Goal: Task Accomplishment & Management: Complete application form

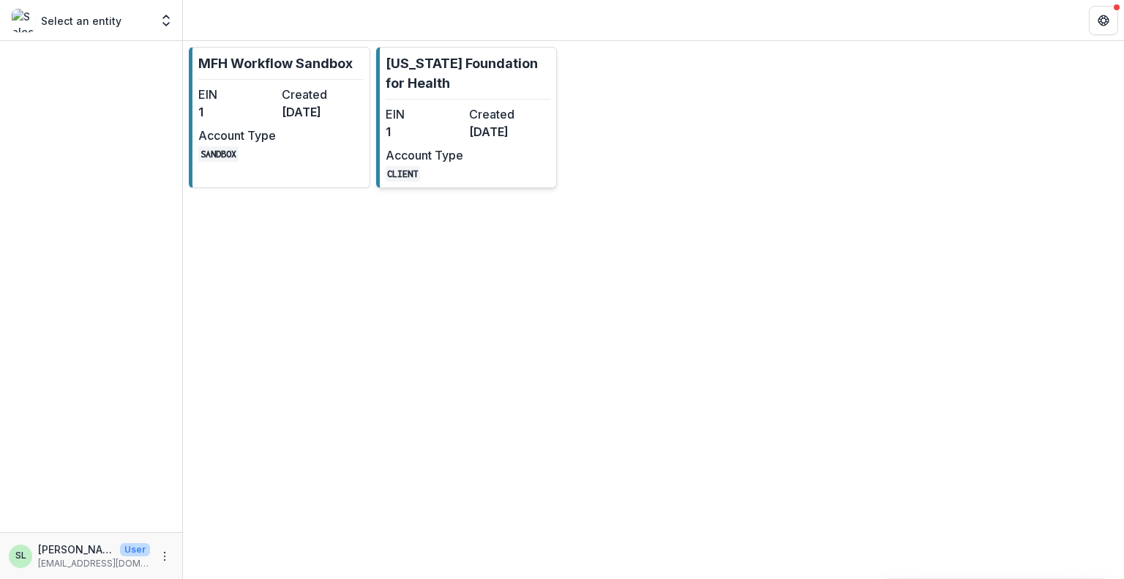
click at [457, 132] on dd "1" at bounding box center [425, 132] width 78 height 18
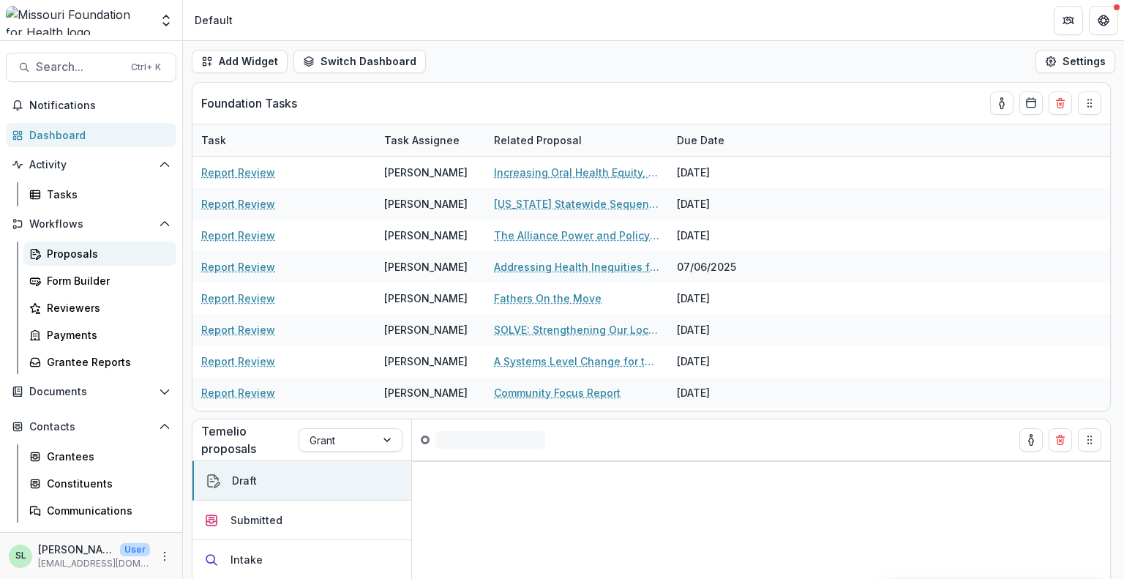
click at [60, 255] on div "Proposals" at bounding box center [106, 253] width 118 height 15
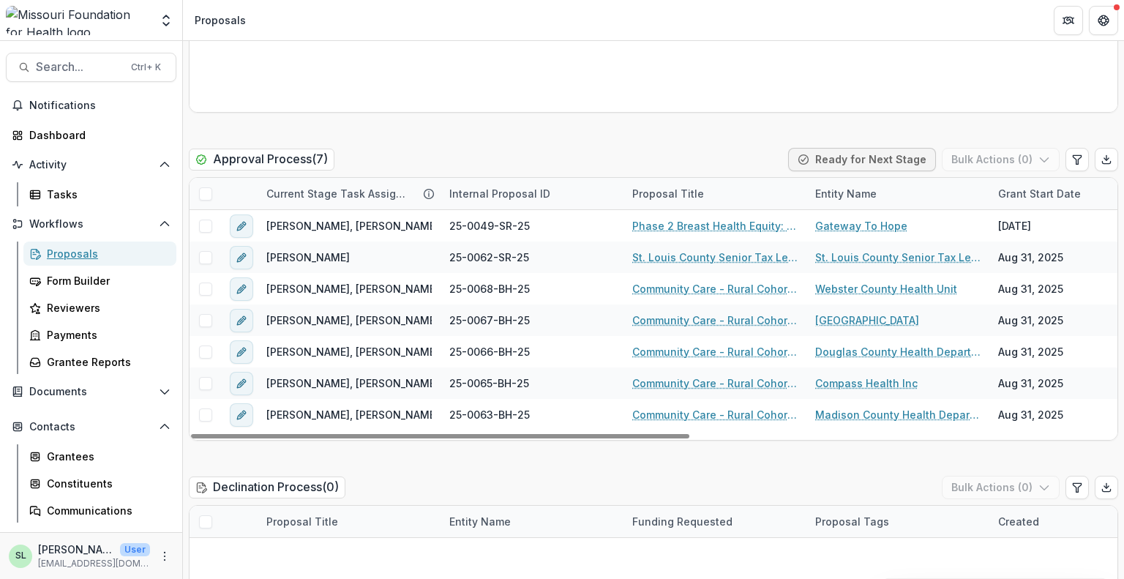
scroll to position [2445, 0]
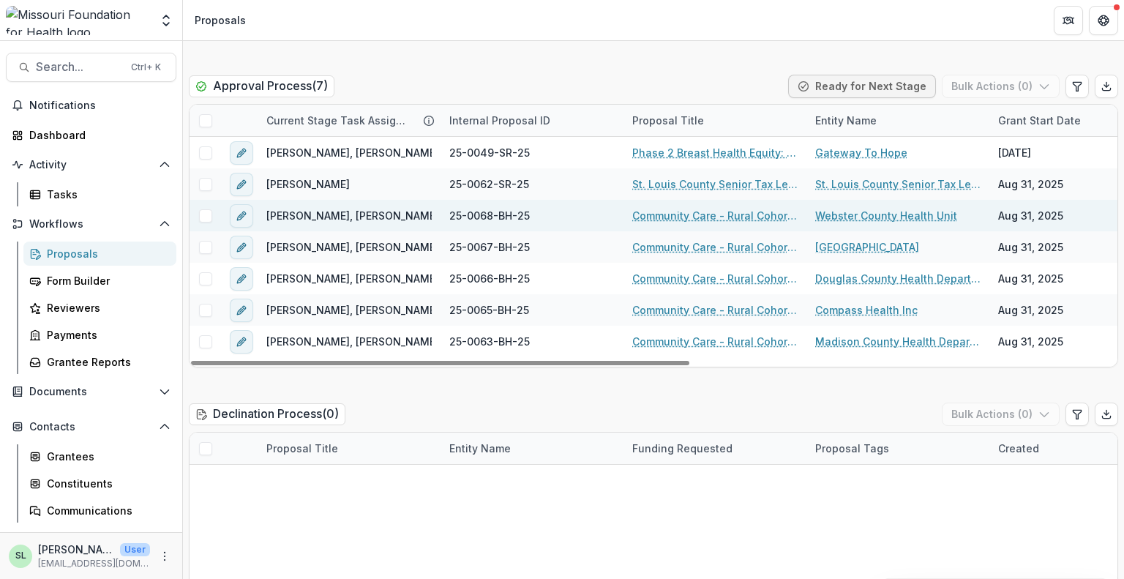
drag, startPoint x: 884, startPoint y: 184, endPoint x: 881, endPoint y: 191, distance: 7.6
click at [701, 208] on link "Community Care - Rural Cohort Implementation Grant" at bounding box center [714, 215] width 165 height 15
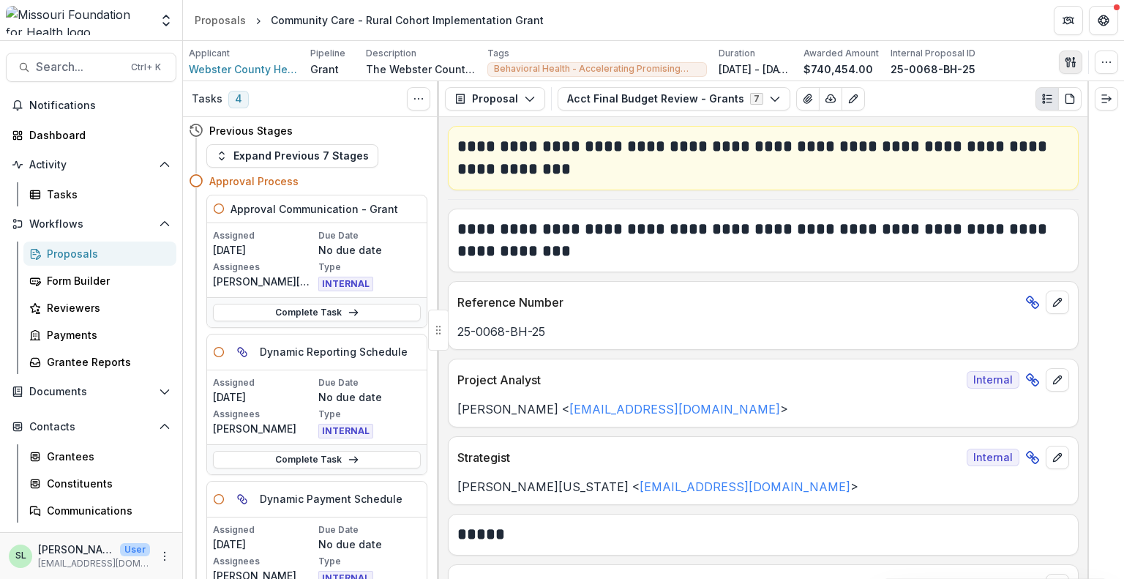
click at [1074, 60] on g "button" at bounding box center [1071, 62] width 10 height 10
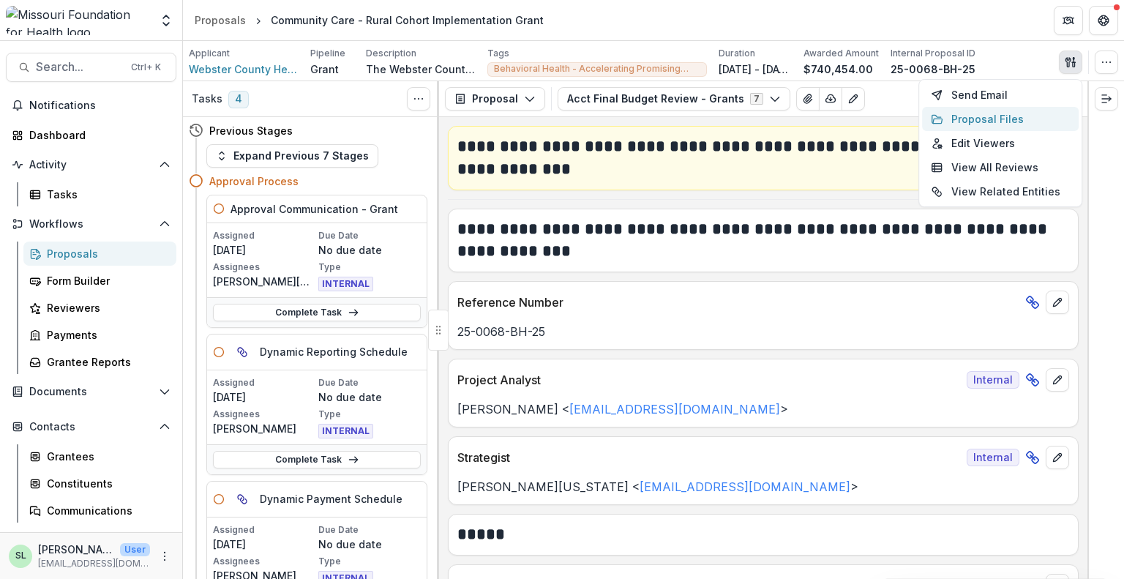
click at [984, 118] on button "Proposal Files" at bounding box center [1000, 119] width 157 height 24
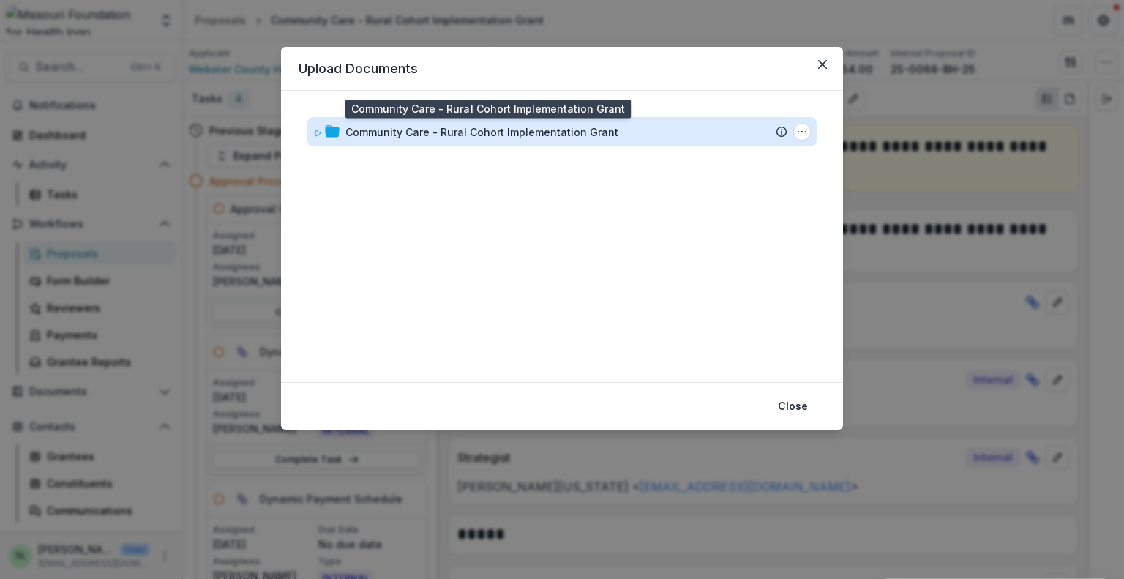
click at [500, 127] on div "Community Care - Rural Cohort Implementation Grant" at bounding box center [482, 131] width 273 height 15
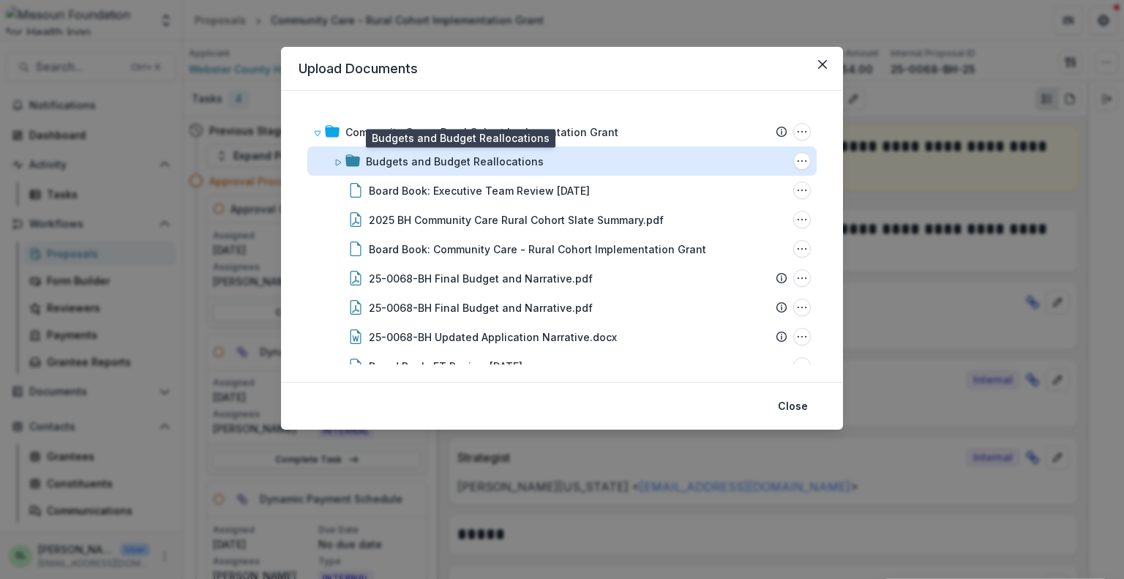
click at [503, 167] on div "Budgets and Budget Reallocations" at bounding box center [455, 161] width 178 height 15
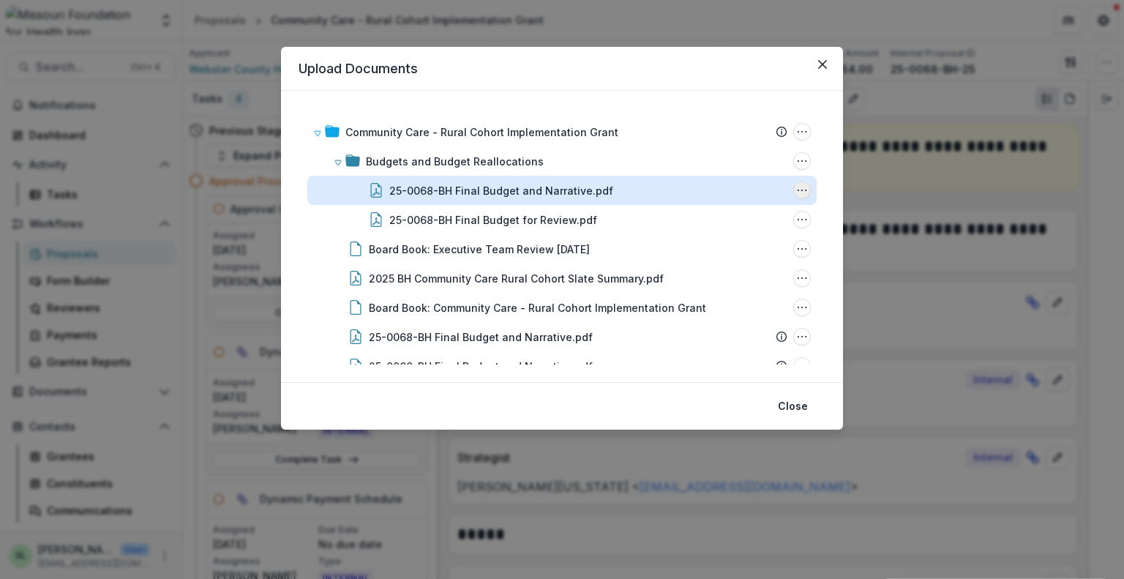
click at [797, 187] on icon "25-0068-BH Final Budget and Narrative.pdf Options" at bounding box center [802, 190] width 12 height 12
click at [695, 240] on button "Download" at bounding box center [729, 243] width 157 height 24
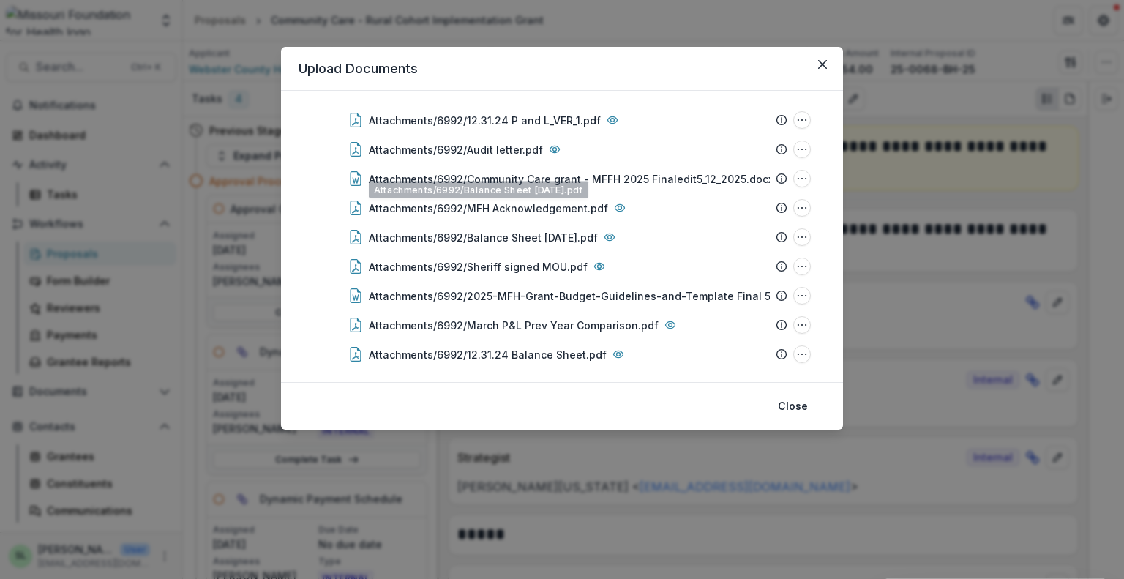
scroll to position [493, 0]
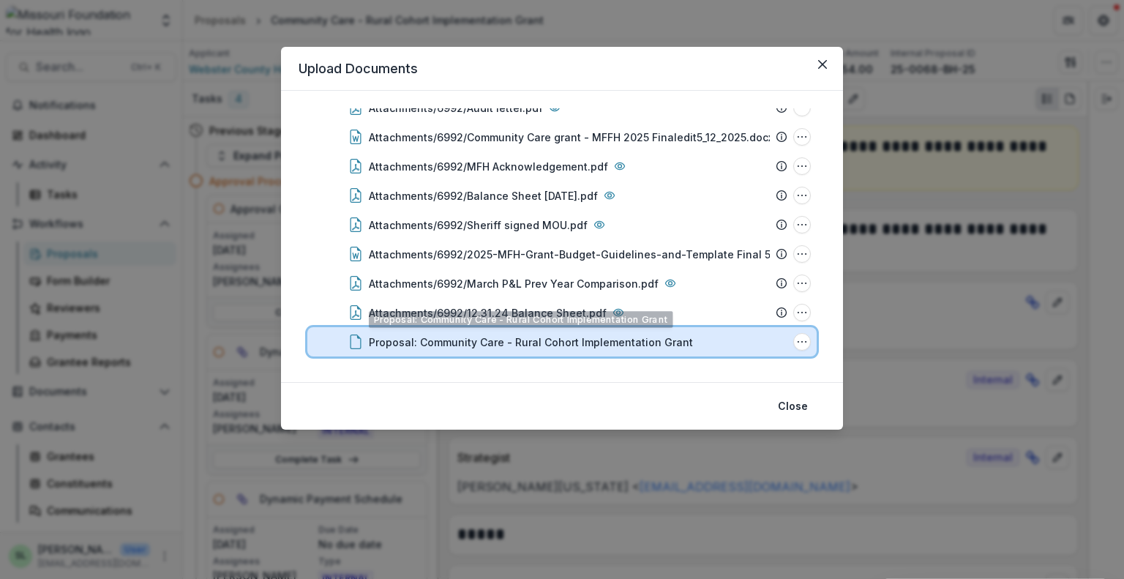
click at [621, 349] on div "Proposal: Community Care - Rural Cohort Implementation Grant File Options Downl…" at bounding box center [561, 341] width 509 height 29
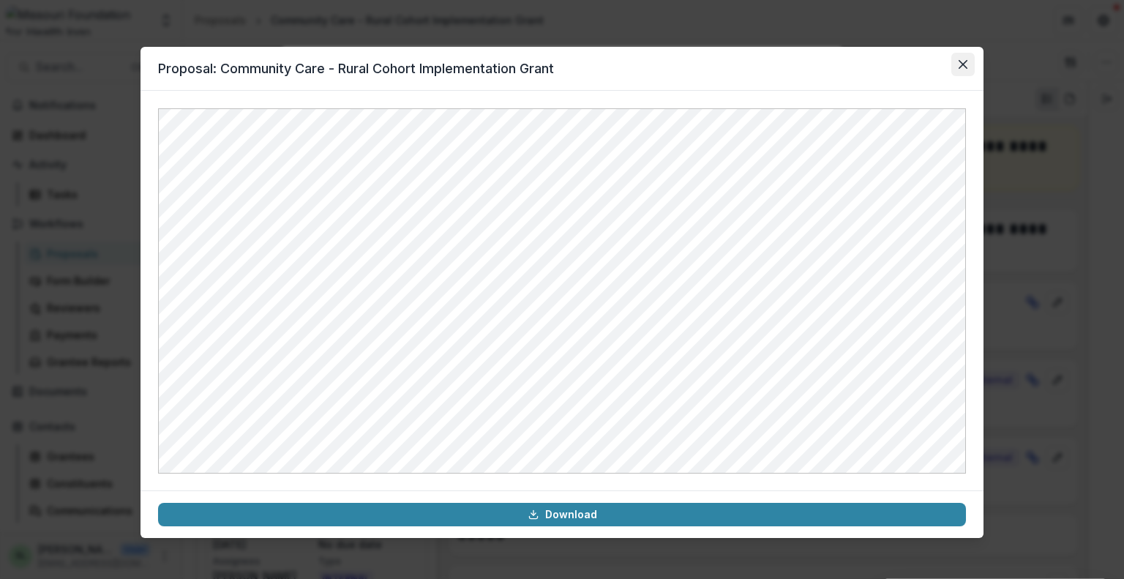
click at [966, 64] on icon "Close" at bounding box center [963, 64] width 9 height 9
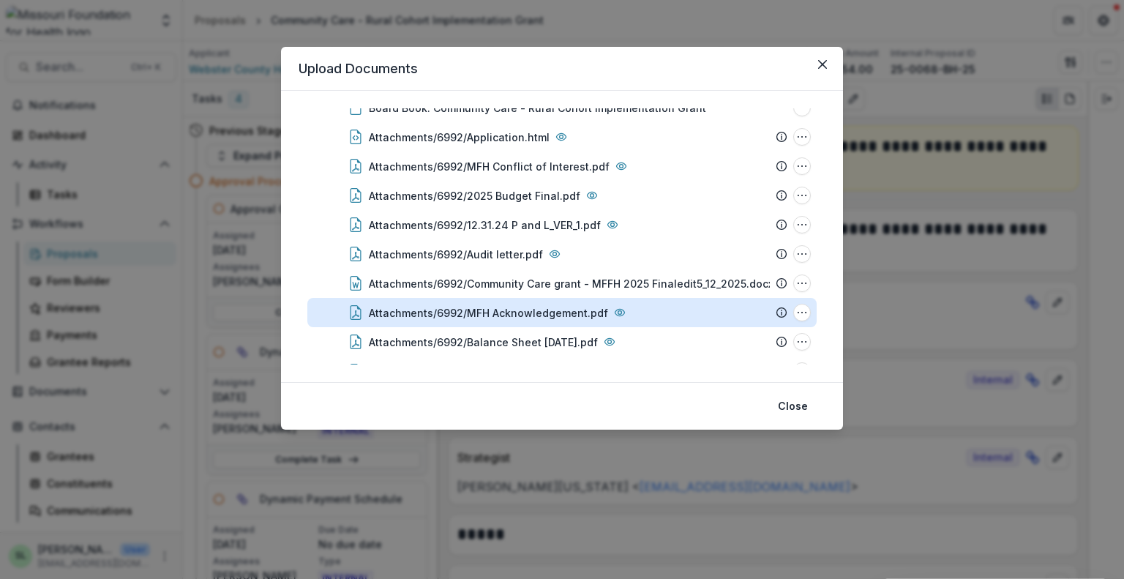
scroll to position [273, 0]
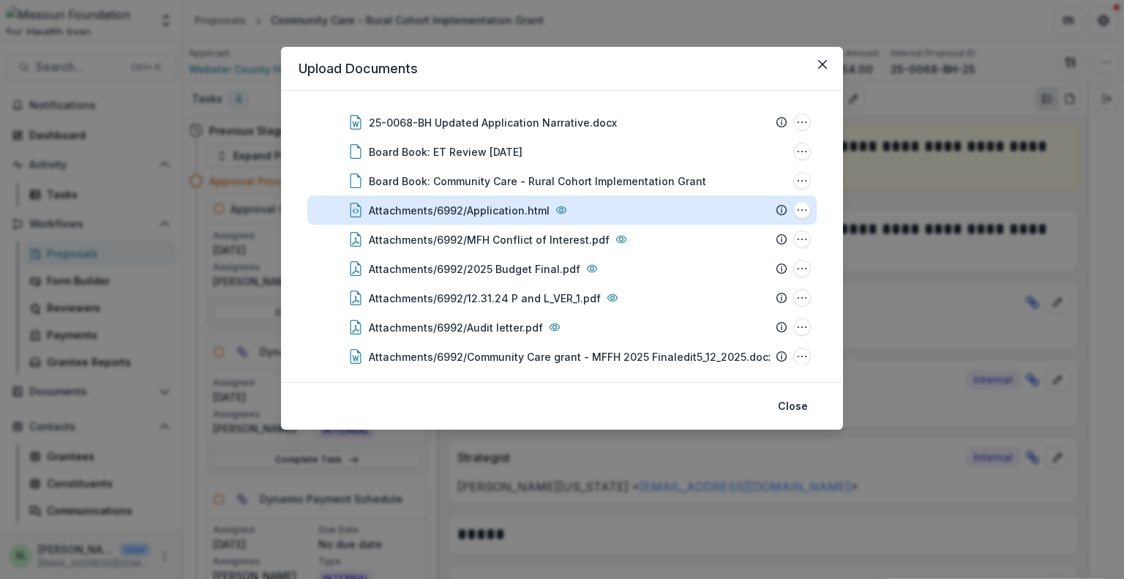
click at [482, 206] on div "Attachments/6992/Application.html" at bounding box center [459, 210] width 181 height 15
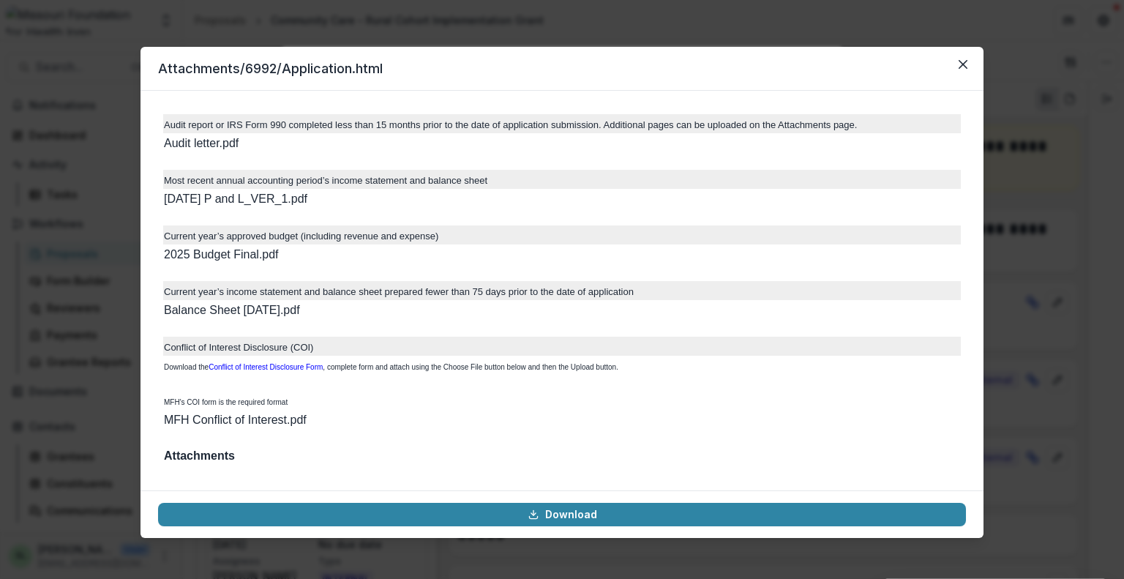
scroll to position [4256, 0]
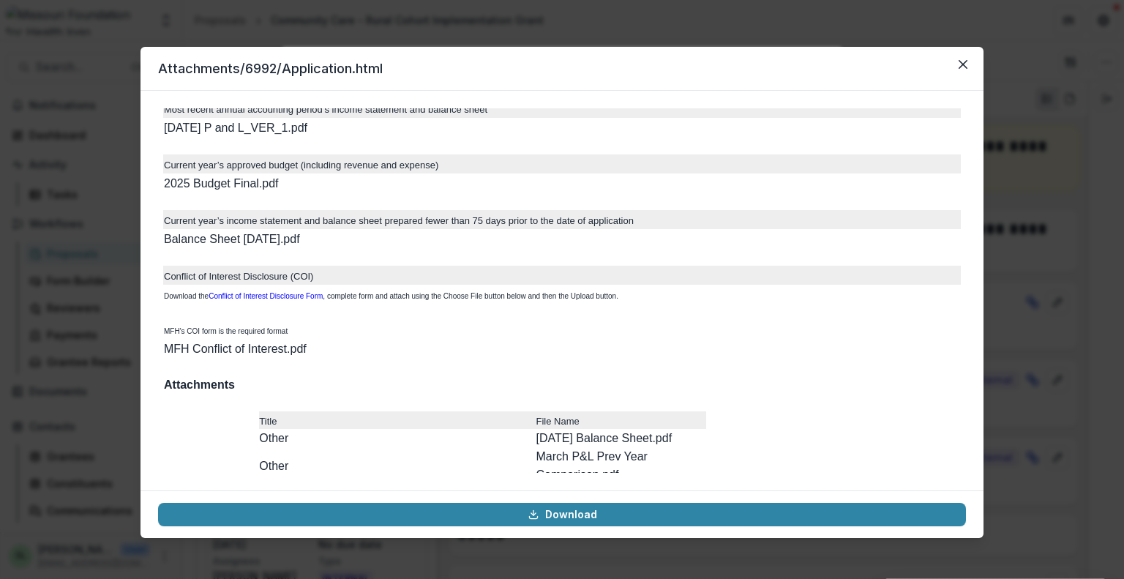
click at [947, 58] on header "Attachments/6992/Application.html" at bounding box center [562, 69] width 843 height 44
click at [959, 62] on icon "Close" at bounding box center [963, 64] width 9 height 9
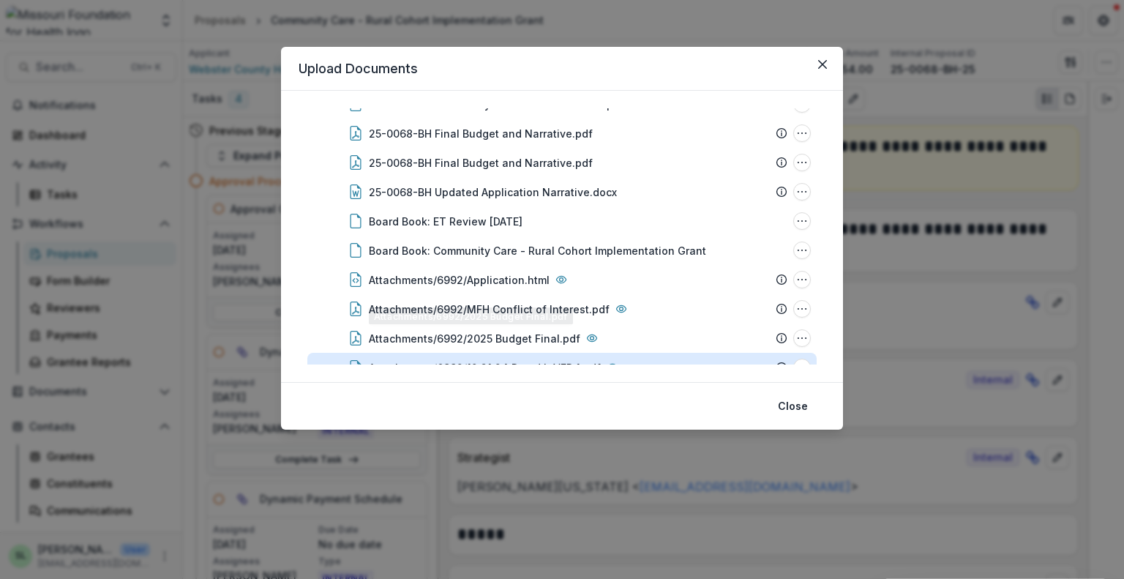
scroll to position [200, 0]
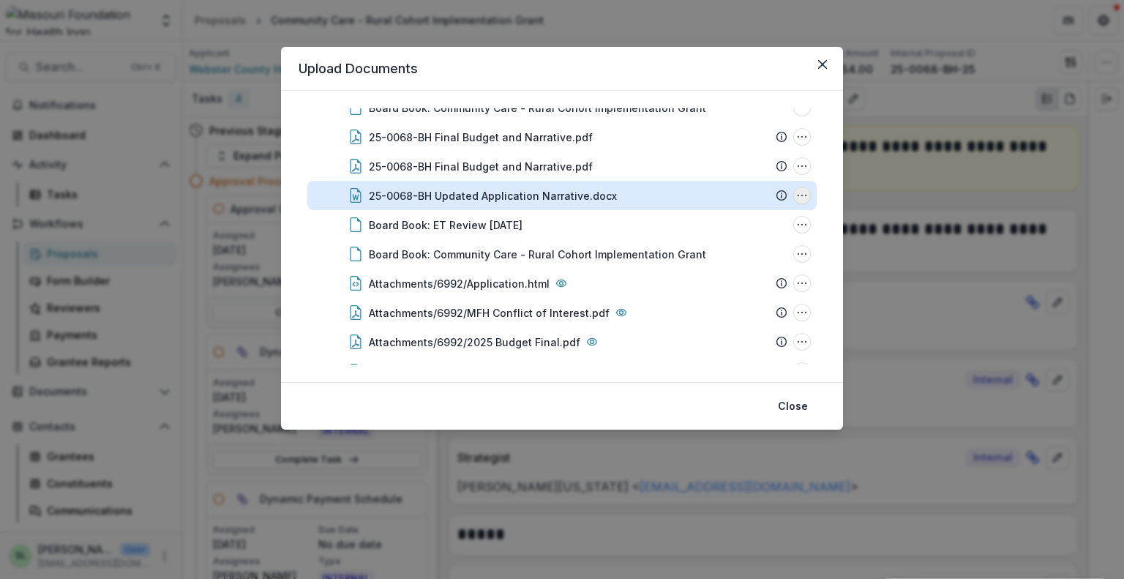
click at [796, 200] on icon "25-0068-BH Updated Application Narrative.docx Options" at bounding box center [802, 196] width 12 height 12
click at [692, 253] on button "Download" at bounding box center [729, 248] width 157 height 24
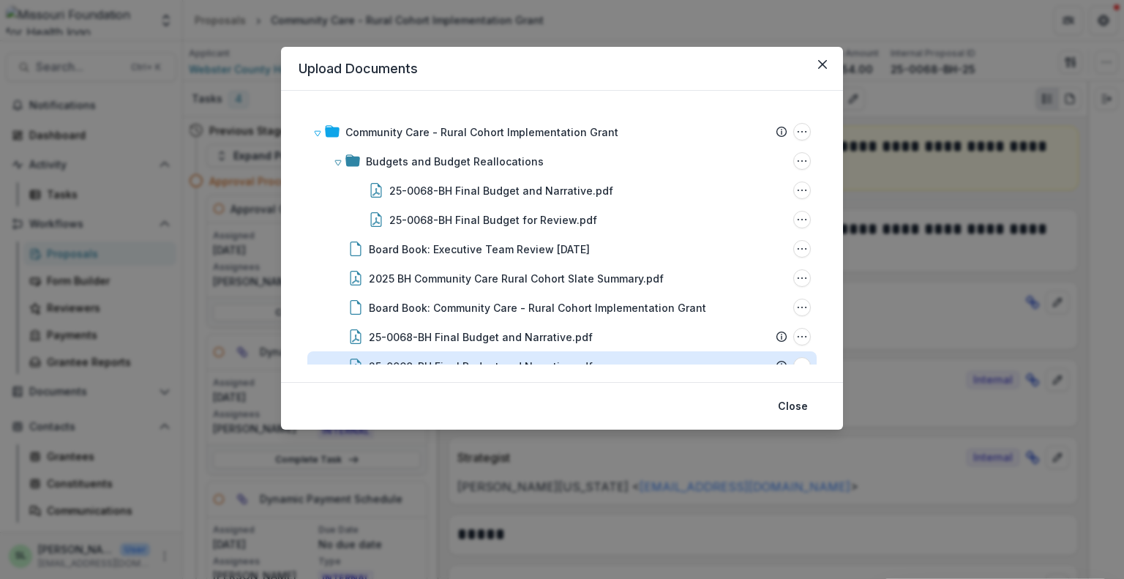
scroll to position [493, 0]
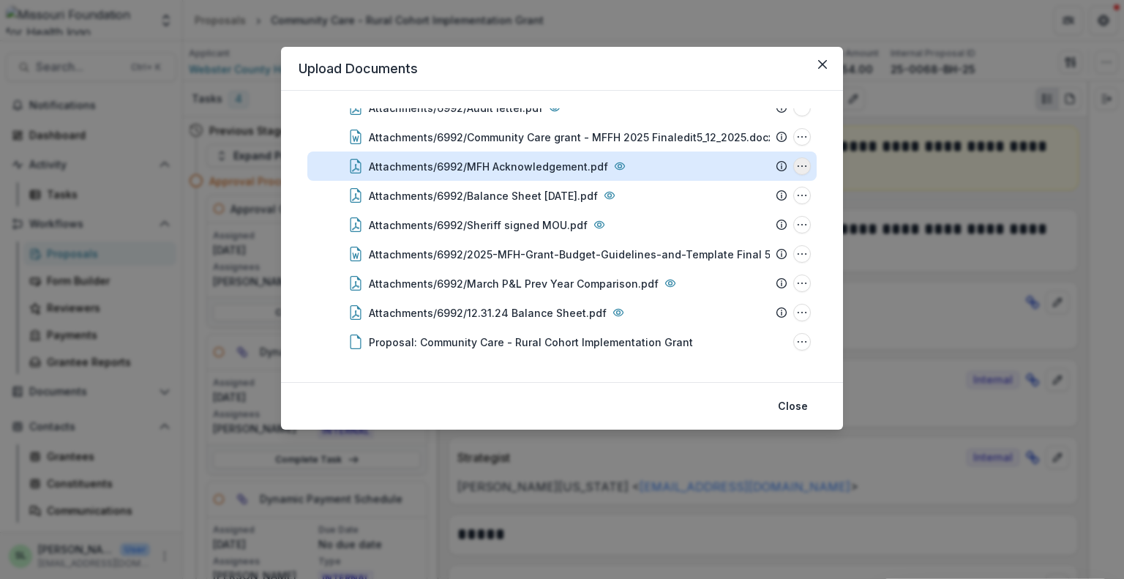
click at [803, 165] on icon "Attachments/6992/MFH Acknowledgement.pdf Options" at bounding box center [802, 166] width 12 height 12
click at [706, 217] on button "Download" at bounding box center [729, 218] width 157 height 24
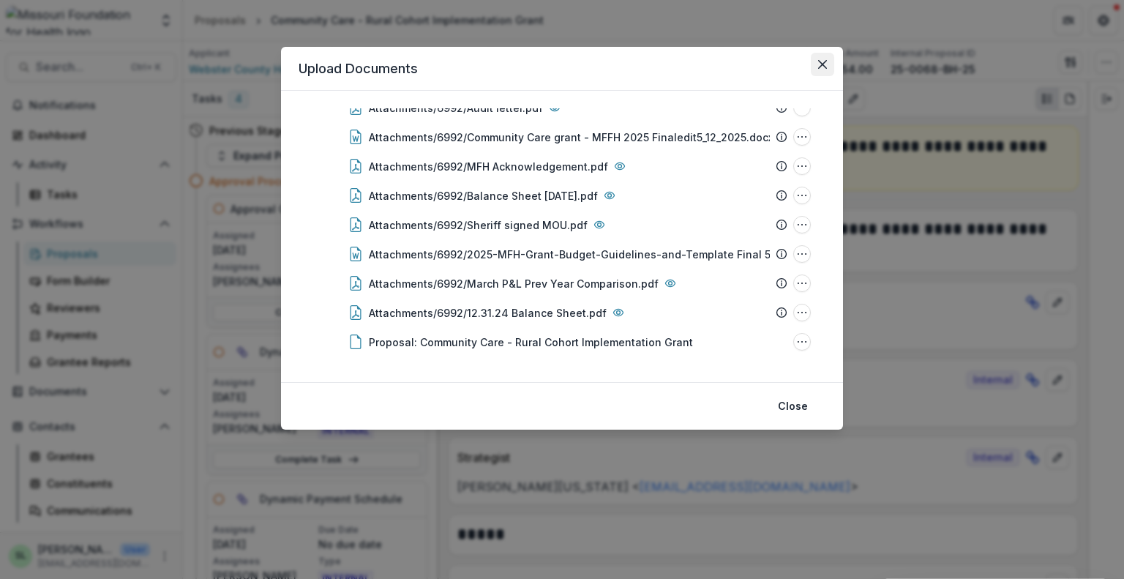
click at [826, 61] on icon "Close" at bounding box center [822, 64] width 9 height 9
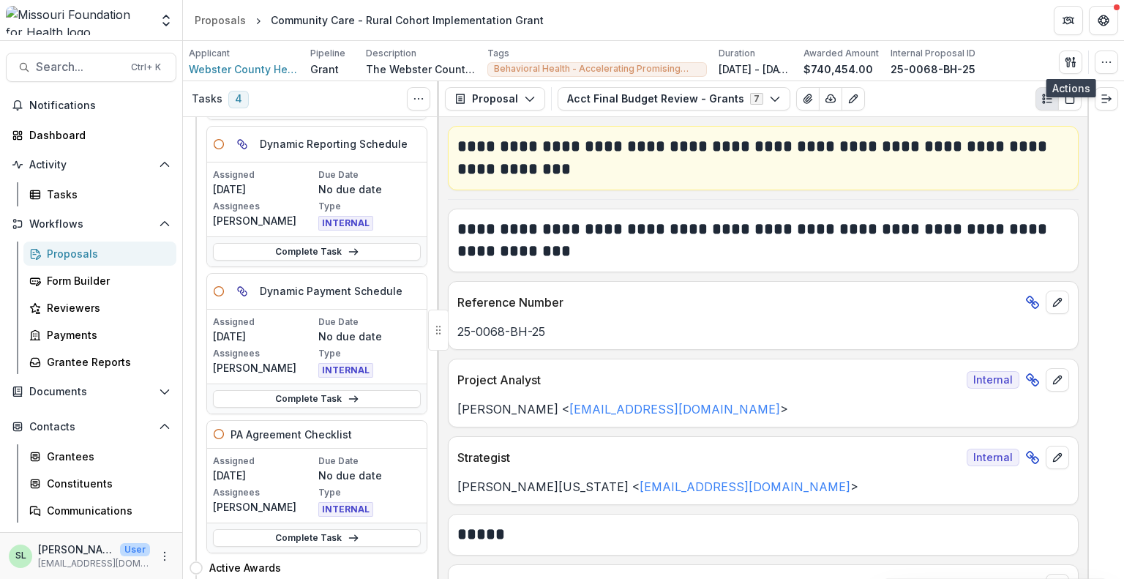
scroll to position [220, 0]
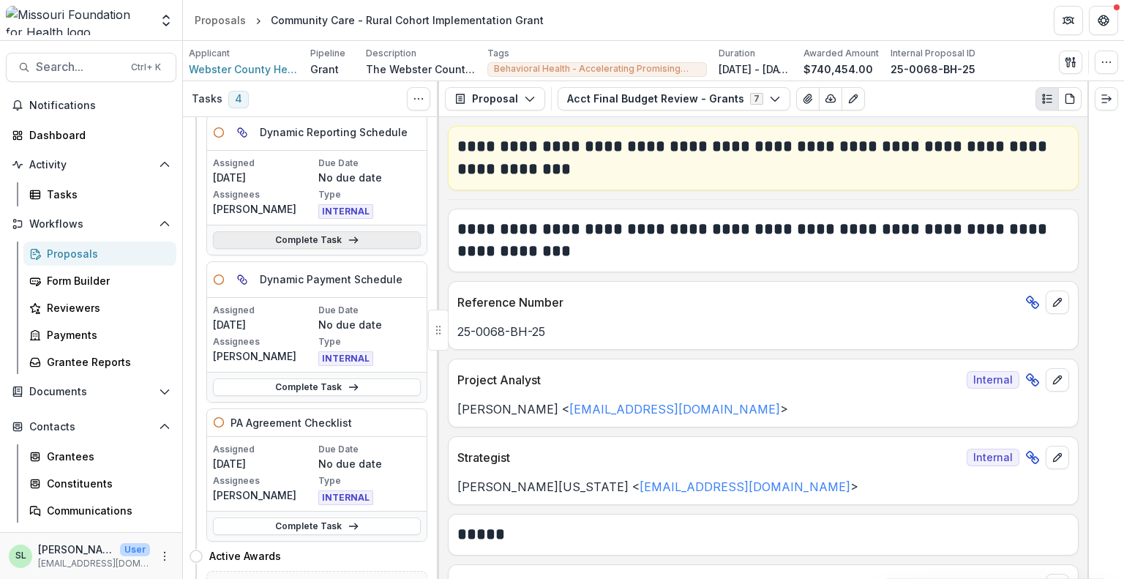
click at [318, 242] on link "Complete Task" at bounding box center [317, 240] width 208 height 18
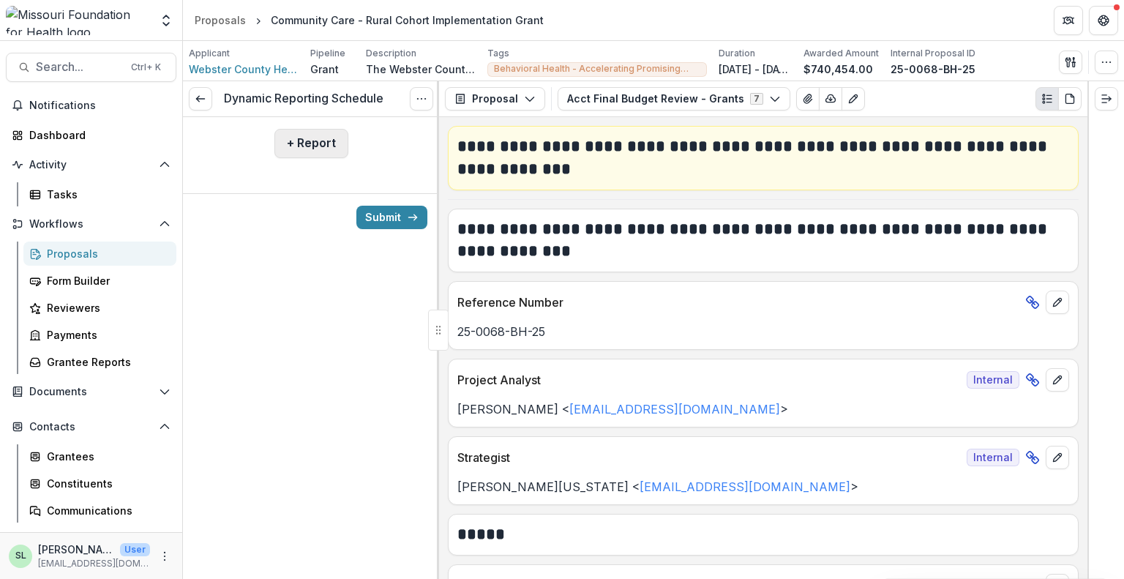
click at [297, 143] on button "+ Report" at bounding box center [312, 143] width 74 height 29
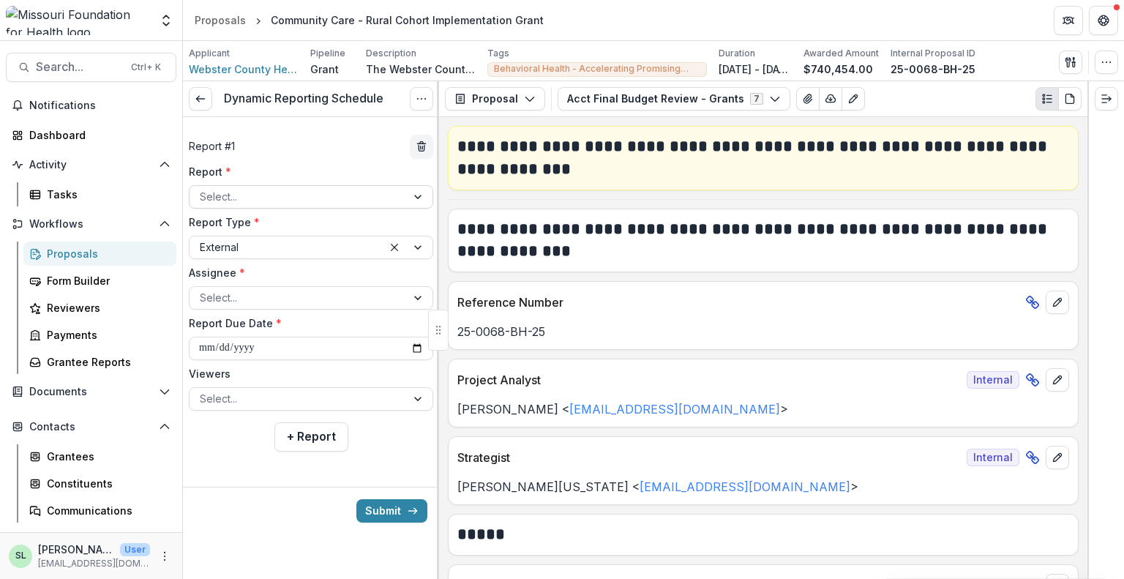
click at [276, 201] on div at bounding box center [298, 196] width 196 height 18
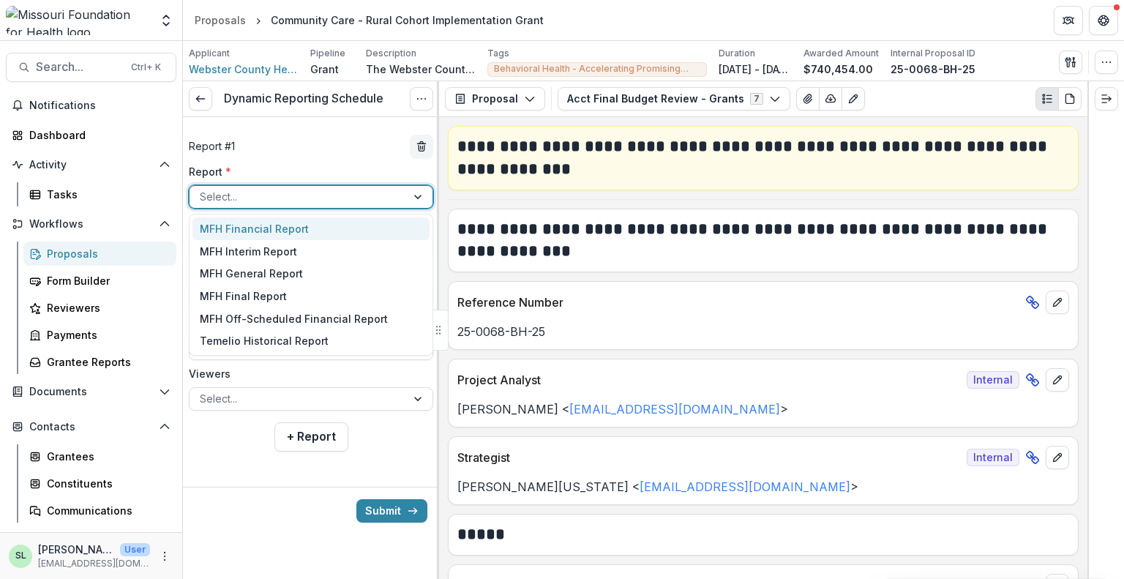
click at [272, 231] on div "MFH Financial Report" at bounding box center [311, 228] width 237 height 23
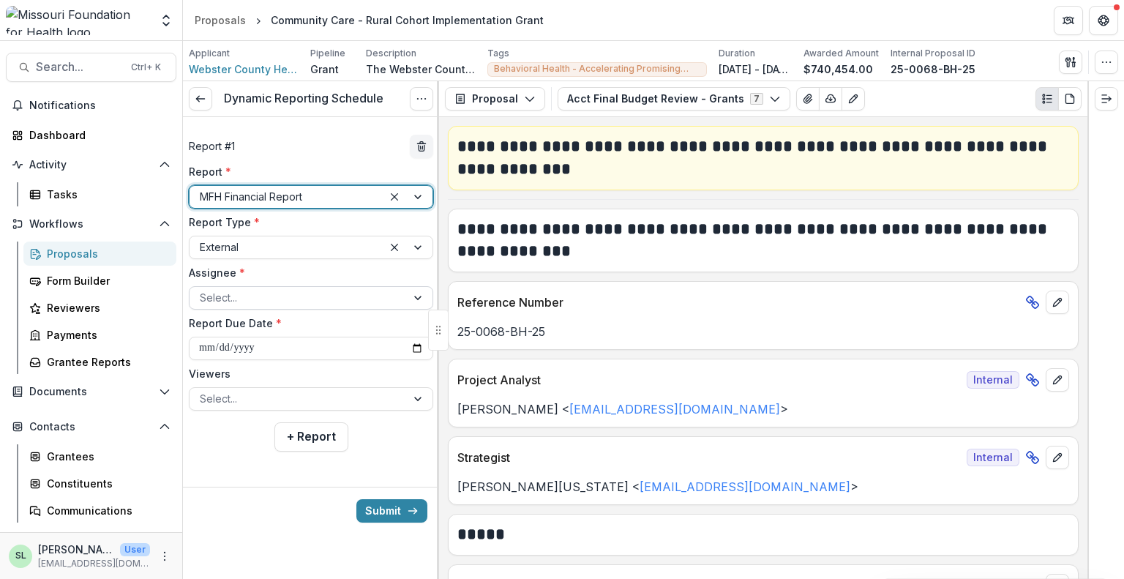
click at [270, 305] on div at bounding box center [298, 297] width 196 height 18
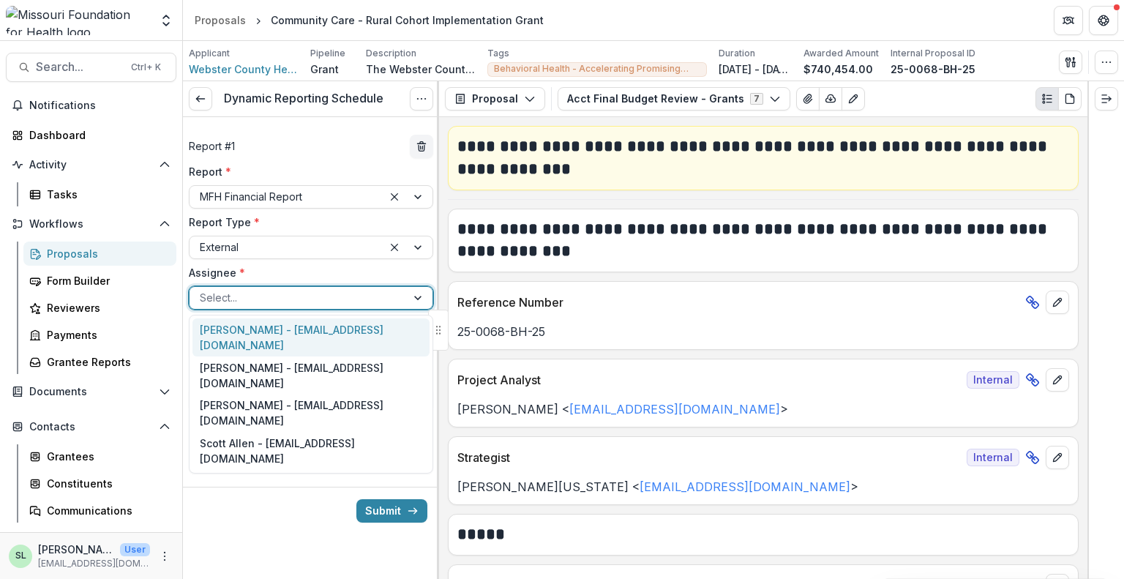
click at [270, 324] on div "[PERSON_NAME] - [EMAIL_ADDRESS][DOMAIN_NAME]" at bounding box center [311, 337] width 237 height 38
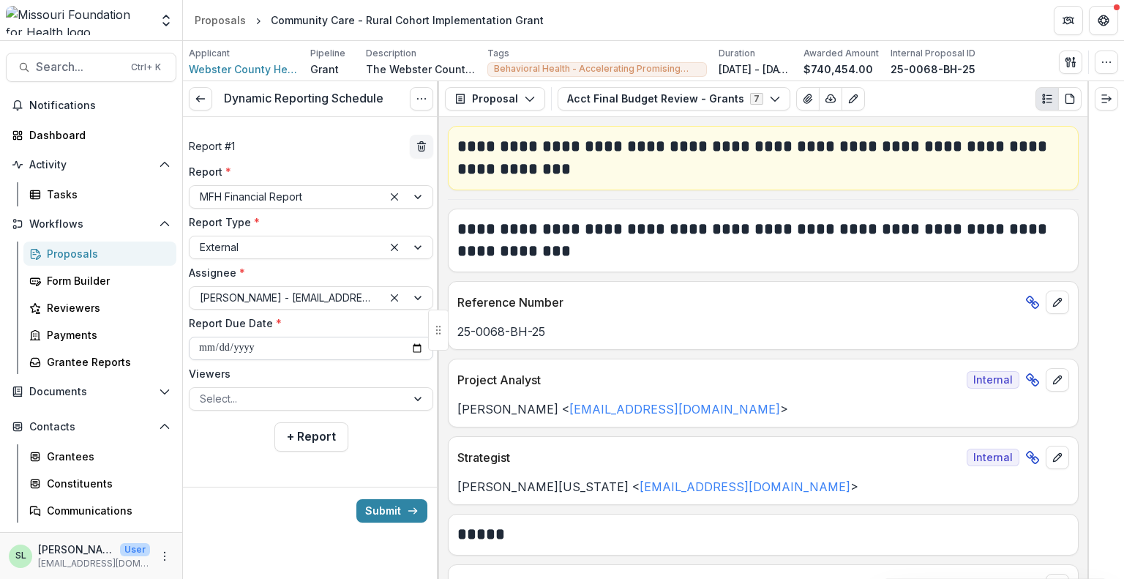
click at [419, 346] on input "**********" at bounding box center [311, 348] width 244 height 23
type input "**********"
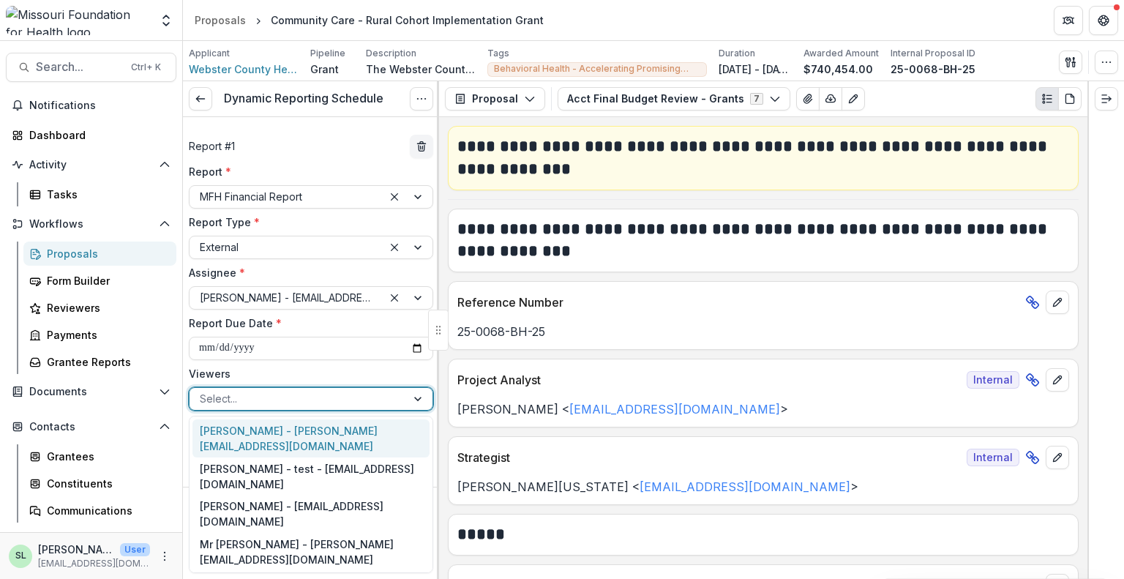
click at [419, 397] on div at bounding box center [419, 399] width 26 height 22
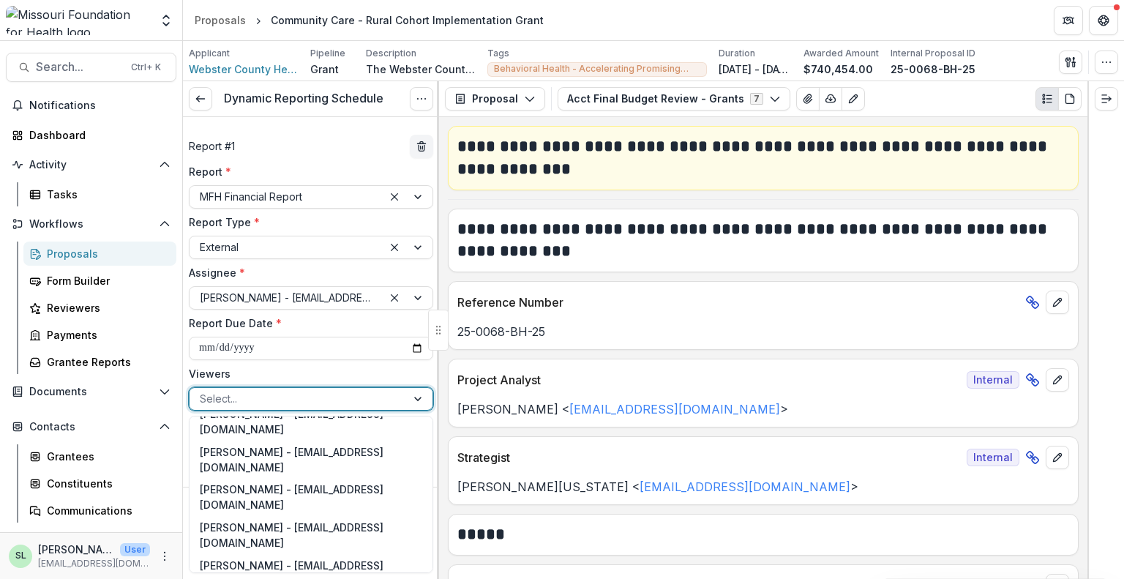
scroll to position [805, 0]
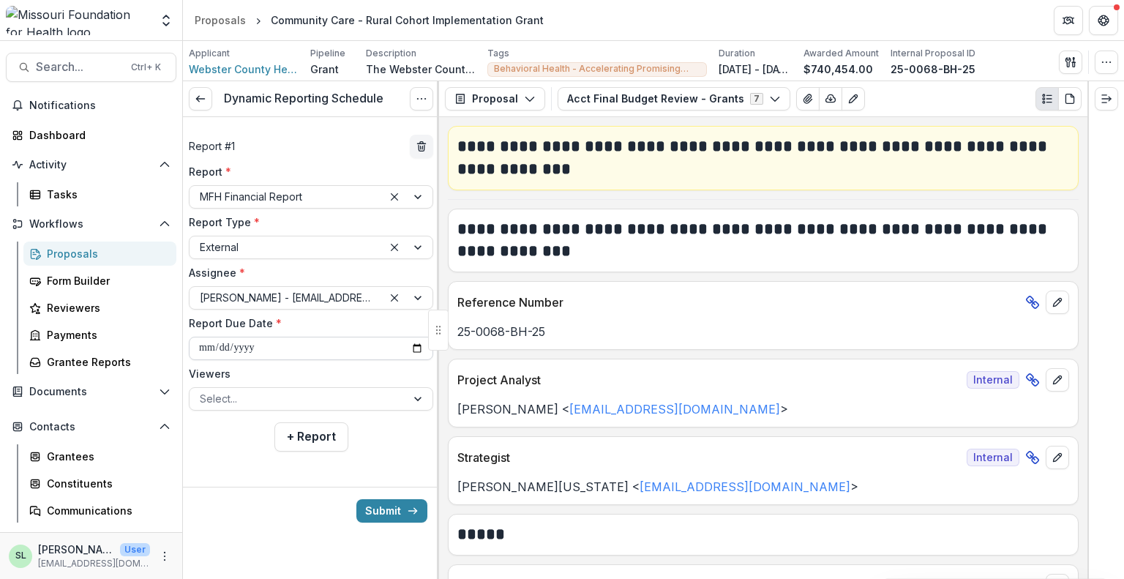
click at [370, 356] on input "**********" at bounding box center [311, 348] width 244 height 23
click at [427, 100] on button "Options" at bounding box center [421, 98] width 23 height 23
click at [398, 503] on button "Submit" at bounding box center [391, 510] width 71 height 23
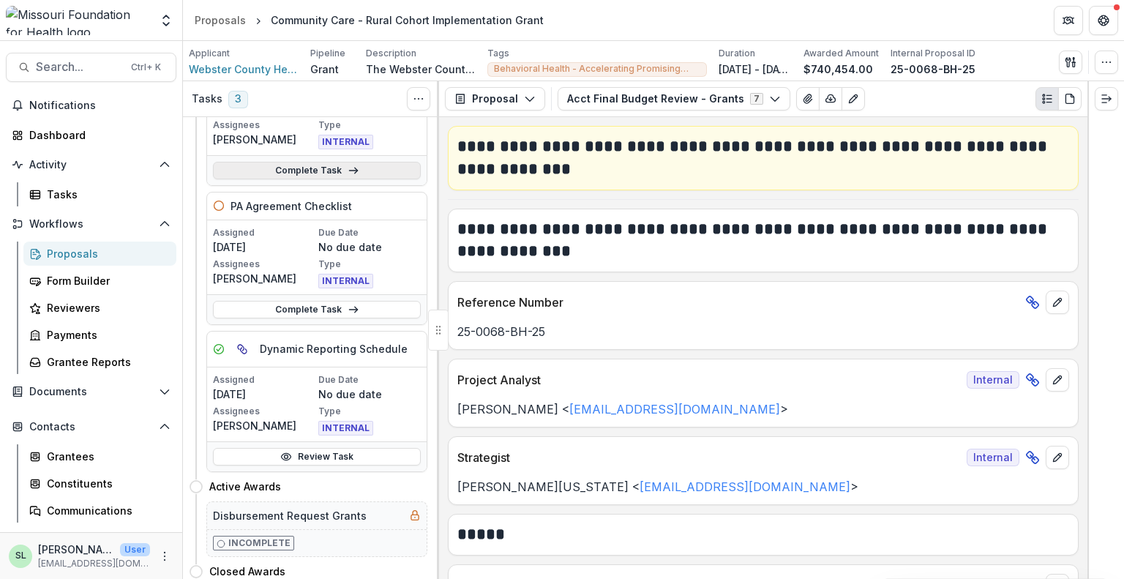
scroll to position [293, 0]
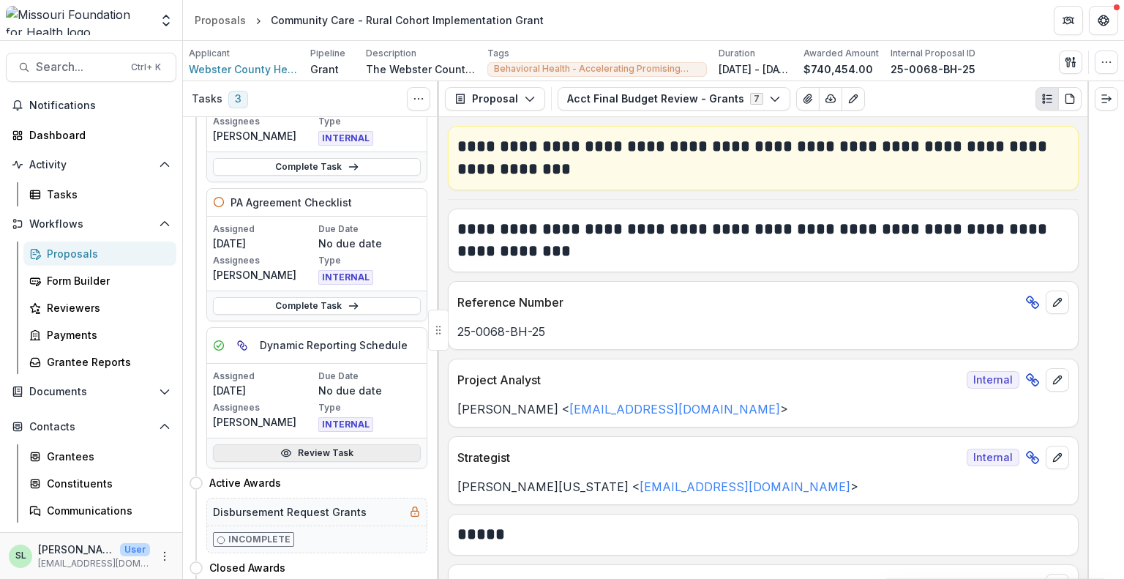
click at [328, 453] on link "Review Task" at bounding box center [317, 453] width 208 height 18
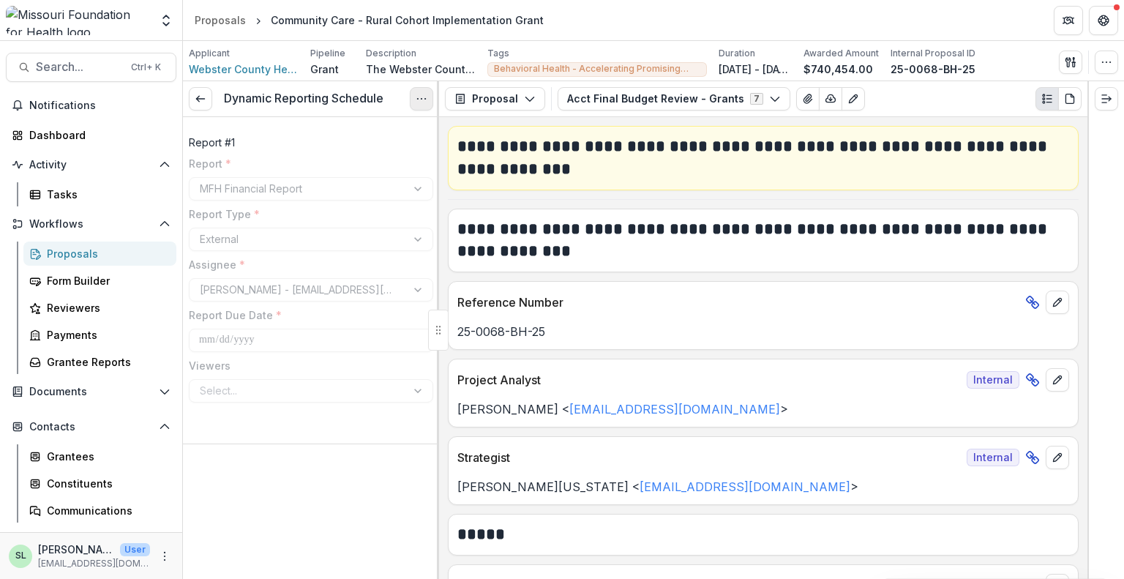
click at [422, 96] on icon "Options" at bounding box center [422, 99] width 12 height 12
click at [327, 163] on button "Reopen Task" at bounding box center [351, 163] width 157 height 24
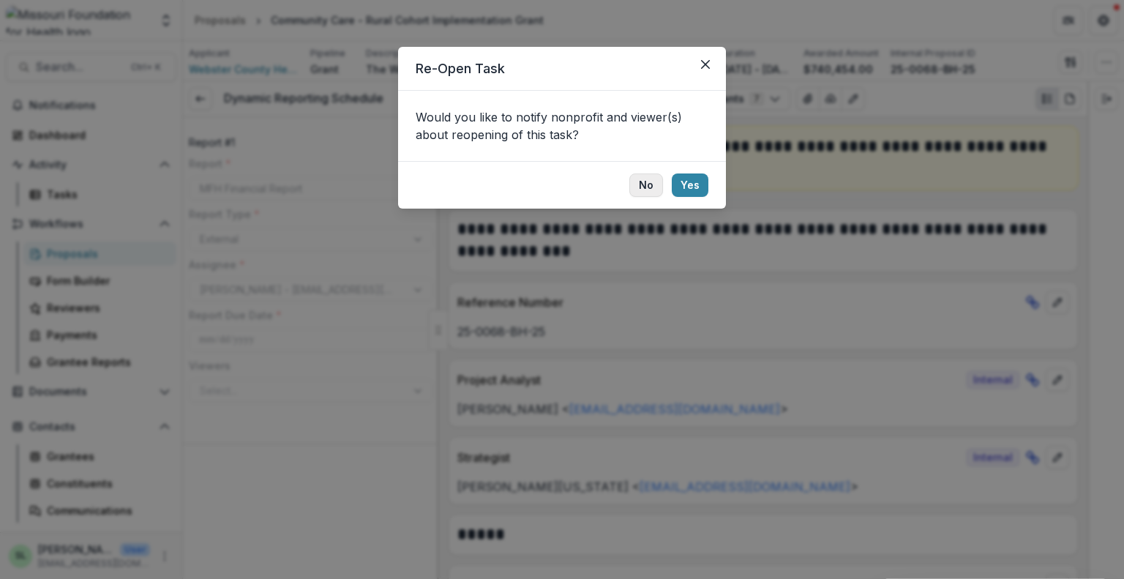
click at [654, 184] on button "No" at bounding box center [647, 184] width 34 height 23
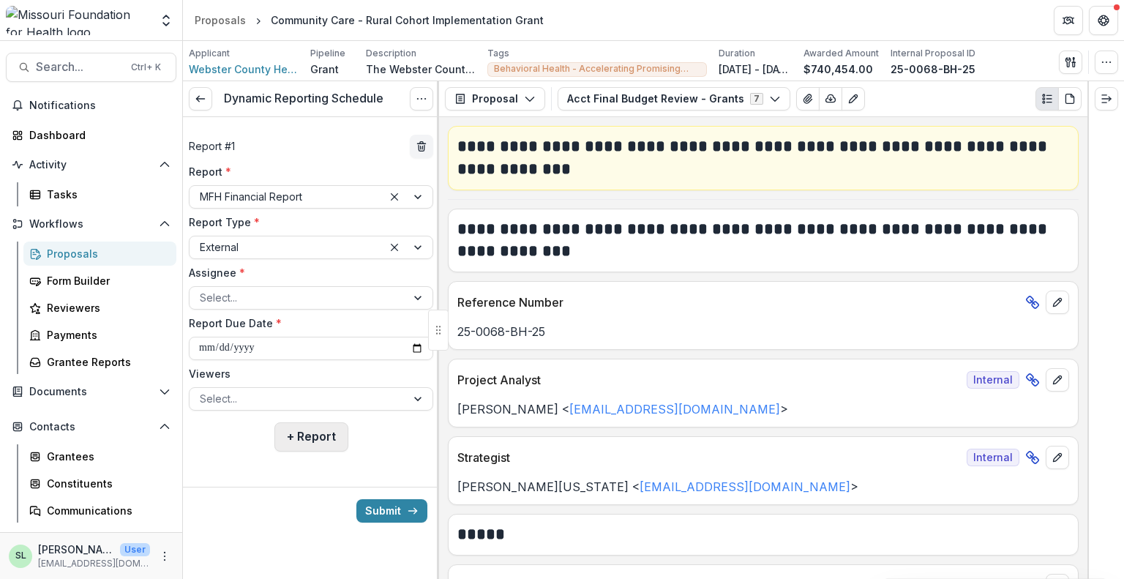
click at [314, 430] on button "+ Report" at bounding box center [312, 436] width 74 height 29
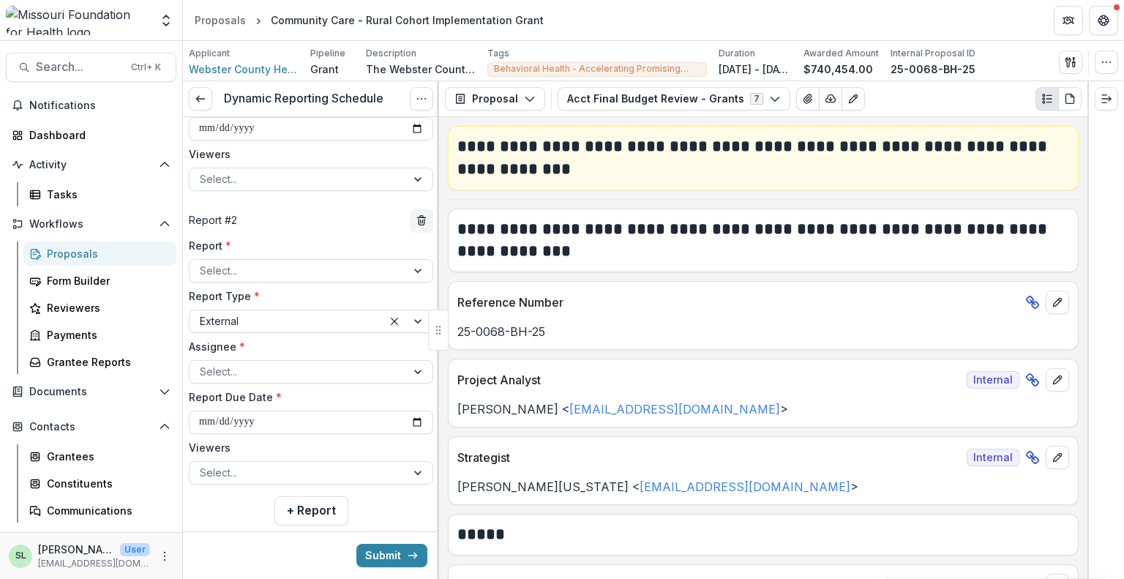
scroll to position [248, 0]
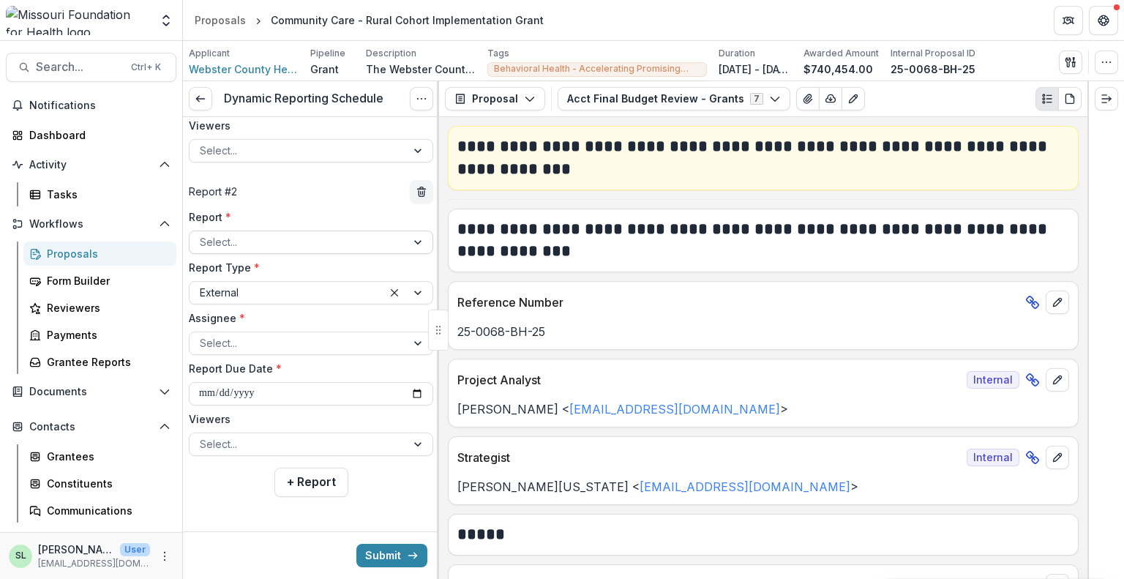
click at [275, 239] on div at bounding box center [298, 242] width 196 height 18
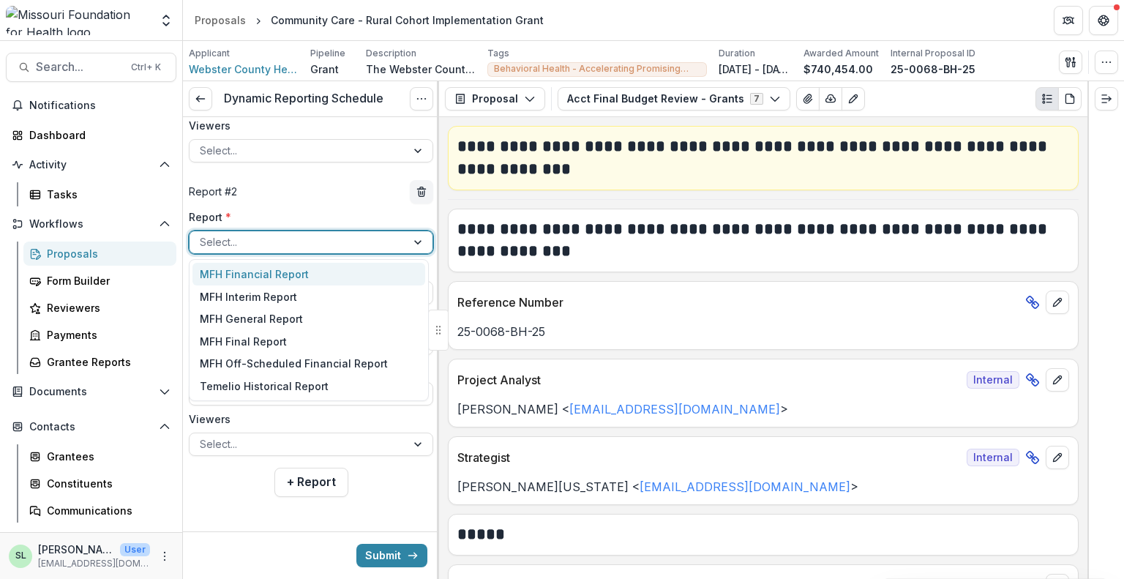
click at [266, 277] on div "MFH Financial Report" at bounding box center [309, 274] width 233 height 23
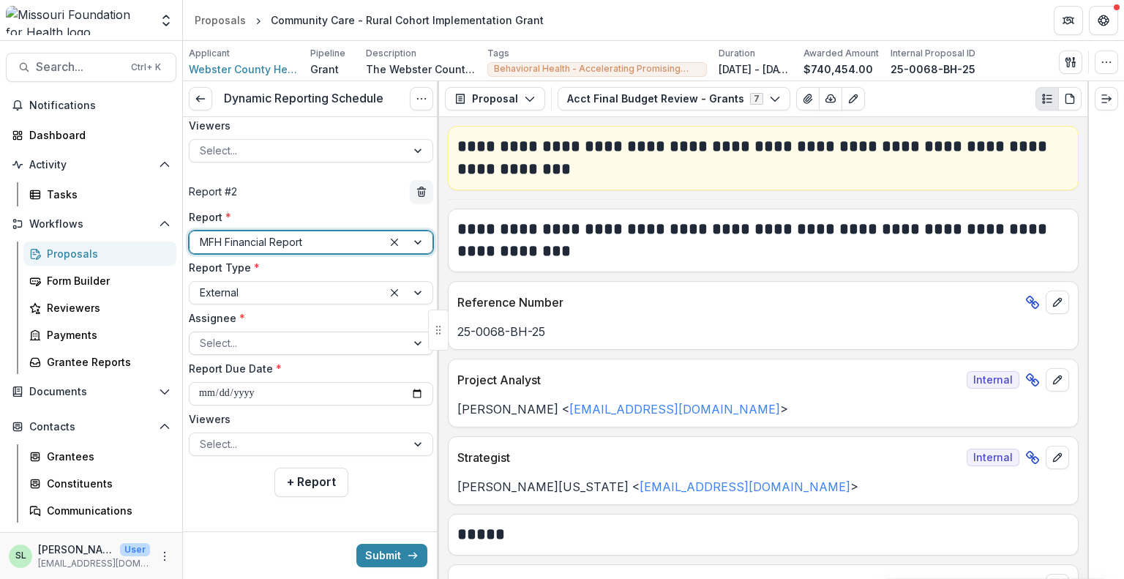
click at [258, 337] on div at bounding box center [298, 343] width 196 height 18
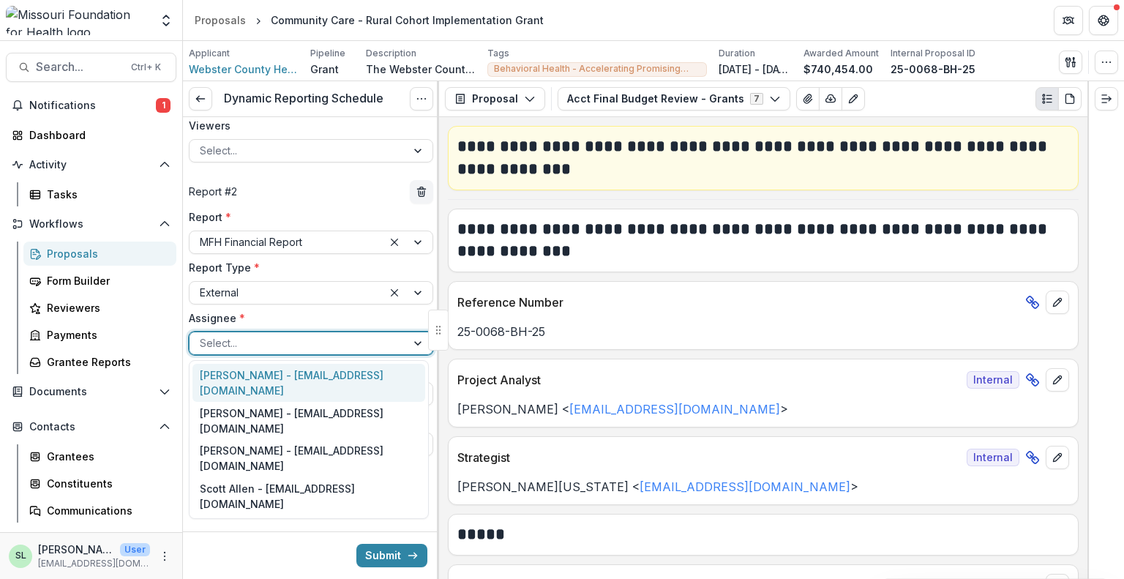
click at [260, 371] on div "[PERSON_NAME] - [EMAIL_ADDRESS][DOMAIN_NAME]" at bounding box center [309, 383] width 233 height 38
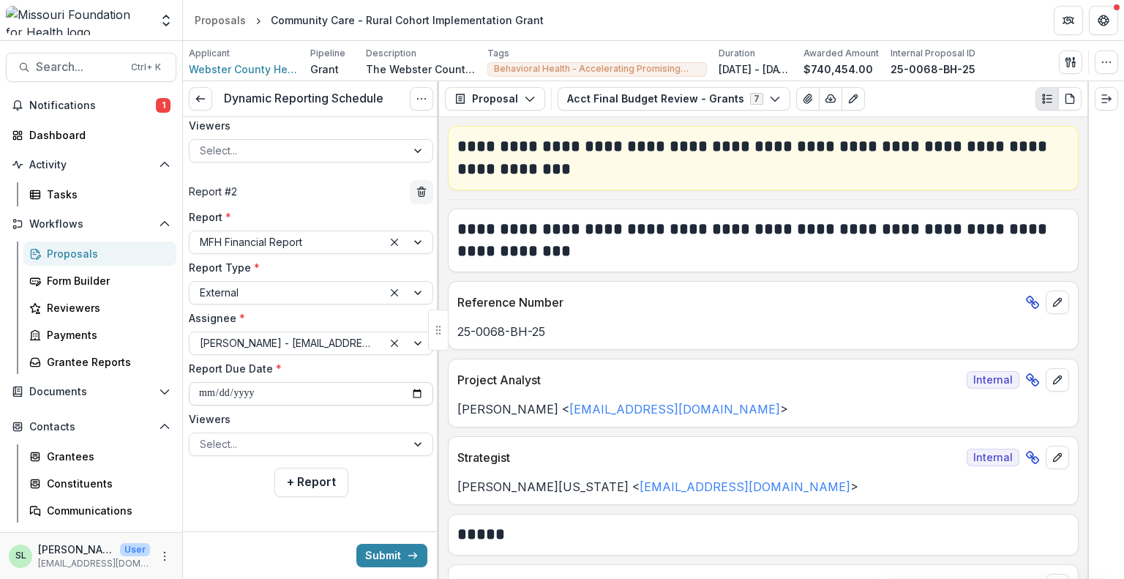
click at [406, 391] on input "**********" at bounding box center [311, 393] width 244 height 23
click at [409, 395] on input "**********" at bounding box center [311, 393] width 244 height 23
type input "**********"
click at [311, 485] on button "+ Report" at bounding box center [312, 482] width 74 height 29
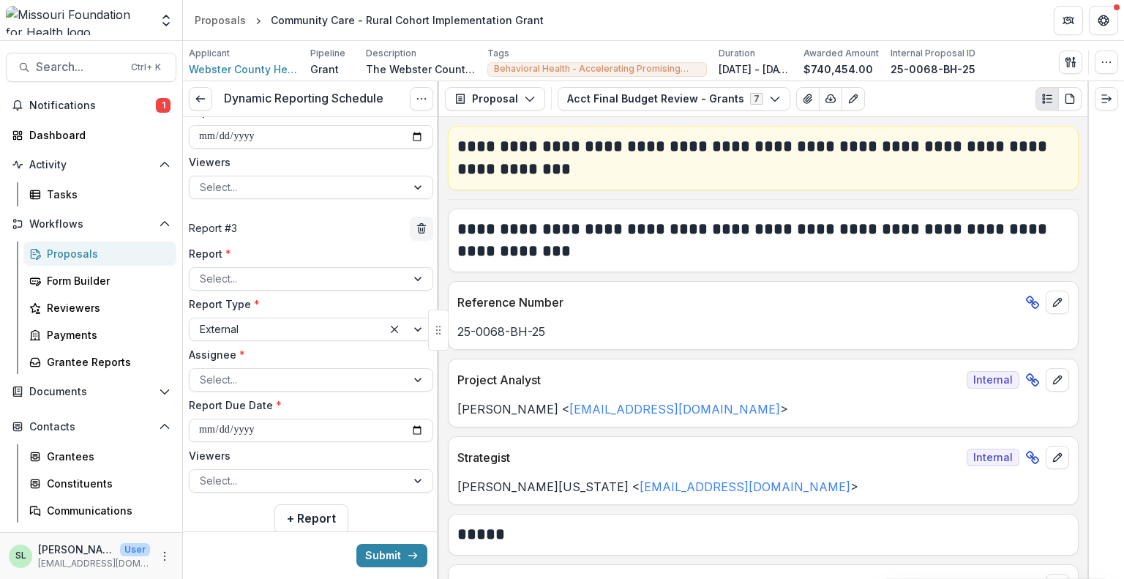
scroll to position [541, 0]
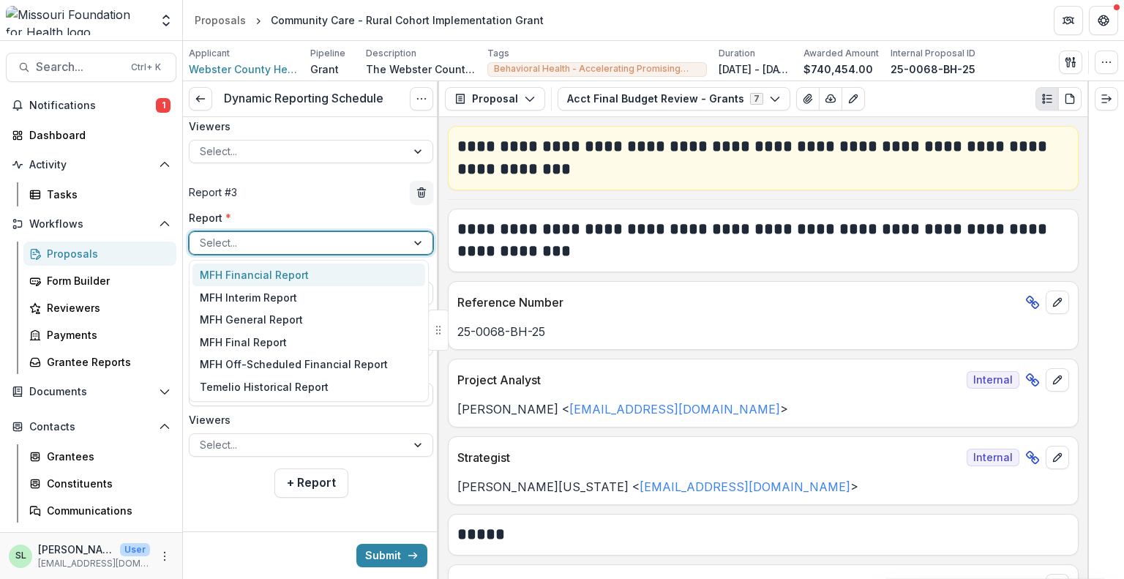
click at [258, 242] on div at bounding box center [298, 243] width 196 height 18
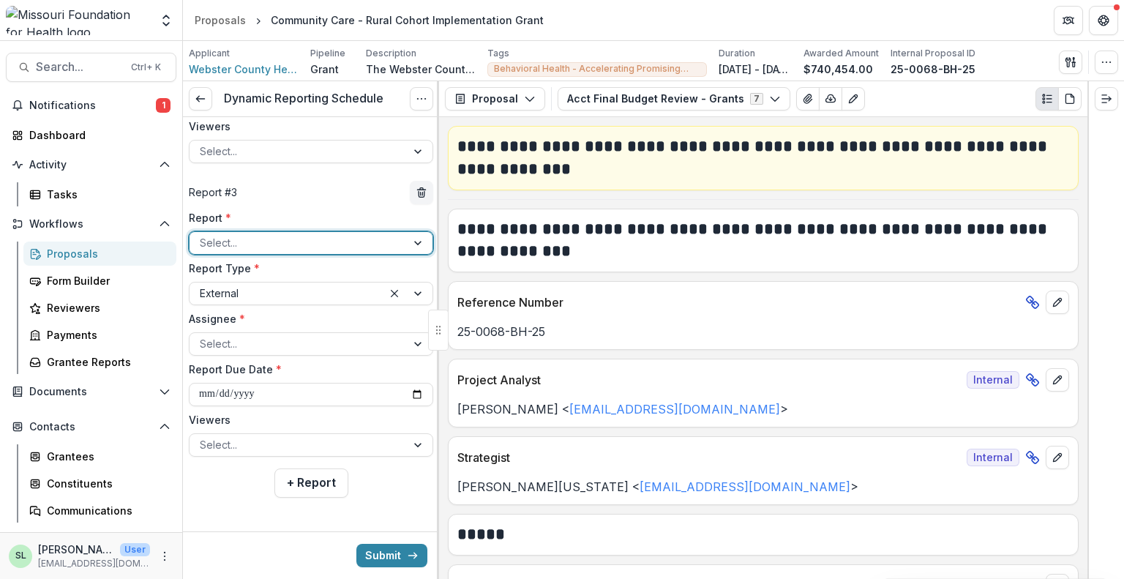
click at [288, 246] on div at bounding box center [298, 243] width 196 height 18
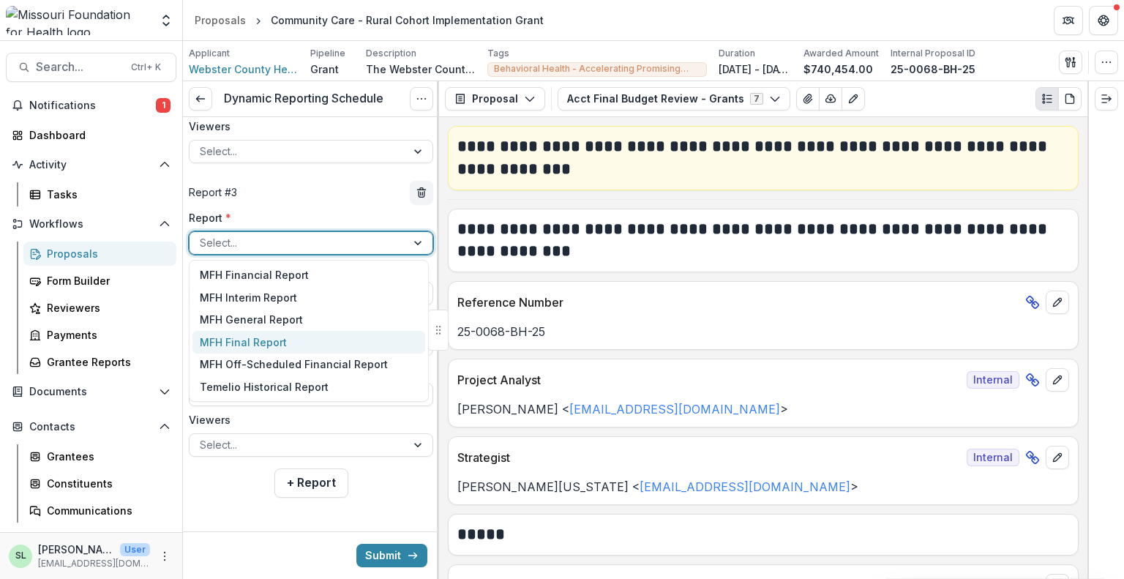
click at [259, 339] on div "MFH Final Report" at bounding box center [309, 342] width 233 height 23
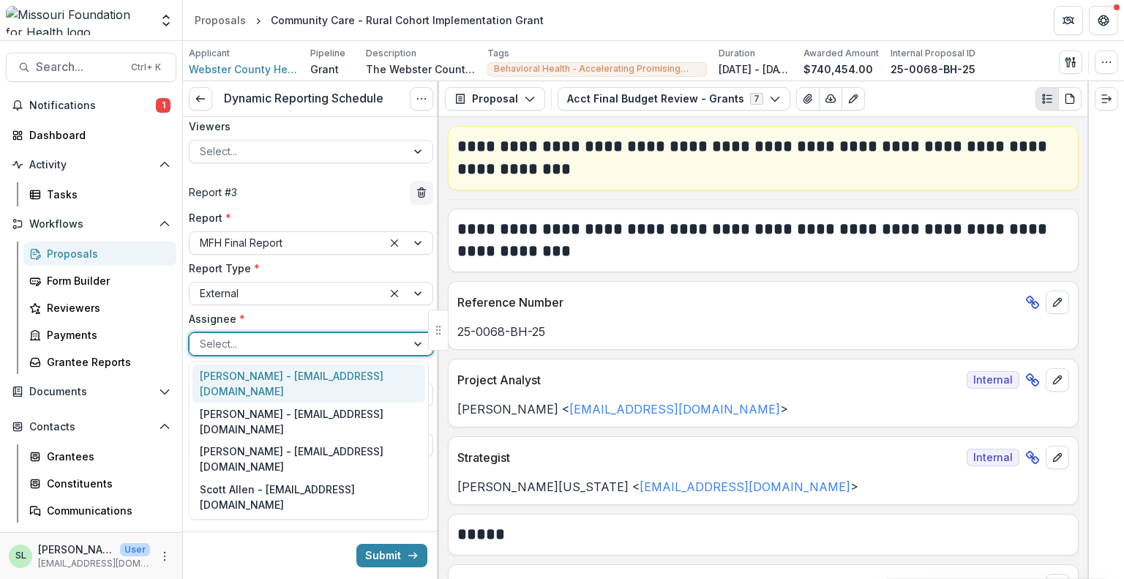
click at [238, 350] on div at bounding box center [298, 344] width 196 height 18
click at [242, 370] on div "[PERSON_NAME] - [EMAIL_ADDRESS][DOMAIN_NAME]" at bounding box center [309, 384] width 233 height 38
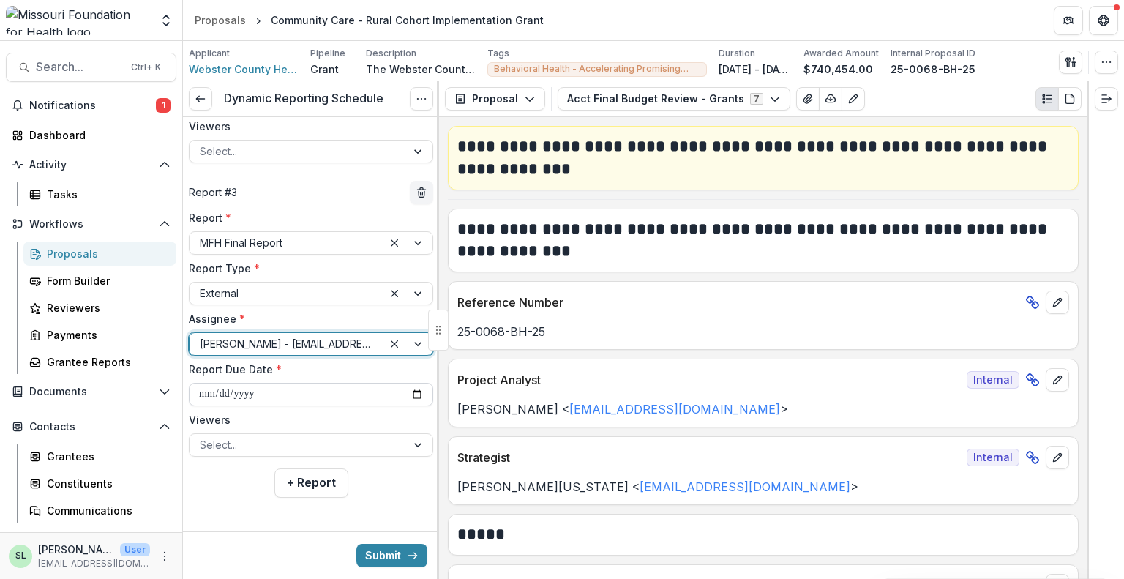
click at [414, 397] on input "**********" at bounding box center [311, 394] width 244 height 23
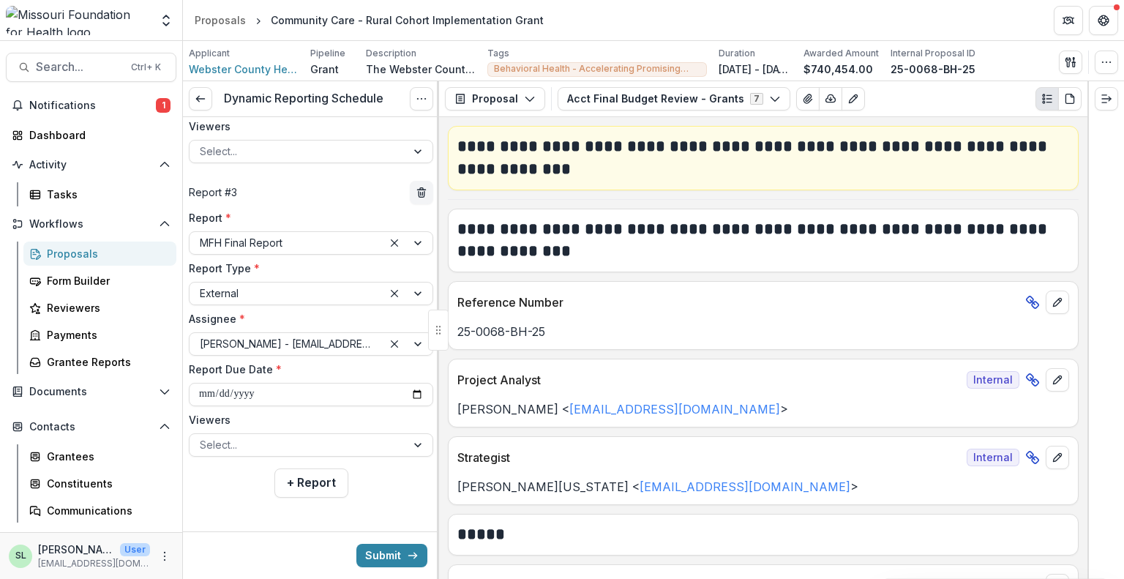
type input "**********"
click at [253, 527] on div at bounding box center [311, 520] width 256 height 23
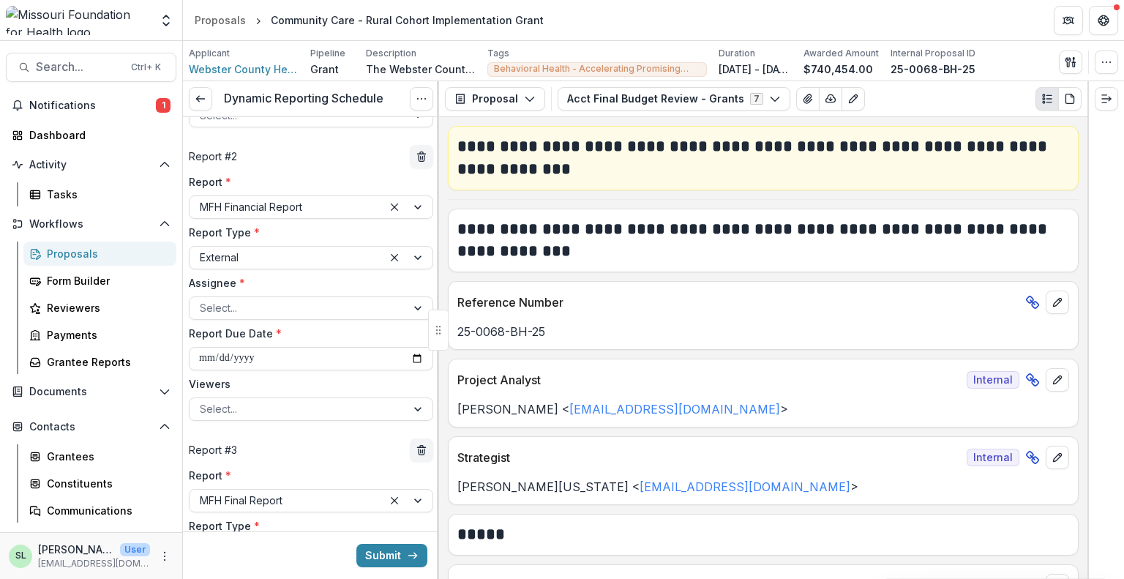
scroll to position [29, 0]
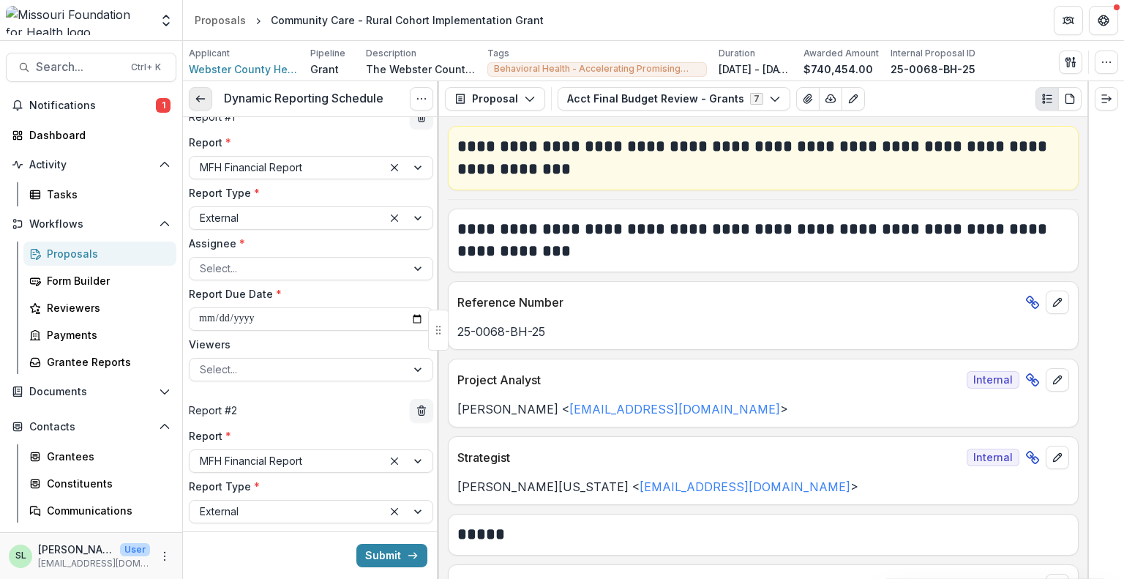
click at [196, 101] on icon at bounding box center [201, 99] width 12 height 12
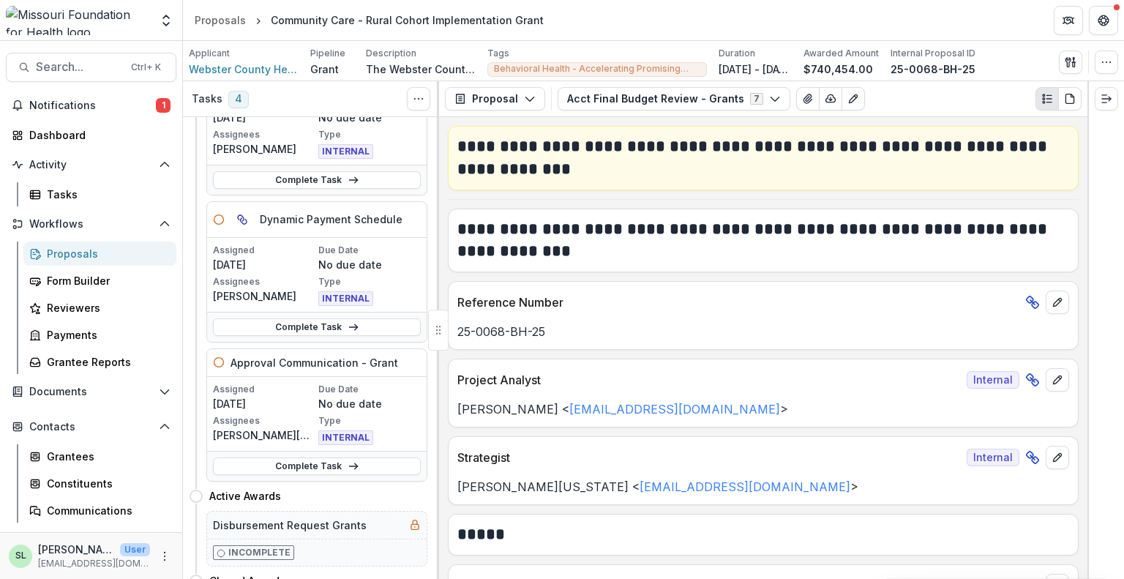
scroll to position [293, 0]
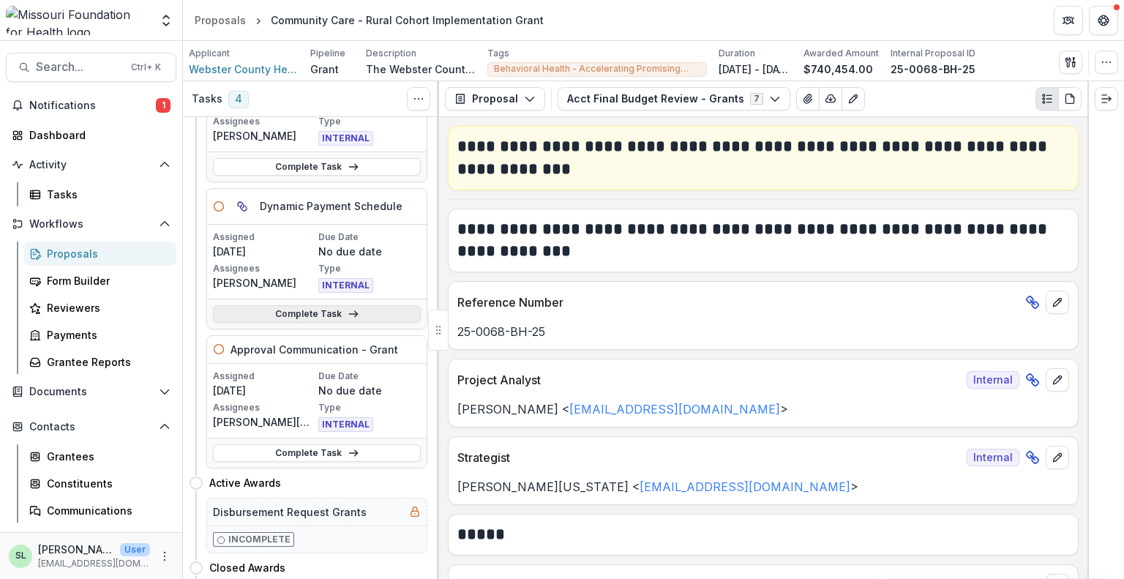
click at [305, 315] on link "Complete Task" at bounding box center [317, 314] width 208 height 18
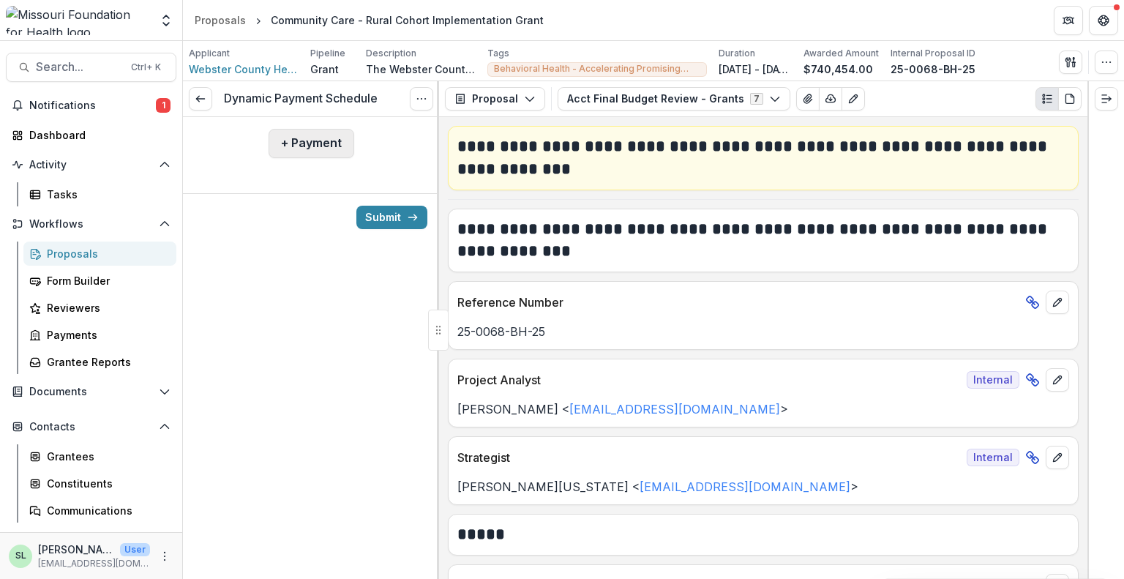
click at [302, 146] on button "+ Payment" at bounding box center [312, 143] width 86 height 29
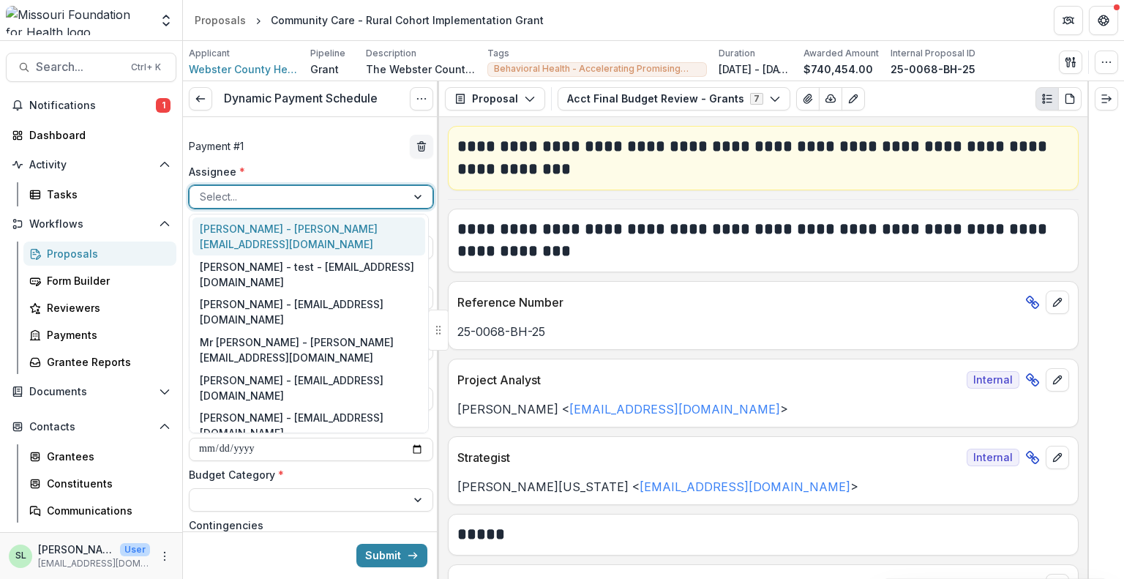
click at [290, 201] on div at bounding box center [298, 196] width 196 height 18
click at [283, 166] on label "Assignee *" at bounding box center [307, 171] width 236 height 15
click at [203, 189] on input "Assignee *" at bounding box center [201, 196] width 3 height 15
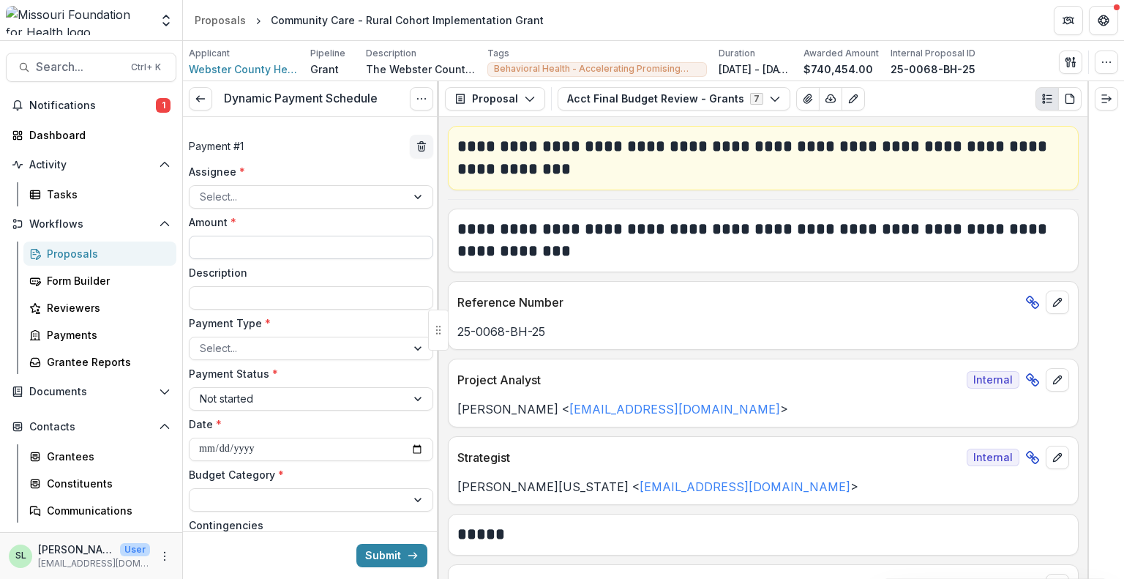
click at [280, 248] on input "Amount *" at bounding box center [311, 247] width 244 height 23
click at [234, 244] on input "**" at bounding box center [311, 247] width 244 height 23
type input "********"
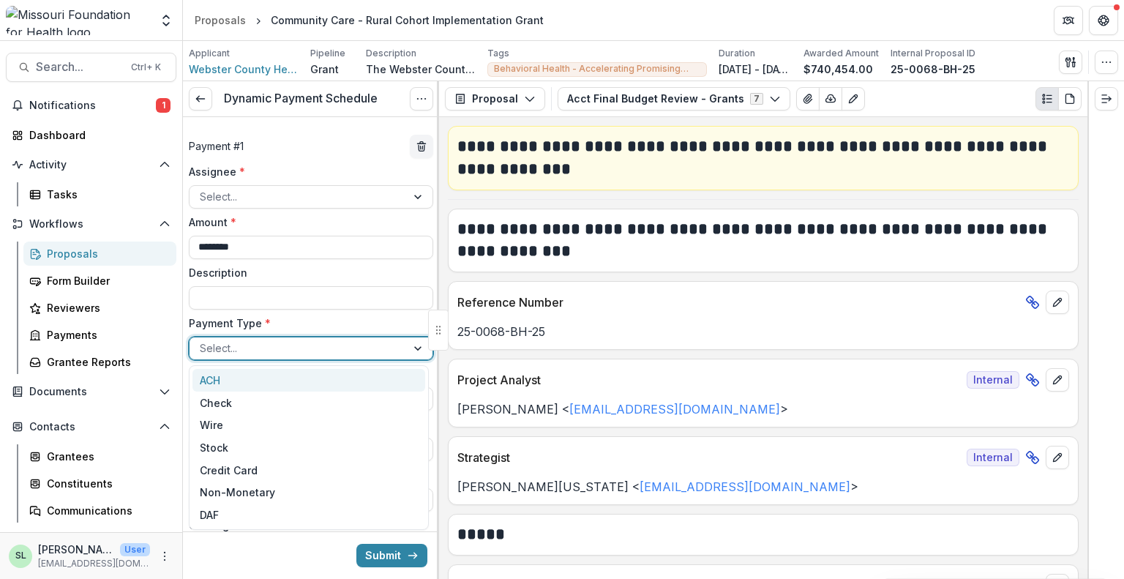
click at [278, 348] on div at bounding box center [298, 348] width 196 height 18
click at [235, 376] on div "ACH" at bounding box center [309, 380] width 233 height 23
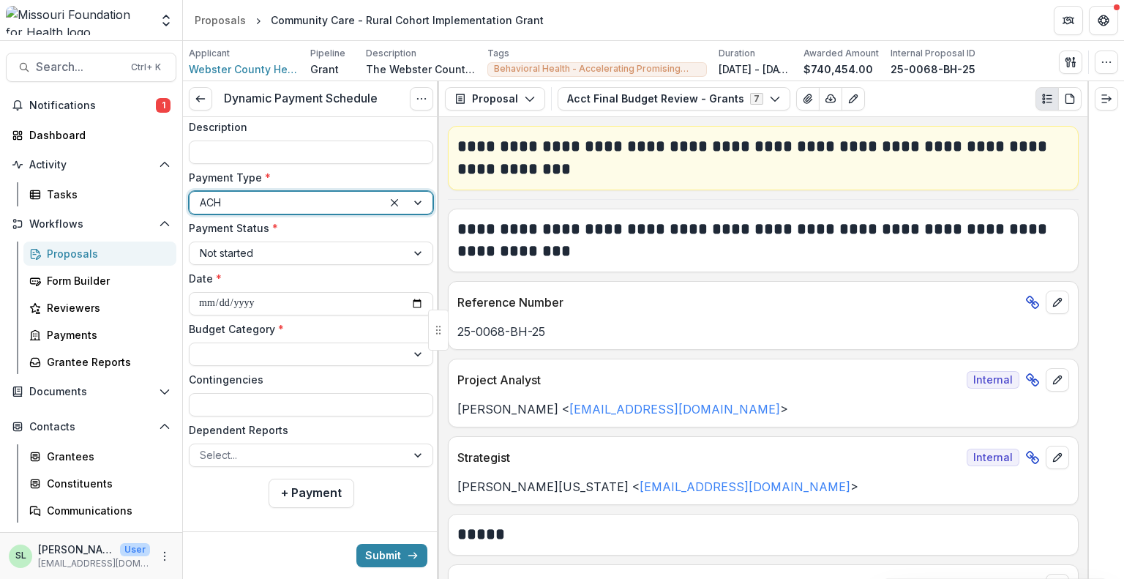
scroll to position [146, 0]
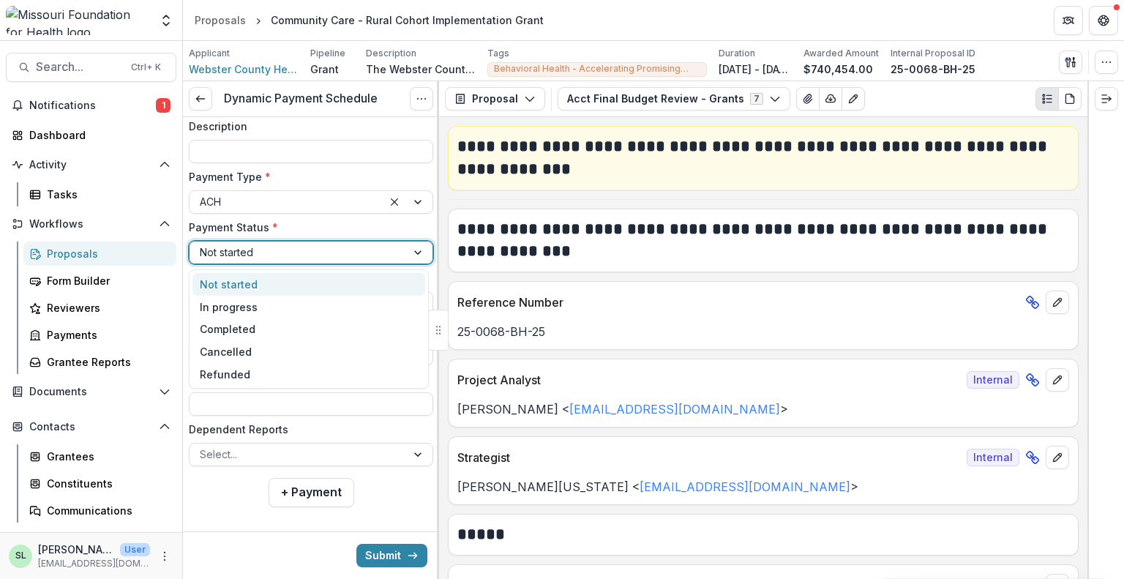
click at [277, 250] on div at bounding box center [298, 252] width 196 height 18
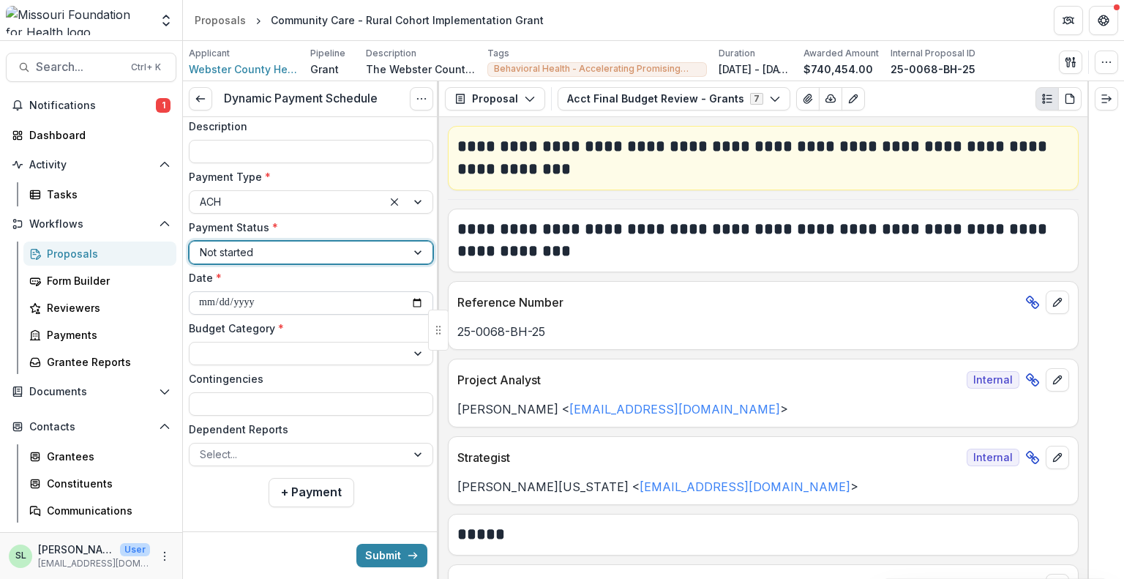
click at [409, 305] on input "**********" at bounding box center [311, 302] width 244 height 23
type input "**********"
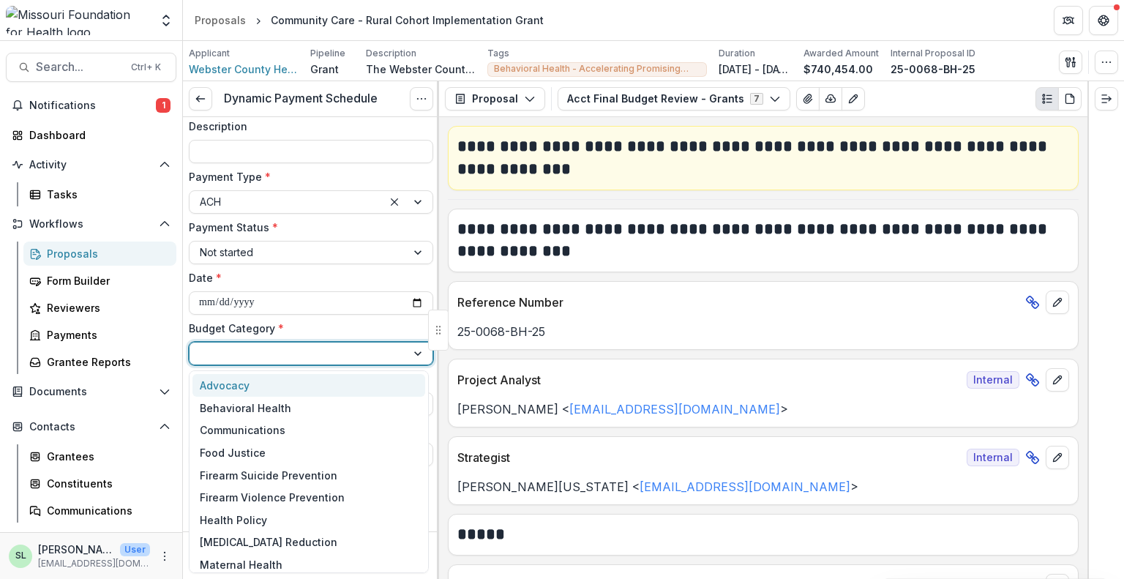
click at [287, 354] on div at bounding box center [298, 353] width 196 height 18
click at [255, 406] on div "Behavioral Health" at bounding box center [246, 407] width 92 height 15
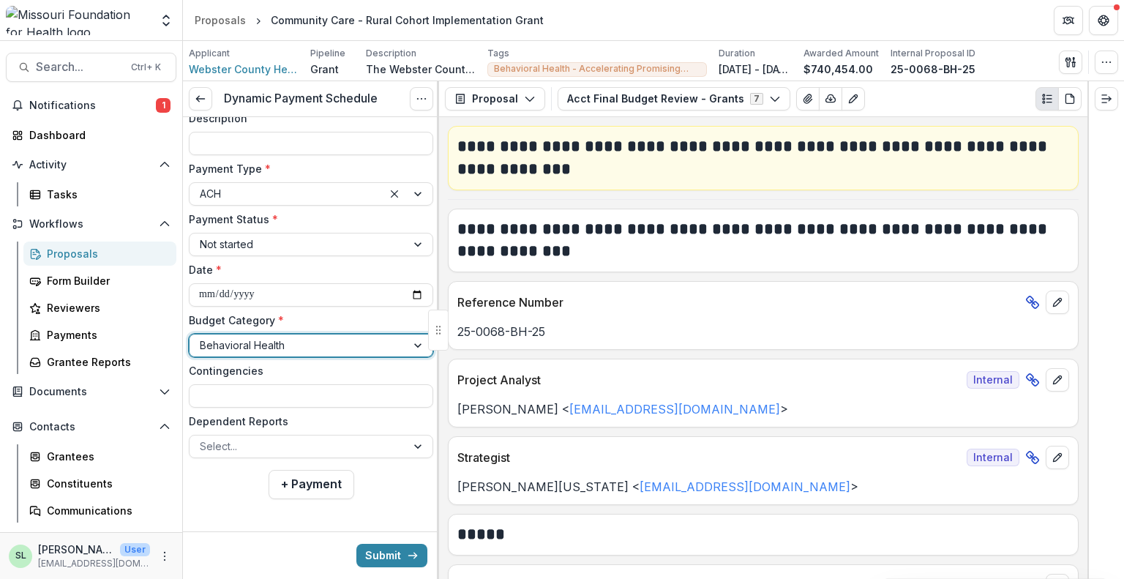
scroll to position [156, 0]
click at [256, 389] on input "Contingencies" at bounding box center [311, 394] width 244 height 23
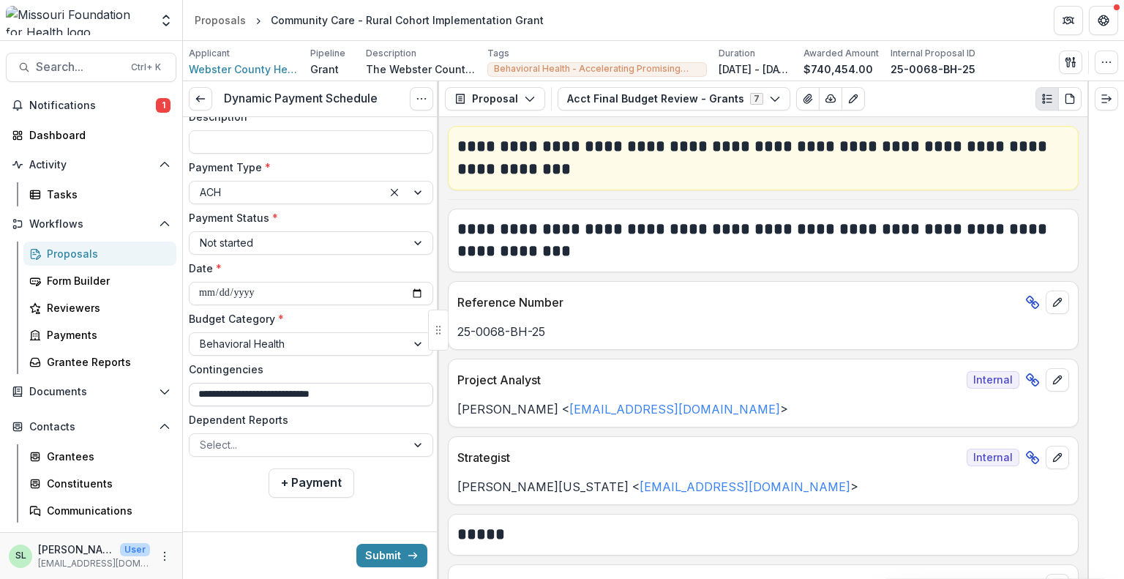
click at [274, 389] on input "**********" at bounding box center [311, 394] width 244 height 23
type input "**********"
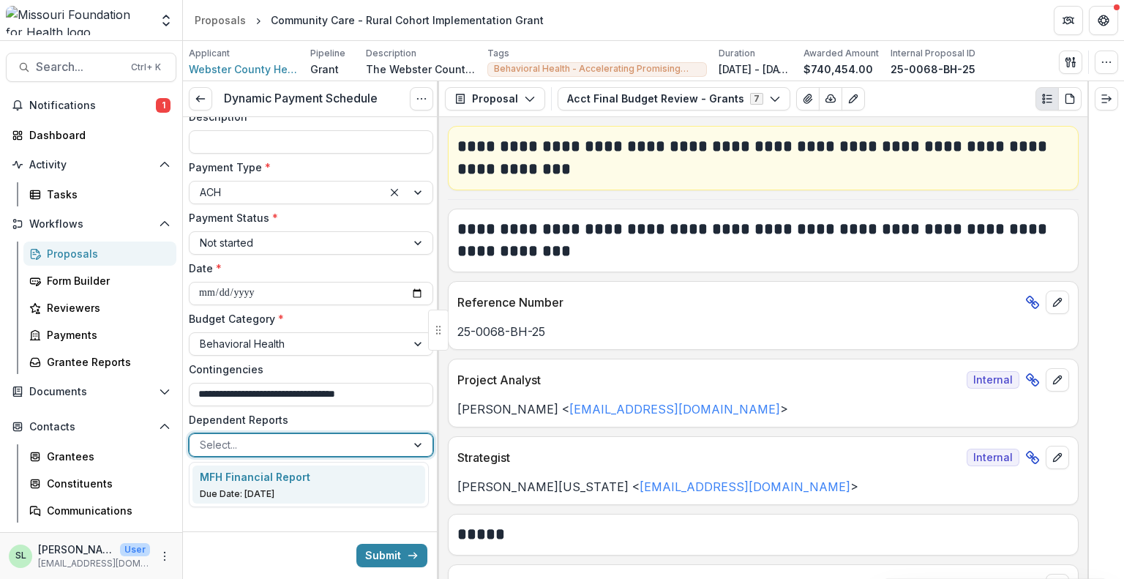
click at [400, 441] on div "Select..." at bounding box center [298, 444] width 217 height 21
click at [401, 441] on div "Select..." at bounding box center [298, 444] width 217 height 21
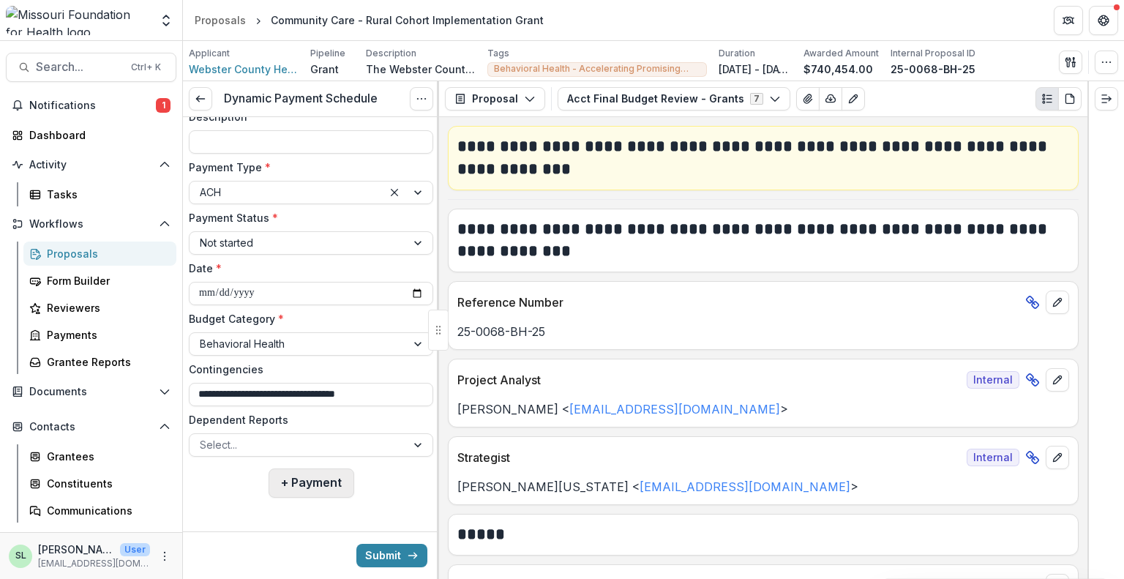
click at [305, 485] on button "+ Payment" at bounding box center [312, 482] width 86 height 29
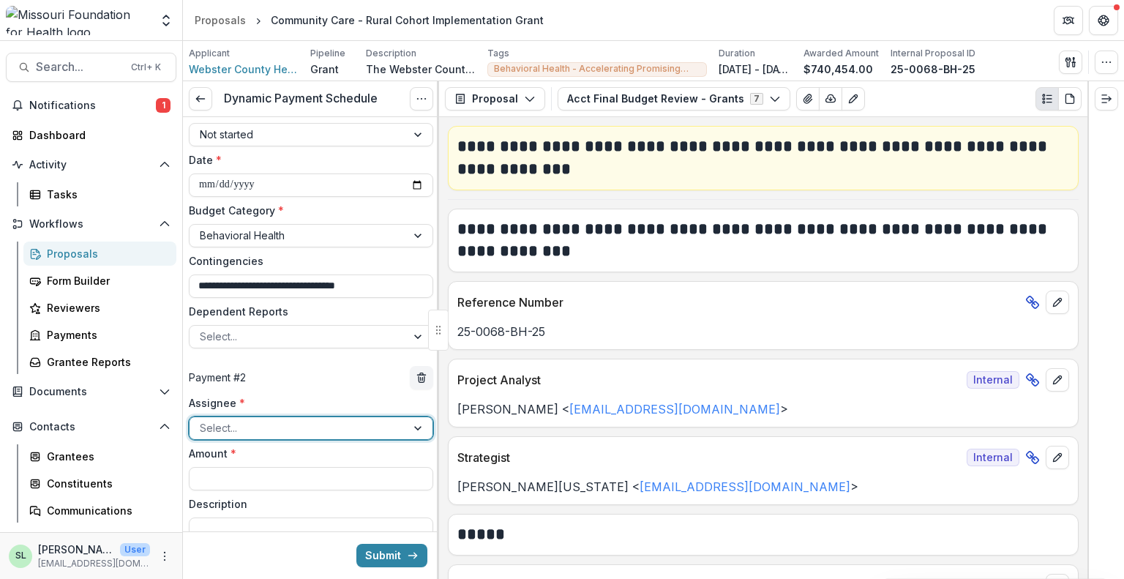
scroll to position [449, 0]
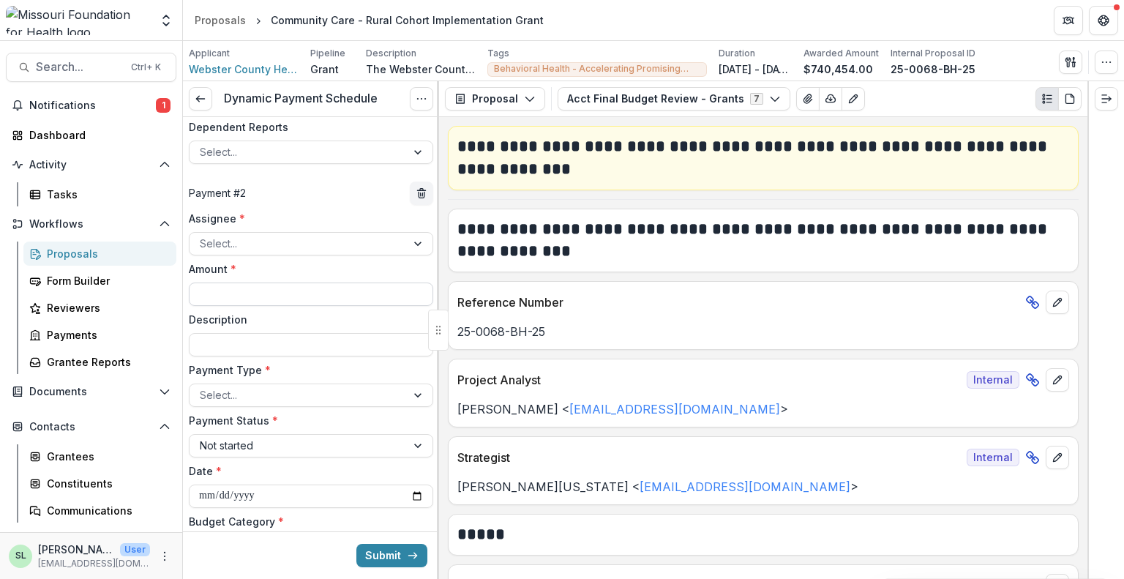
click at [227, 294] on input "Amount *" at bounding box center [311, 294] width 244 height 23
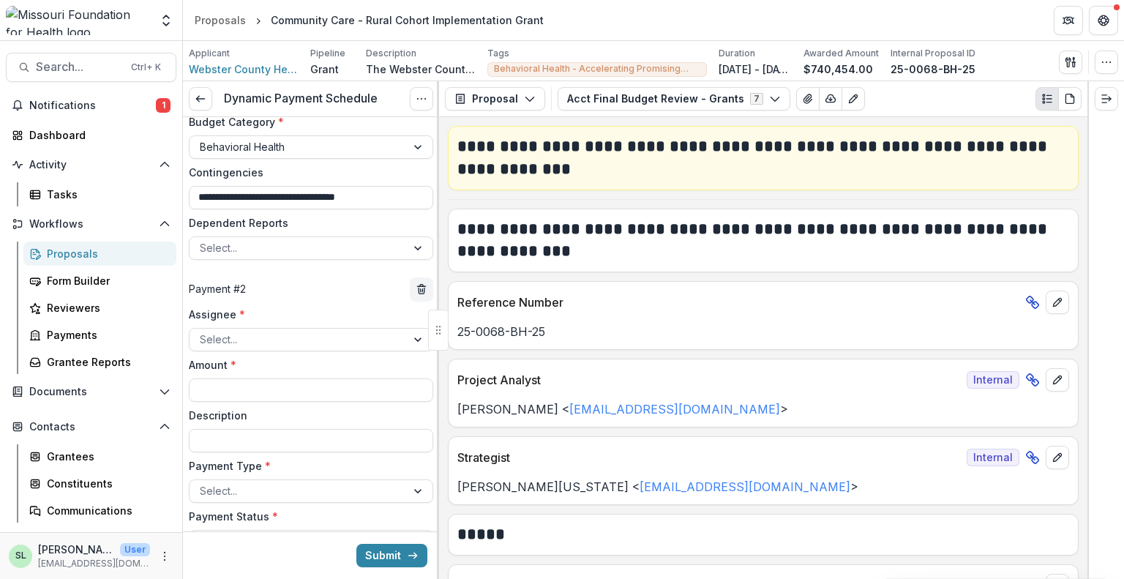
scroll to position [376, 0]
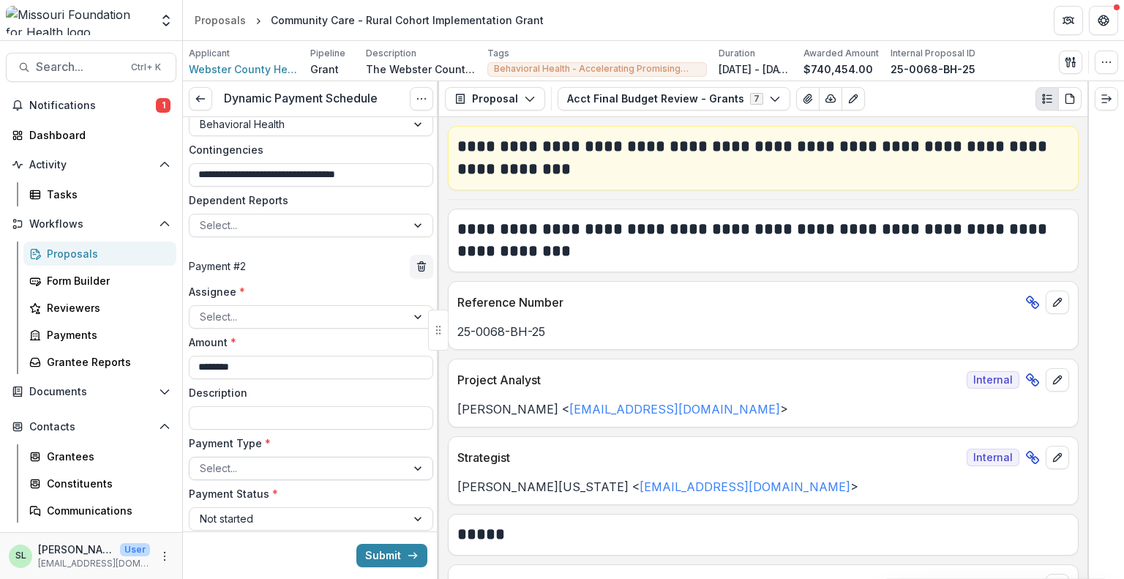
type input "********"
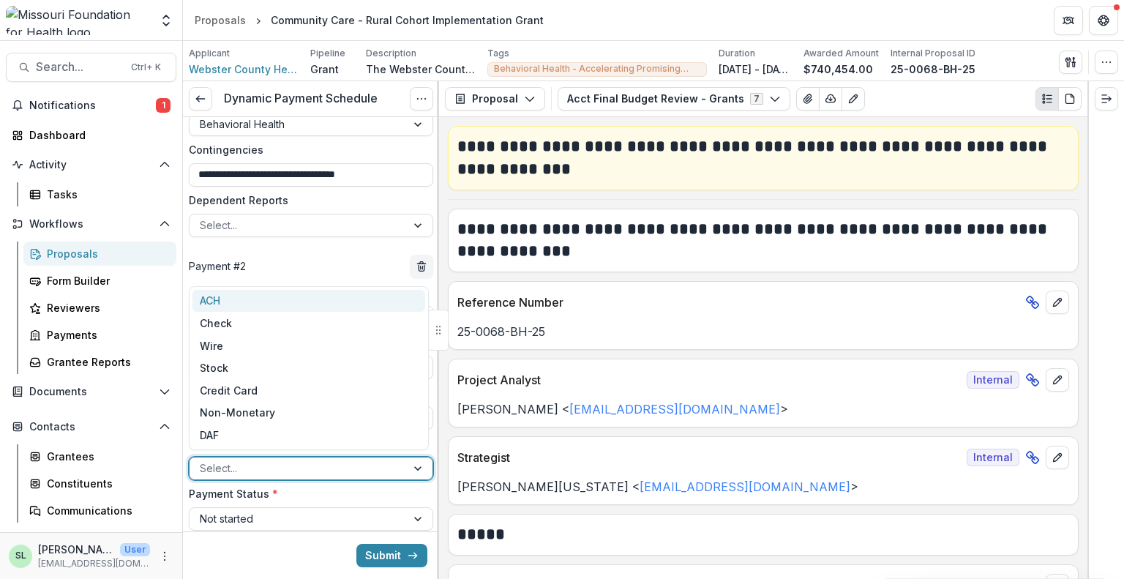
click at [268, 468] on div at bounding box center [298, 468] width 196 height 18
click at [244, 299] on div "ACH" at bounding box center [309, 301] width 233 height 23
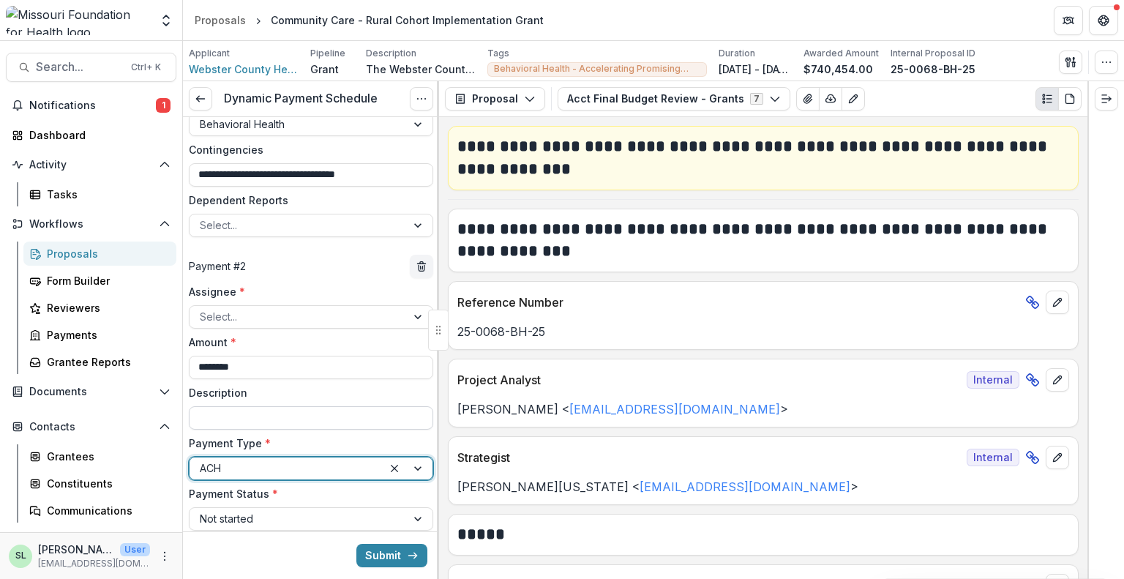
scroll to position [522, 0]
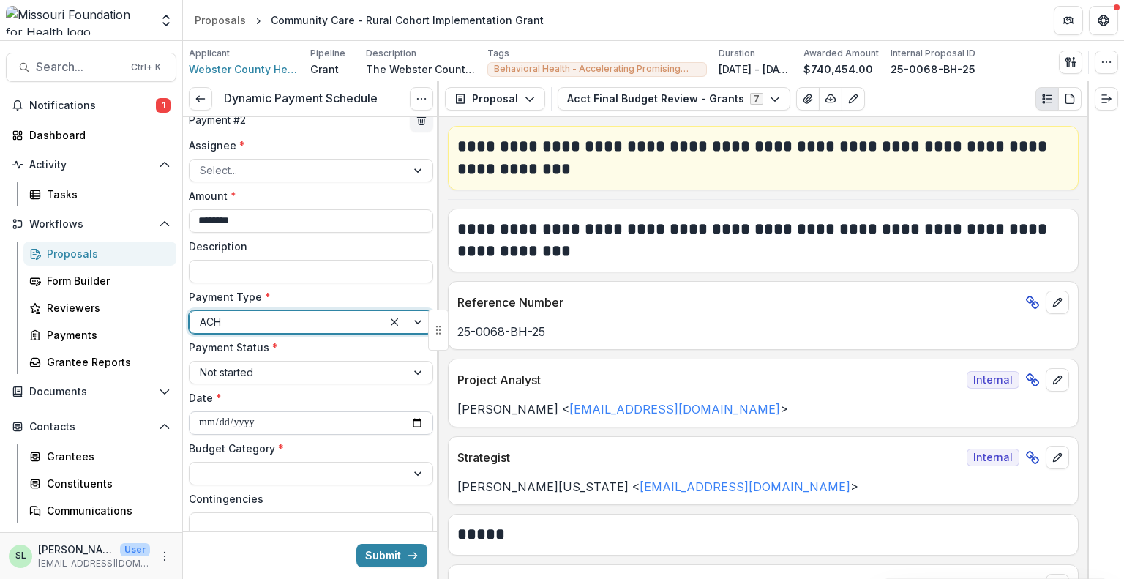
click at [413, 421] on input "**********" at bounding box center [311, 422] width 244 height 23
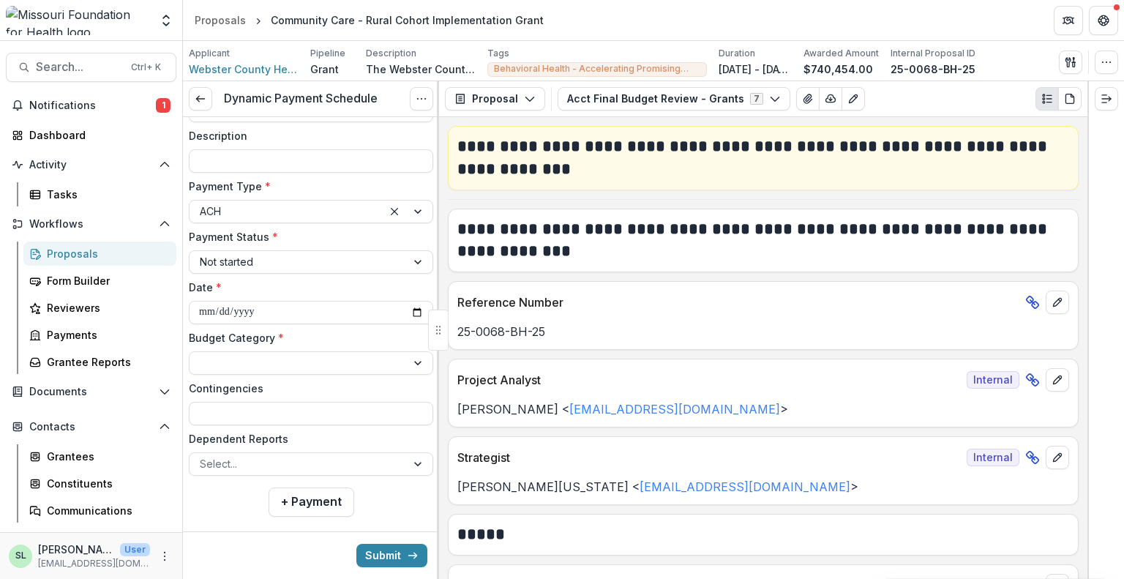
scroll to position [652, 0]
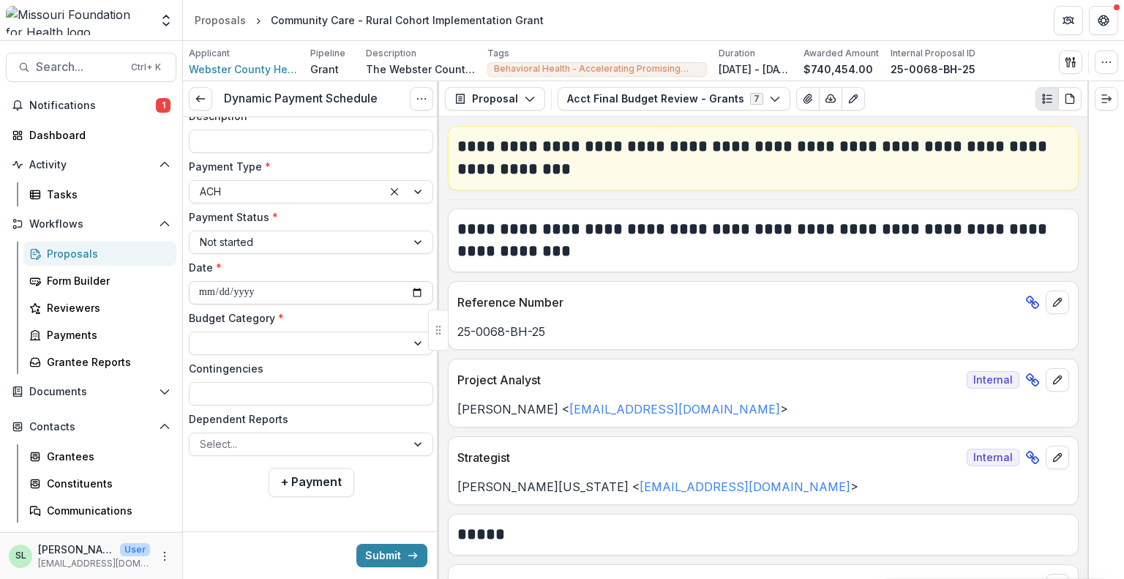
click at [408, 294] on input "**********" at bounding box center [311, 292] width 244 height 23
type input "**********"
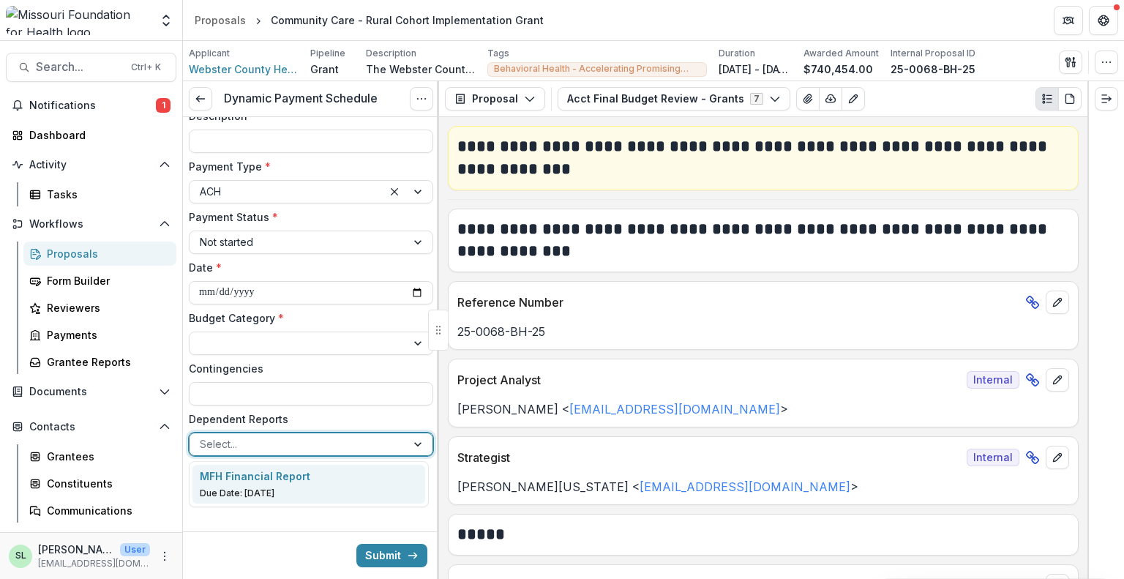
click at [277, 444] on div at bounding box center [298, 444] width 196 height 18
click at [278, 479] on p "MFH Financial Report" at bounding box center [255, 475] width 111 height 15
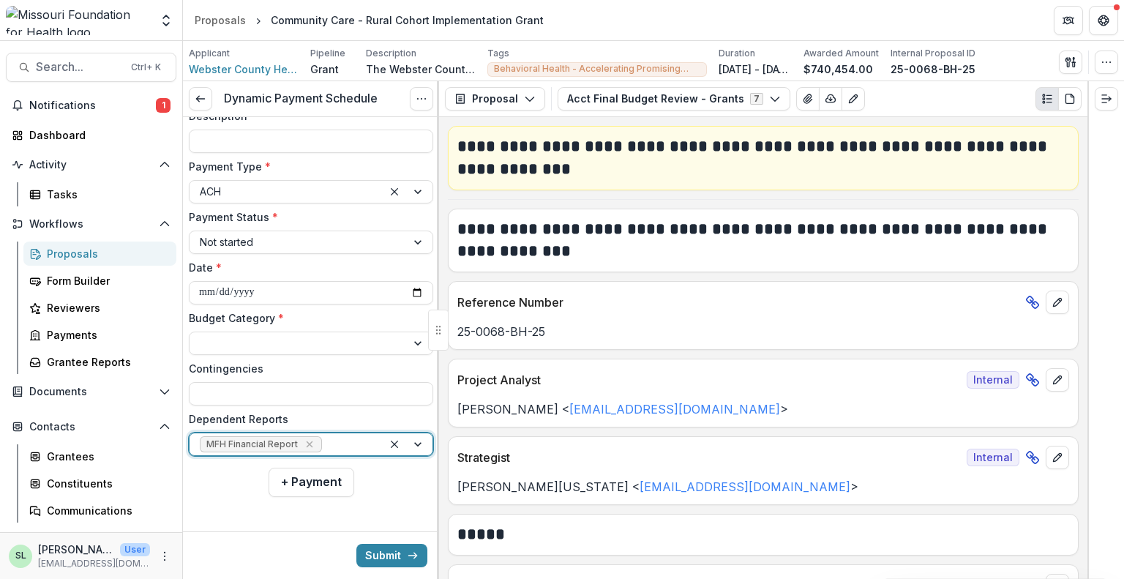
click at [299, 488] on button "+ Payment" at bounding box center [312, 482] width 86 height 29
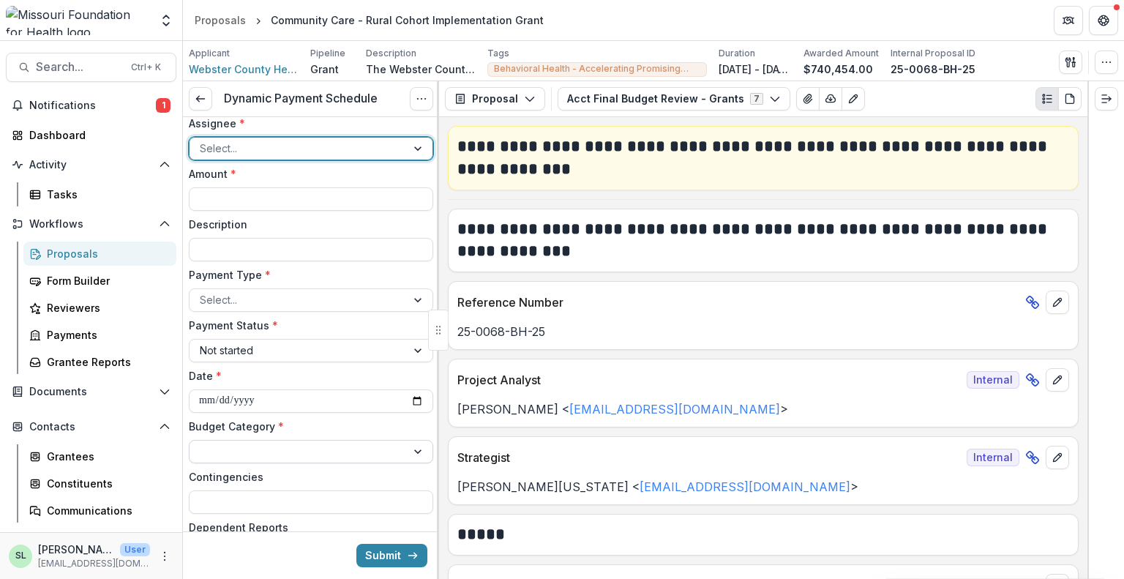
scroll to position [1091, 0]
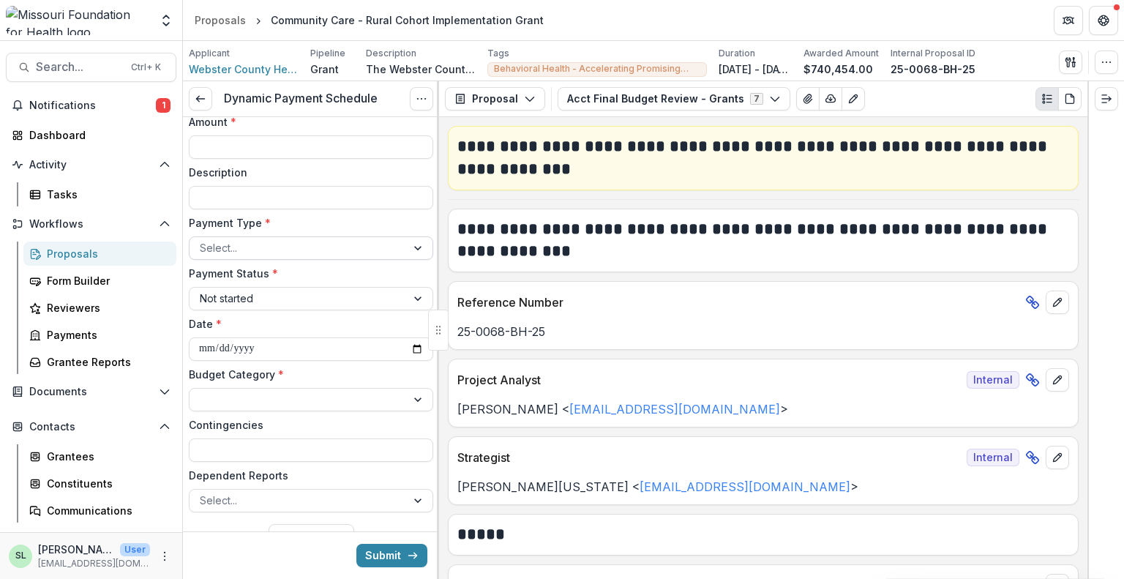
click at [248, 239] on div at bounding box center [298, 248] width 196 height 18
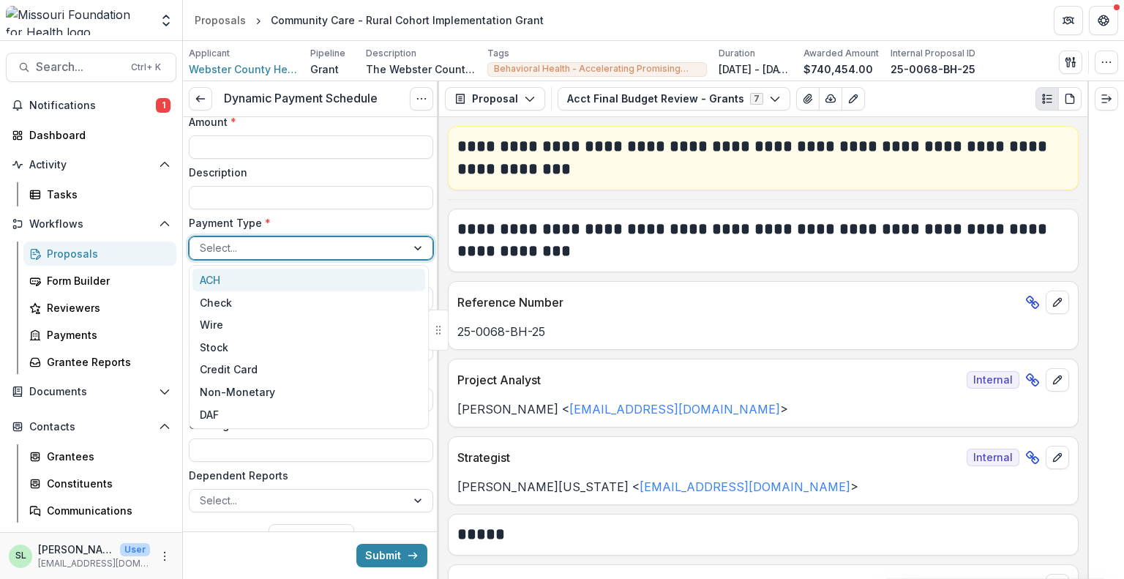
click at [246, 280] on div "ACH" at bounding box center [309, 280] width 233 height 23
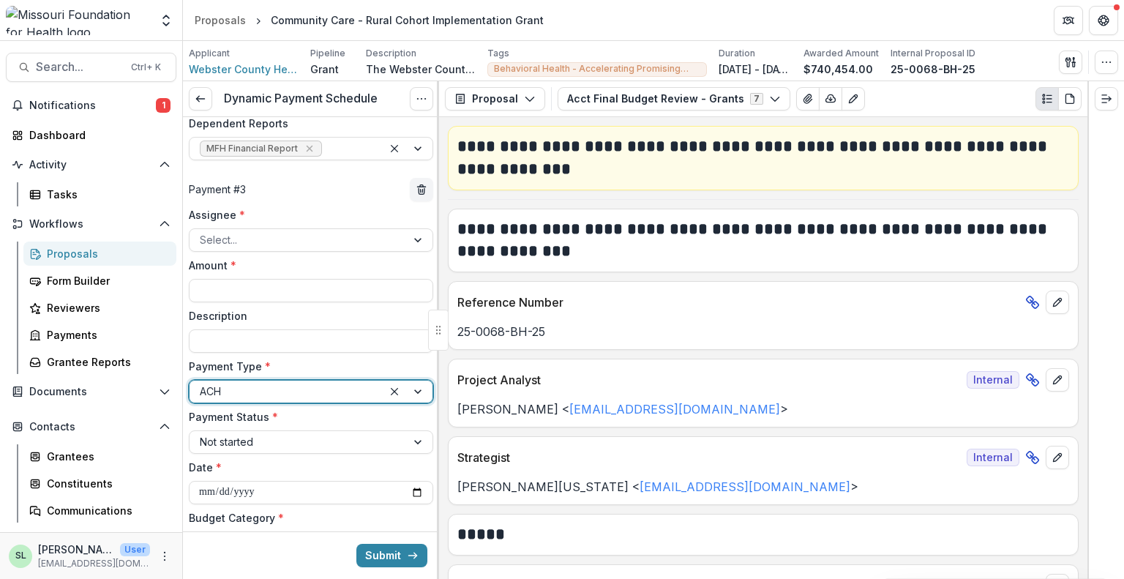
scroll to position [945, 0]
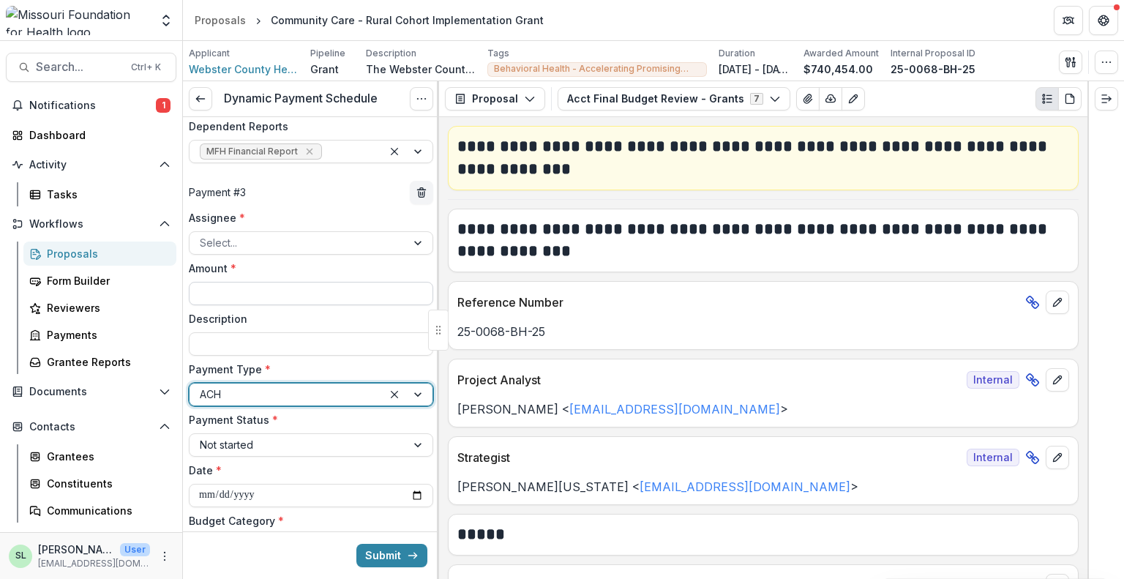
click at [237, 287] on input "Amount *" at bounding box center [311, 293] width 244 height 23
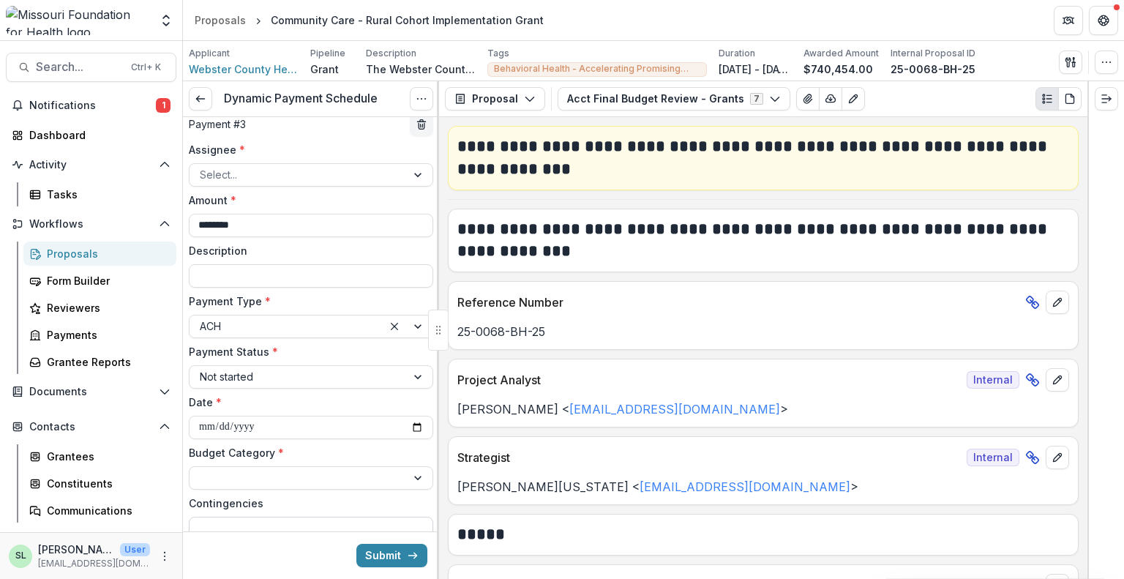
scroll to position [1091, 0]
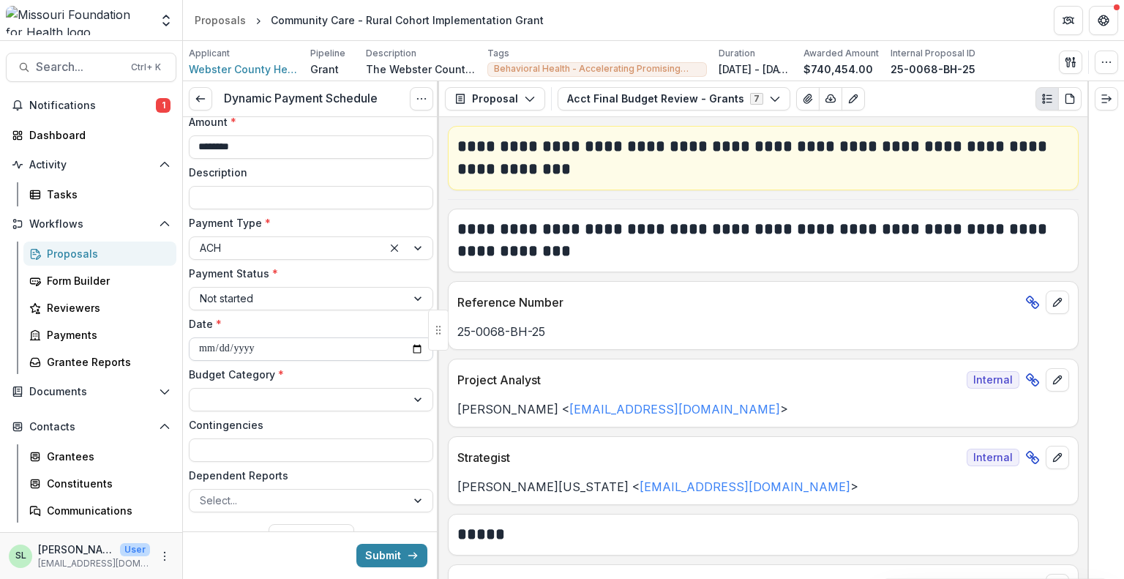
type input "********"
click at [414, 348] on input "**********" at bounding box center [311, 348] width 244 height 23
type input "**********"
click at [258, 500] on div at bounding box center [298, 500] width 196 height 18
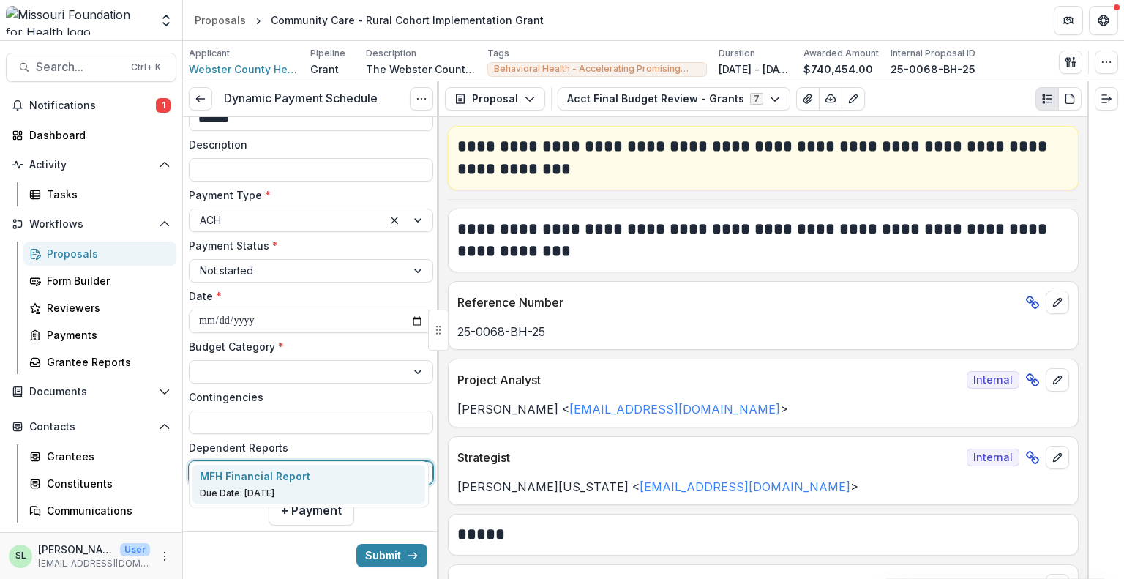
scroll to position [1148, 0]
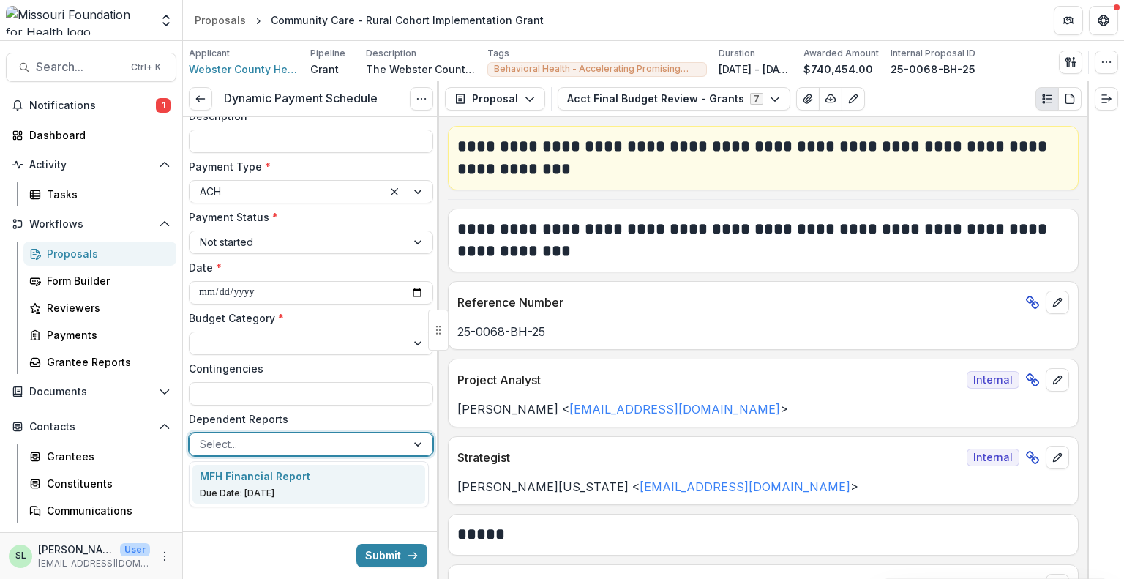
click at [314, 324] on label "Budget Category *" at bounding box center [307, 317] width 236 height 15
click at [203, 335] on input "Budget Category *" at bounding box center [201, 342] width 3 height 15
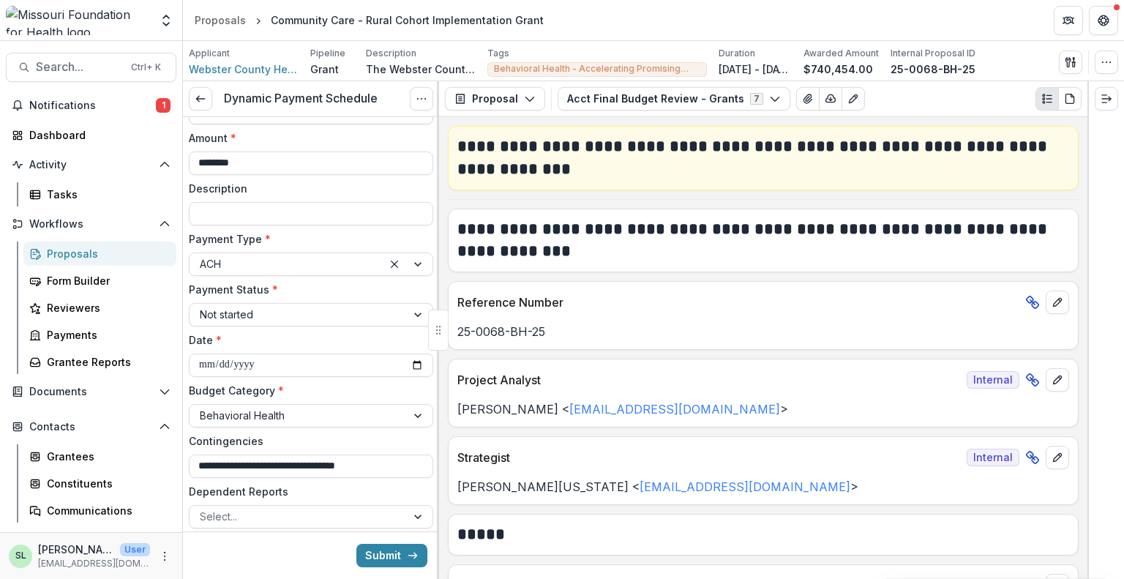
scroll to position [0, 0]
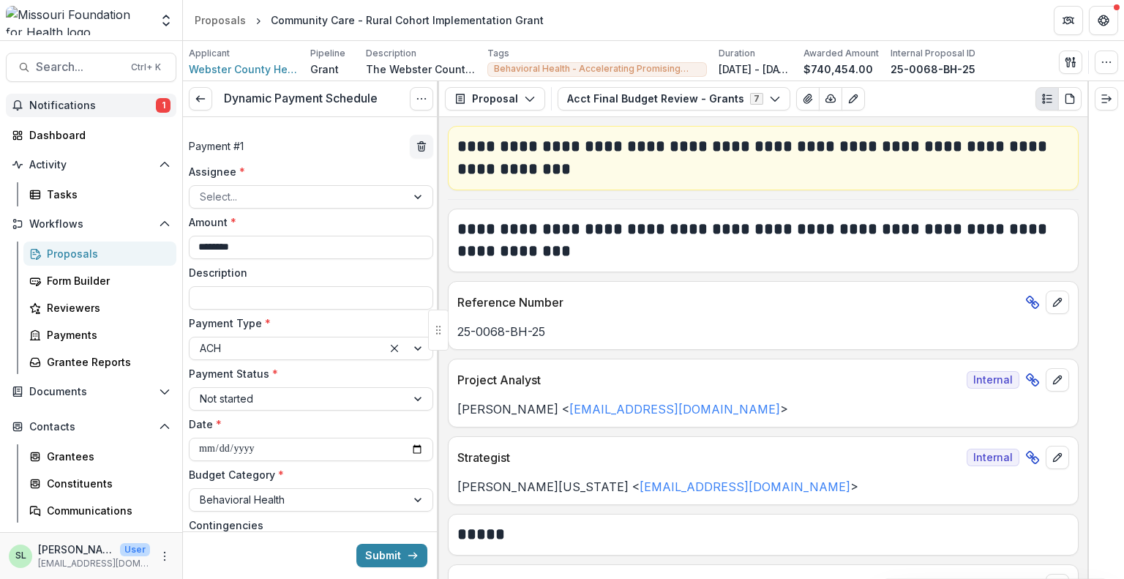
click at [156, 108] on span "1" at bounding box center [163, 105] width 15 height 15
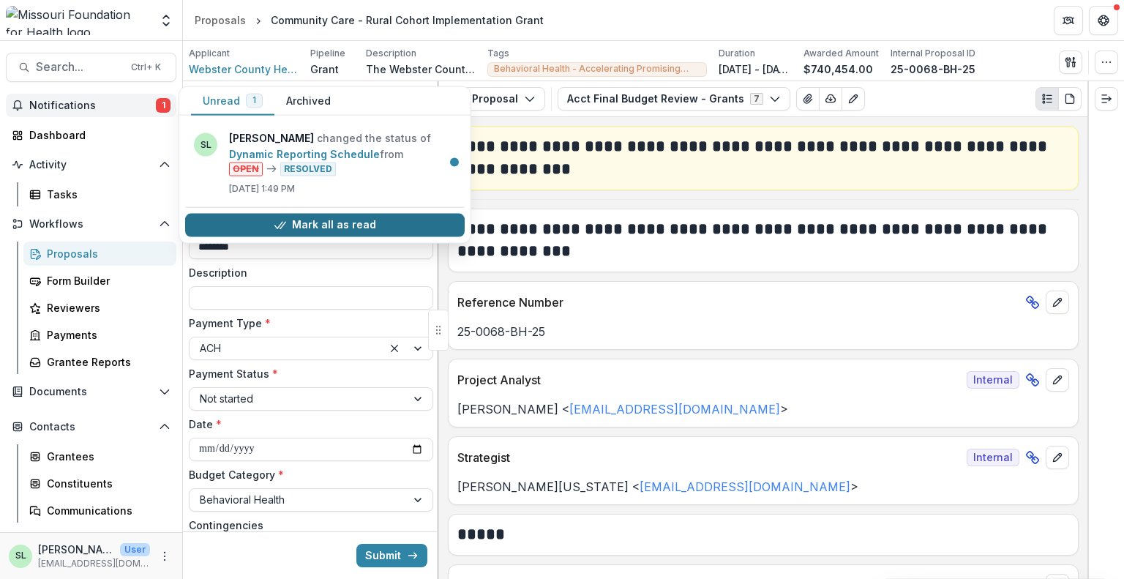
click at [300, 222] on button "Mark all as read" at bounding box center [325, 224] width 280 height 23
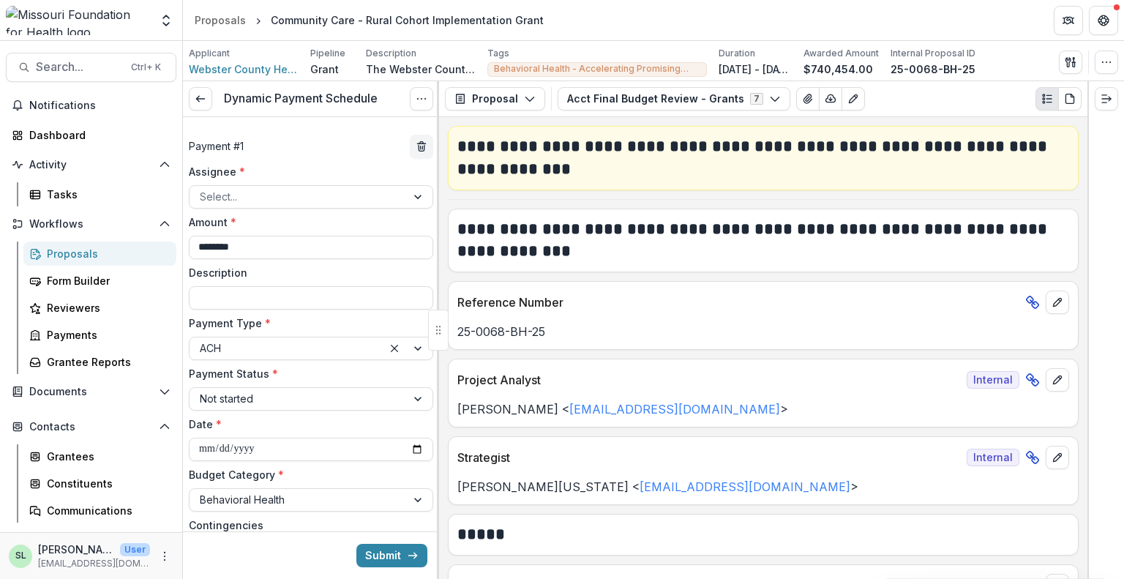
click at [656, 1] on header "Proposals Community Care - Rural Cohort Implementation Grant" at bounding box center [653, 20] width 941 height 40
click at [196, 105] on link at bounding box center [200, 98] width 23 height 23
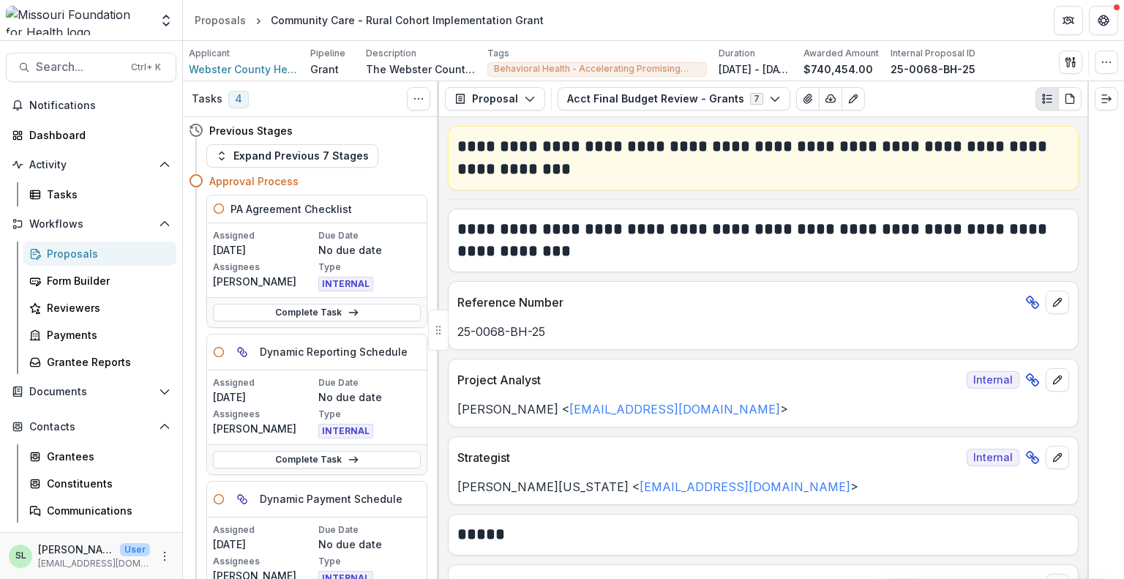
scroll to position [73, 0]
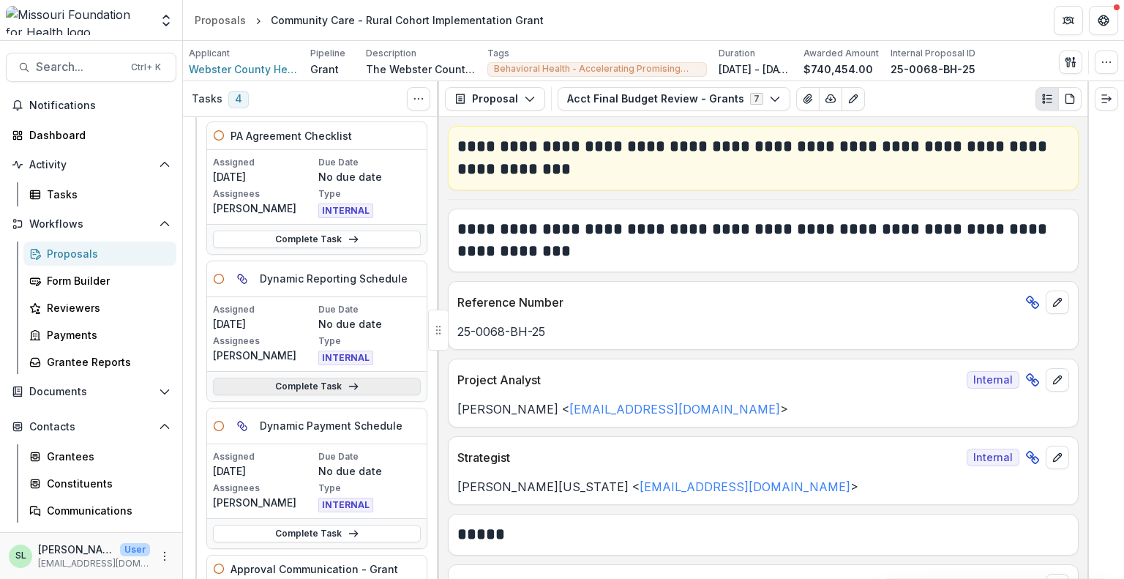
click at [304, 390] on link "Complete Task" at bounding box center [317, 387] width 208 height 18
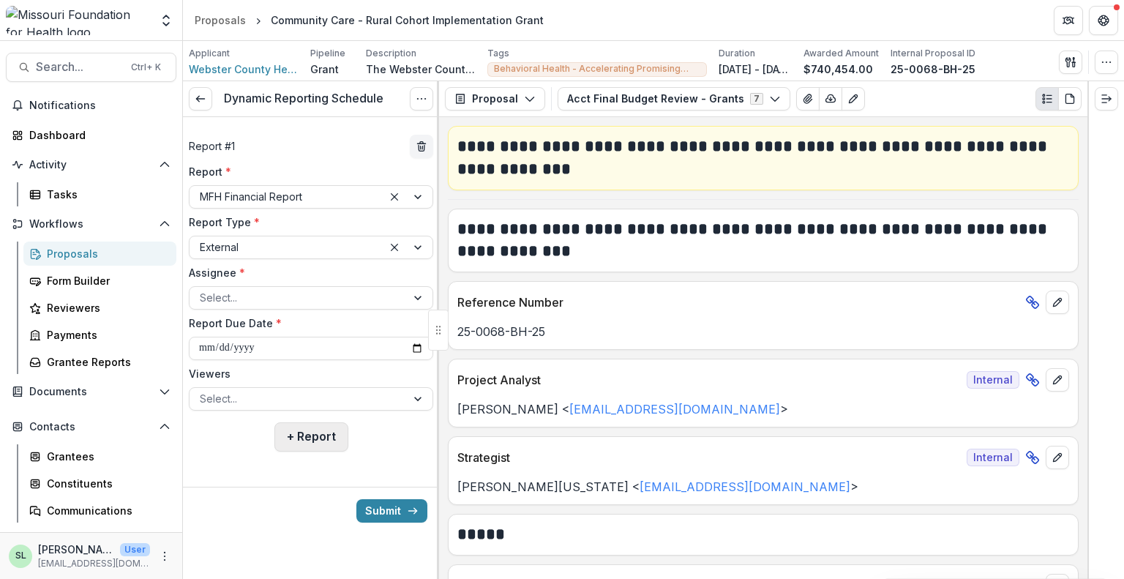
click at [315, 438] on button "+ Report" at bounding box center [312, 436] width 74 height 29
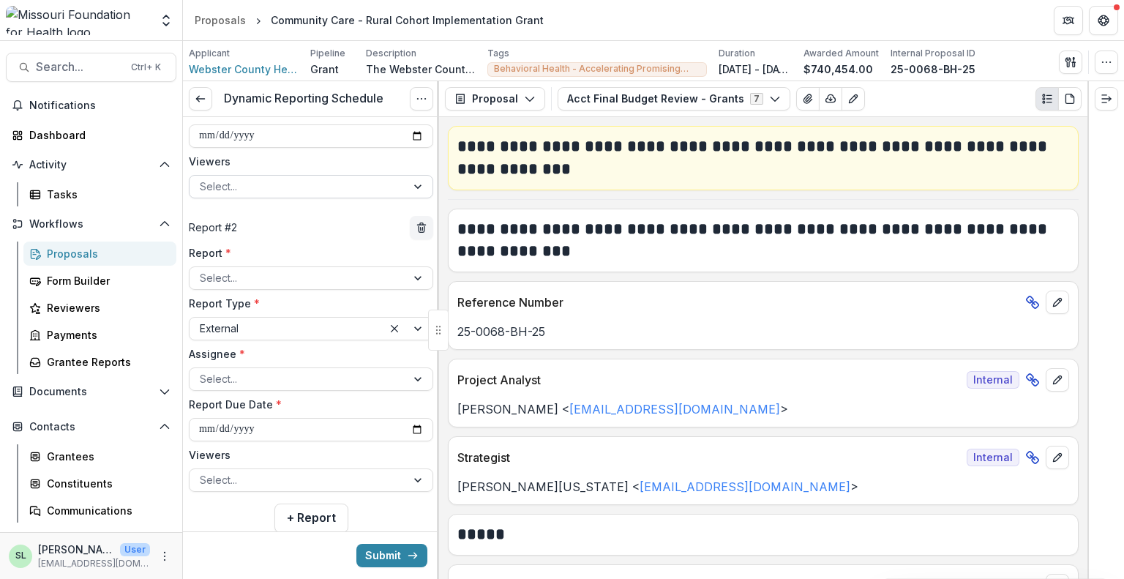
scroll to position [220, 0]
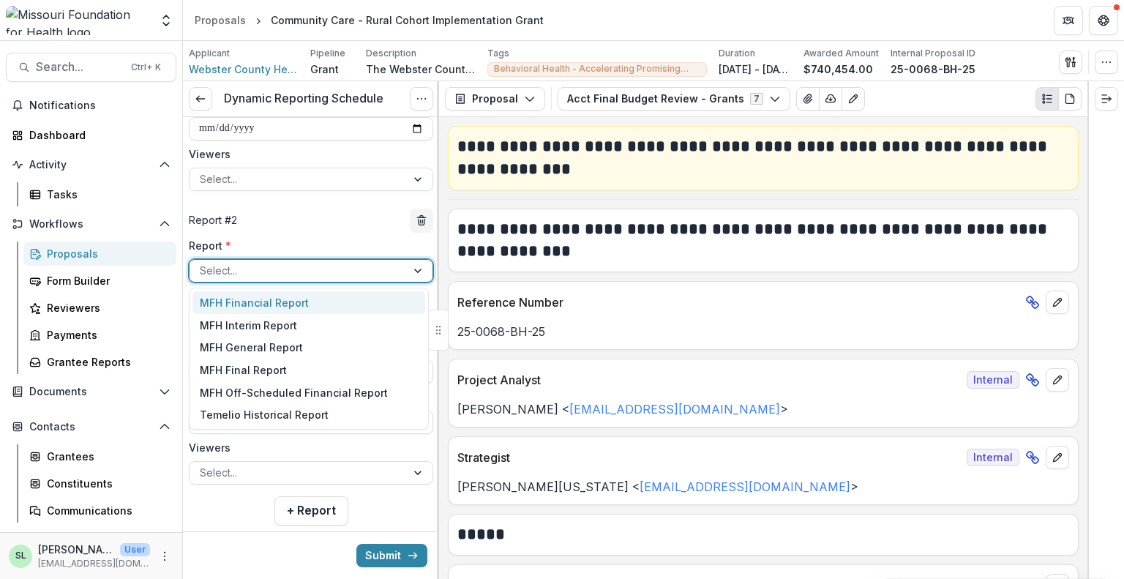
click at [410, 276] on div at bounding box center [419, 271] width 26 height 22
click at [261, 301] on div "MFH Financial Report" at bounding box center [309, 302] width 233 height 23
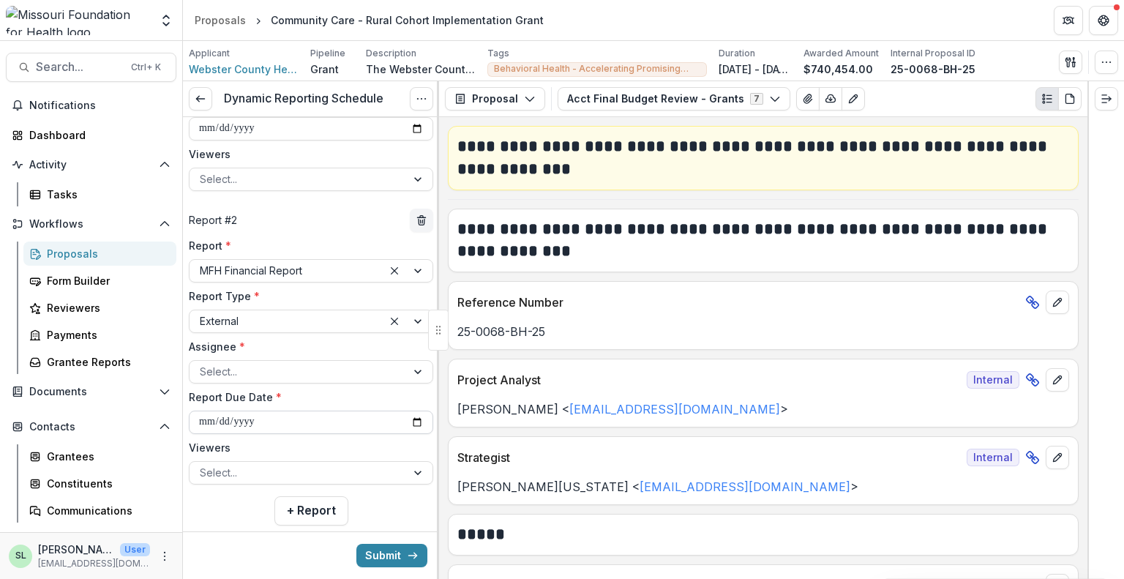
click at [411, 424] on input "**********" at bounding box center [311, 422] width 244 height 23
type input "**********"
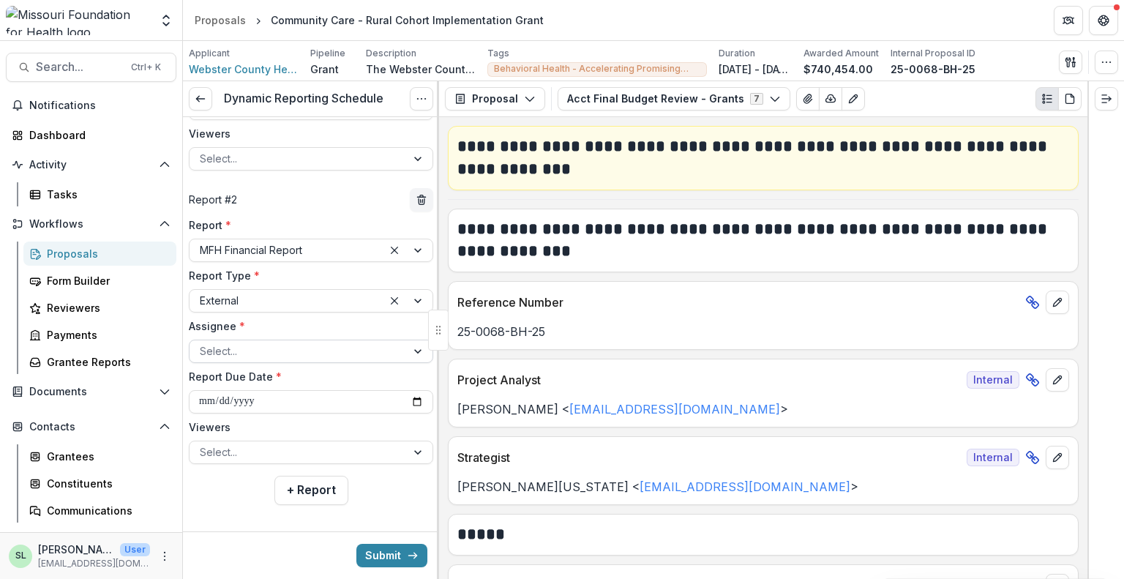
scroll to position [248, 0]
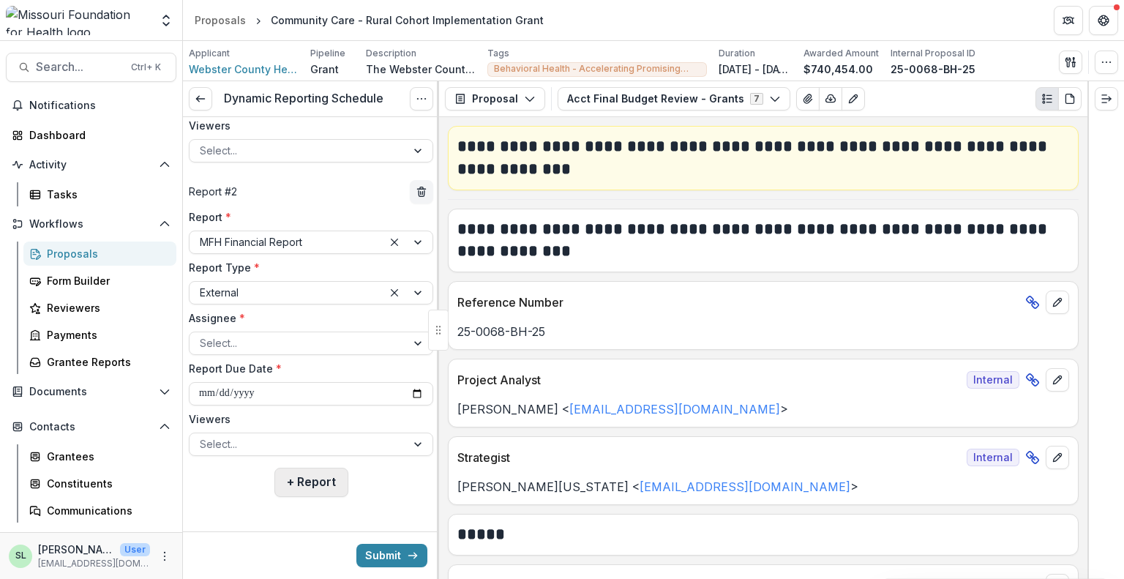
click at [307, 479] on button "+ Report" at bounding box center [312, 482] width 74 height 29
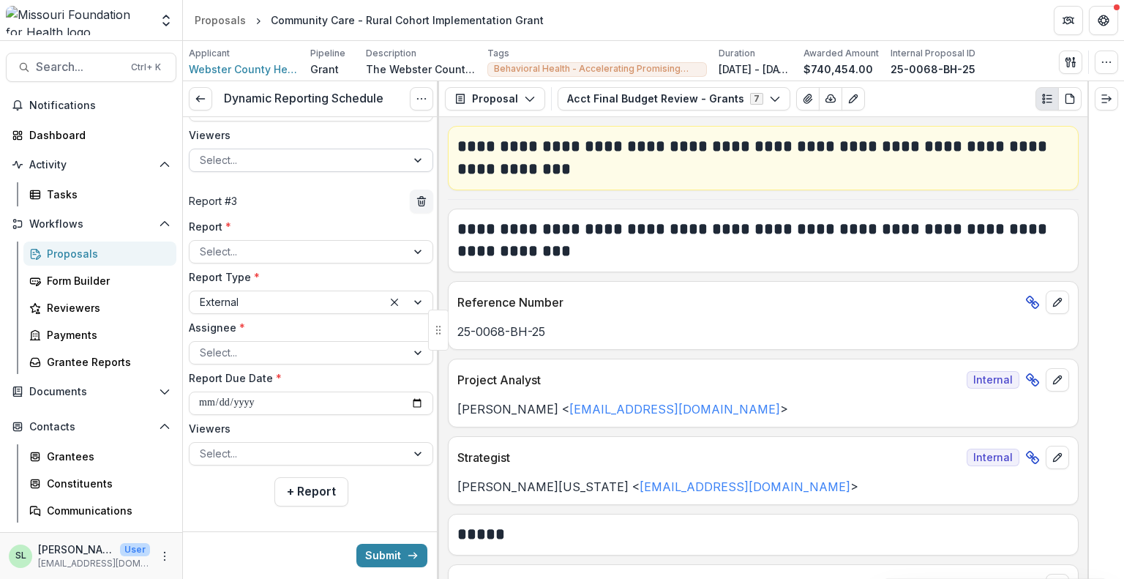
scroll to position [542, 0]
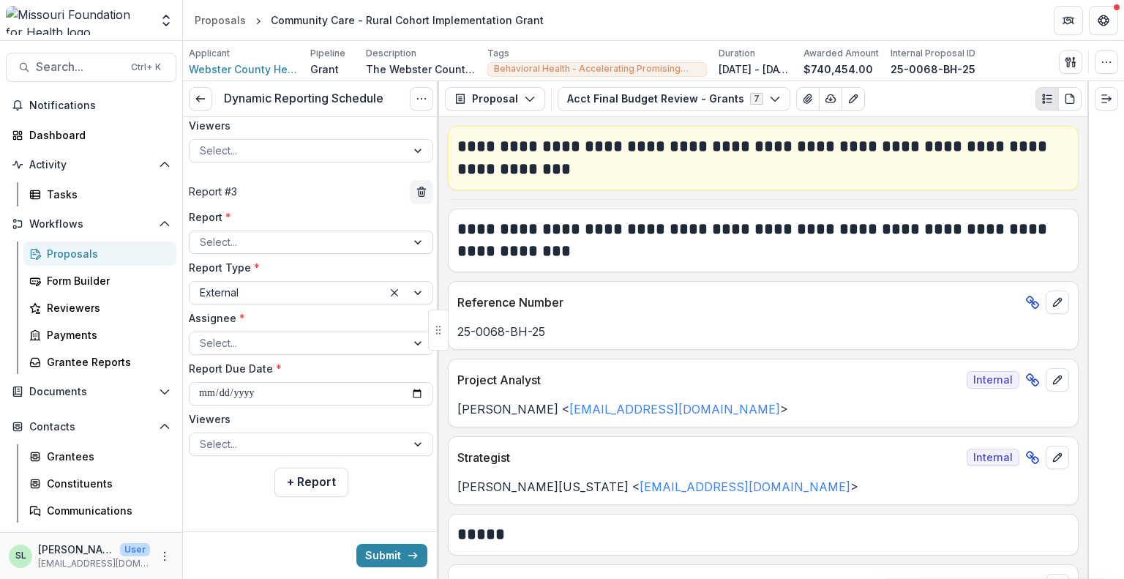
click at [246, 242] on div at bounding box center [298, 242] width 196 height 18
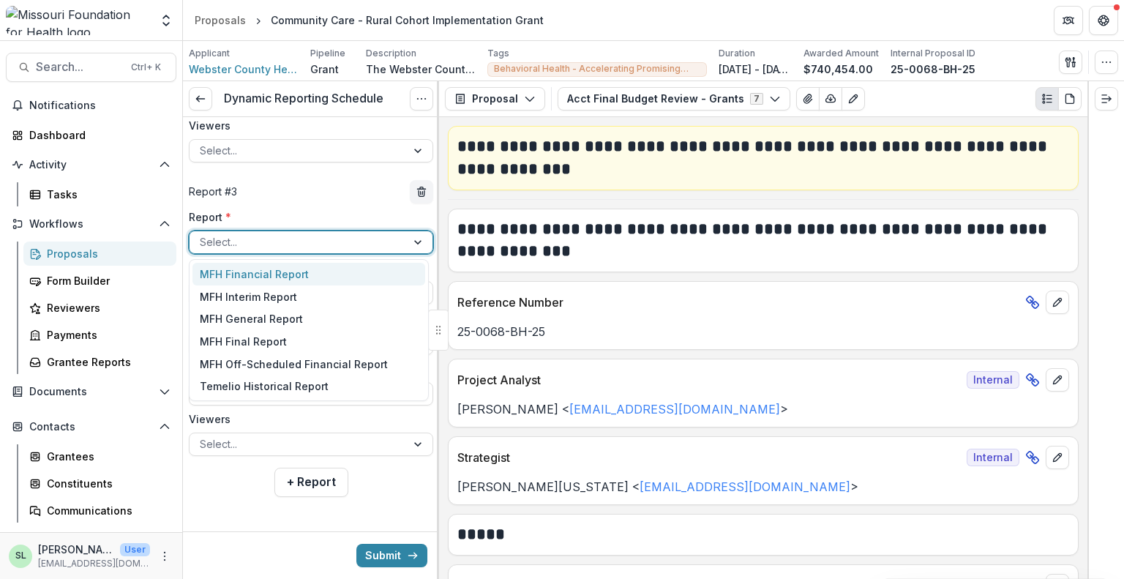
click at [249, 274] on div "MFH Financial Report" at bounding box center [309, 274] width 233 height 23
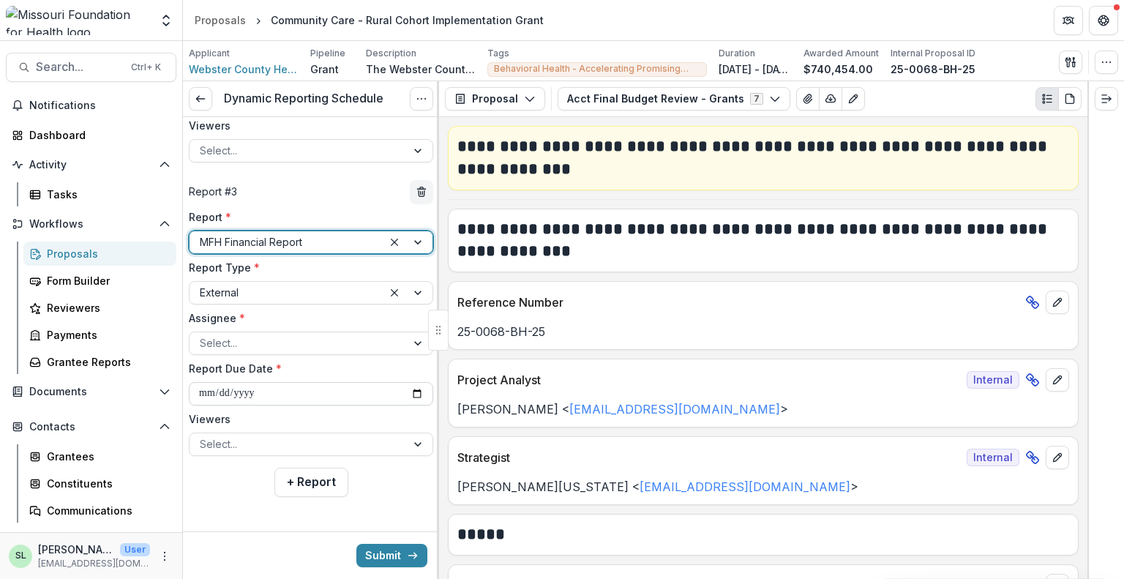
click at [414, 393] on input "**********" at bounding box center [311, 393] width 244 height 23
type input "**********"
click at [323, 480] on button "+ Report" at bounding box center [312, 482] width 74 height 29
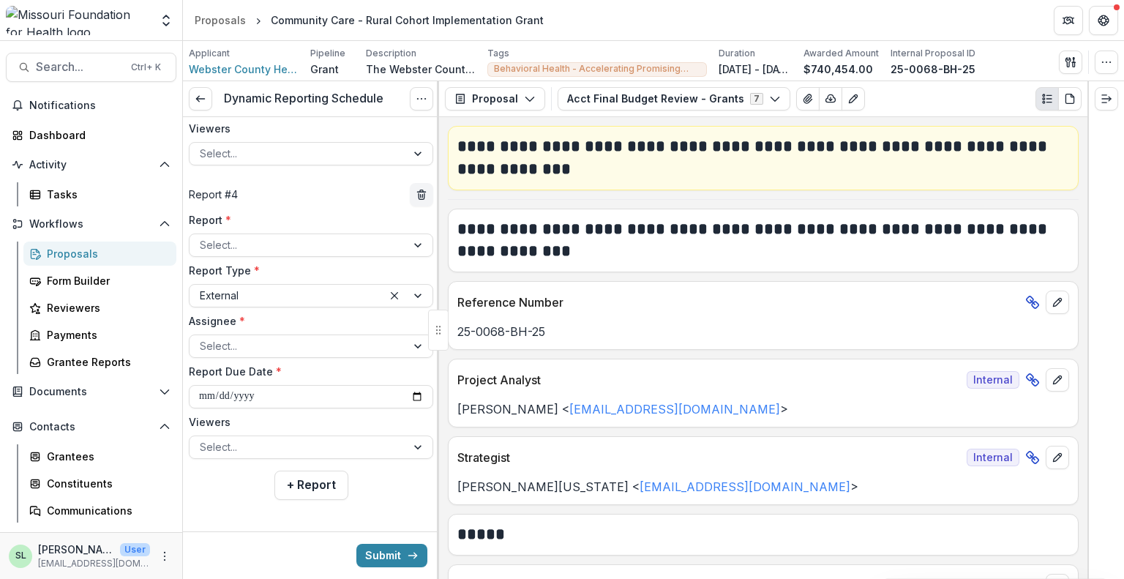
scroll to position [834, 0]
click at [264, 241] on div at bounding box center [298, 243] width 196 height 18
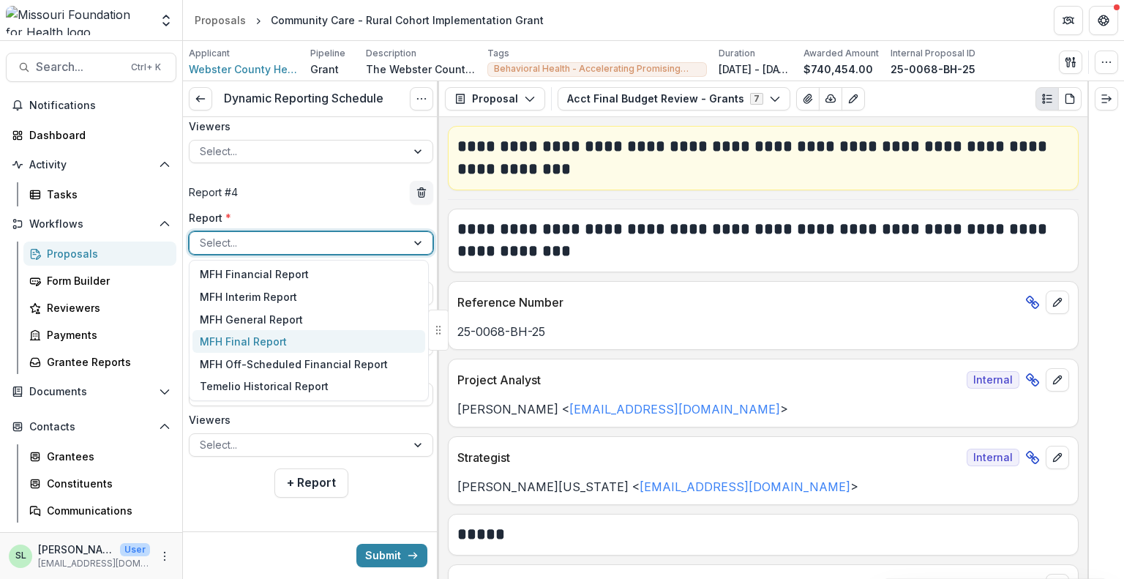
click at [252, 339] on div "MFH Final Report" at bounding box center [309, 341] width 233 height 23
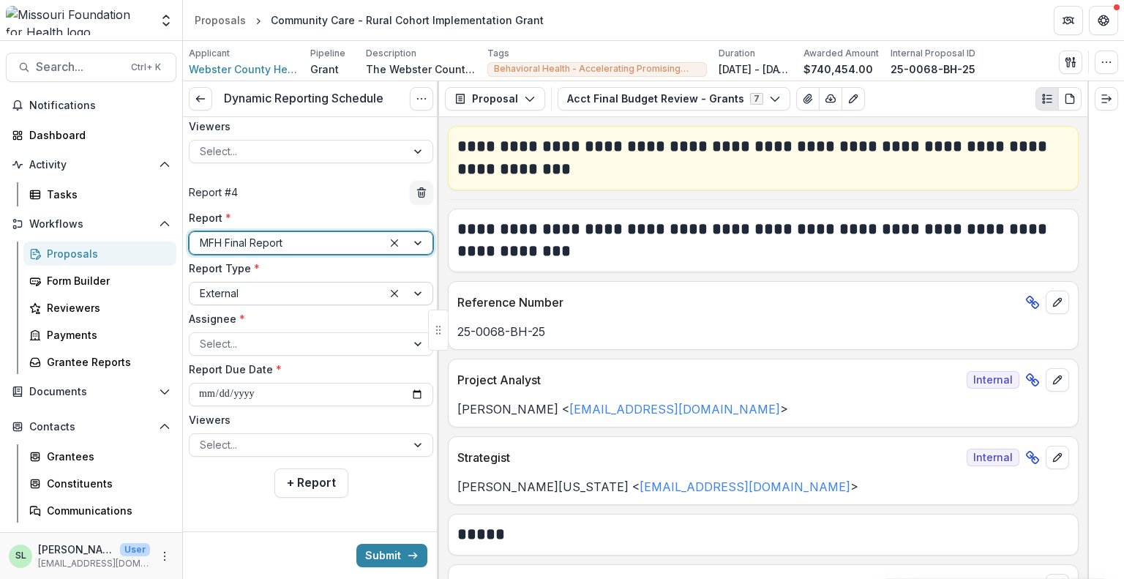
click at [235, 296] on div at bounding box center [286, 293] width 173 height 18
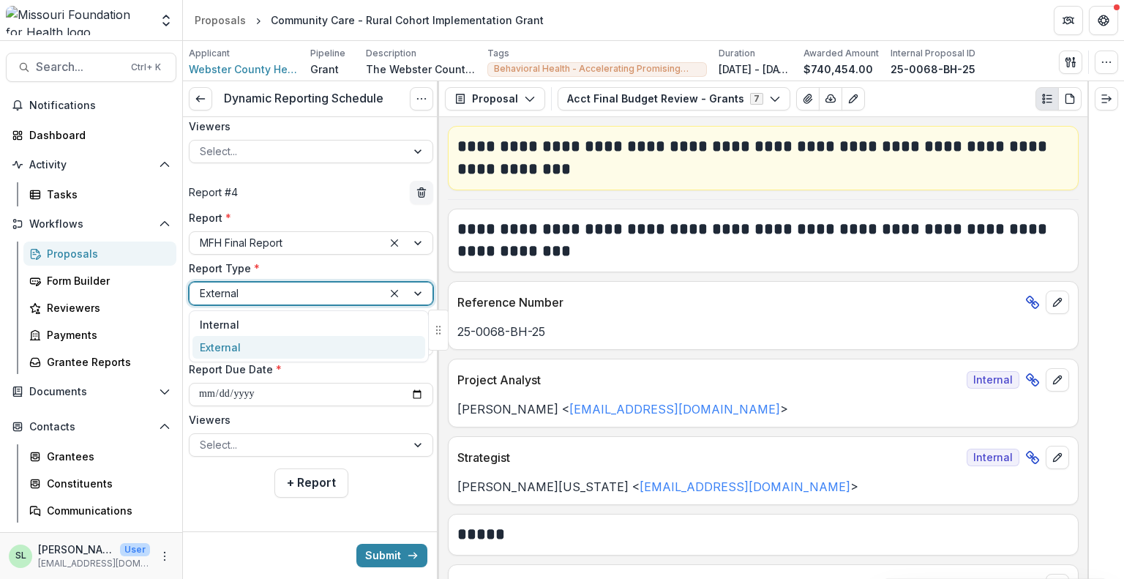
click at [235, 296] on div at bounding box center [286, 293] width 173 height 18
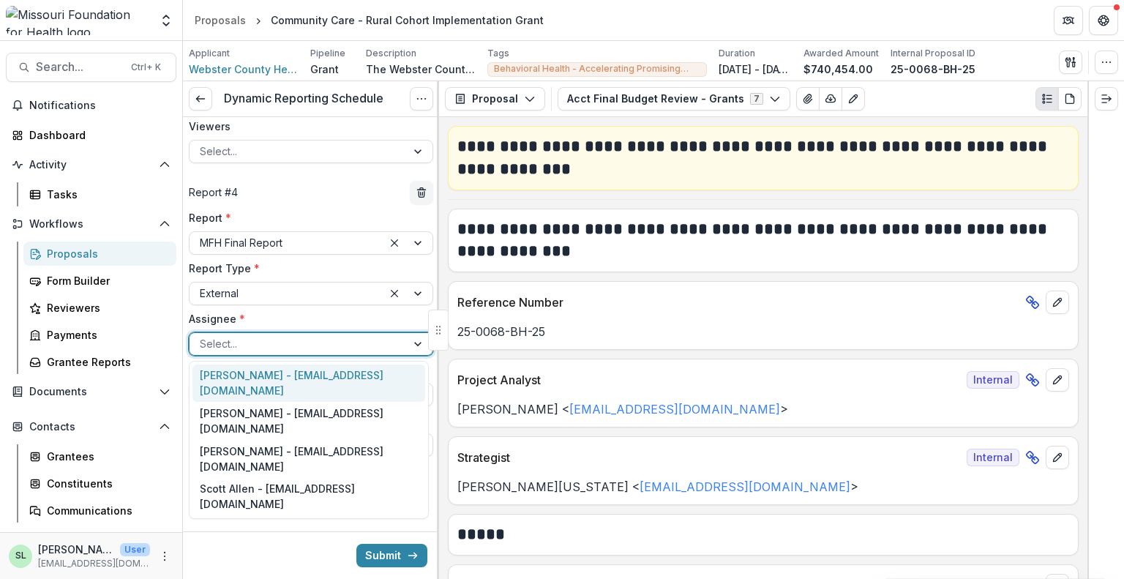
click at [235, 351] on div at bounding box center [298, 344] width 196 height 18
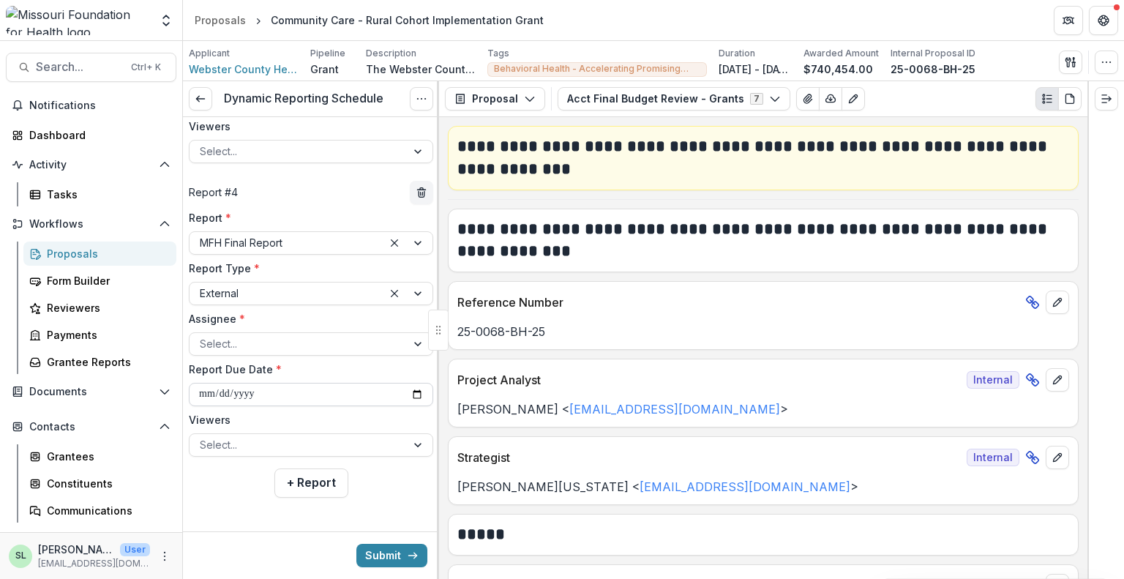
click at [235, 389] on input "**********" at bounding box center [311, 394] width 244 height 23
drag, startPoint x: 457, startPoint y: 389, endPoint x: 447, endPoint y: 392, distance: 10.7
click at [456, 389] on div "Project Analyst Internal" at bounding box center [764, 375] width 630 height 32
click at [414, 399] on input "**********" at bounding box center [311, 394] width 244 height 23
type input "**********"
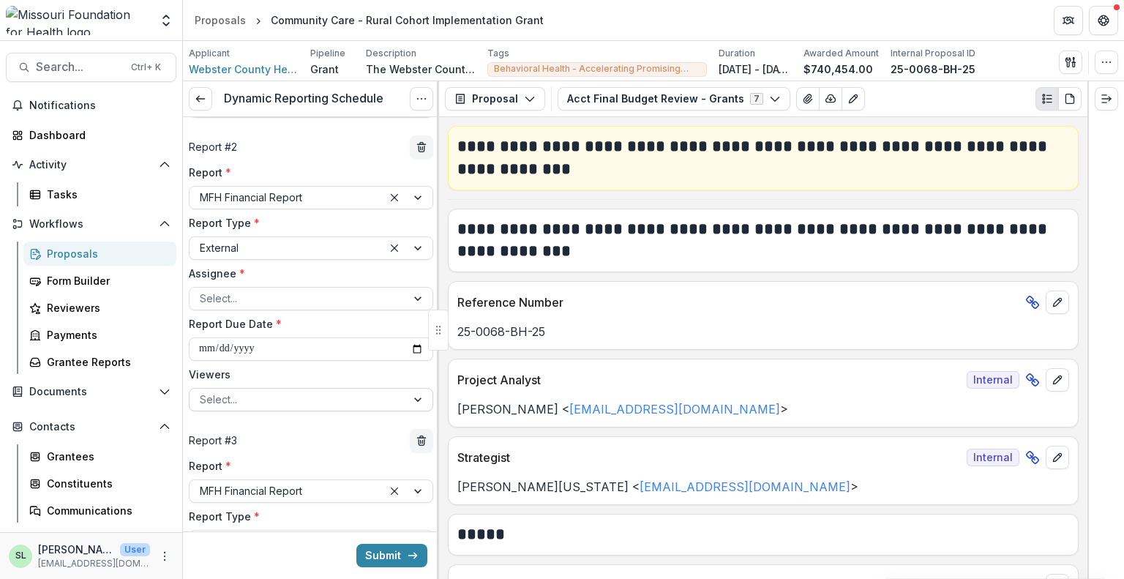
scroll to position [146, 0]
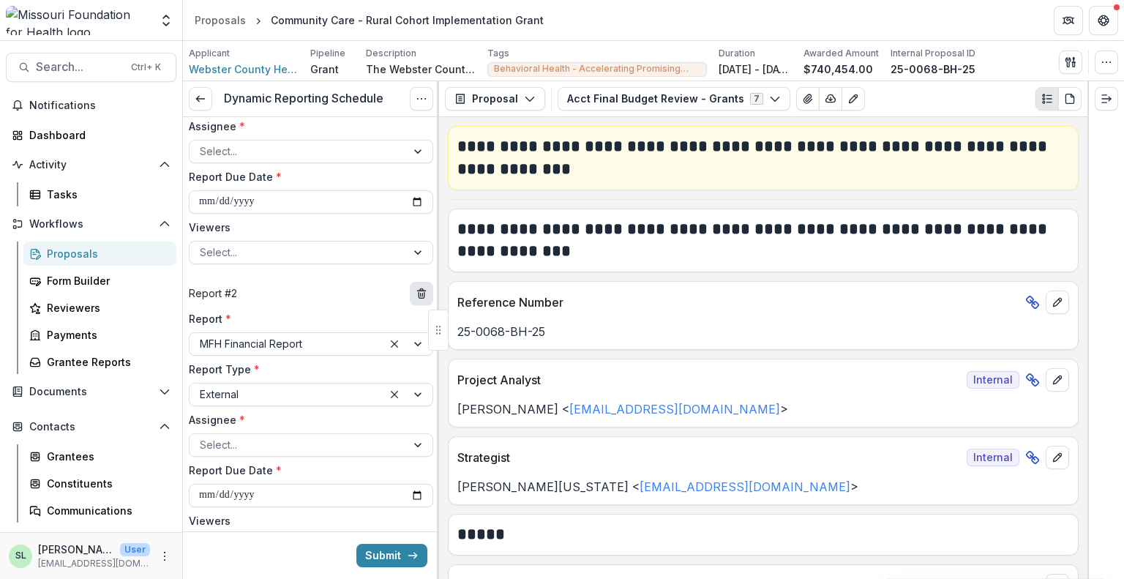
click at [416, 293] on icon "delete" at bounding box center [422, 294] width 12 height 12
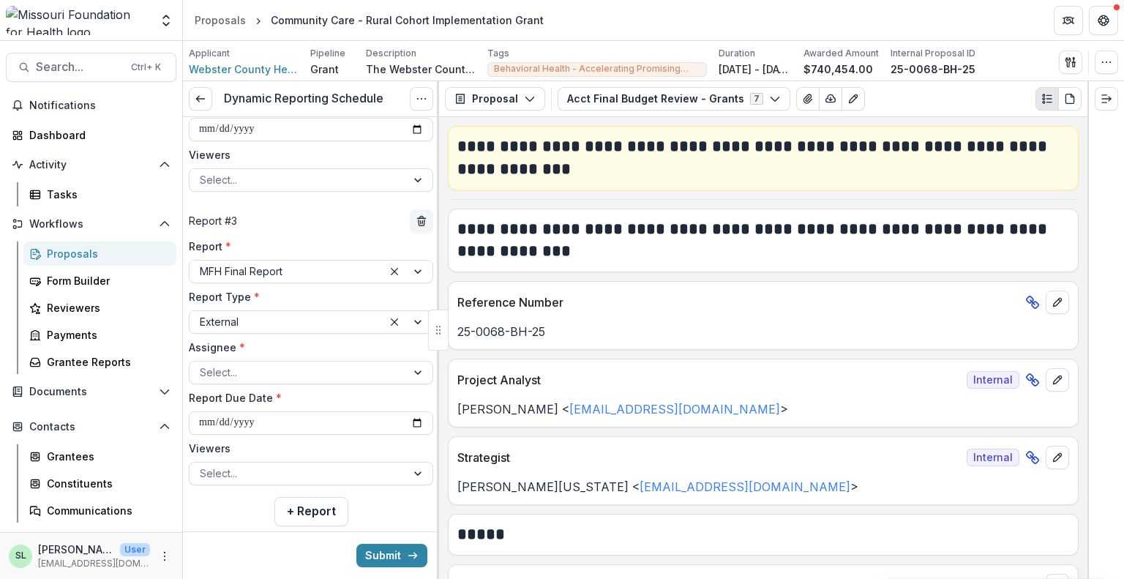
scroll to position [542, 0]
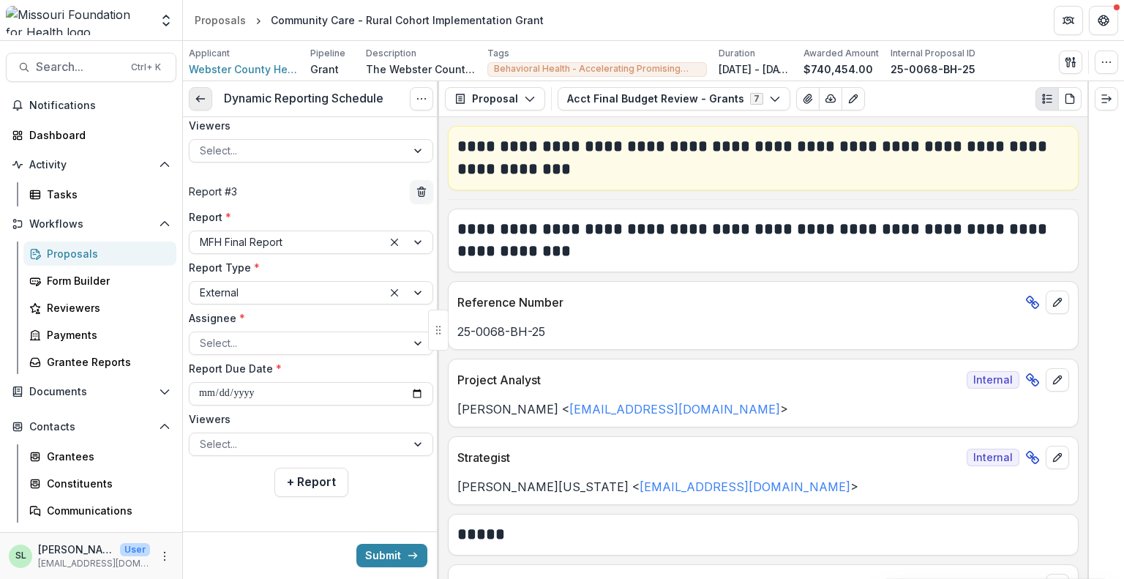
click at [206, 98] on icon at bounding box center [201, 99] width 12 height 12
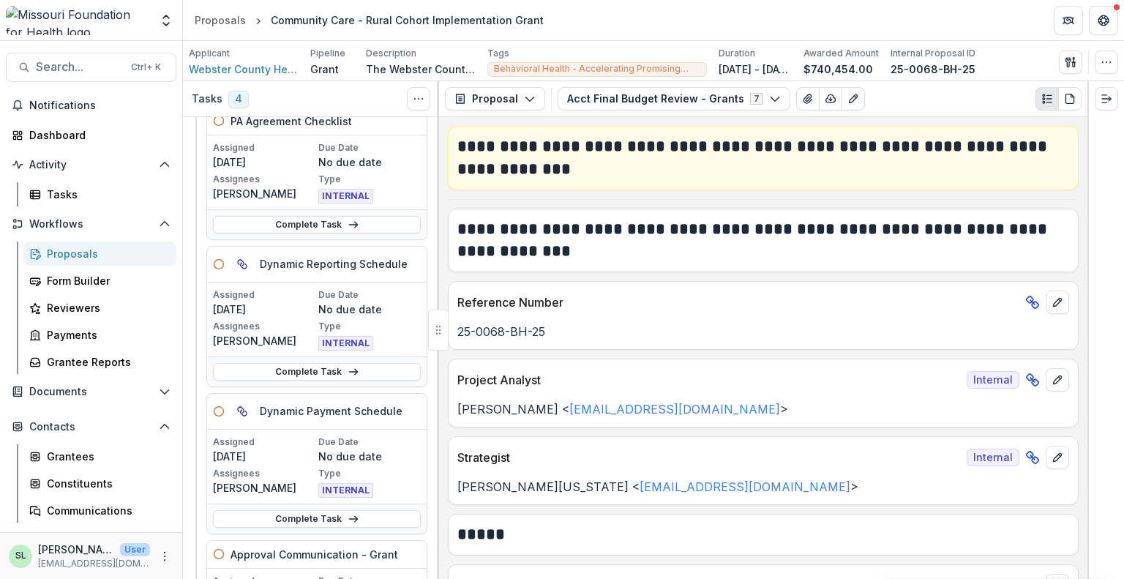
scroll to position [293, 0]
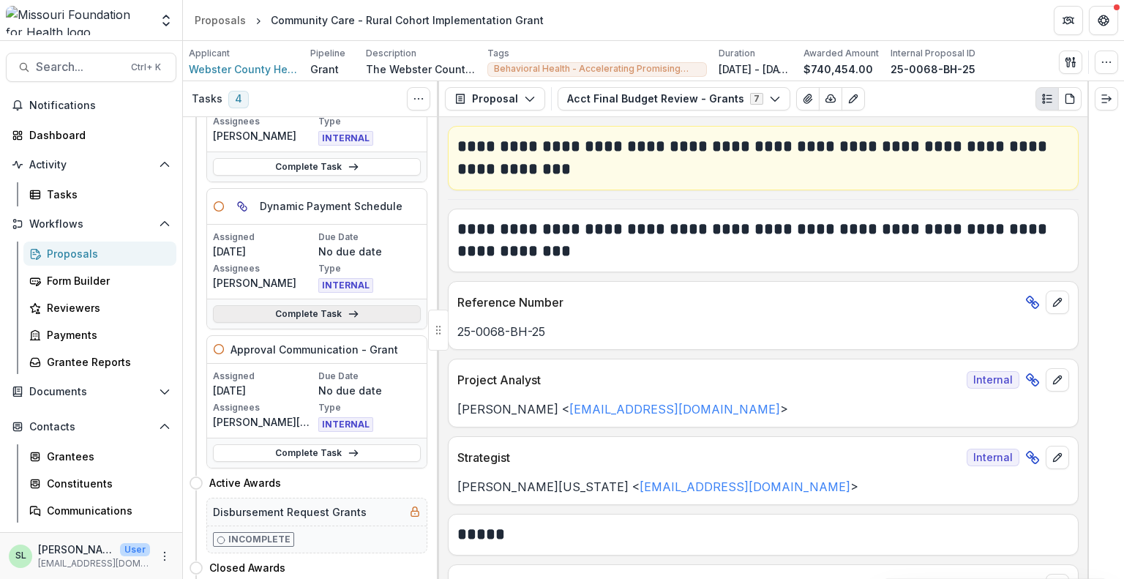
click at [275, 314] on link "Complete Task" at bounding box center [317, 314] width 208 height 18
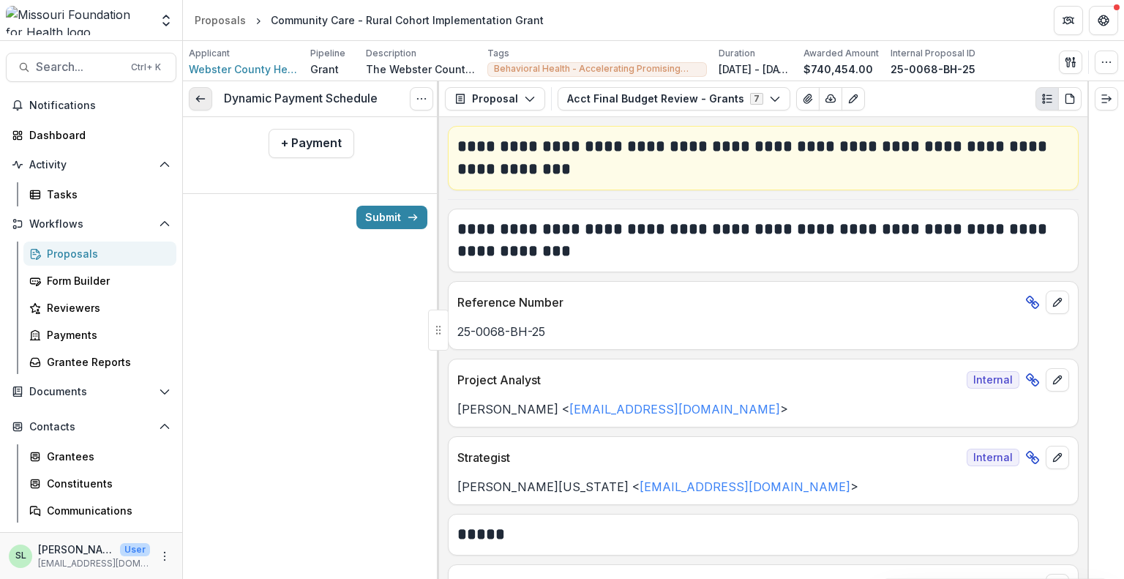
click at [203, 102] on icon at bounding box center [201, 99] width 12 height 12
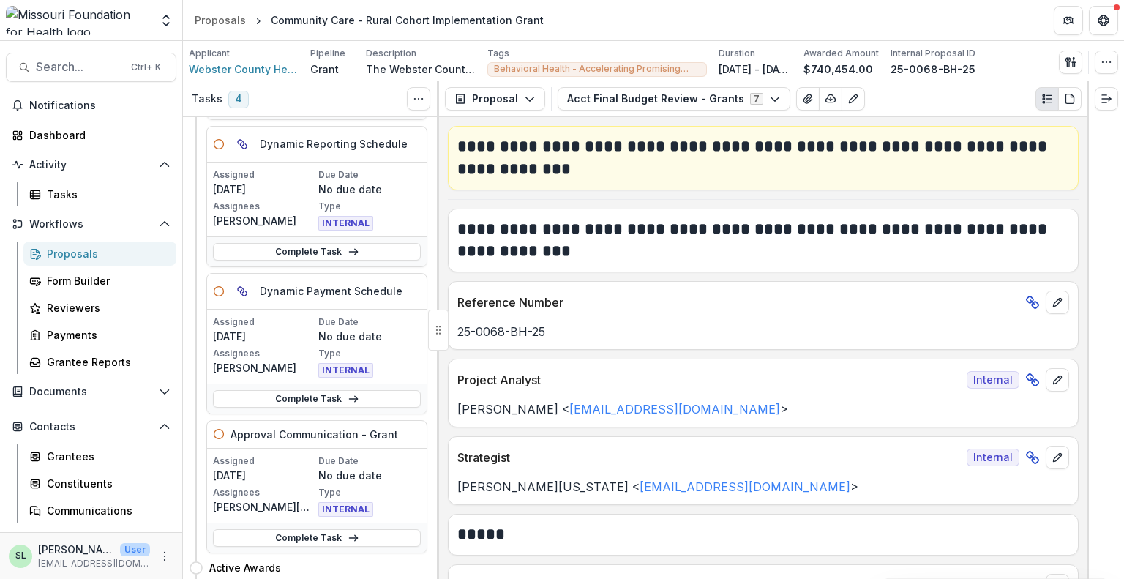
scroll to position [220, 0]
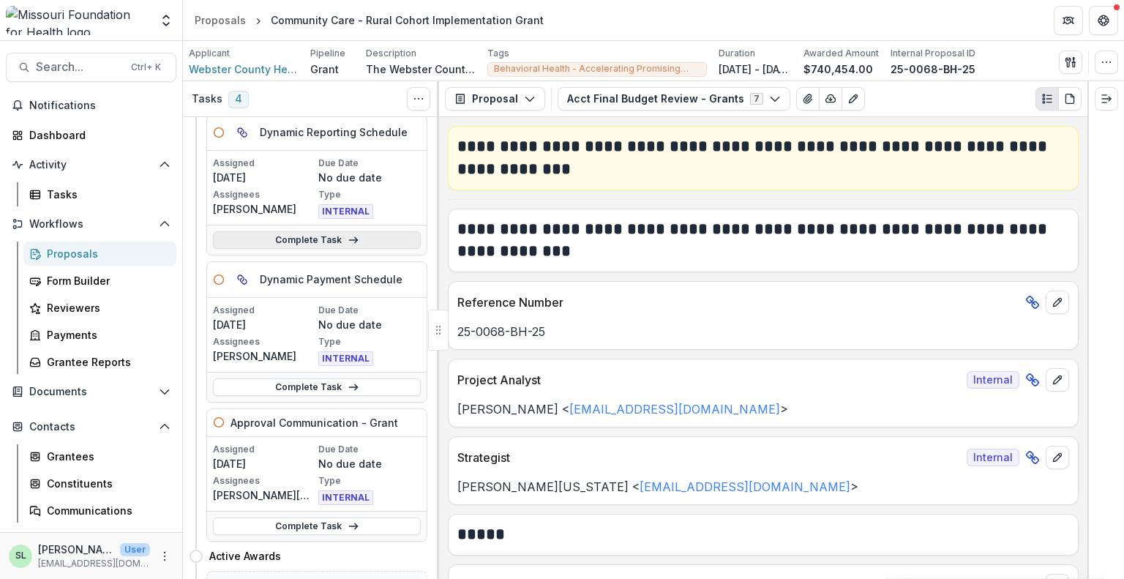
click at [311, 243] on link "Complete Task" at bounding box center [317, 240] width 208 height 18
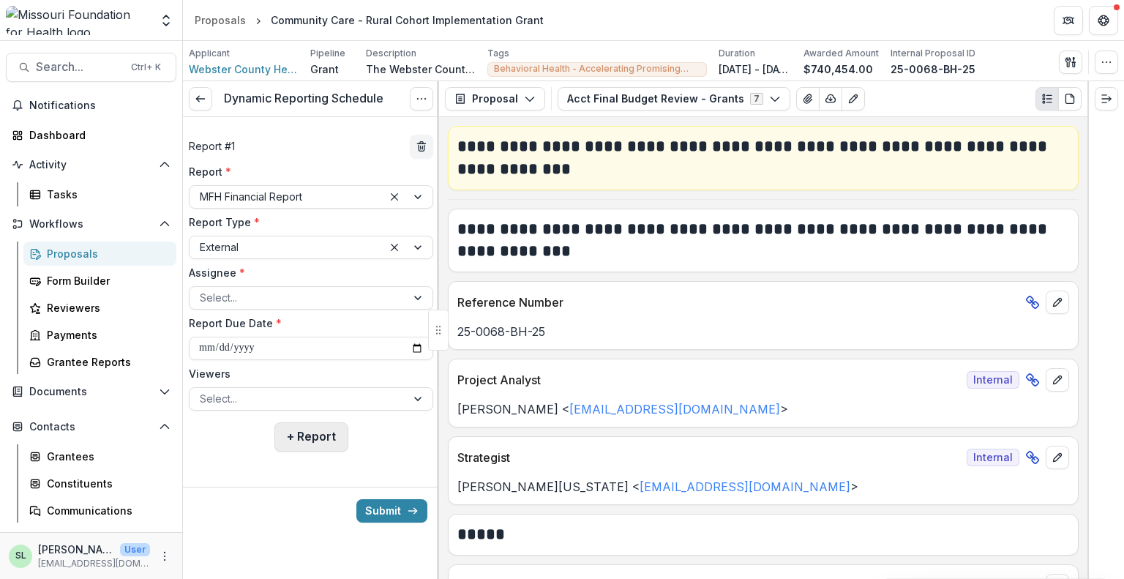
click at [310, 441] on button "+ Report" at bounding box center [312, 436] width 74 height 29
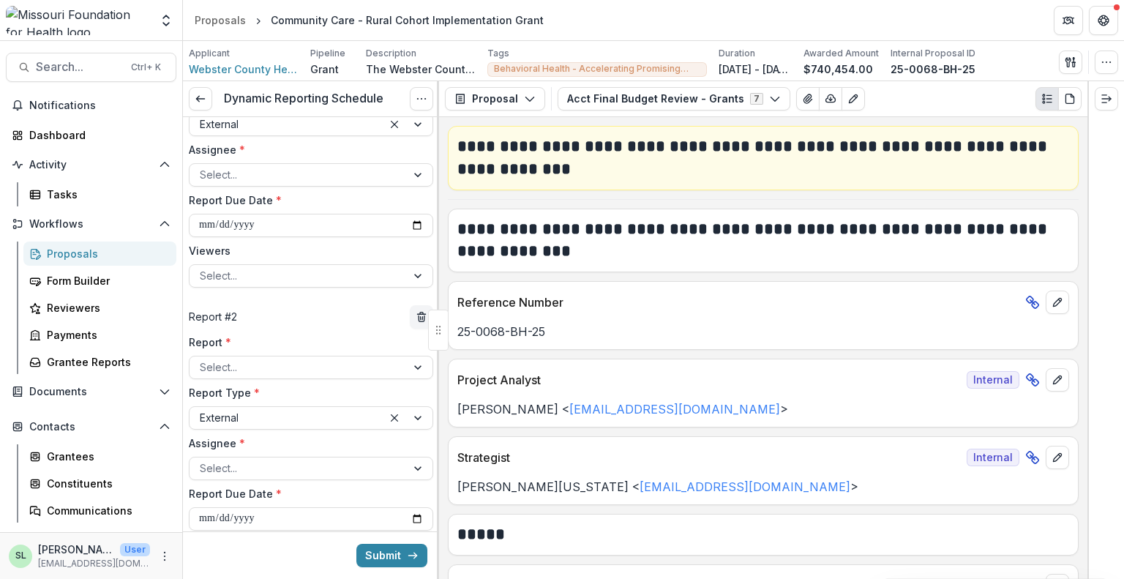
scroll to position [146, 0]
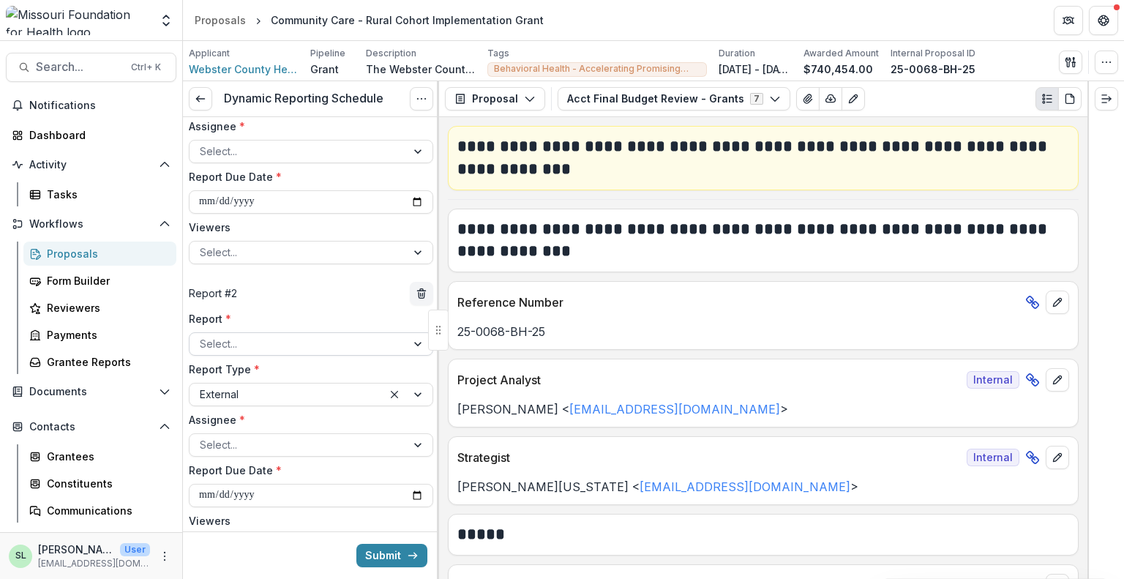
click at [284, 342] on div at bounding box center [298, 344] width 196 height 18
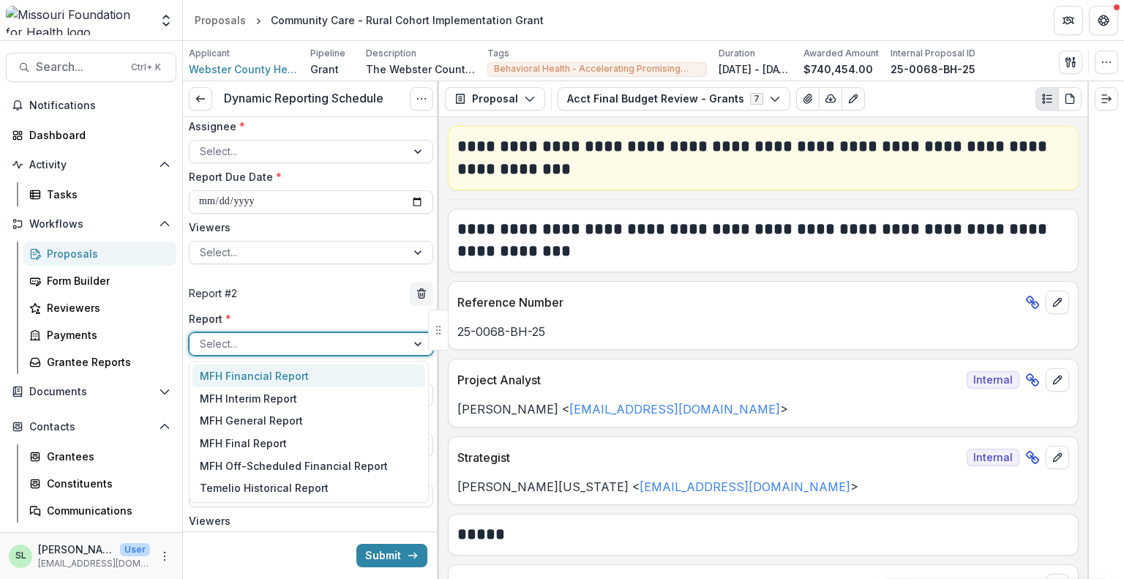
click at [272, 376] on div "MFH Financial Report" at bounding box center [309, 376] width 233 height 23
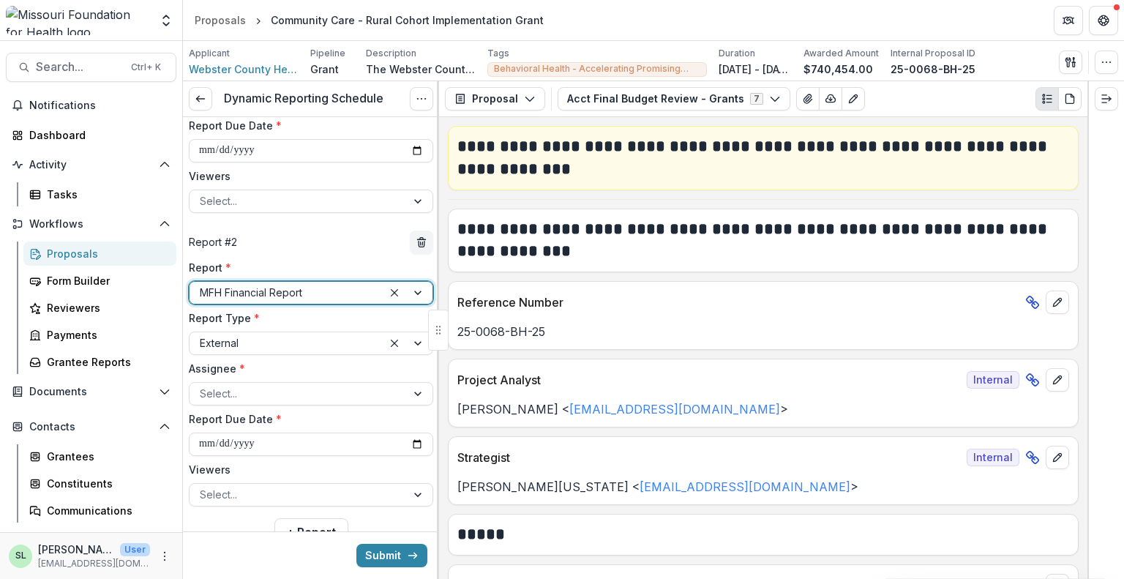
scroll to position [220, 0]
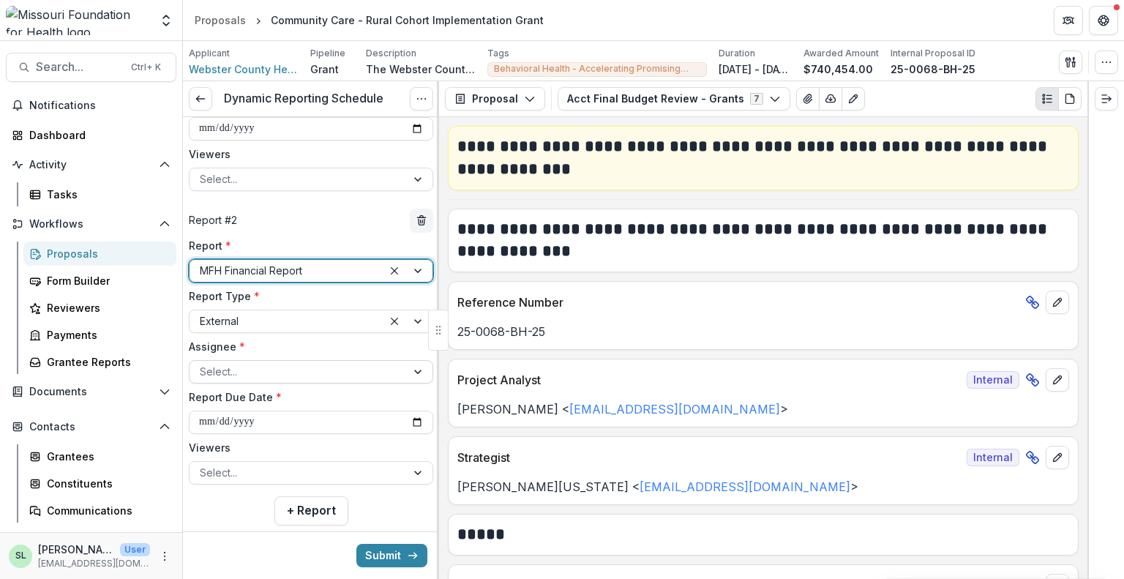
click at [264, 368] on div at bounding box center [298, 371] width 196 height 18
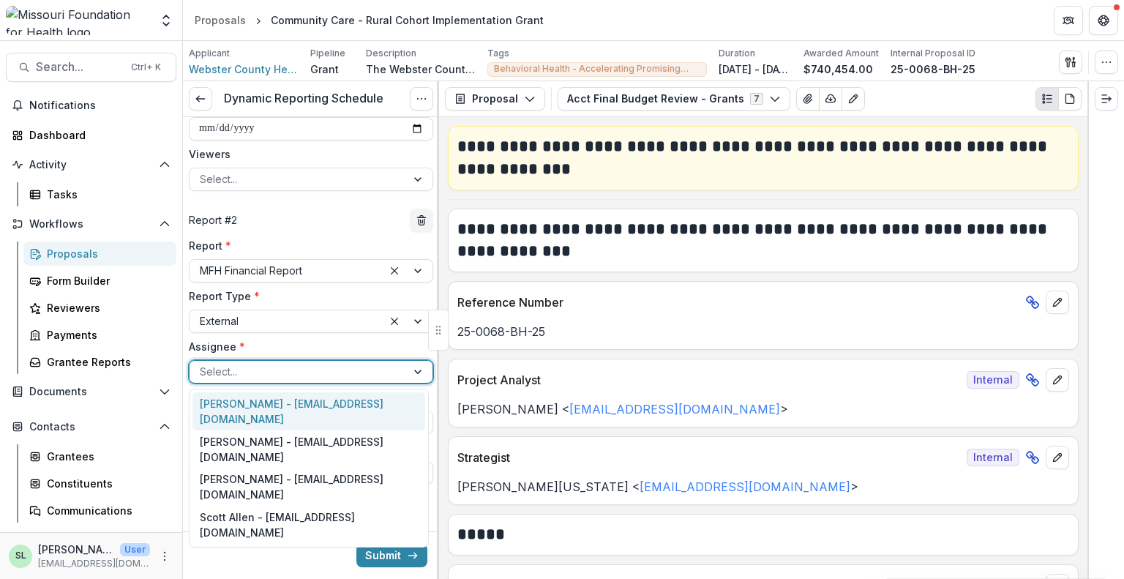
click at [257, 403] on div "[PERSON_NAME] - [EMAIL_ADDRESS][DOMAIN_NAME]" at bounding box center [309, 411] width 233 height 38
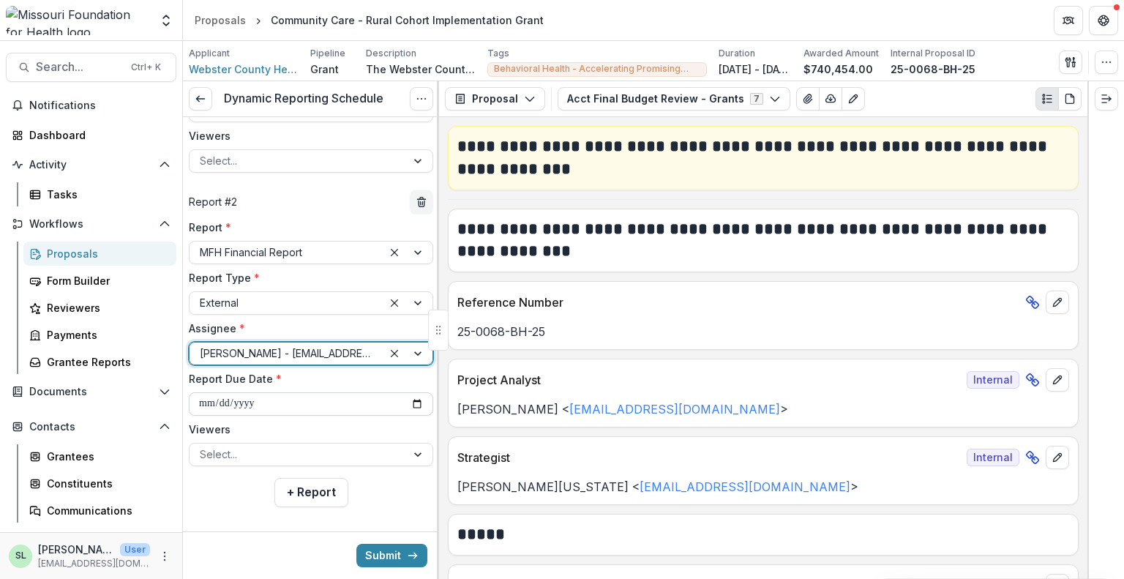
scroll to position [248, 0]
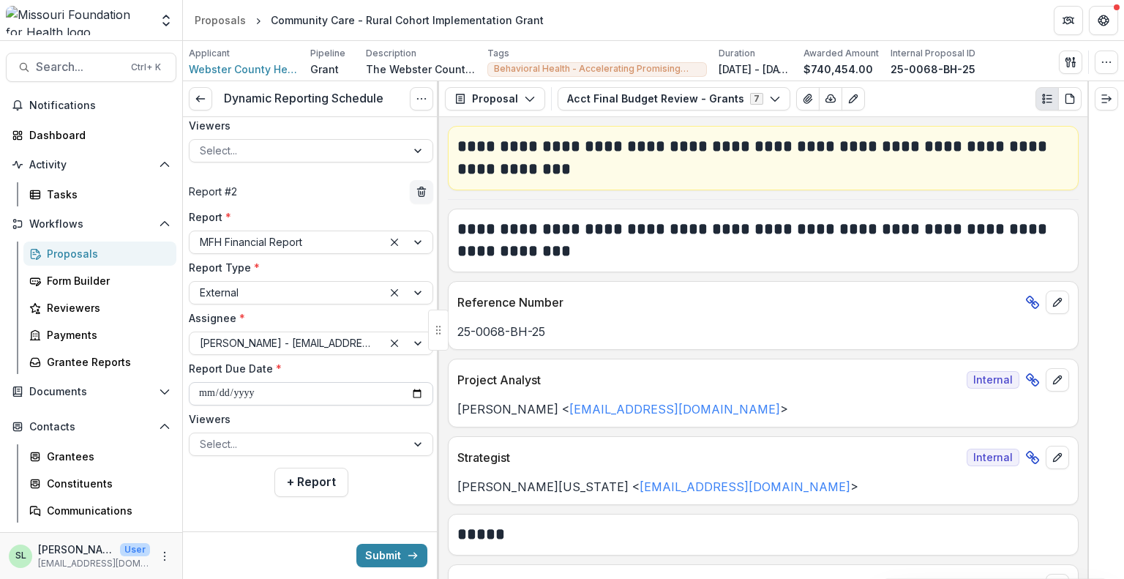
click at [414, 386] on input "**********" at bounding box center [311, 393] width 244 height 23
type input "**********"
click at [310, 481] on button "+ Report" at bounding box center [312, 482] width 74 height 29
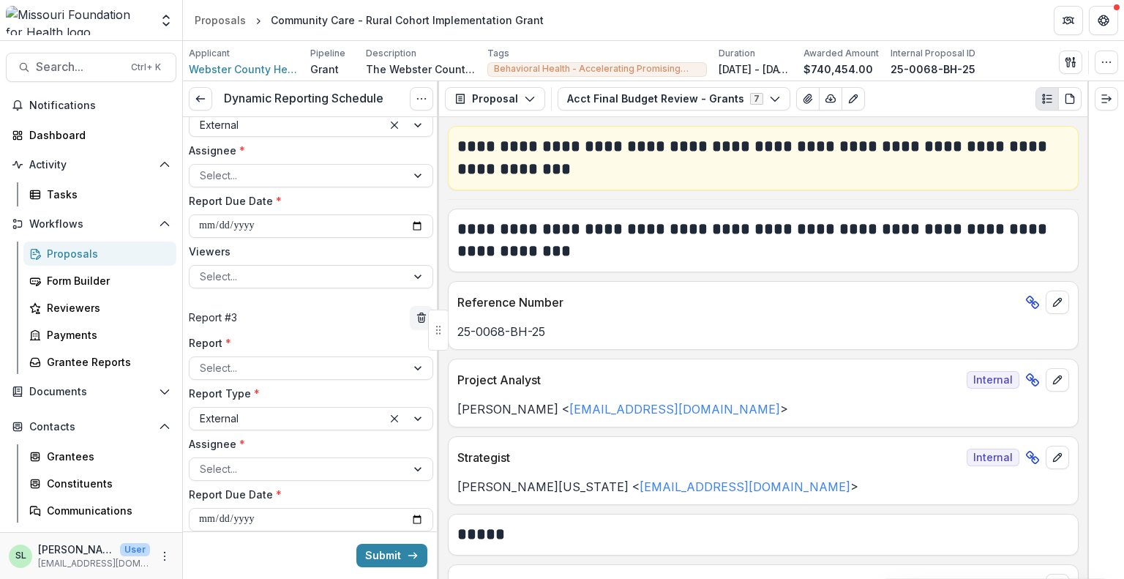
scroll to position [468, 0]
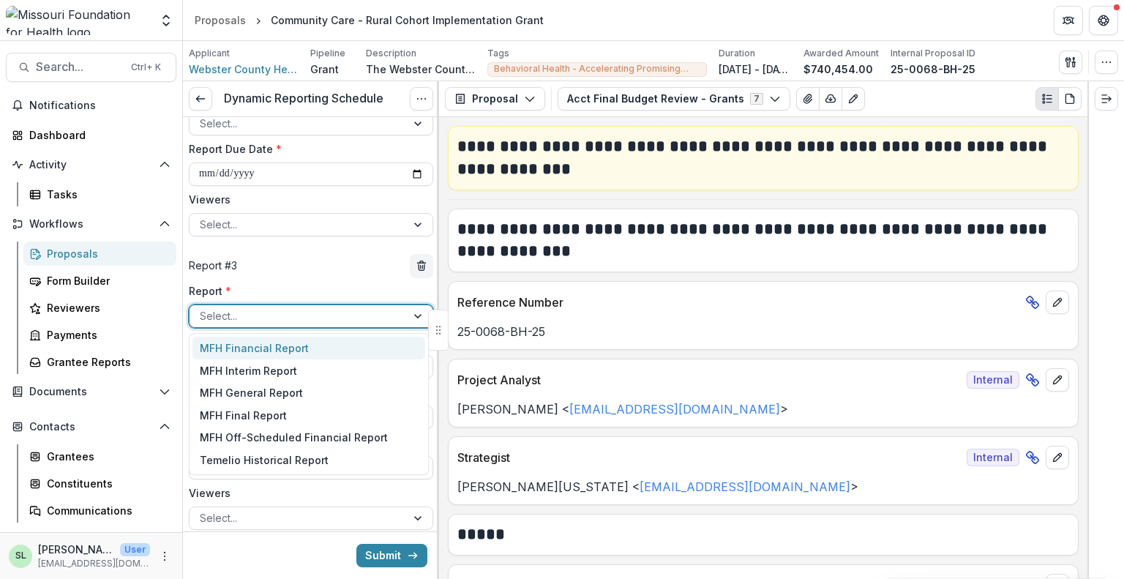
click at [255, 323] on div at bounding box center [298, 316] width 196 height 18
click at [253, 348] on div "MFH Financial Report" at bounding box center [309, 348] width 233 height 23
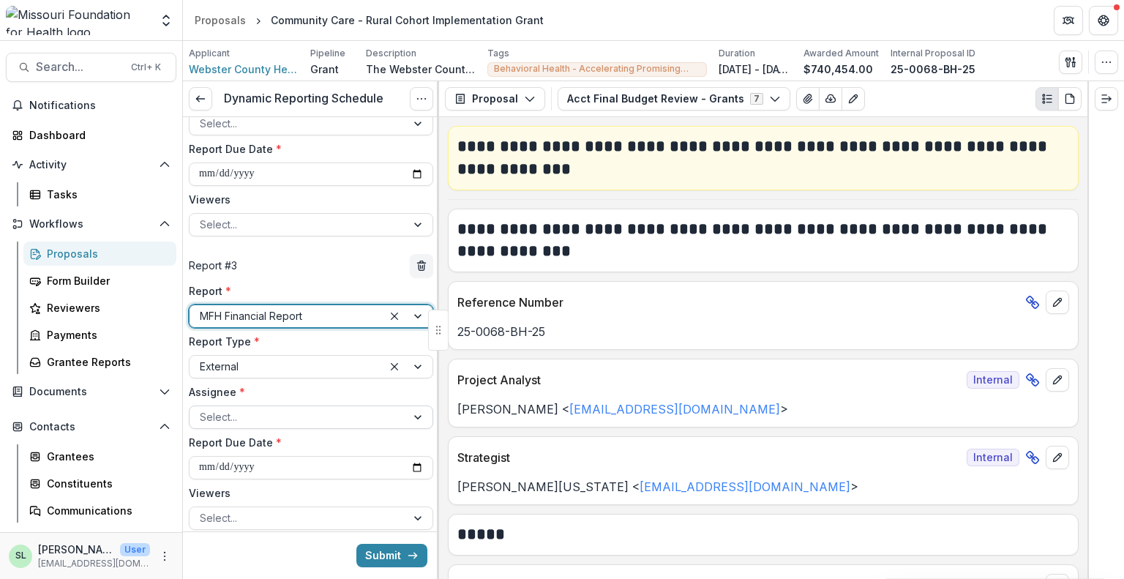
click at [231, 422] on div at bounding box center [298, 417] width 196 height 18
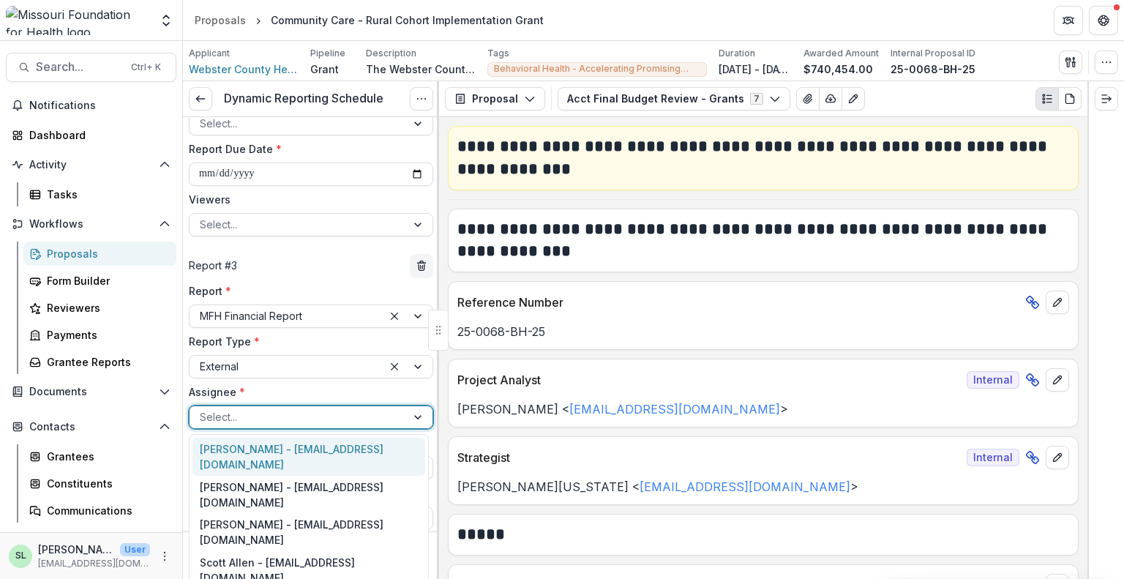
click at [261, 449] on div "[PERSON_NAME] - [EMAIL_ADDRESS][DOMAIN_NAME]" at bounding box center [309, 457] width 233 height 38
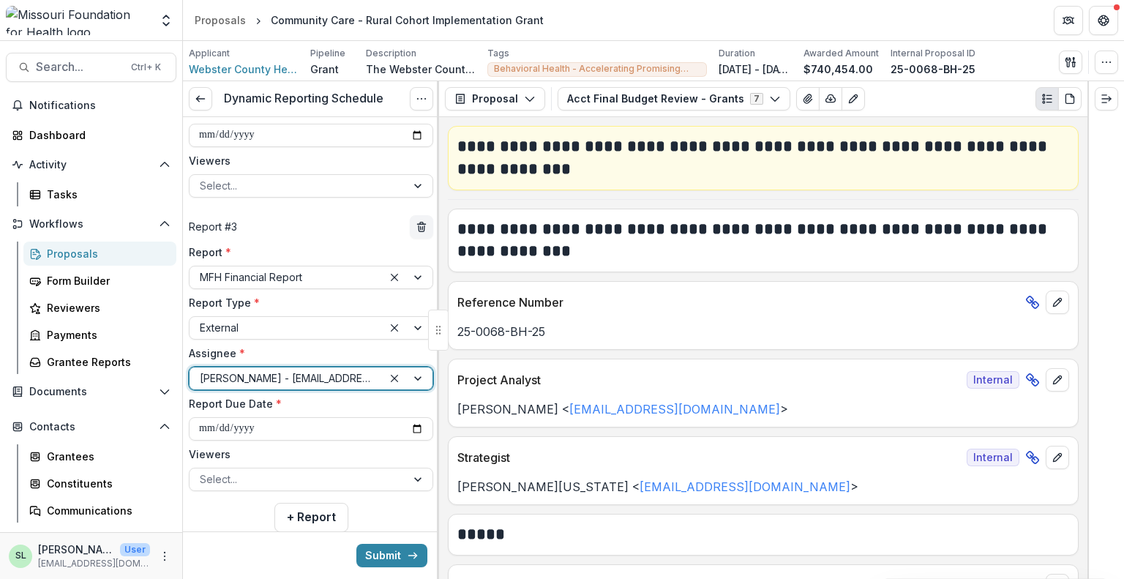
scroll to position [542, 0]
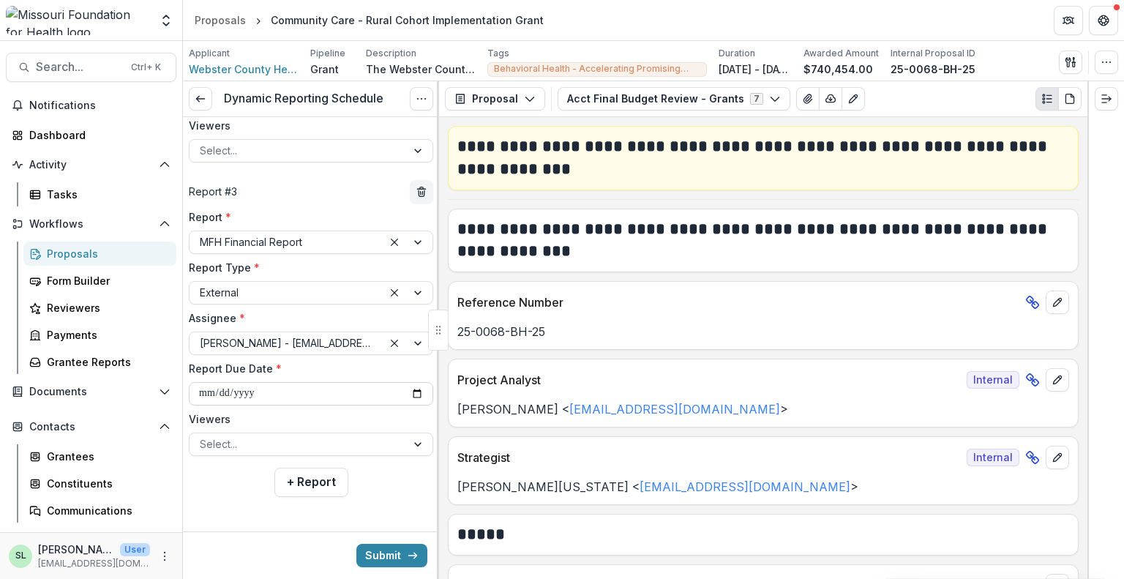
click at [262, 384] on input "**********" at bounding box center [311, 393] width 244 height 23
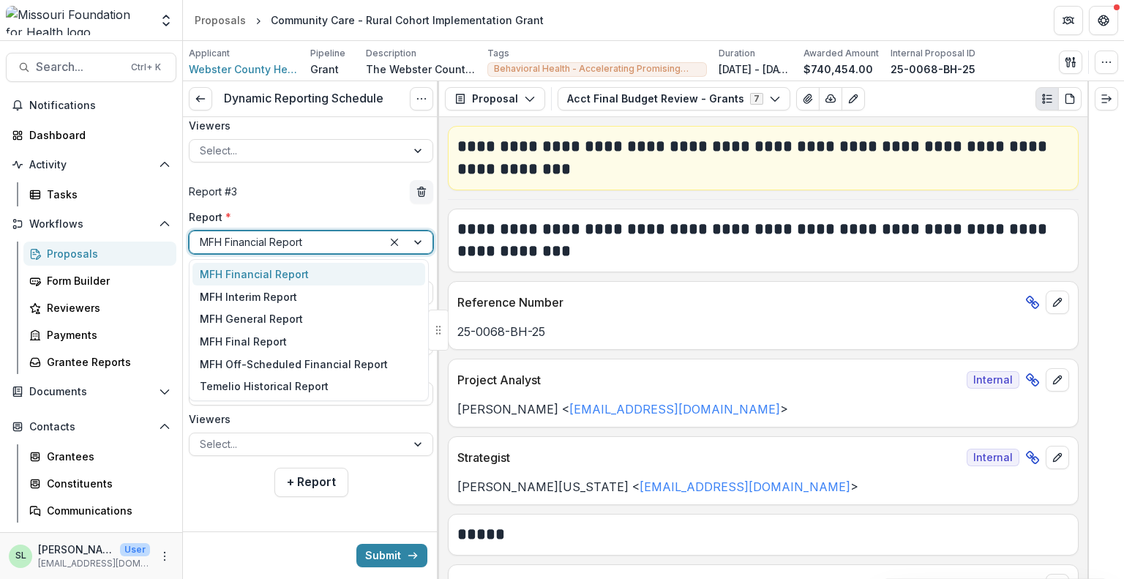
click at [315, 243] on div at bounding box center [286, 242] width 173 height 18
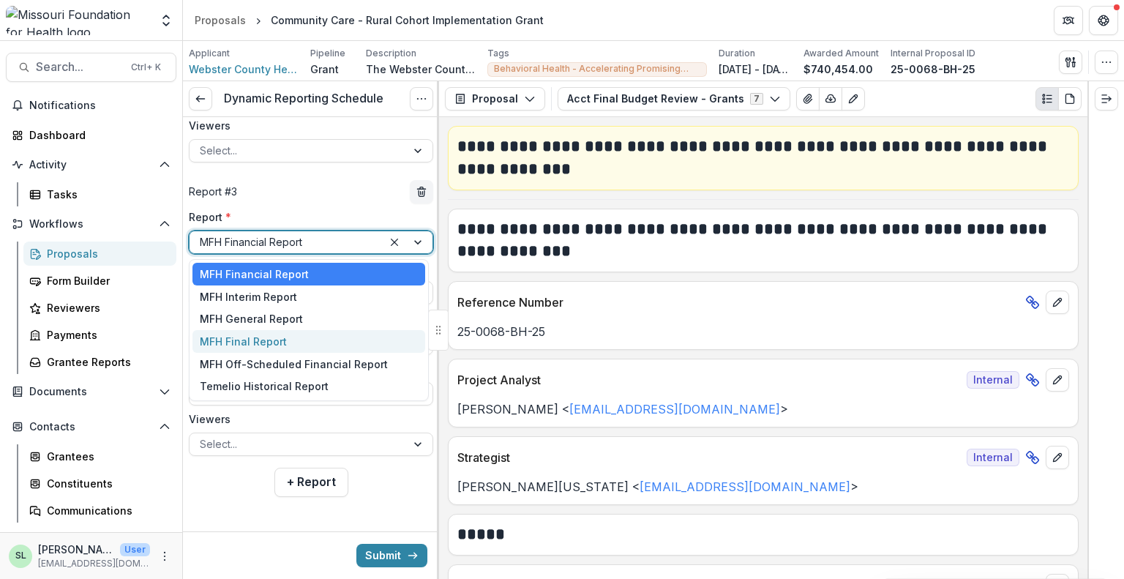
click at [266, 340] on div "MFH Final Report" at bounding box center [309, 341] width 233 height 23
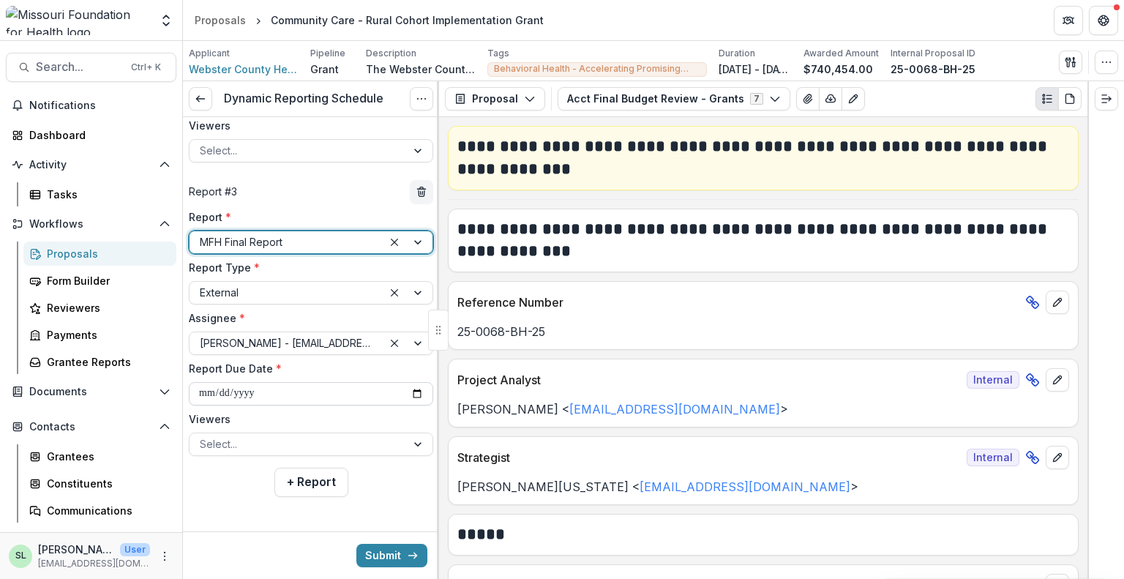
click at [414, 395] on input "**********" at bounding box center [311, 393] width 244 height 23
type input "**********"
click at [236, 521] on div at bounding box center [311, 520] width 256 height 23
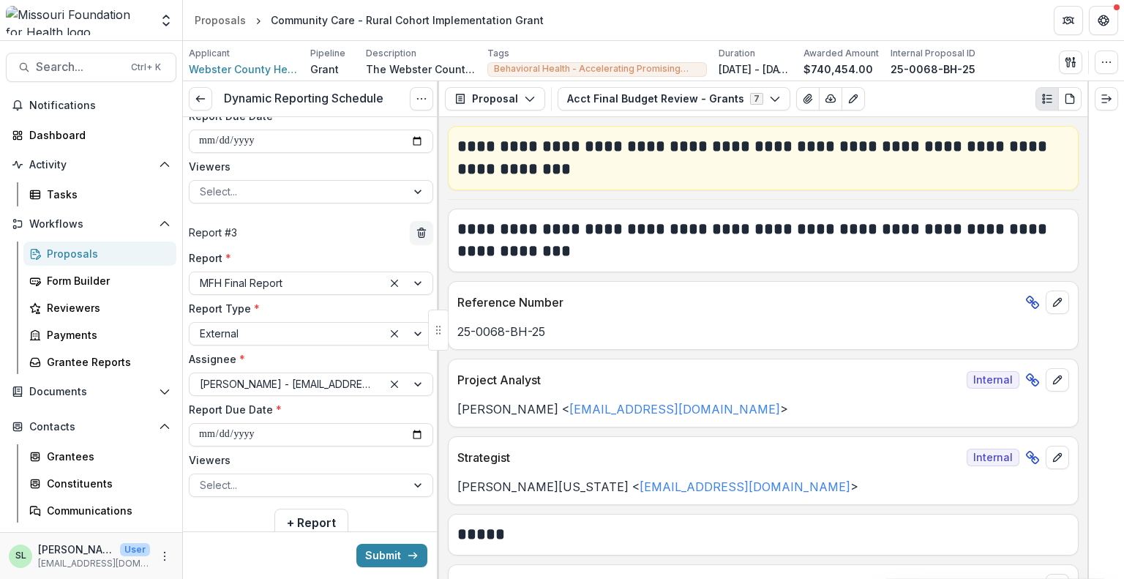
scroll to position [512, 0]
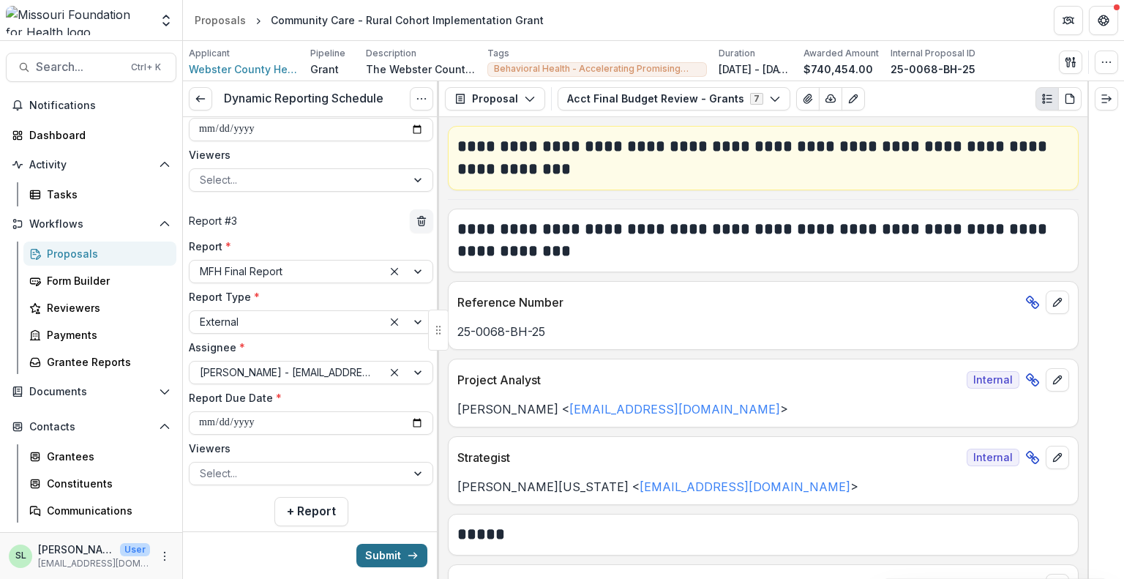
click at [382, 554] on button "Submit" at bounding box center [391, 555] width 71 height 23
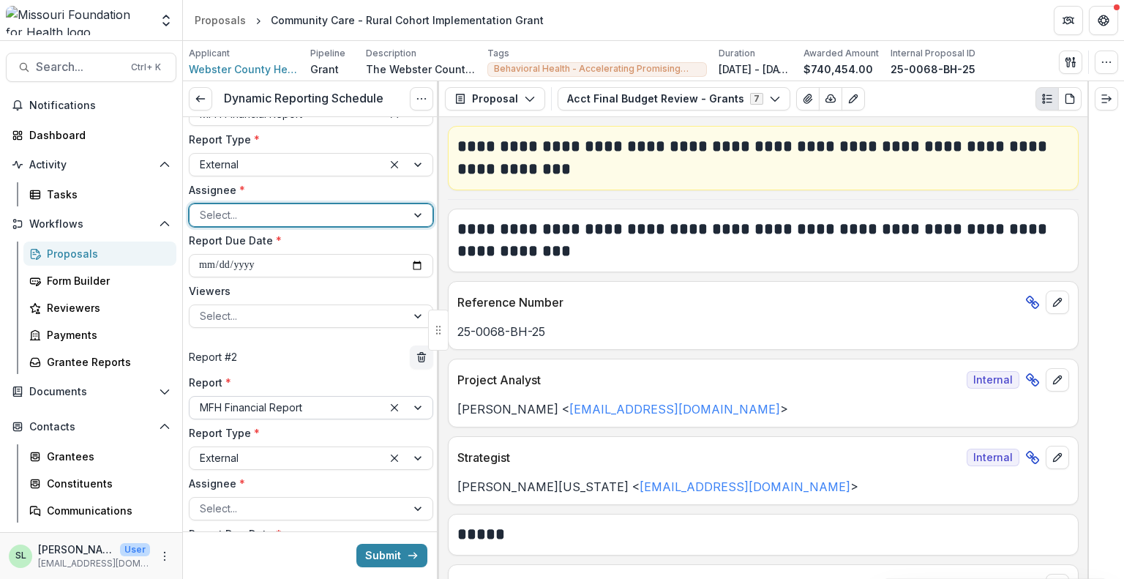
scroll to position [0, 0]
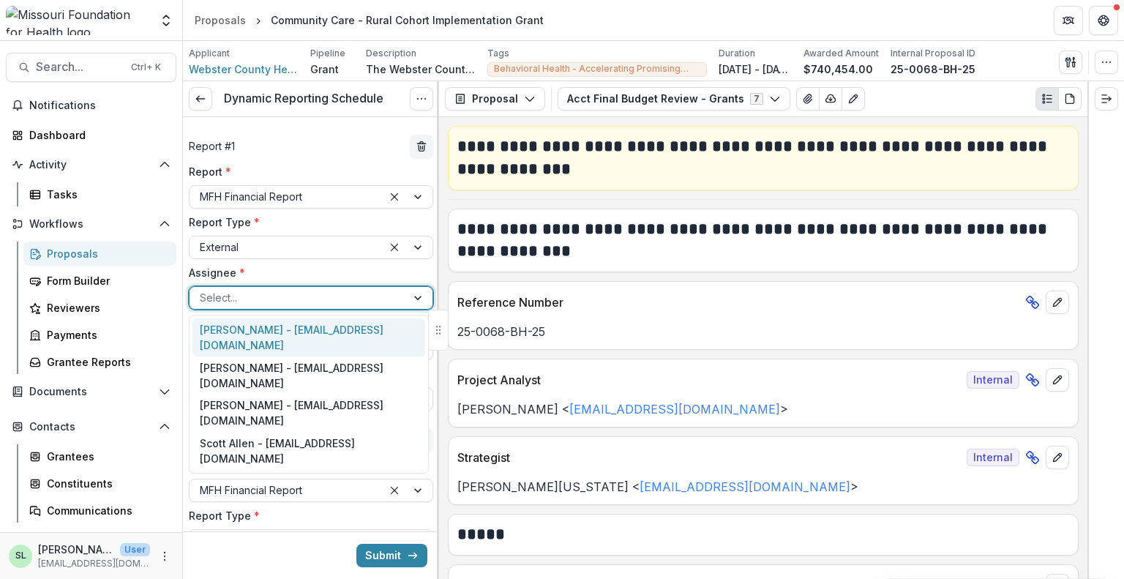
click at [307, 300] on div at bounding box center [298, 297] width 196 height 18
click at [223, 328] on div "[PERSON_NAME] - [EMAIL_ADDRESS][DOMAIN_NAME]" at bounding box center [309, 337] width 233 height 38
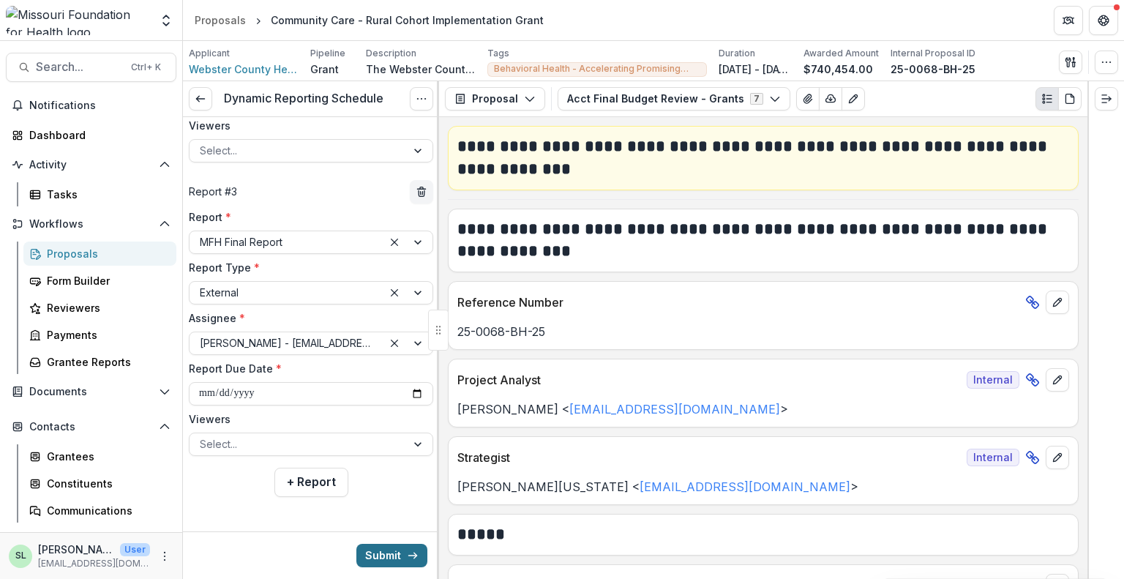
click at [384, 556] on button "Submit" at bounding box center [391, 555] width 71 height 23
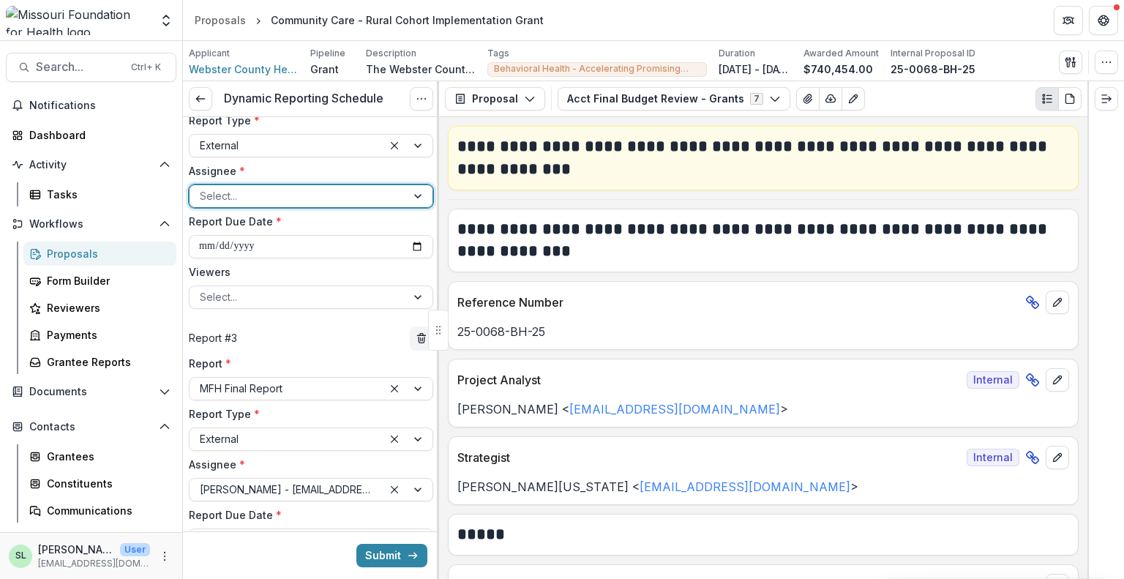
scroll to position [320, 0]
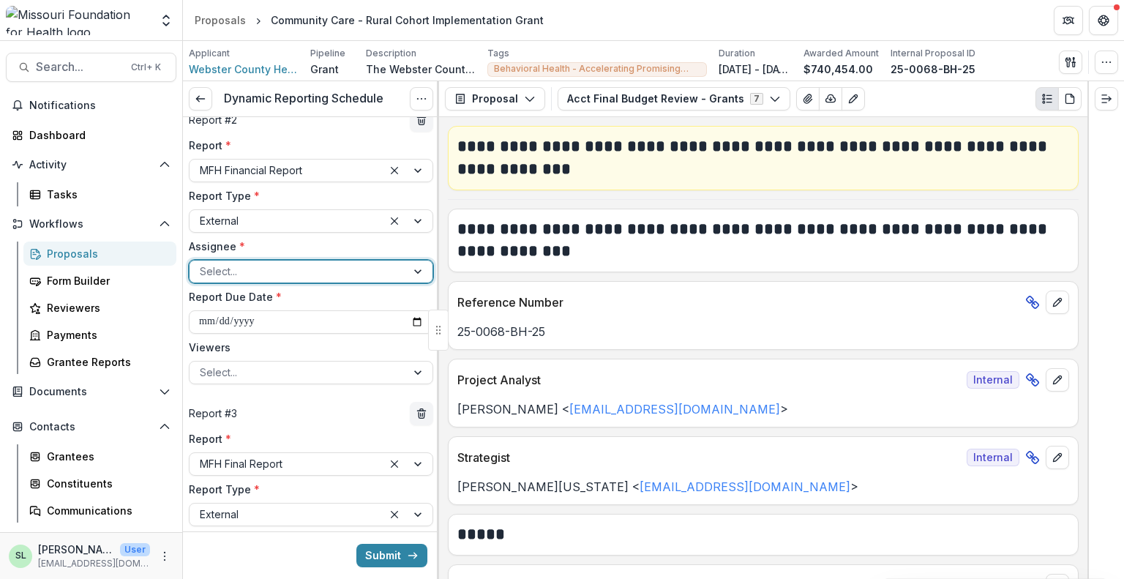
click at [325, 275] on div at bounding box center [298, 271] width 196 height 18
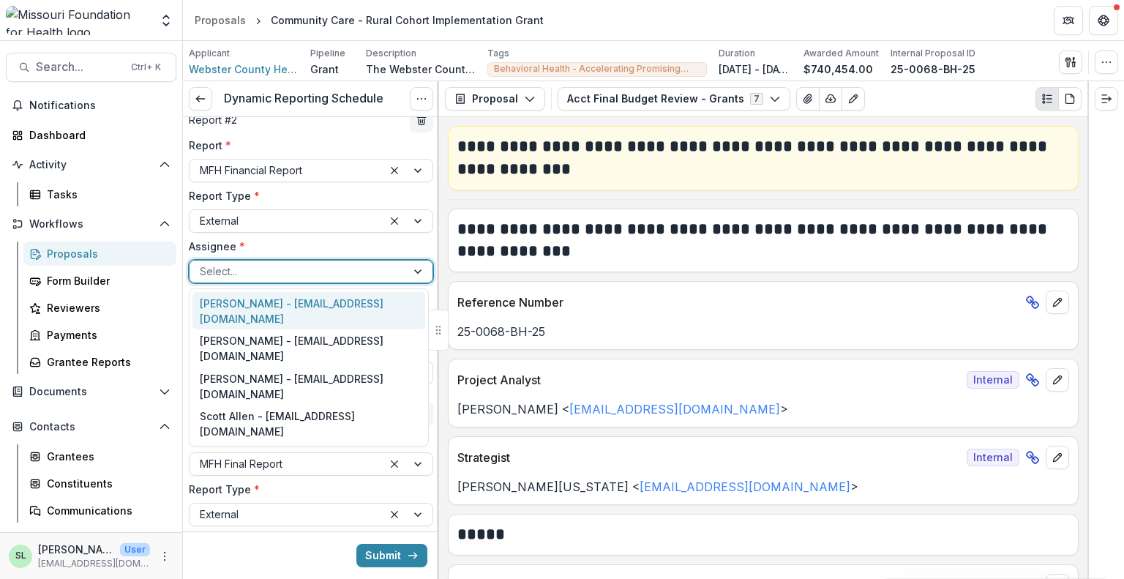
click at [203, 296] on div "[PERSON_NAME] - [EMAIL_ADDRESS][DOMAIN_NAME]" at bounding box center [309, 311] width 233 height 38
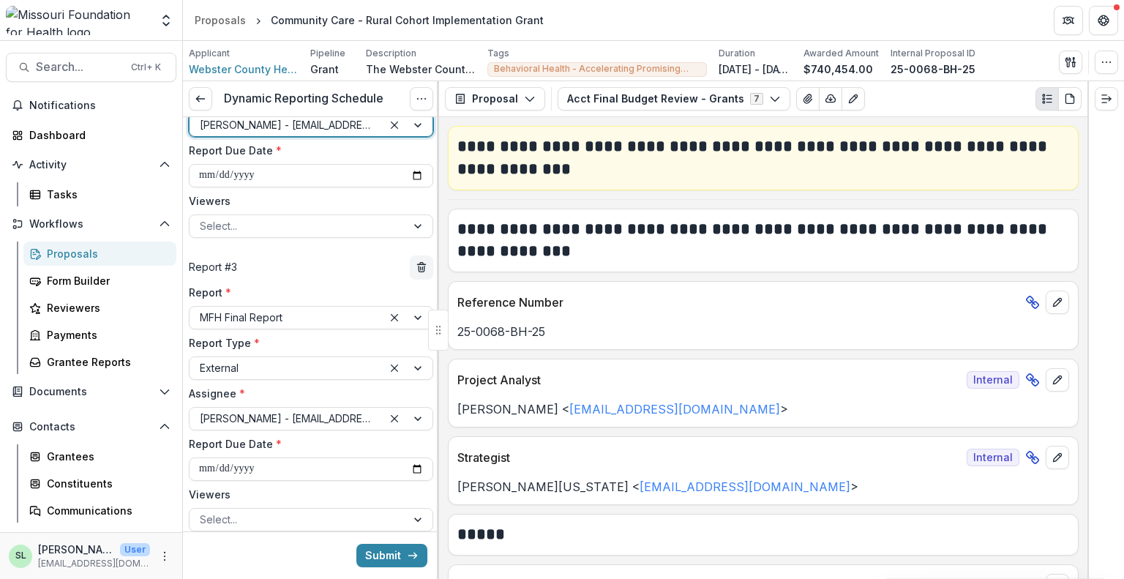
scroll to position [539, 0]
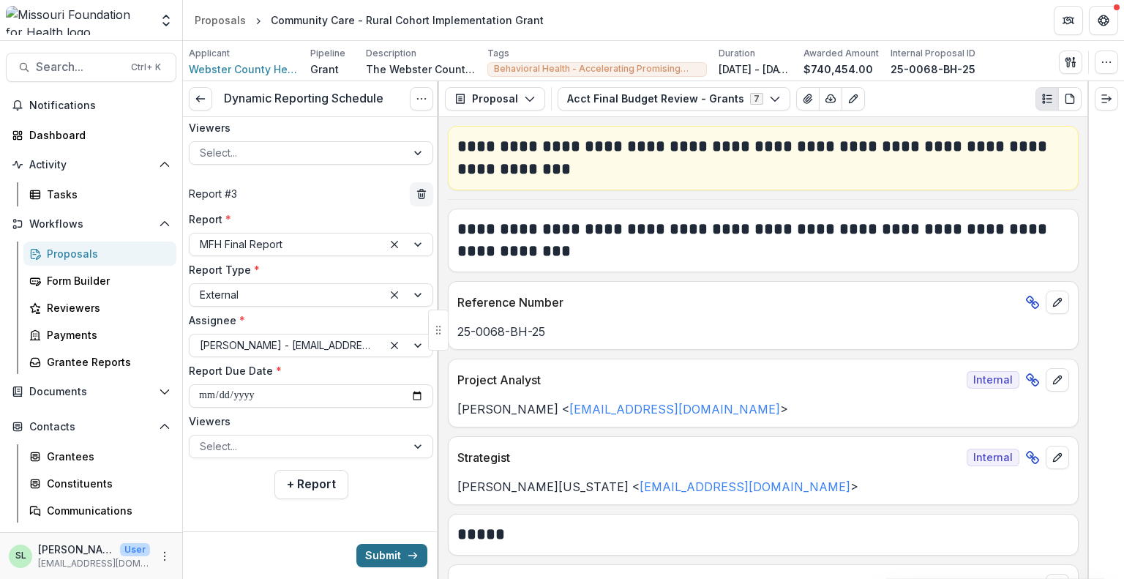
click at [389, 555] on button "Submit" at bounding box center [391, 555] width 71 height 23
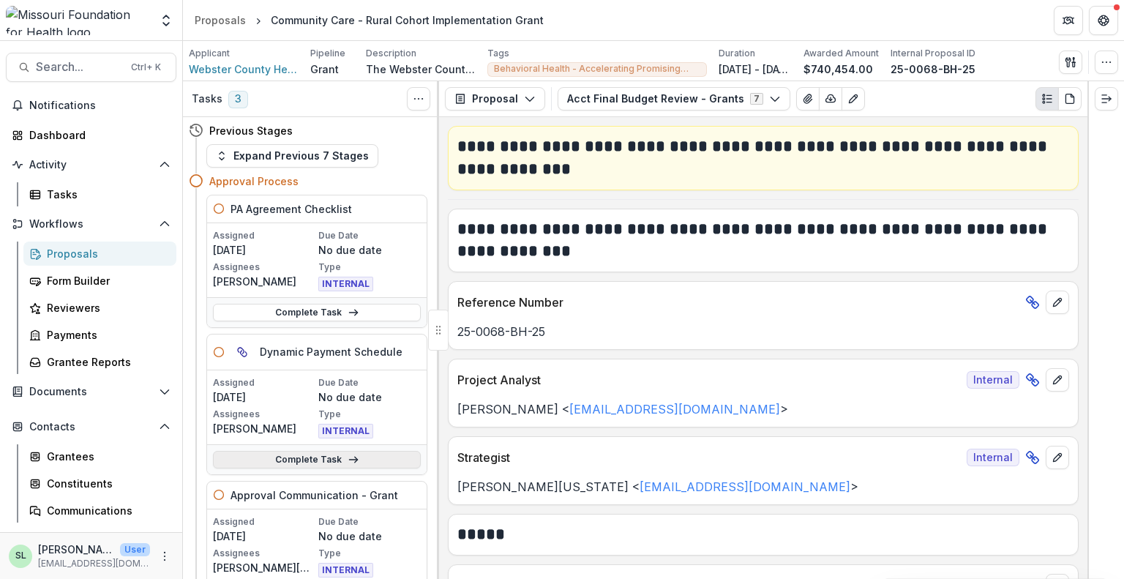
click at [330, 458] on link "Complete Task" at bounding box center [317, 460] width 208 height 18
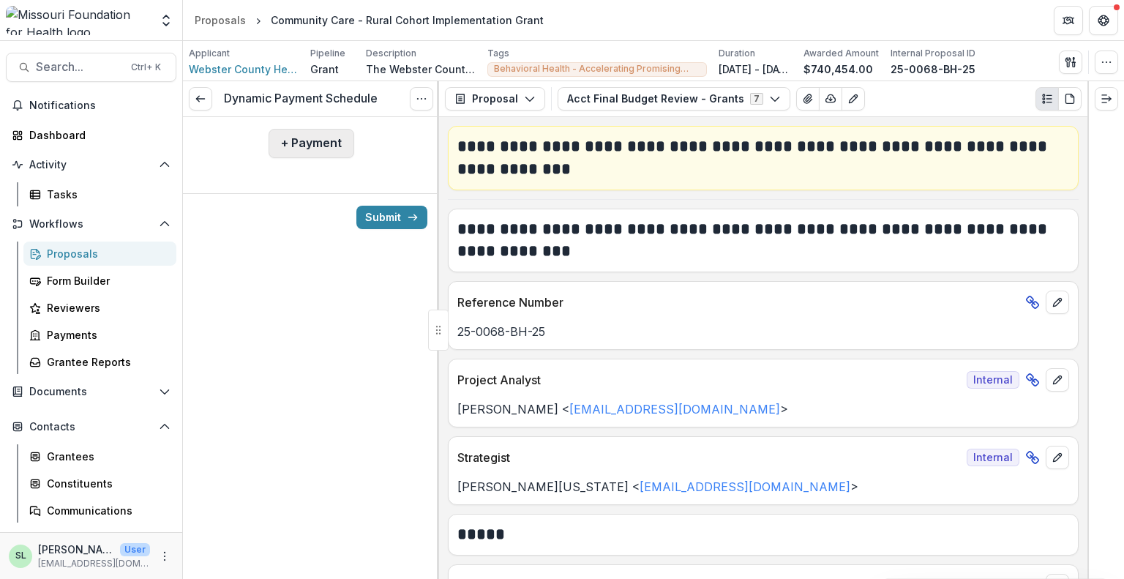
click at [311, 154] on button "+ Payment" at bounding box center [312, 143] width 86 height 29
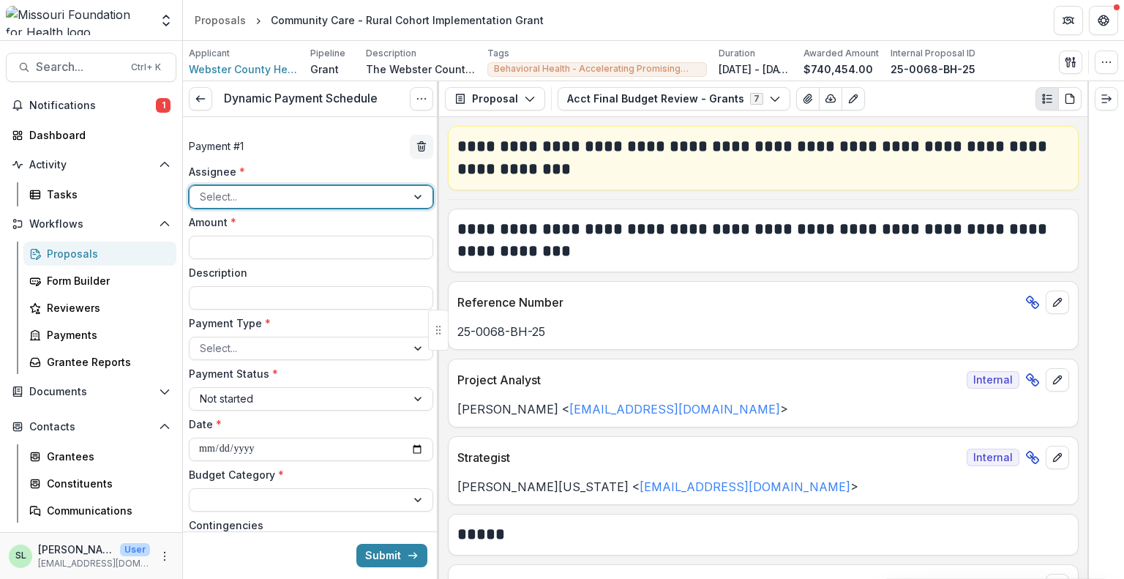
click at [283, 195] on div at bounding box center [298, 196] width 196 height 18
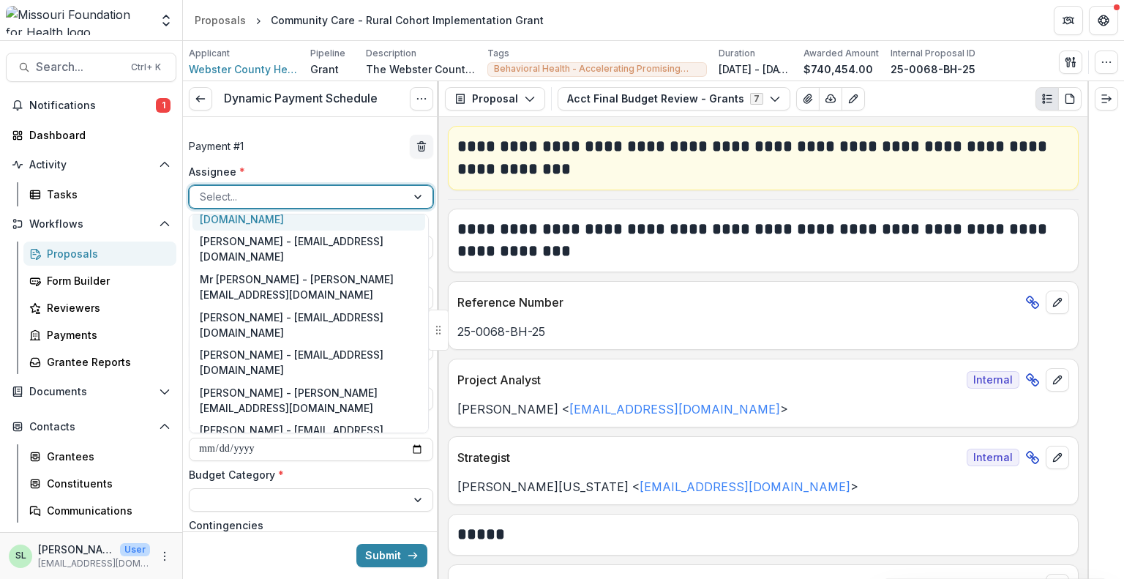
scroll to position [146, 0]
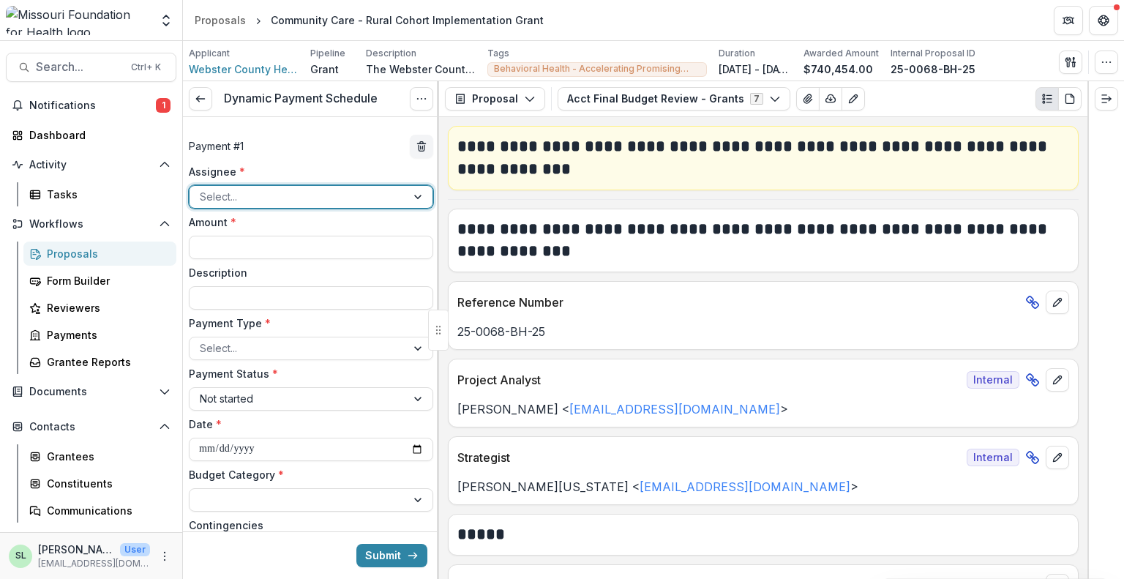
click at [413, 201] on div at bounding box center [419, 197] width 26 height 22
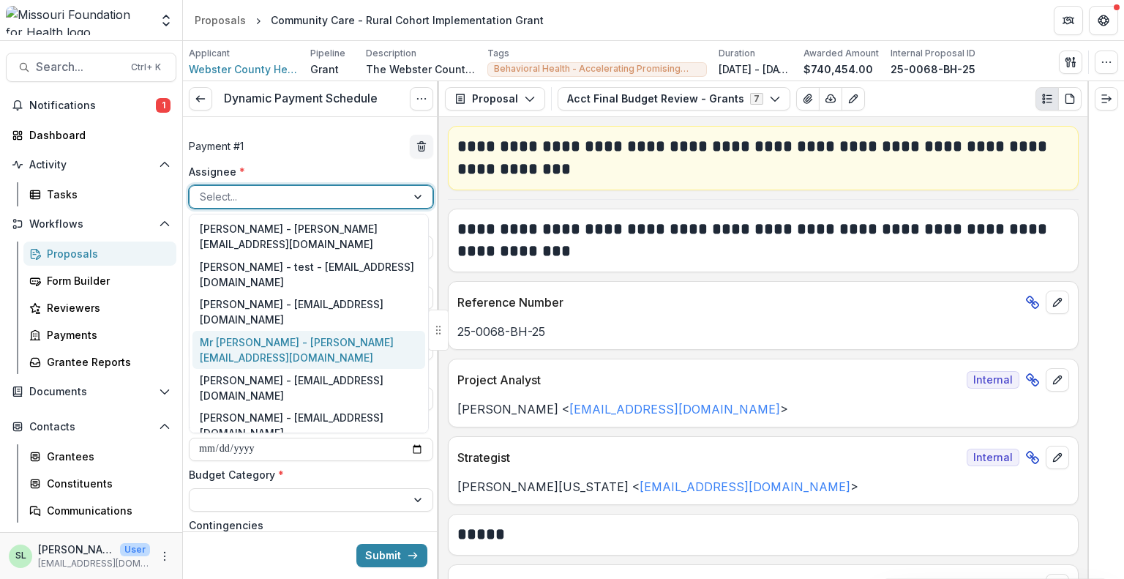
scroll to position [73, 0]
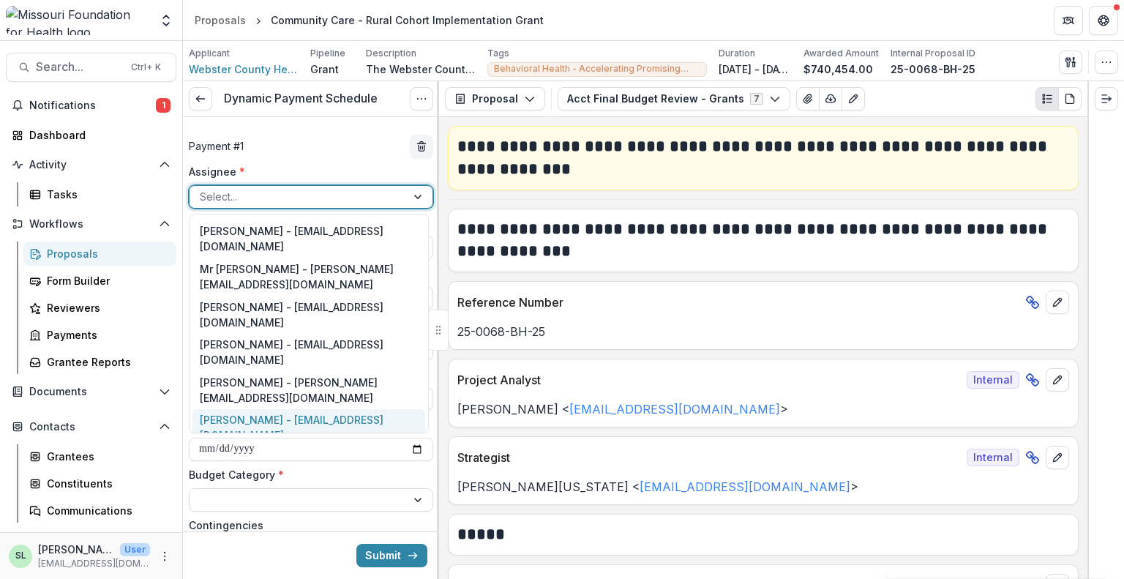
click at [243, 409] on div "[PERSON_NAME] - [EMAIL_ADDRESS][DOMAIN_NAME]" at bounding box center [309, 428] width 233 height 38
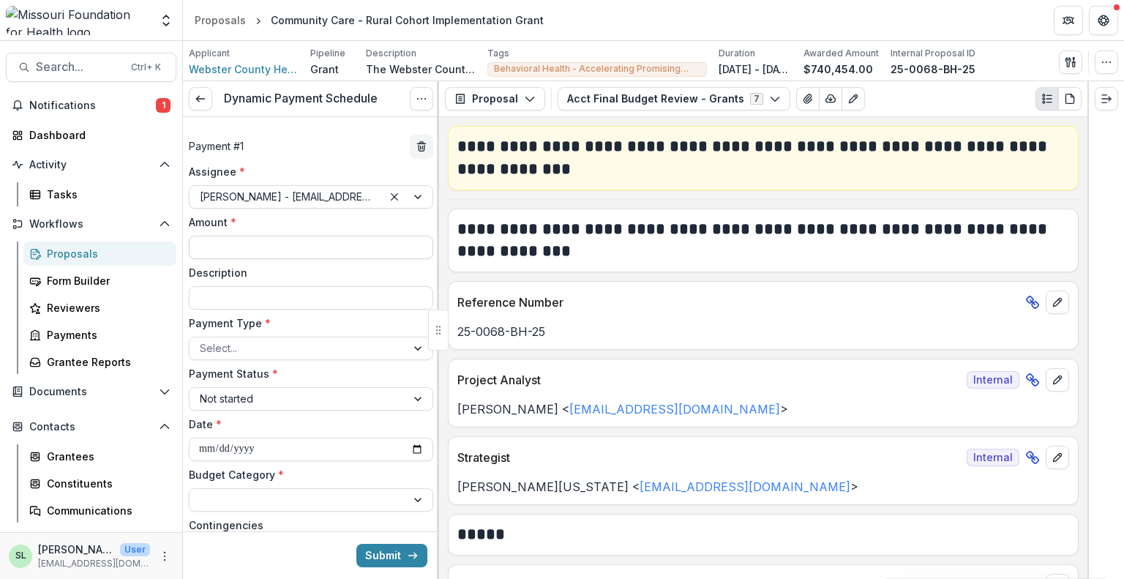
click at [239, 247] on input "Amount *" at bounding box center [311, 247] width 244 height 23
type input "********"
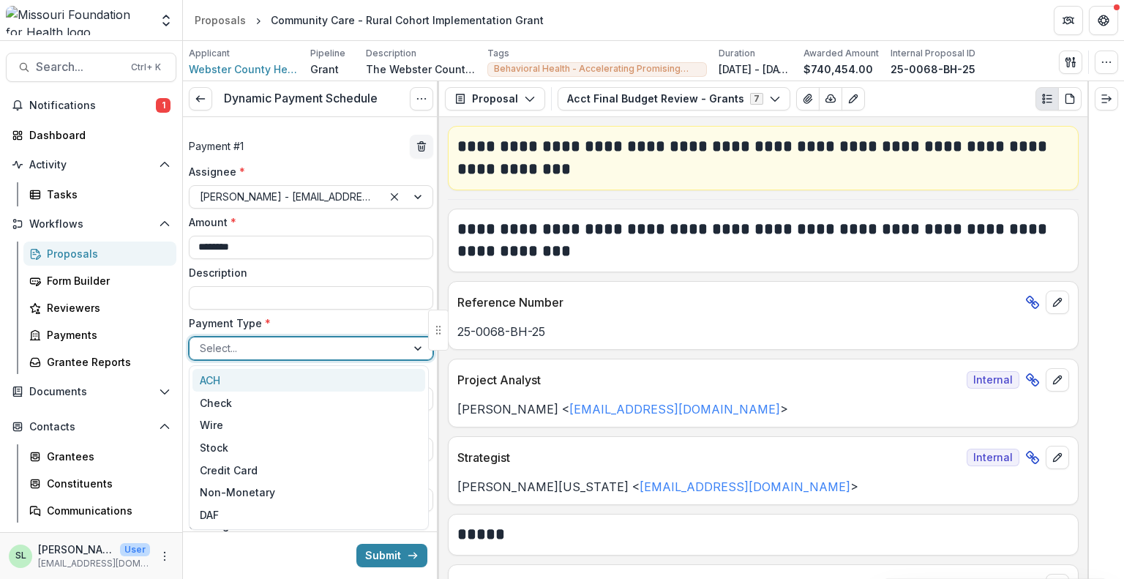
click at [272, 349] on div at bounding box center [298, 348] width 196 height 18
click at [261, 381] on div "ACH" at bounding box center [309, 380] width 233 height 23
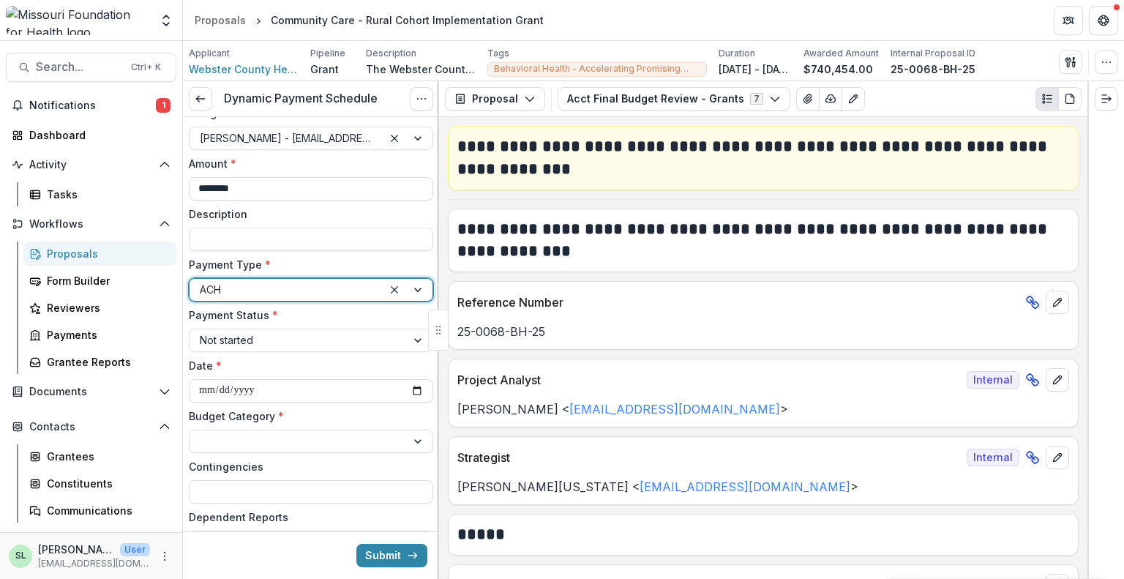
scroll to position [146, 0]
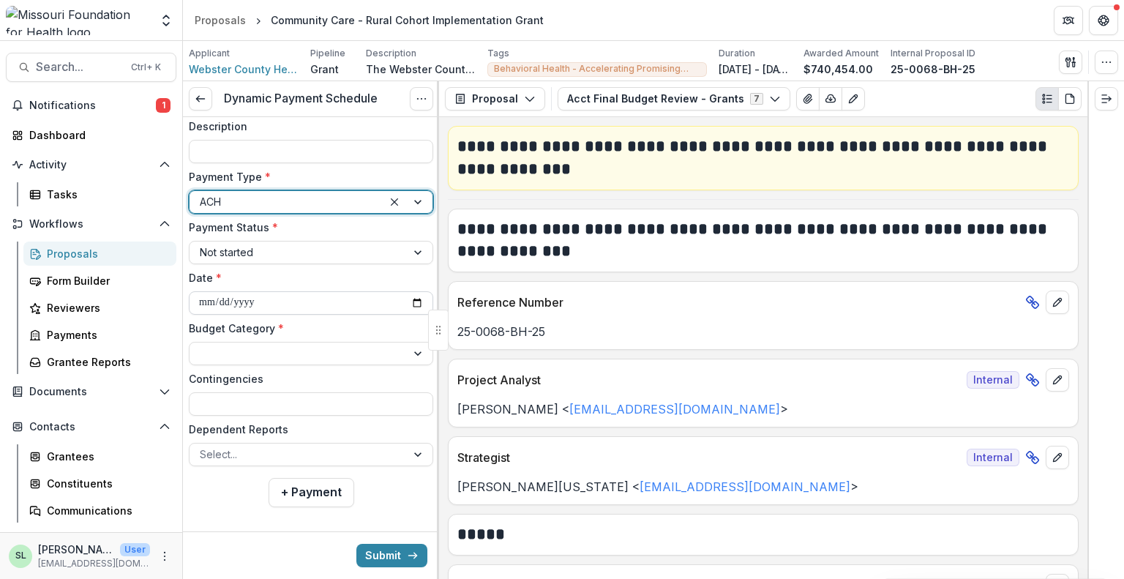
click at [405, 305] on input "**********" at bounding box center [311, 302] width 244 height 23
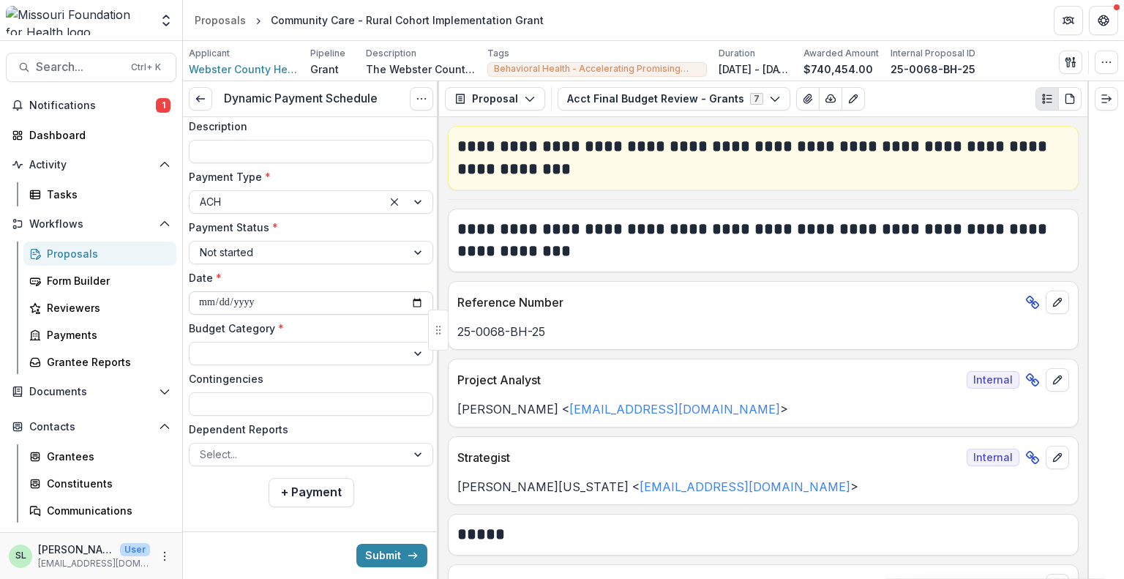
click at [414, 302] on input "**********" at bounding box center [311, 302] width 244 height 23
type input "**********"
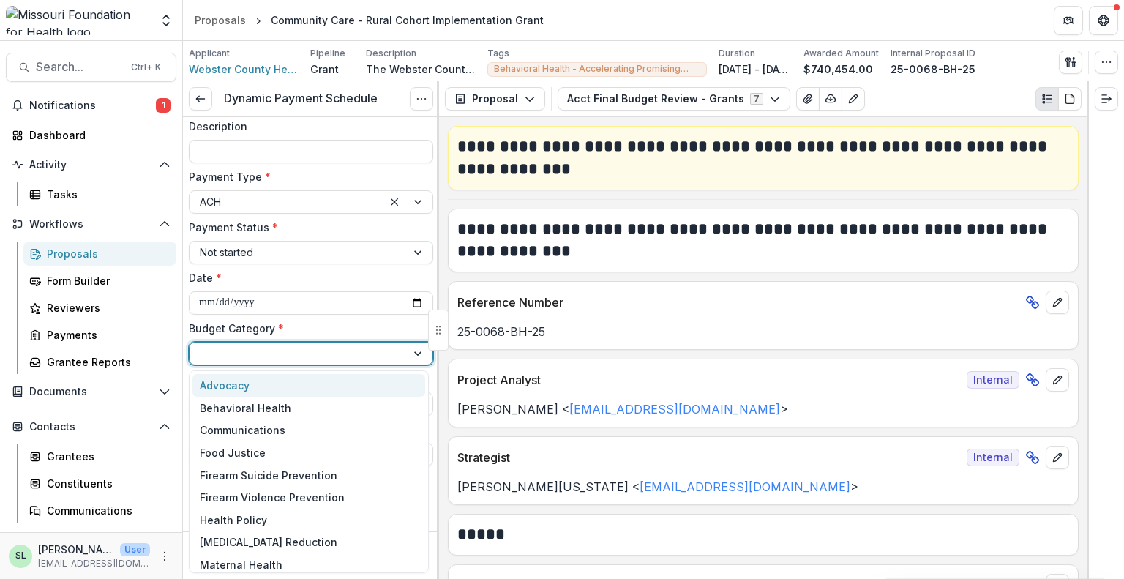
click at [376, 352] on div at bounding box center [298, 353] width 196 height 18
click at [267, 411] on div "Behavioral Health" at bounding box center [246, 407] width 92 height 15
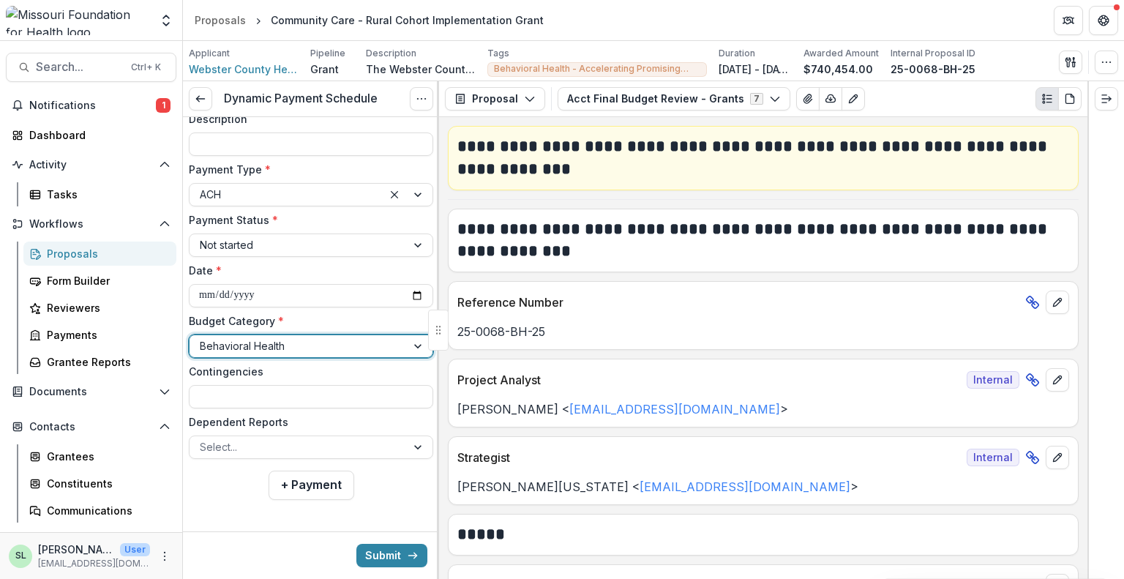
scroll to position [156, 0]
click at [254, 390] on input "Contingencies" at bounding box center [311, 394] width 244 height 23
type input "**********"
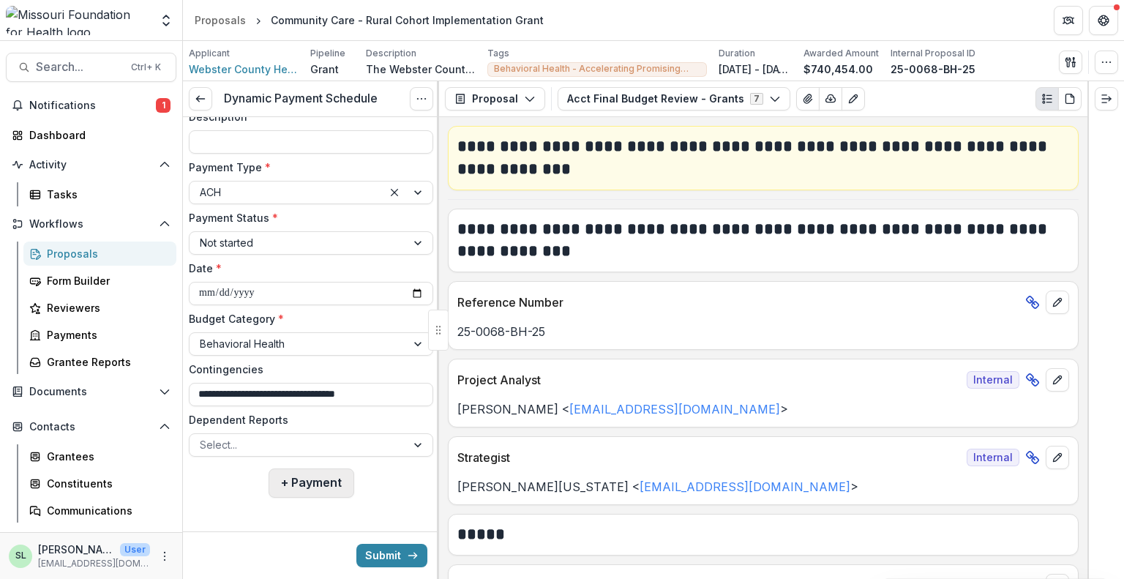
click at [302, 489] on button "+ Payment" at bounding box center [312, 482] width 86 height 29
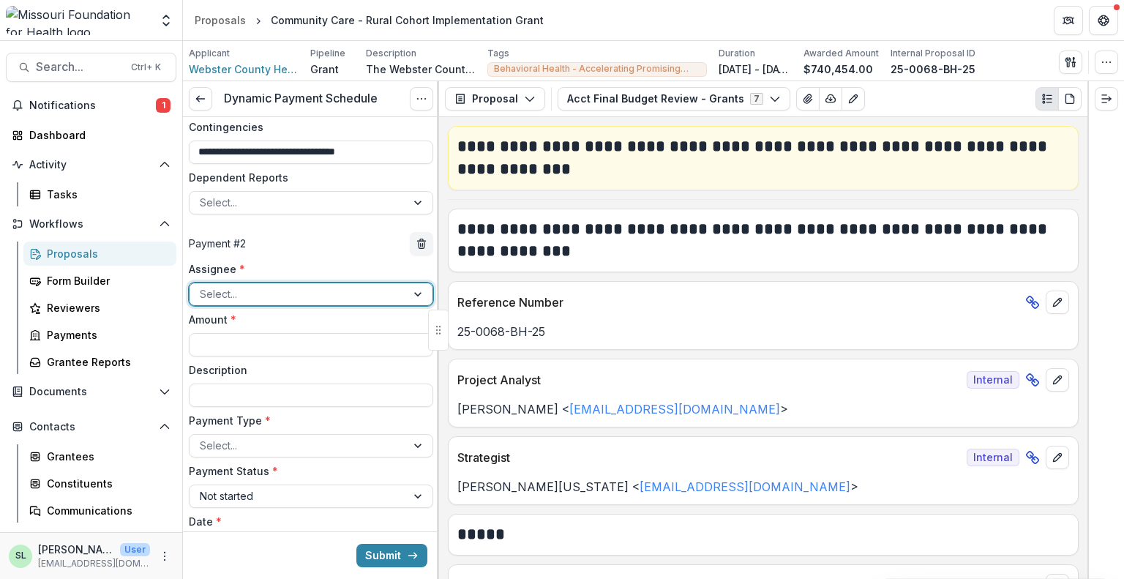
scroll to position [449, 0]
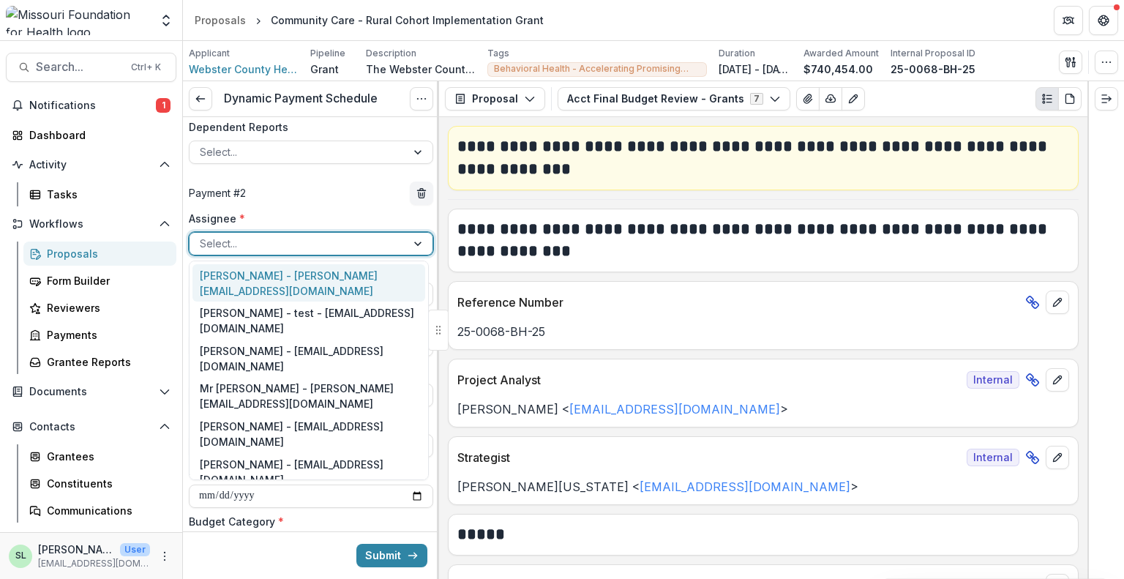
click at [238, 242] on div at bounding box center [298, 243] width 196 height 18
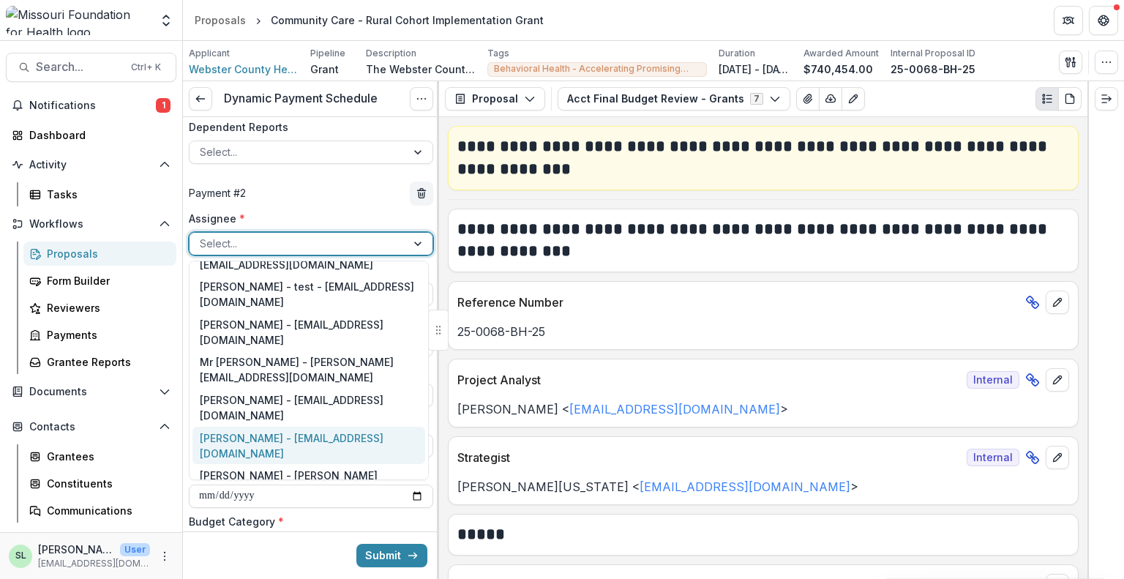
scroll to position [73, 0]
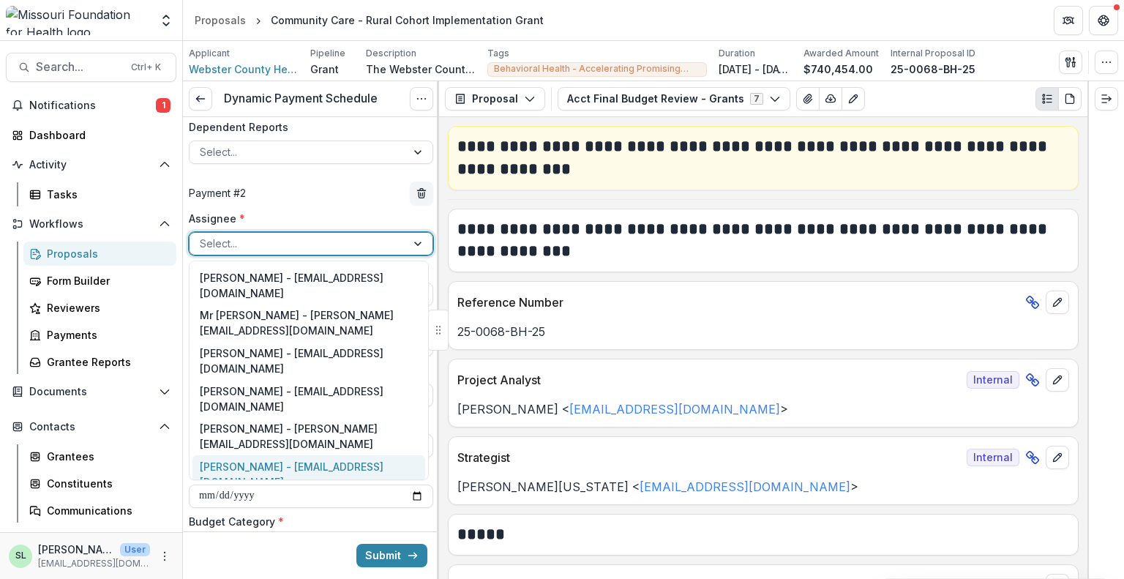
click at [240, 455] on div "[PERSON_NAME] - [EMAIL_ADDRESS][DOMAIN_NAME]" at bounding box center [309, 474] width 233 height 38
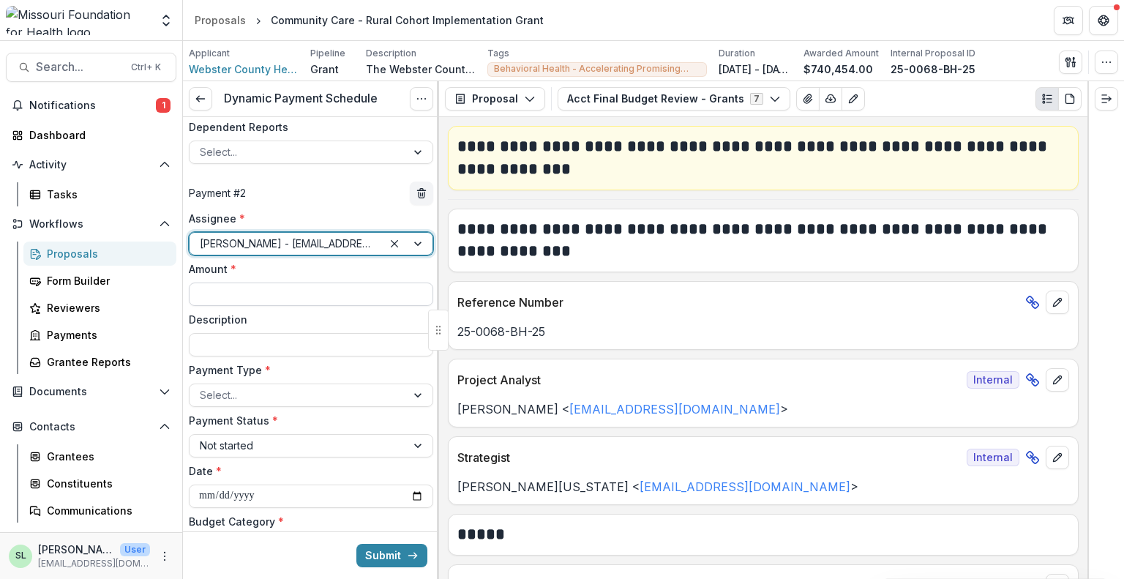
click at [223, 288] on input "Amount *" at bounding box center [311, 294] width 244 height 23
type input "********"
click at [282, 393] on div at bounding box center [298, 395] width 196 height 18
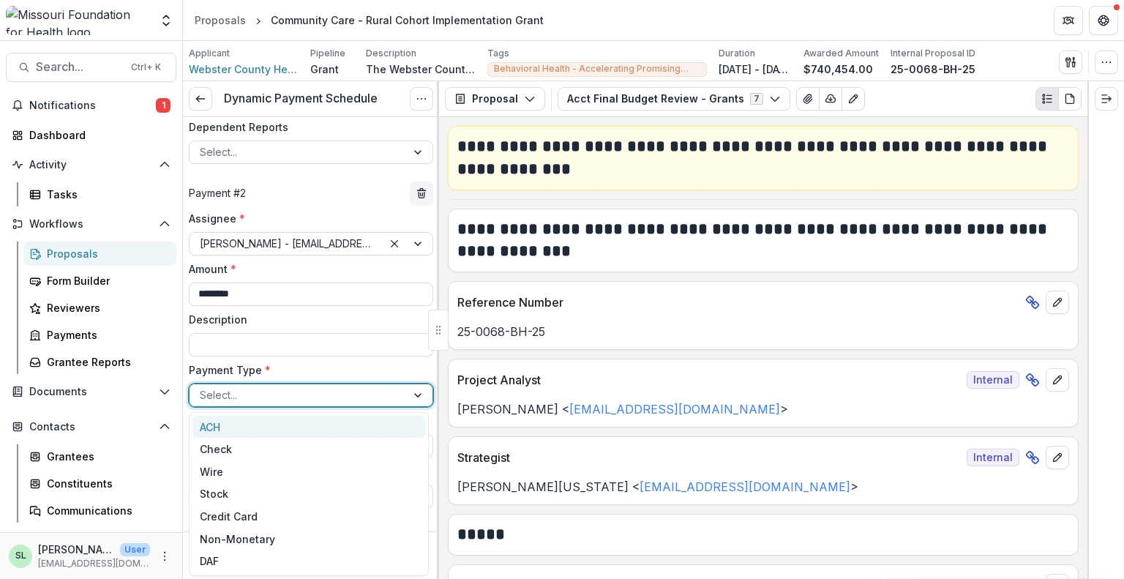
click at [249, 426] on div "ACH" at bounding box center [309, 427] width 233 height 23
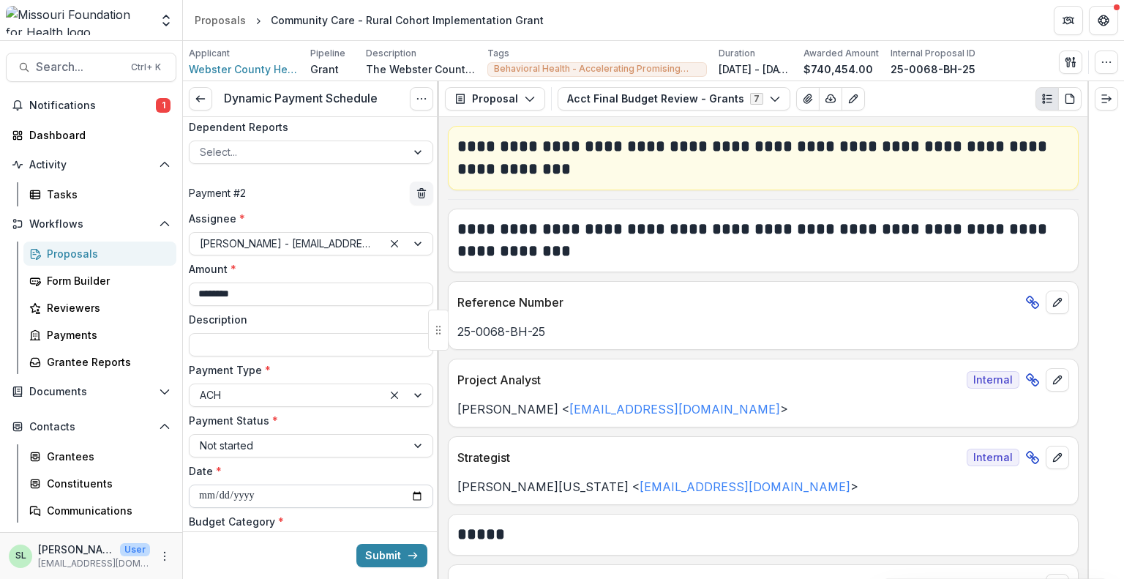
click at [419, 496] on input "**********" at bounding box center [311, 496] width 244 height 23
type input "**********"
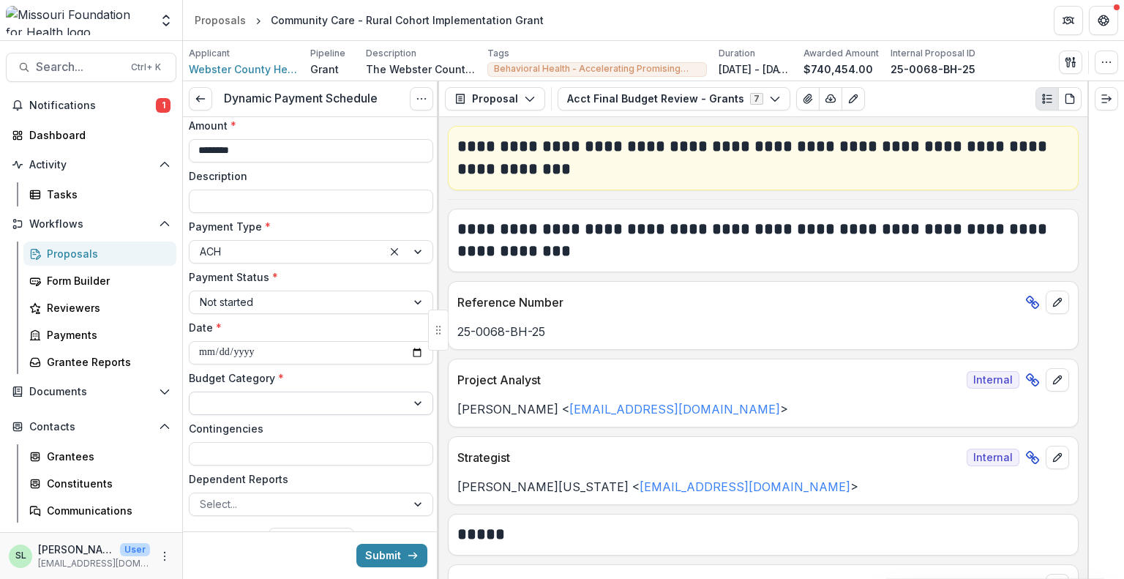
scroll to position [595, 0]
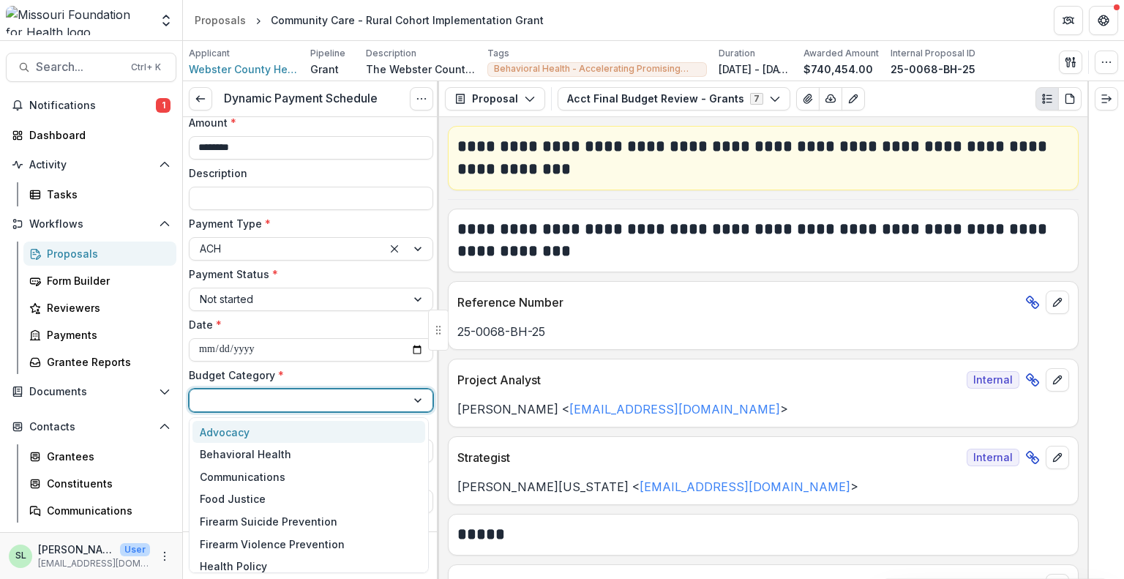
click at [247, 394] on div at bounding box center [298, 400] width 196 height 18
click at [238, 447] on div "Behavioral Health" at bounding box center [246, 454] width 92 height 15
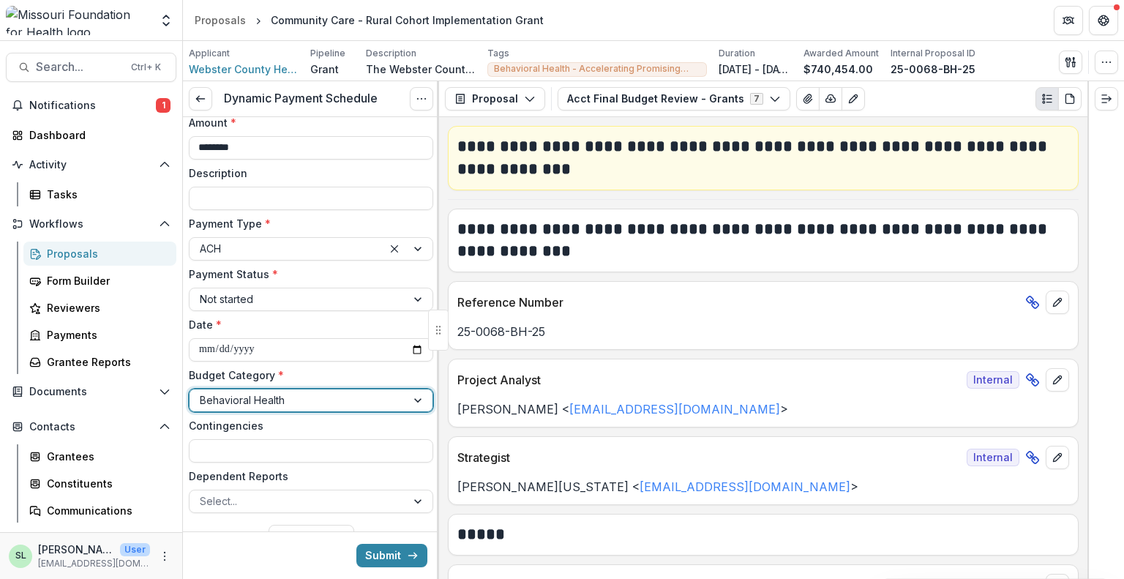
scroll to position [652, 0]
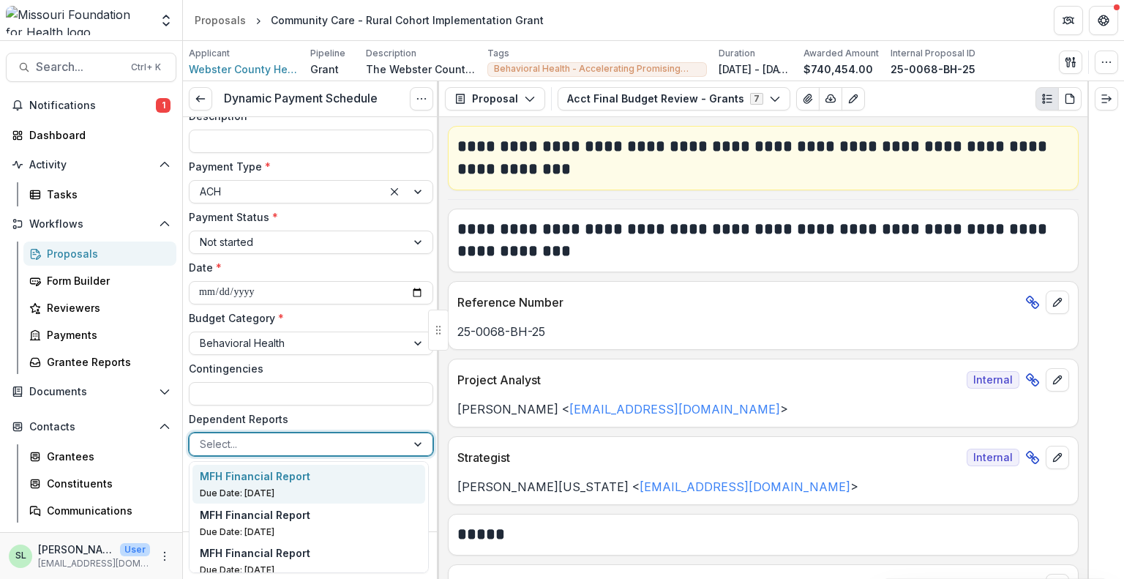
click at [266, 436] on div at bounding box center [298, 444] width 196 height 18
click at [266, 485] on div "MFH Financial Report Due Date: [DATE]" at bounding box center [309, 483] width 219 height 31
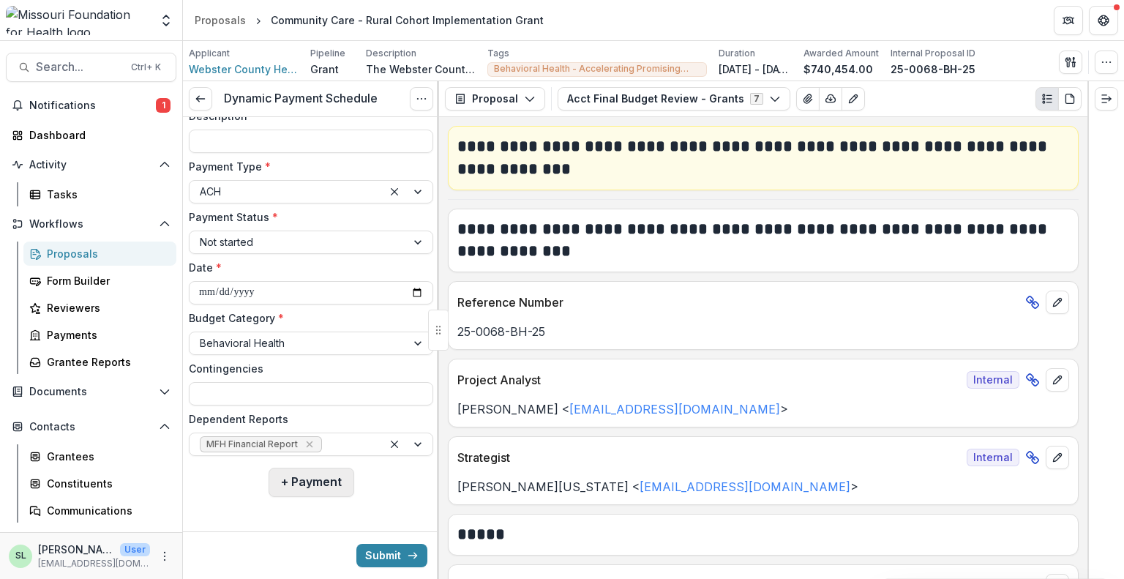
click at [309, 482] on button "+ Payment" at bounding box center [312, 482] width 86 height 29
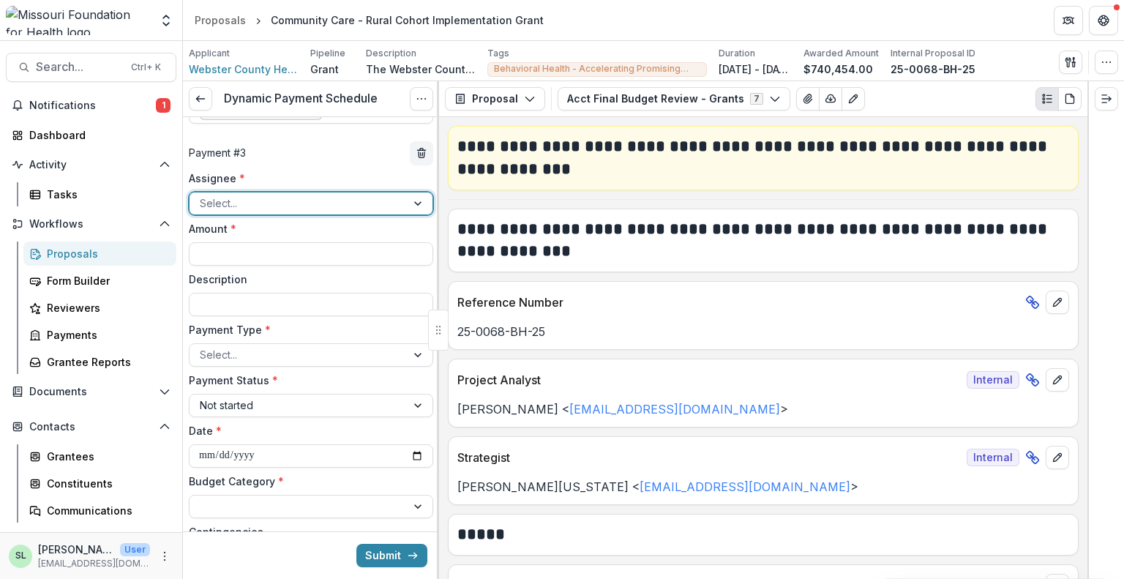
scroll to position [1018, 0]
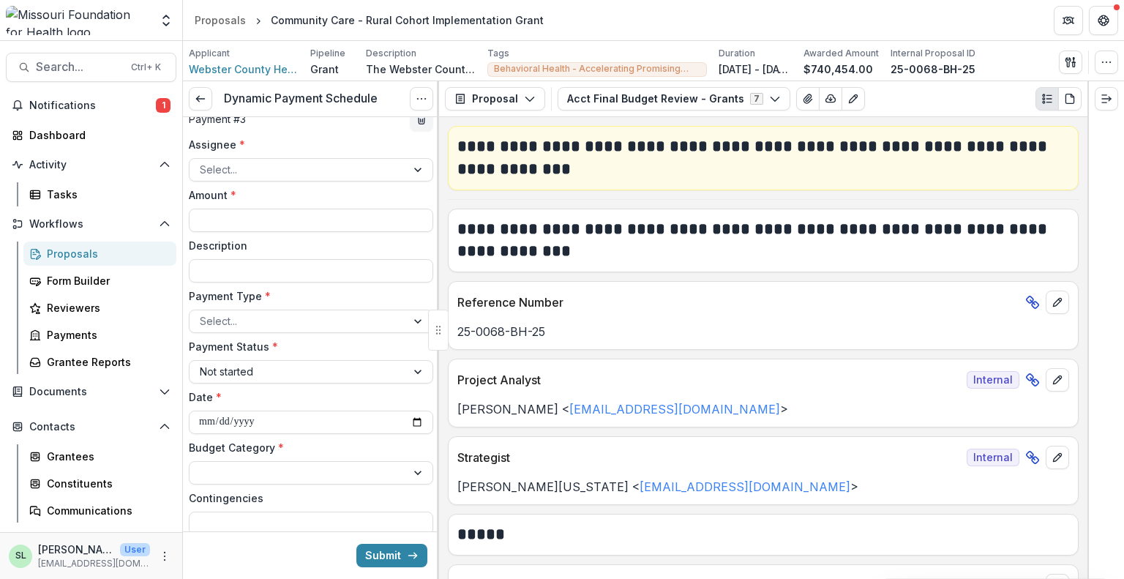
click at [244, 185] on div "**********" at bounding box center [311, 361] width 244 height 449
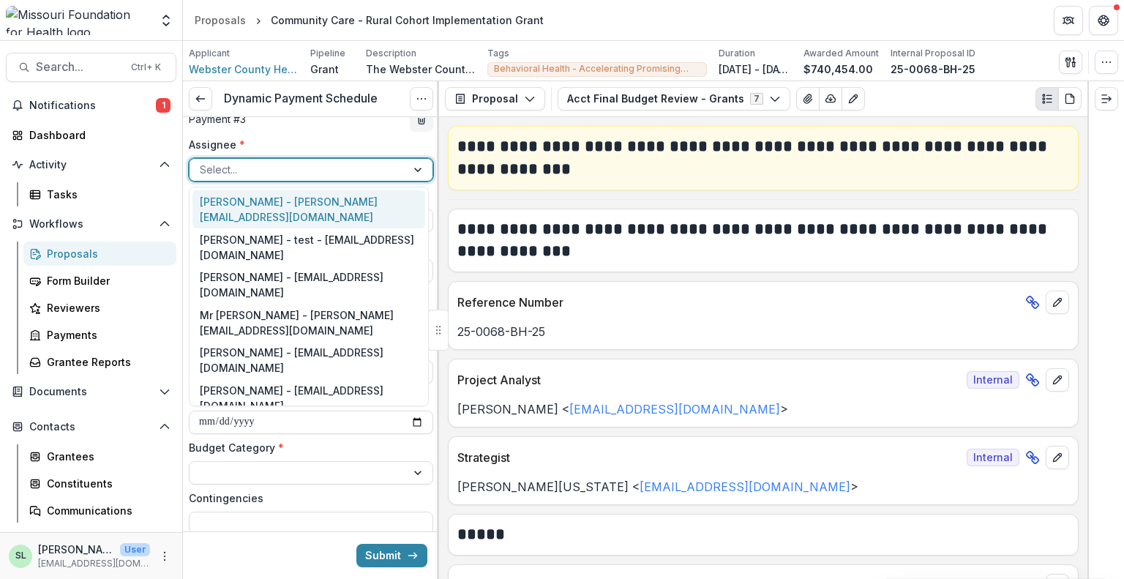
click at [241, 175] on div at bounding box center [298, 169] width 196 height 18
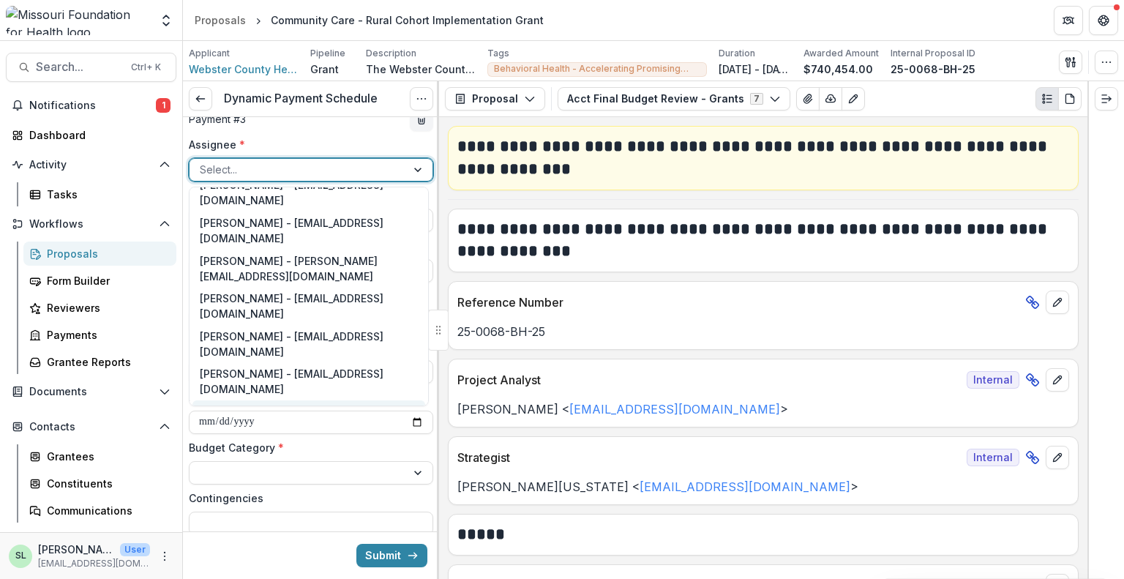
scroll to position [146, 0]
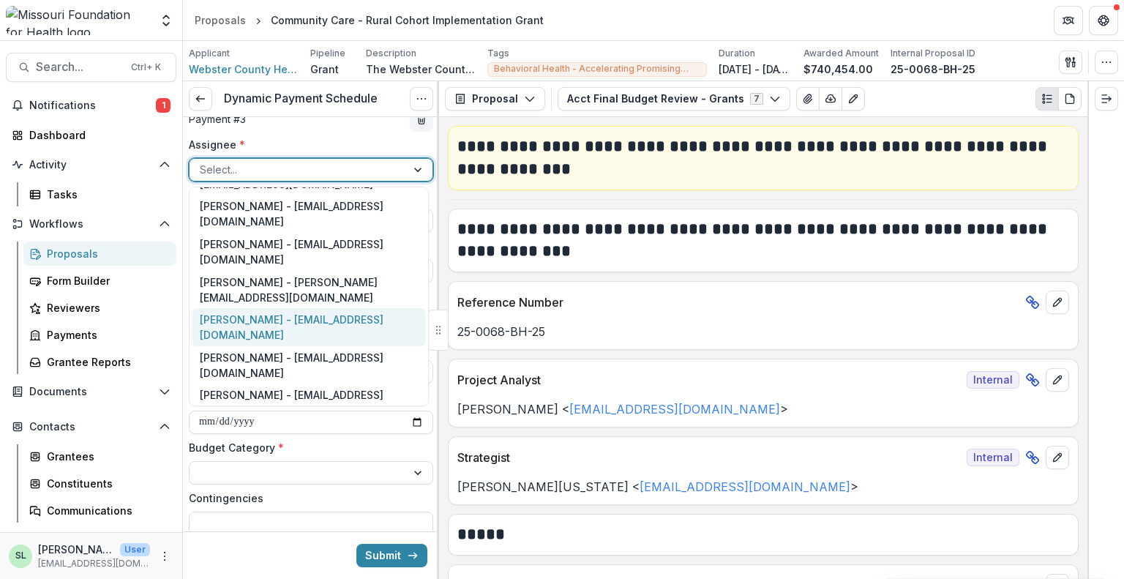
click at [255, 308] on div "[PERSON_NAME] - [EMAIL_ADDRESS][DOMAIN_NAME]" at bounding box center [309, 327] width 233 height 38
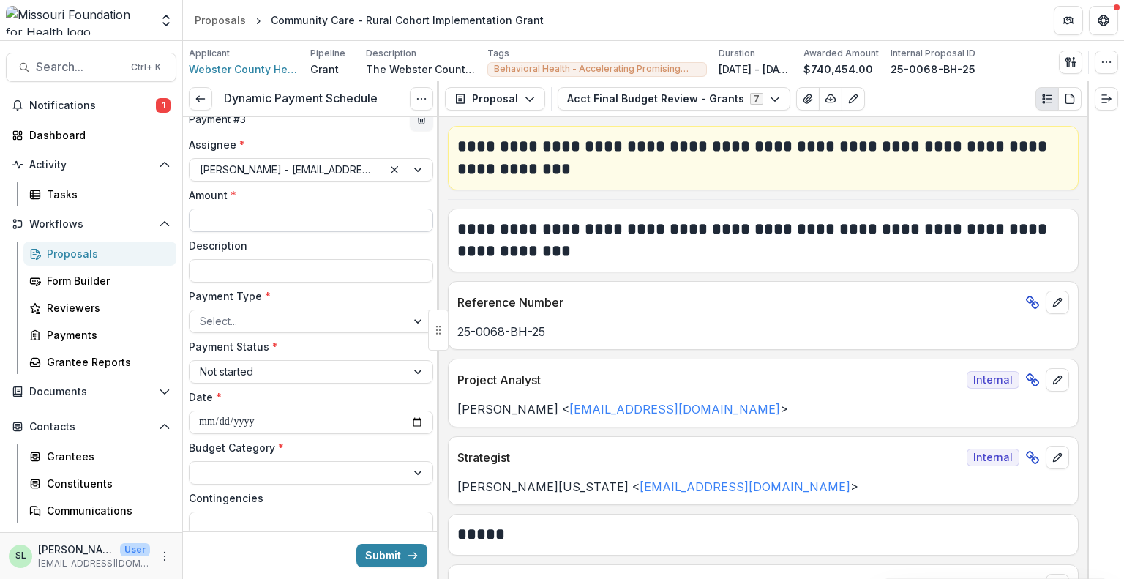
click at [249, 216] on input "Amount *" at bounding box center [311, 220] width 244 height 23
type input "********"
click at [227, 333] on div "**********" at bounding box center [311, 361] width 244 height 449
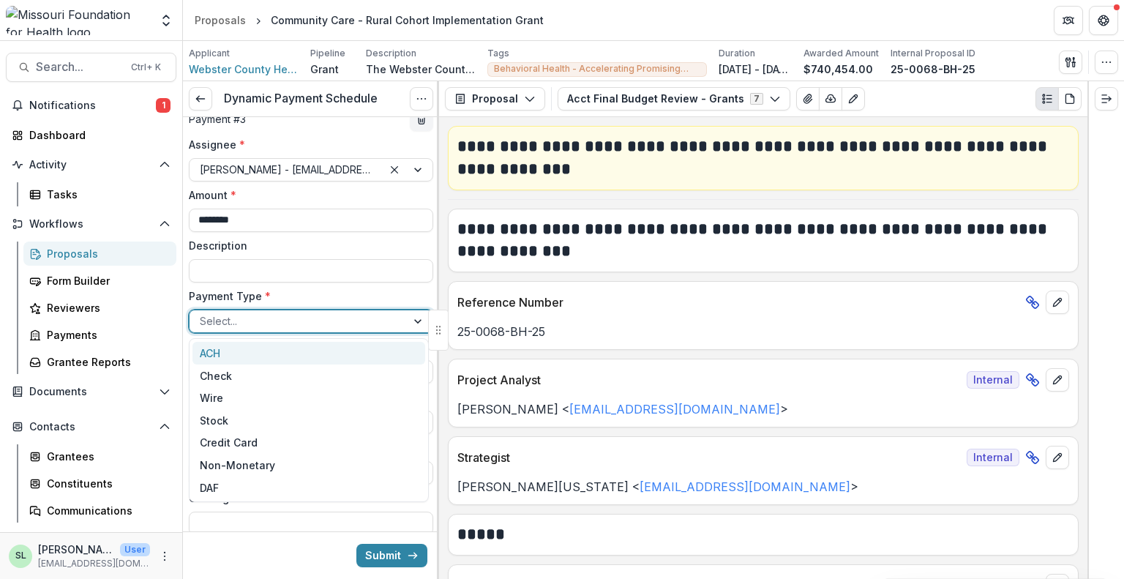
click at [228, 318] on div at bounding box center [298, 321] width 196 height 18
click at [233, 360] on div "ACH" at bounding box center [309, 353] width 233 height 23
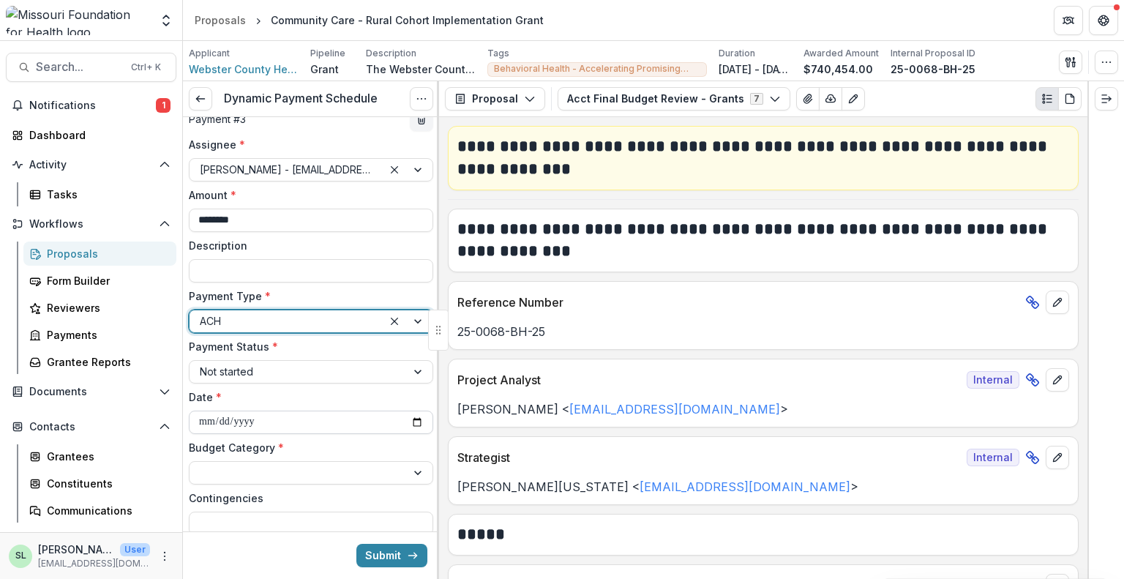
click at [407, 419] on input "**********" at bounding box center [311, 422] width 244 height 23
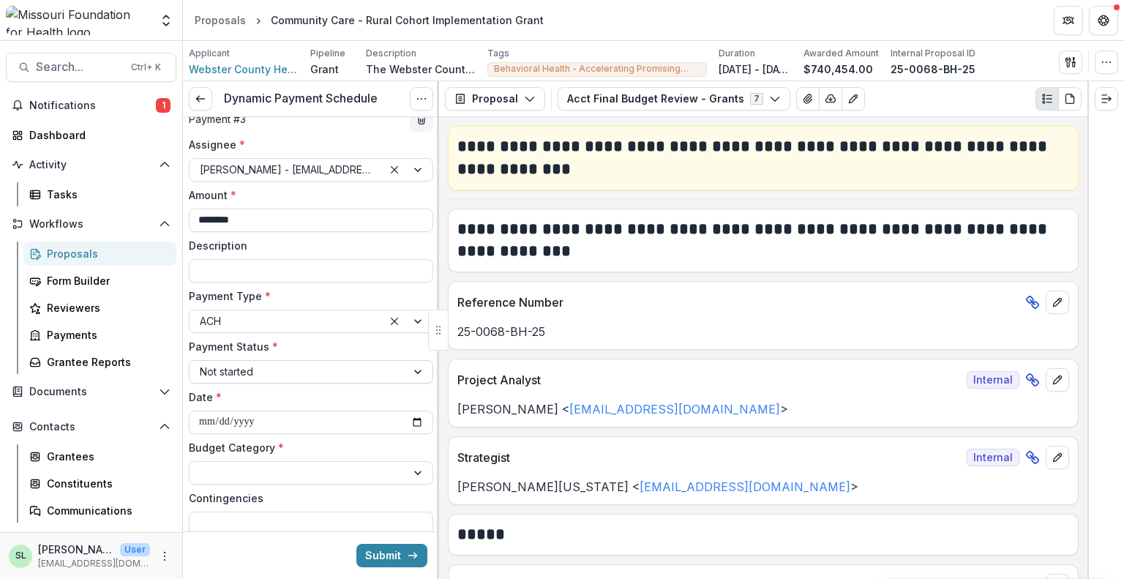
type input "**********"
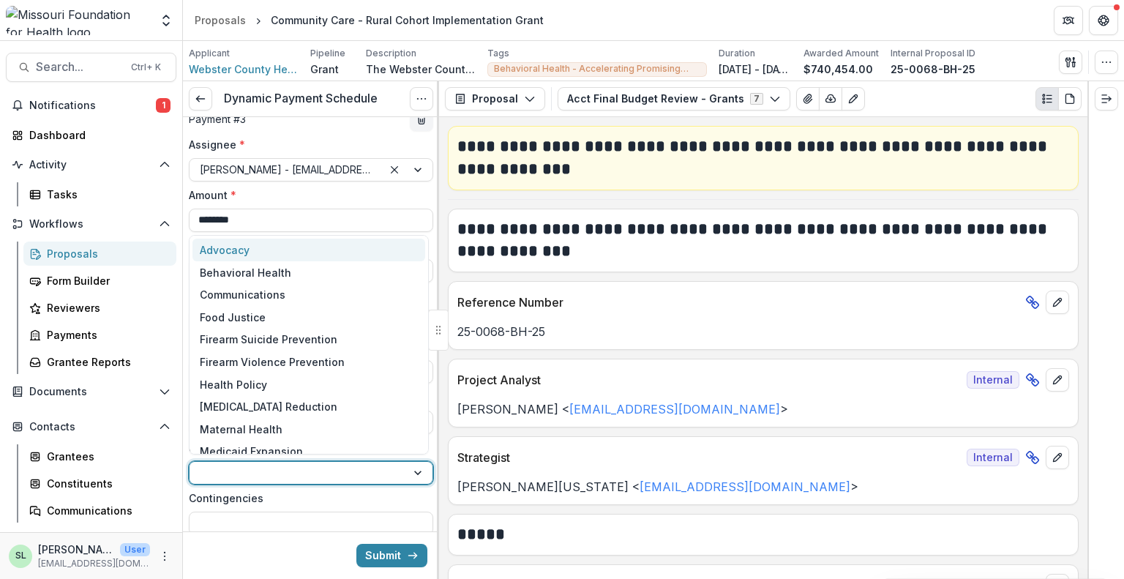
click at [249, 474] on div at bounding box center [298, 472] width 196 height 18
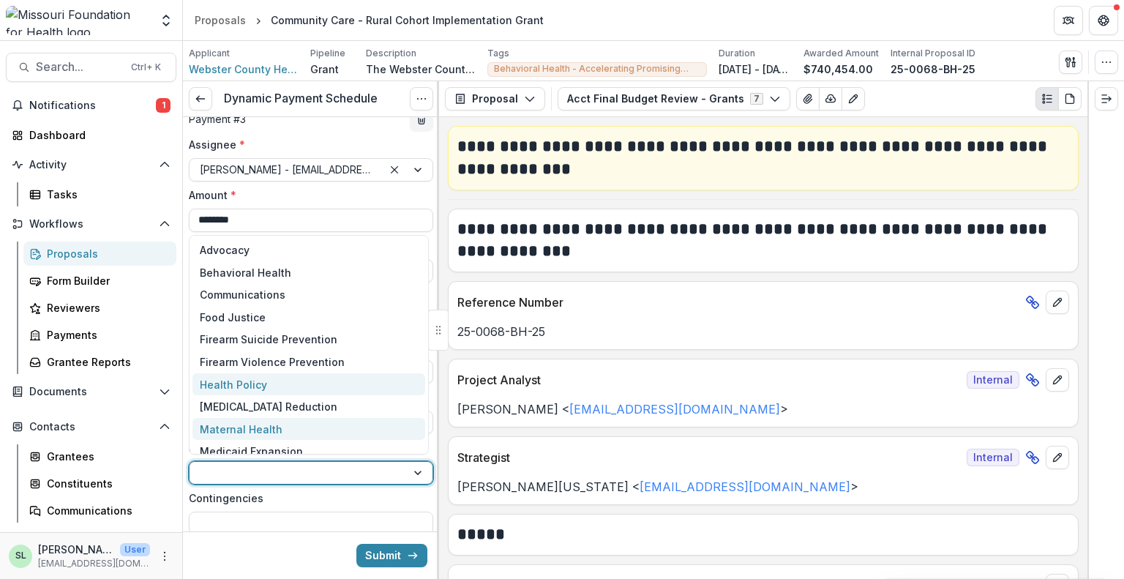
scroll to position [15, 0]
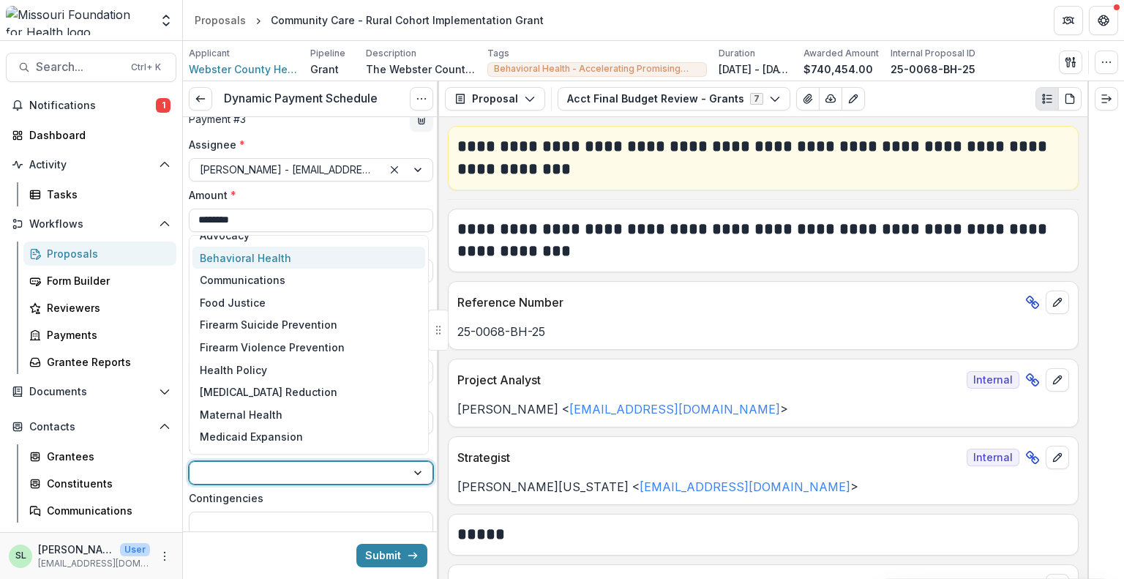
click at [242, 264] on div "Behavioral Health" at bounding box center [246, 257] width 92 height 15
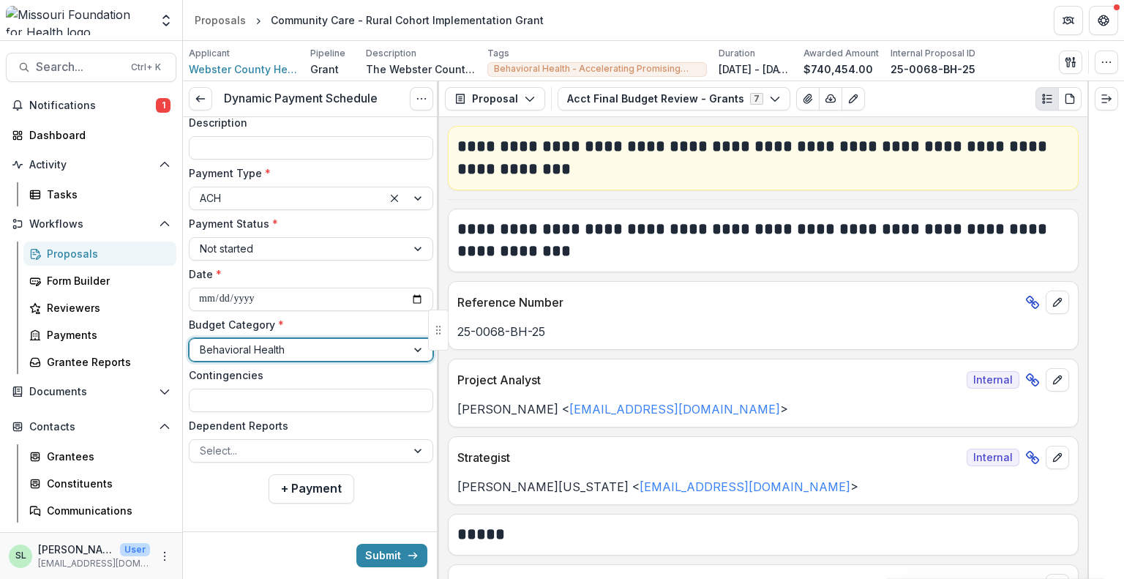
scroll to position [1148, 0]
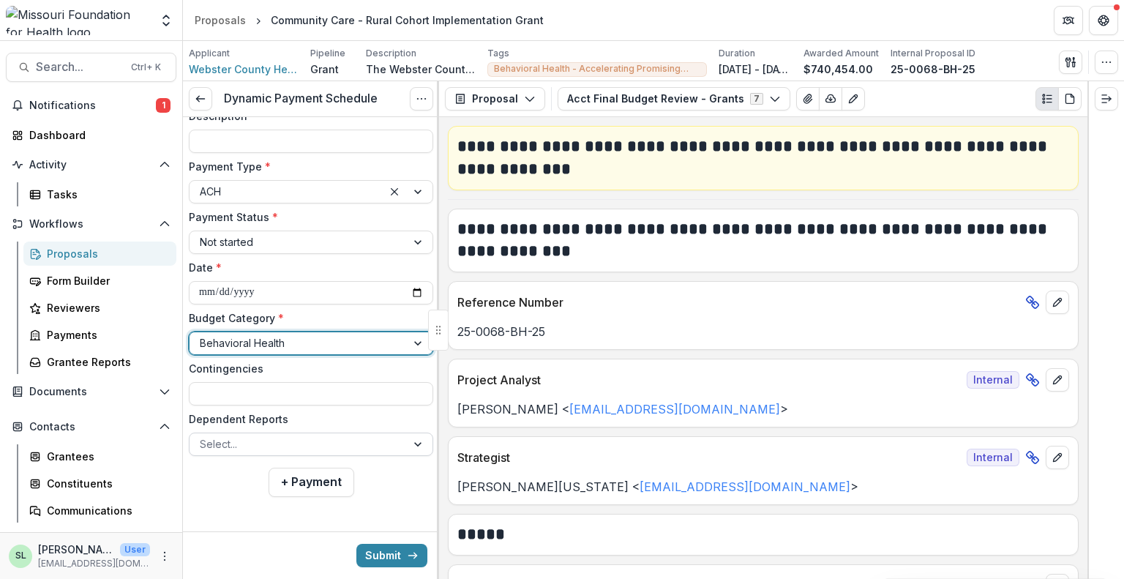
click at [261, 439] on div at bounding box center [298, 444] width 196 height 18
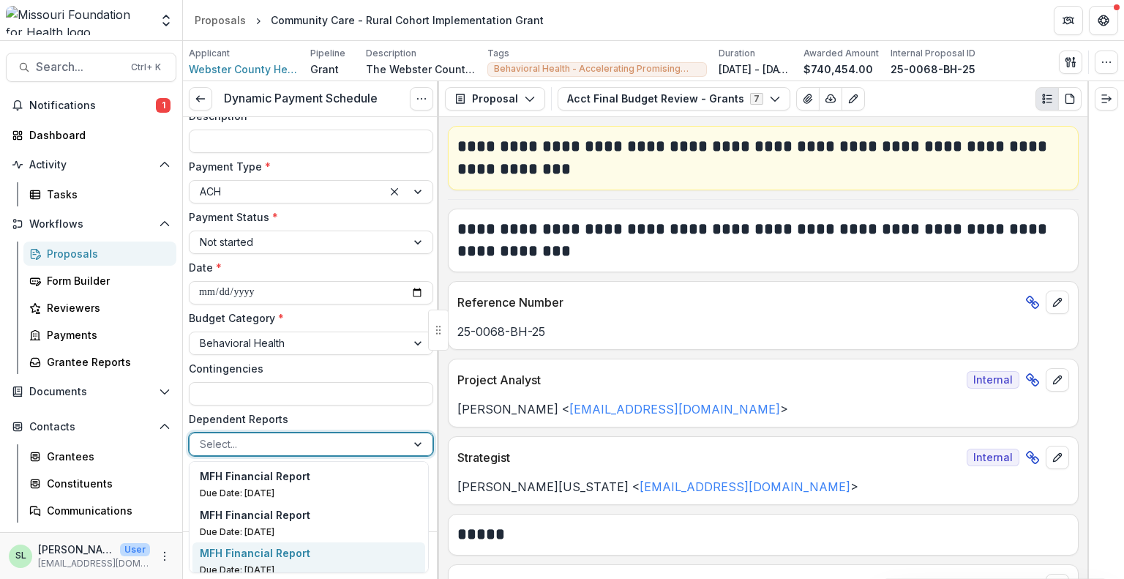
click at [278, 553] on p "MFH Financial Report" at bounding box center [255, 552] width 111 height 15
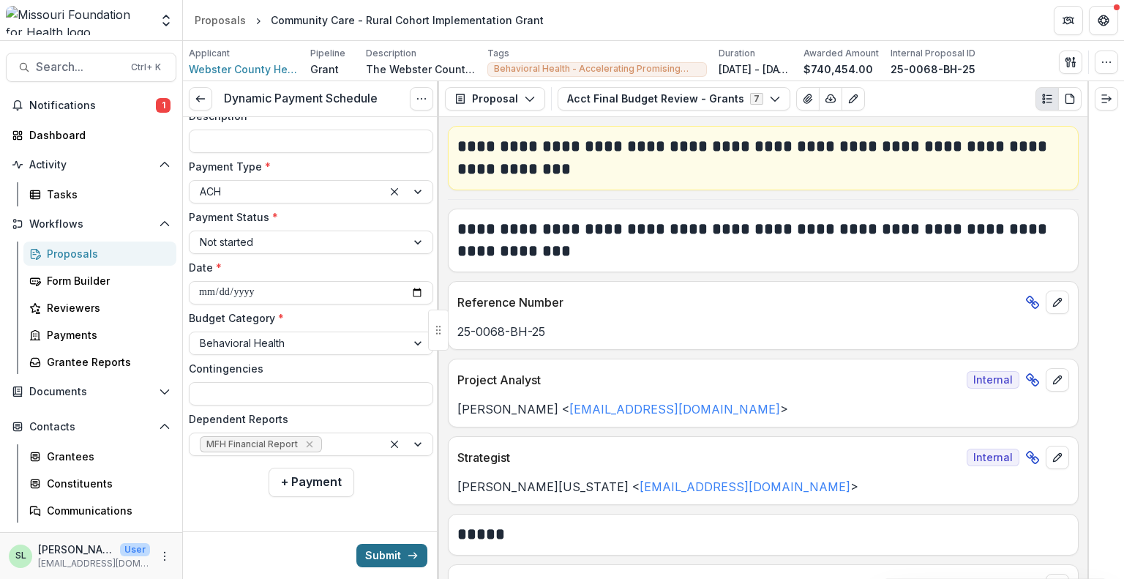
click at [387, 550] on button "Submit" at bounding box center [391, 555] width 71 height 23
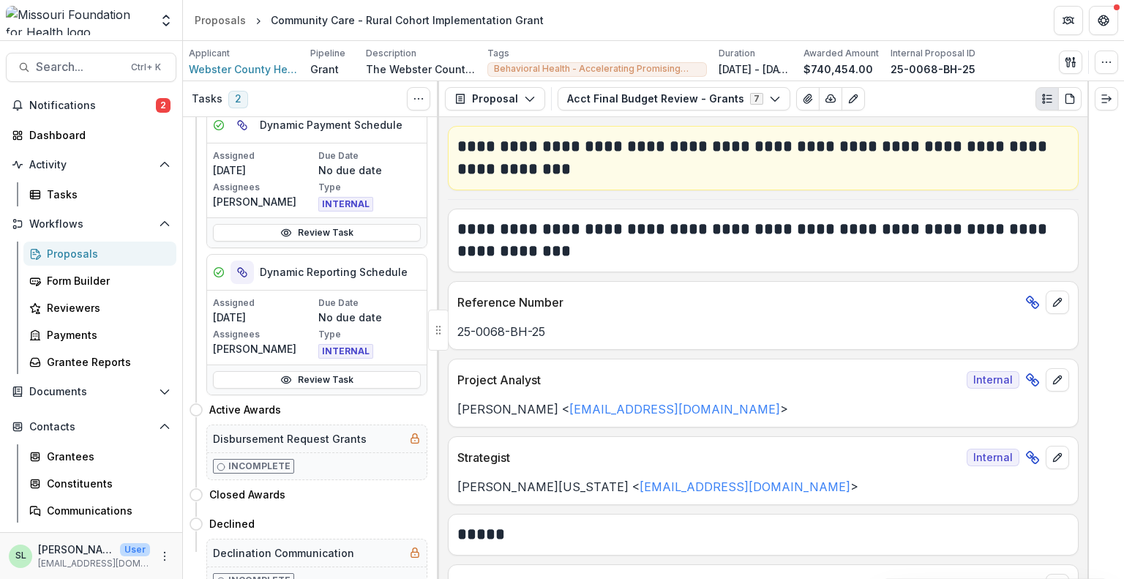
scroll to position [73, 0]
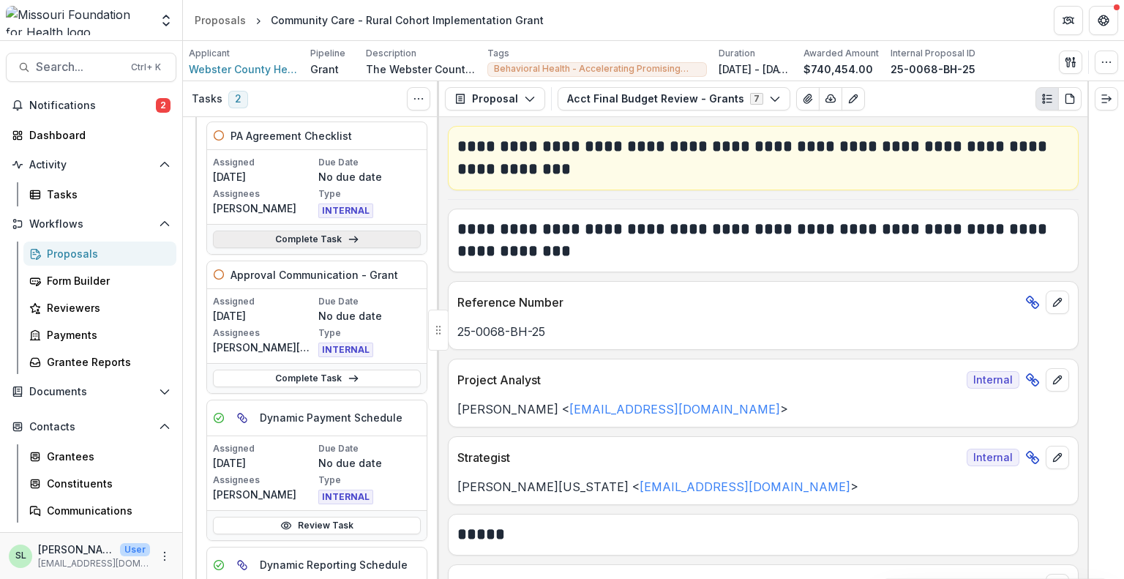
click at [307, 243] on link "Complete Task" at bounding box center [317, 240] width 208 height 18
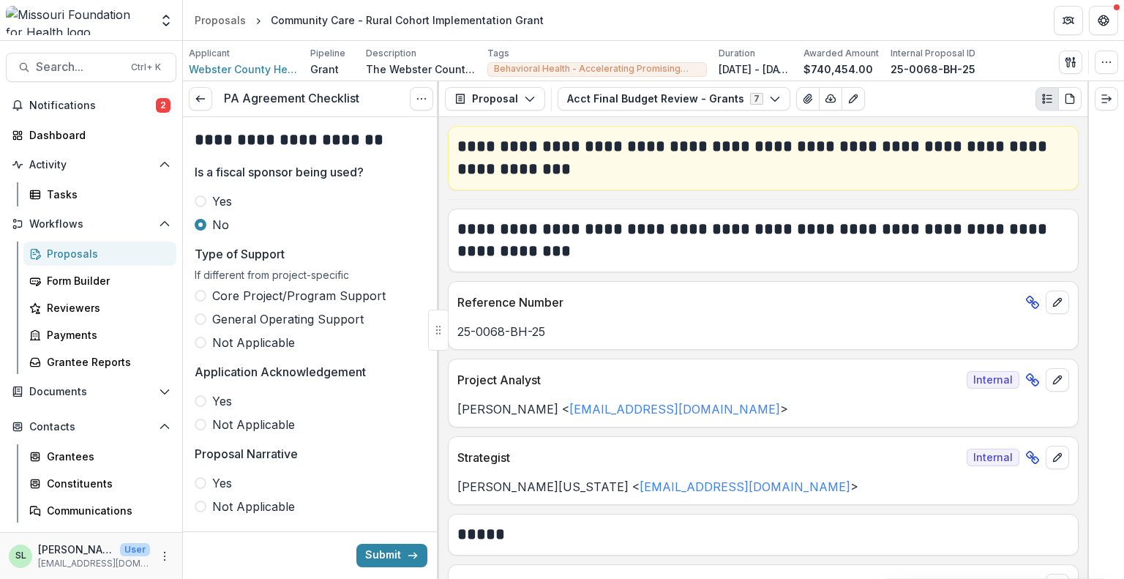
click at [250, 340] on span "Not Applicable" at bounding box center [253, 343] width 83 height 18
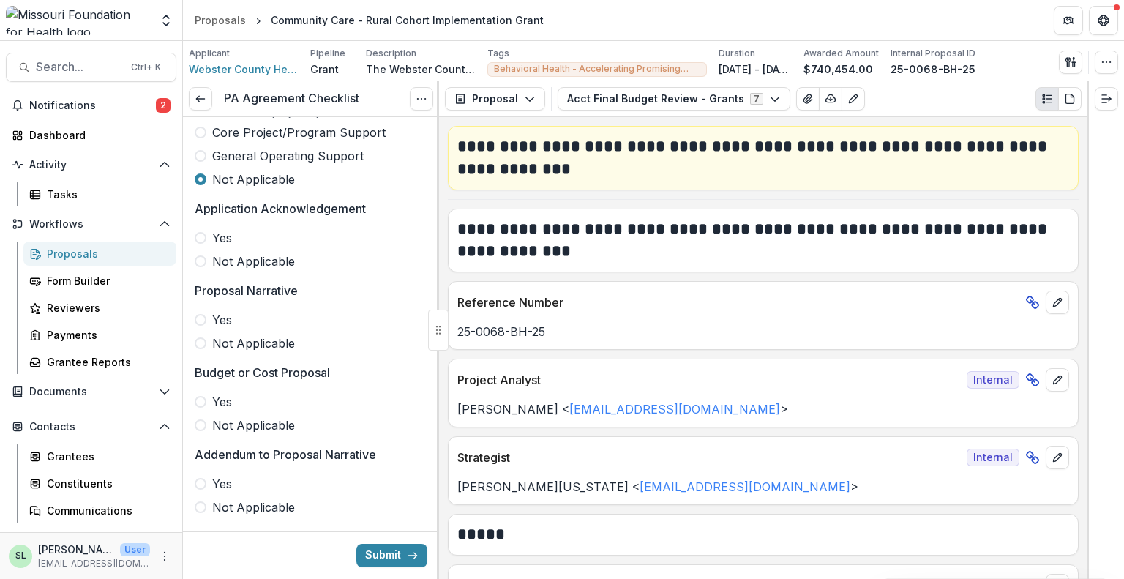
scroll to position [220, 0]
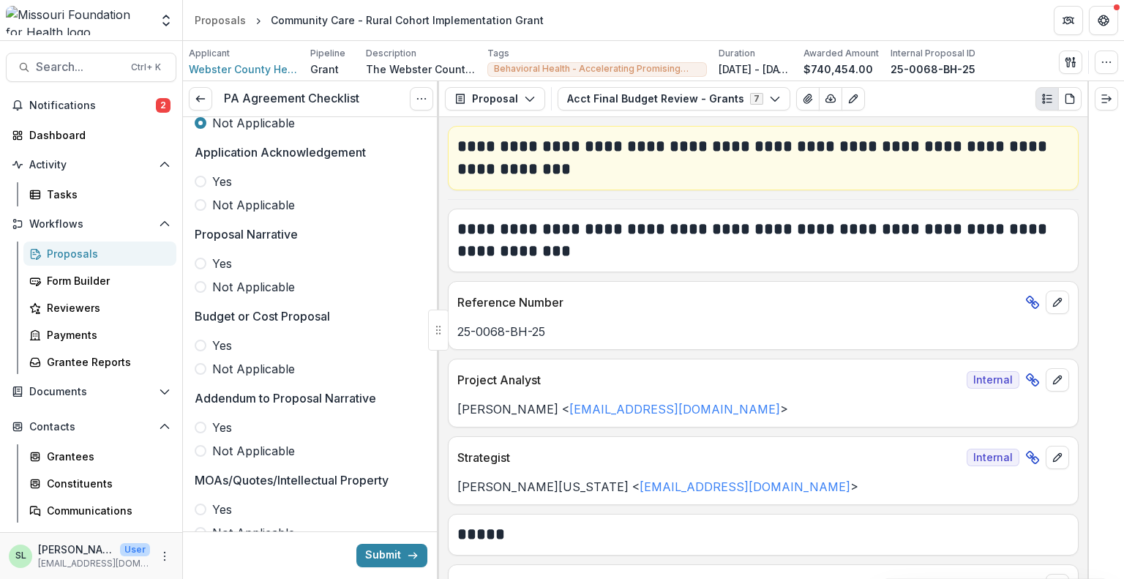
click at [223, 179] on span "Yes" at bounding box center [222, 182] width 20 height 18
click at [219, 261] on span "Yes" at bounding box center [222, 264] width 20 height 18
click at [223, 340] on span "Yes" at bounding box center [222, 346] width 20 height 18
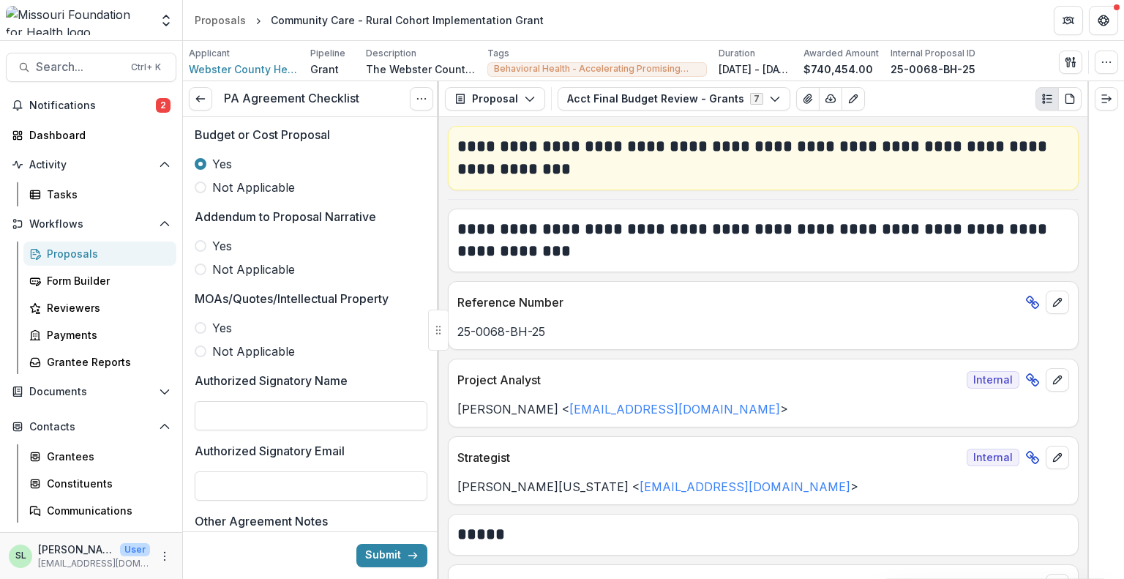
scroll to position [439, 0]
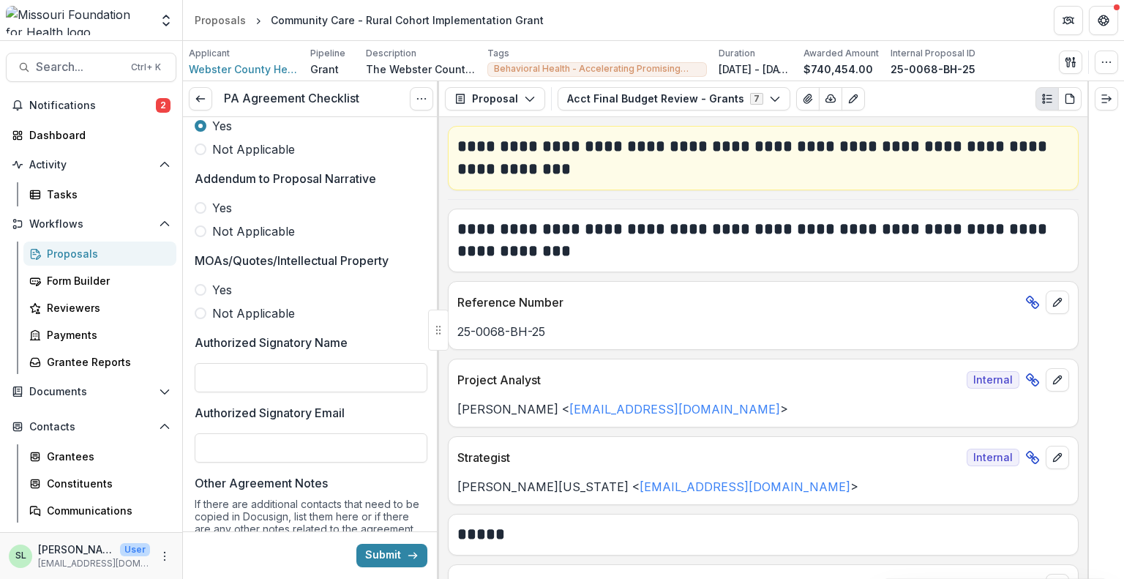
click at [253, 228] on span "Not Applicable" at bounding box center [253, 232] width 83 height 18
click at [249, 310] on span "Not Applicable" at bounding box center [253, 314] width 83 height 18
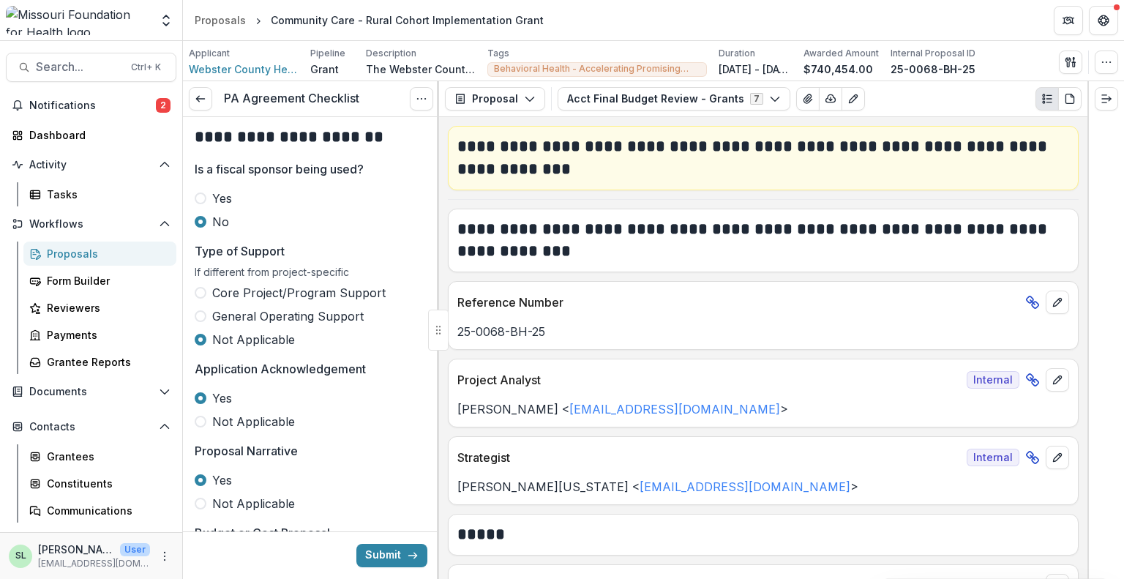
scroll to position [0, 0]
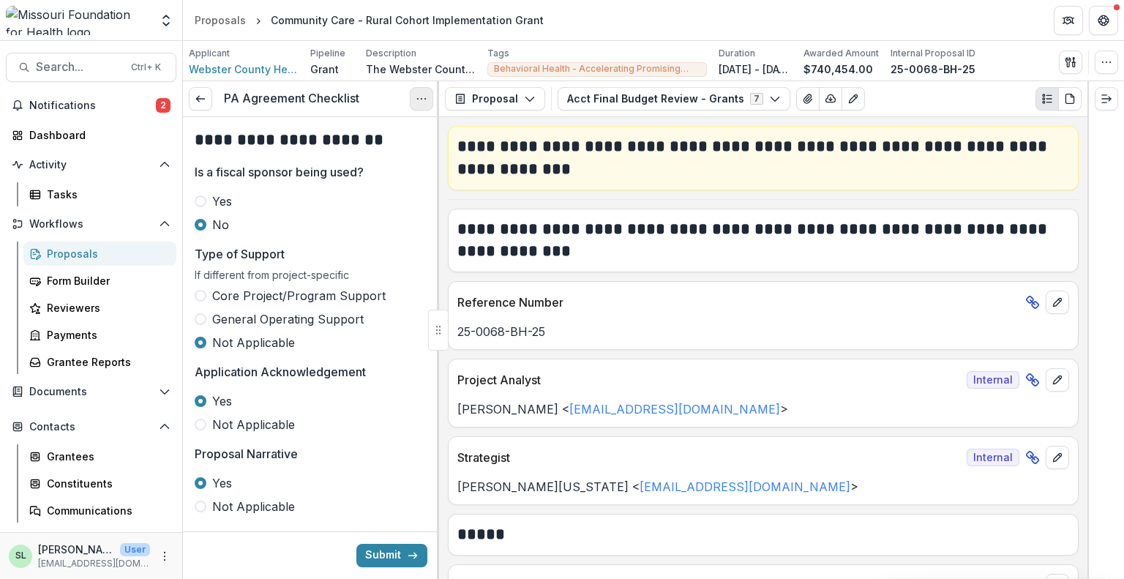
click at [415, 99] on button "Options" at bounding box center [421, 98] width 23 height 23
click at [374, 100] on div "PA Agreement Checklist View task Cancel Task" at bounding box center [311, 99] width 256 height 36
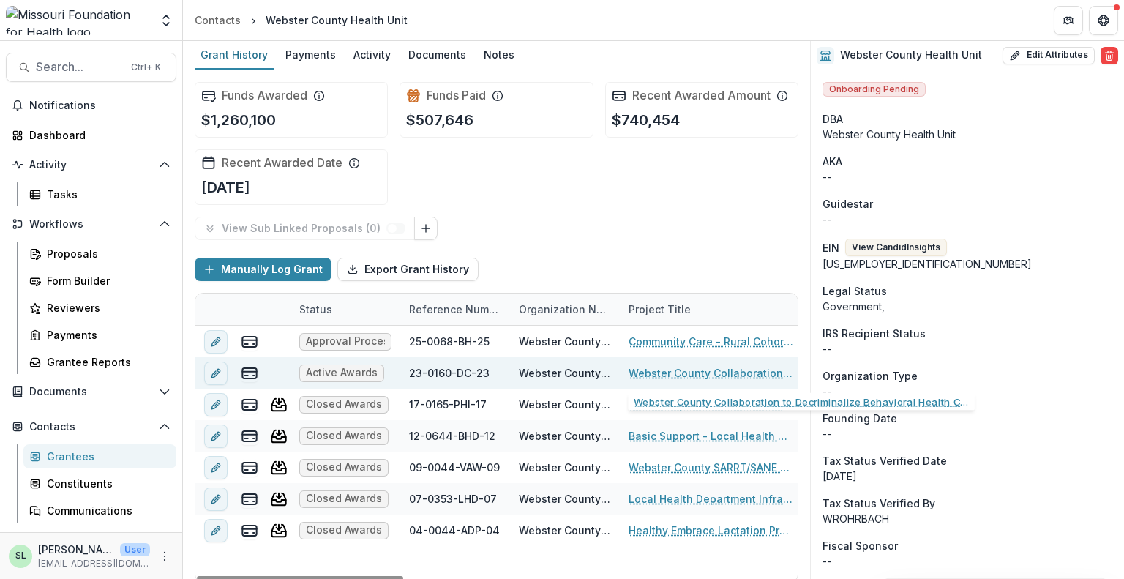
click at [720, 371] on link "Webster County Collaboration to Decriminalize Behavioral Health Crises" at bounding box center [711, 372] width 165 height 15
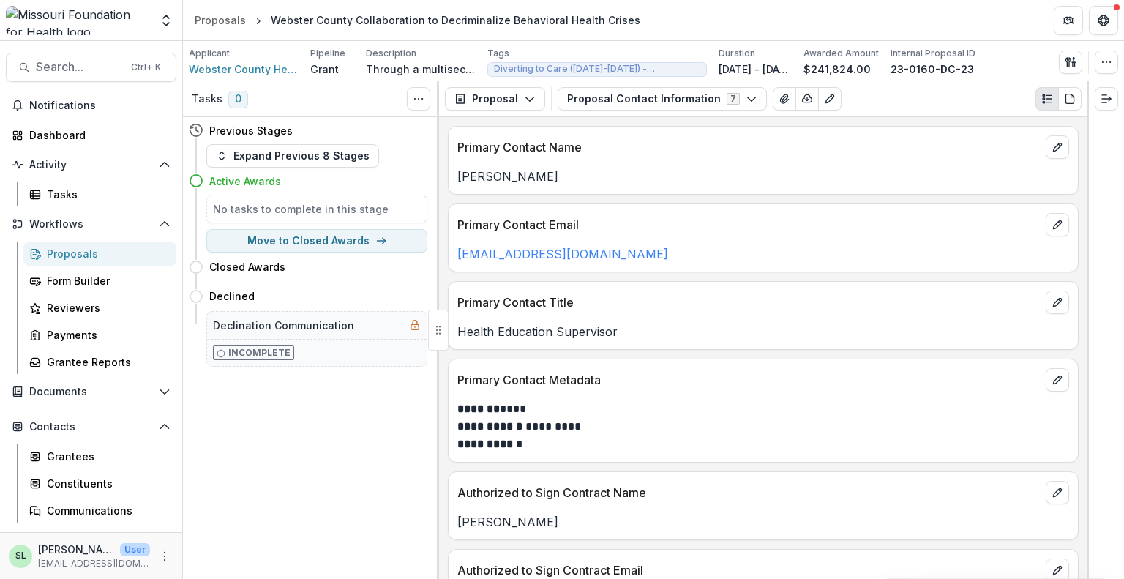
click at [1053, 99] on button "Plaintext view" at bounding box center [1047, 98] width 23 height 23
click at [1069, 64] on icon "button" at bounding box center [1071, 62] width 12 height 12
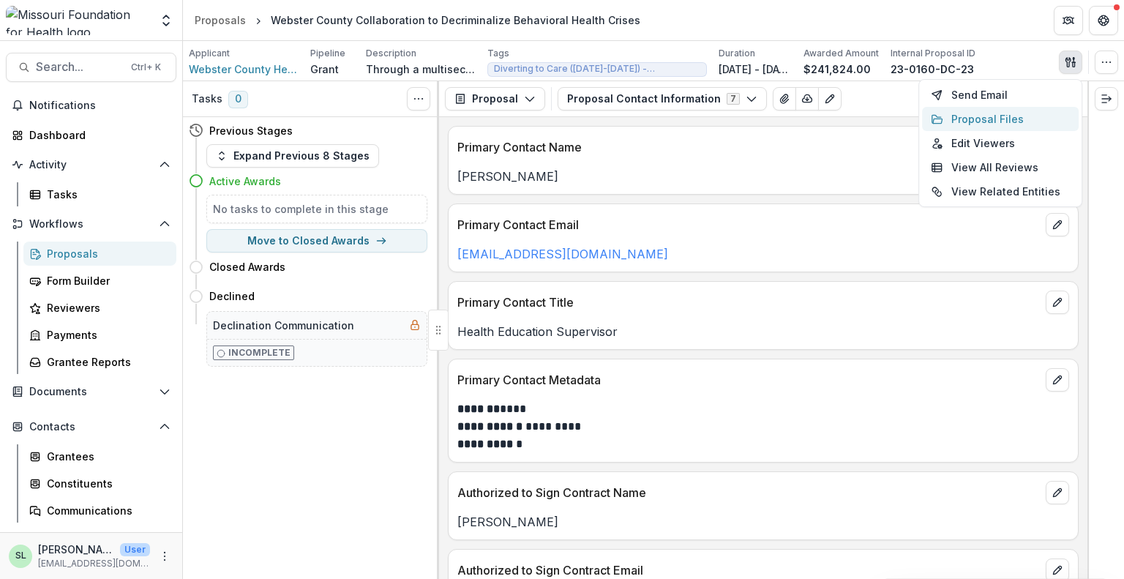
click at [972, 117] on button "Proposal Files" at bounding box center [1000, 119] width 157 height 24
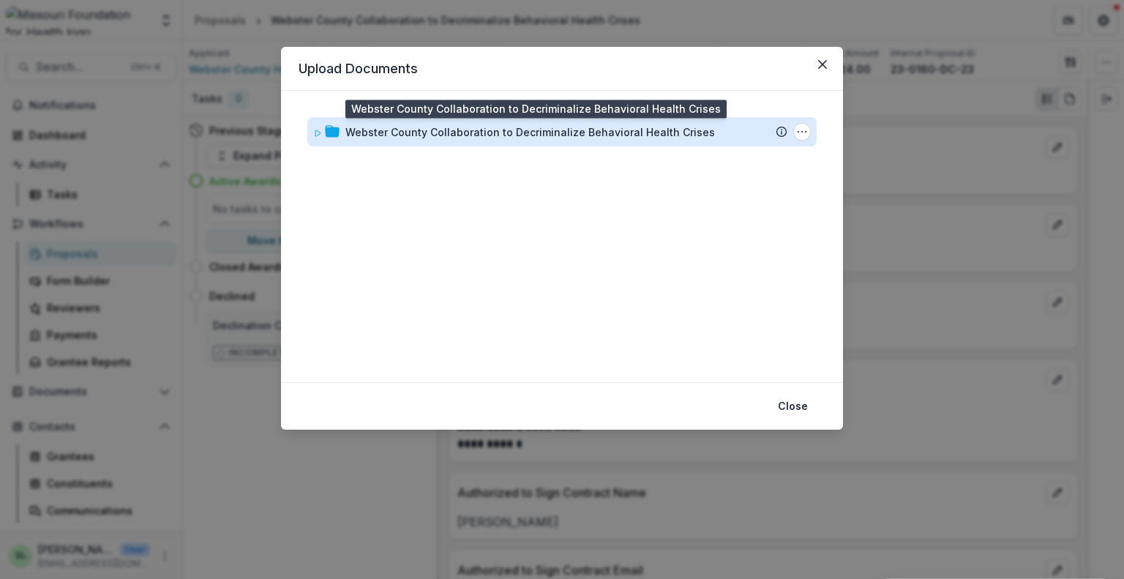
click at [547, 127] on div "Webster County Collaboration to Decriminalize Behavioral Health Crises" at bounding box center [531, 131] width 370 height 15
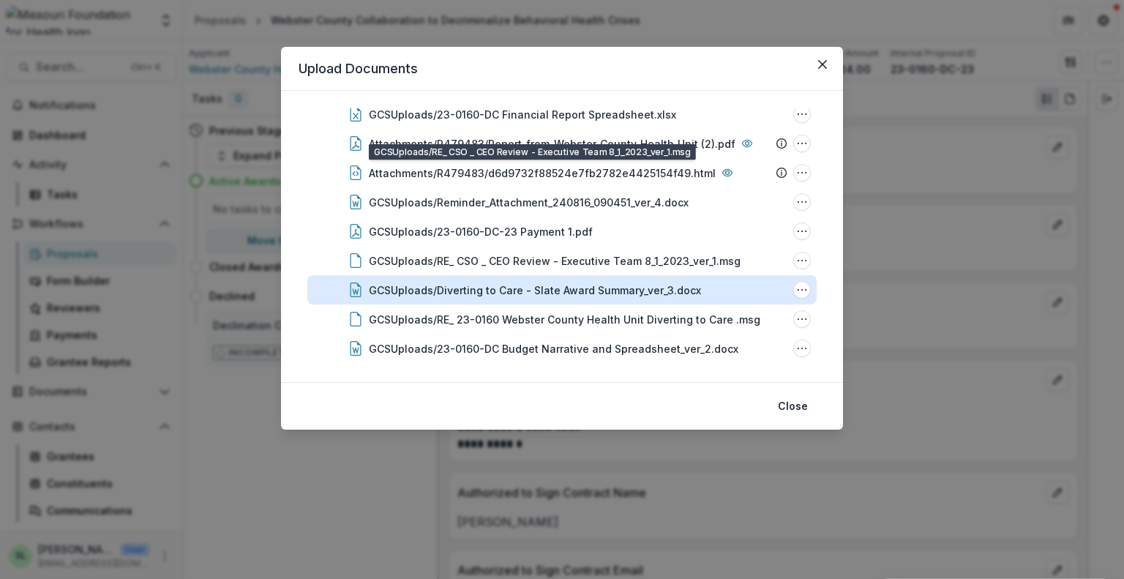
scroll to position [146, 0]
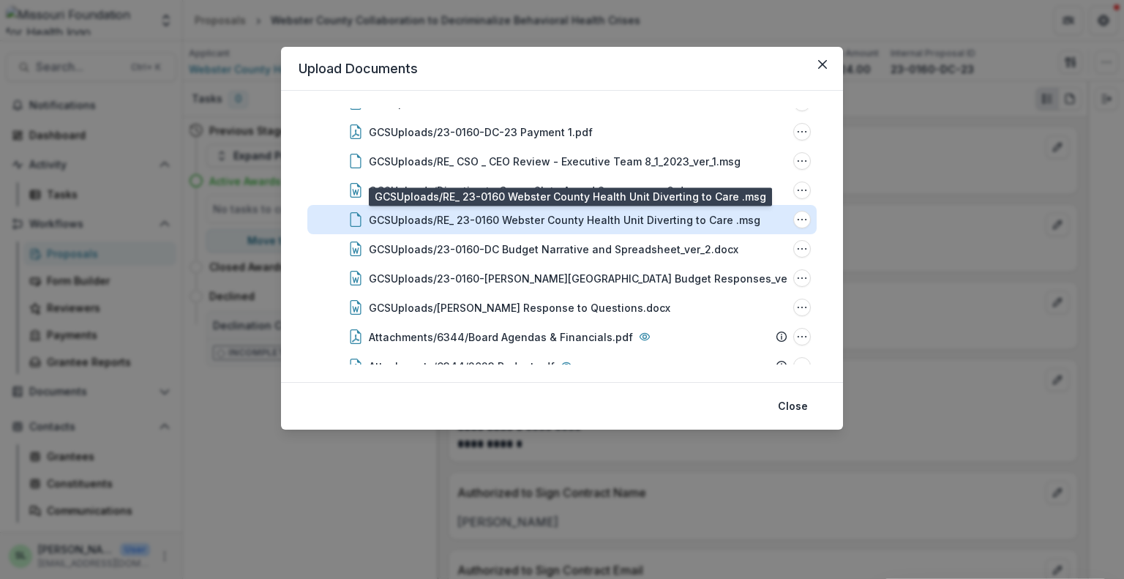
click at [621, 217] on div "GCSUploads/RE_ 23-0160 Webster County Health Unit Diverting to Care .msg" at bounding box center [565, 219] width 392 height 15
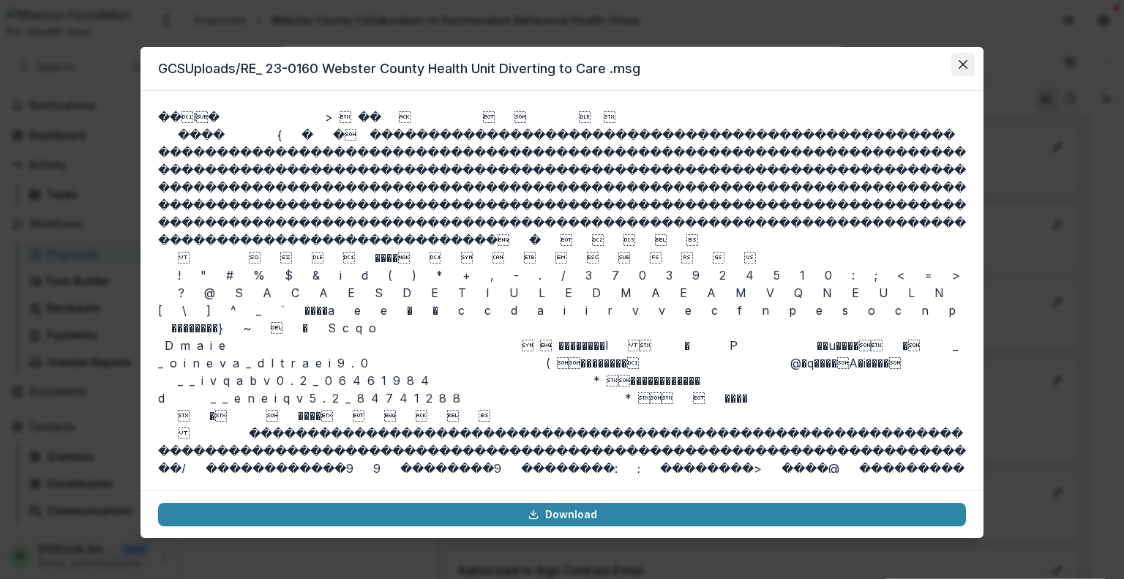
click at [969, 64] on button "Close" at bounding box center [963, 64] width 23 height 23
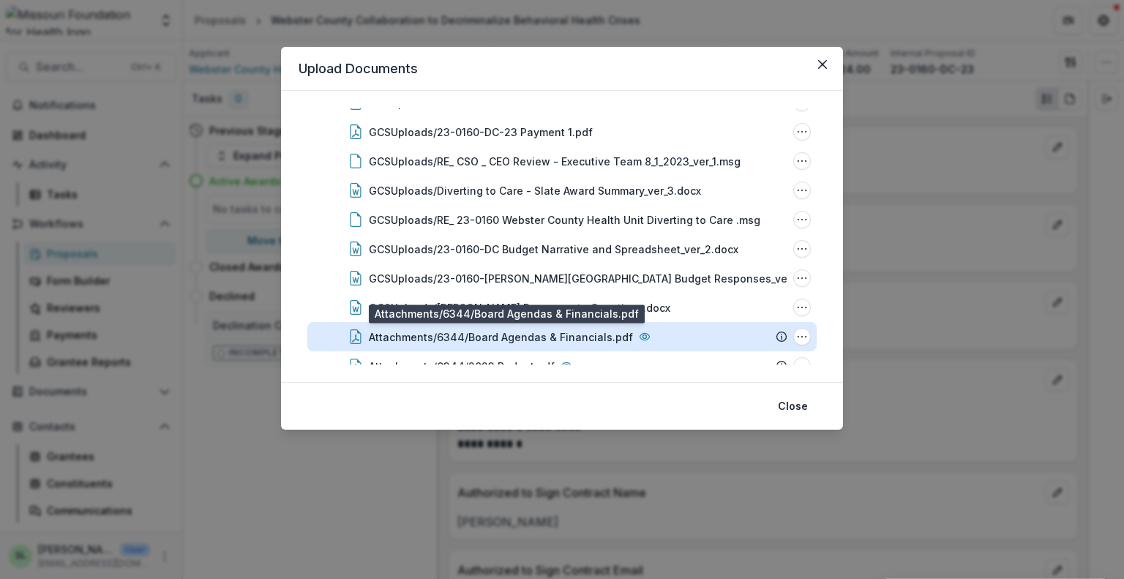
click at [587, 335] on div "Attachments/6344/Board Agendas & Financials.pdf" at bounding box center [501, 336] width 264 height 15
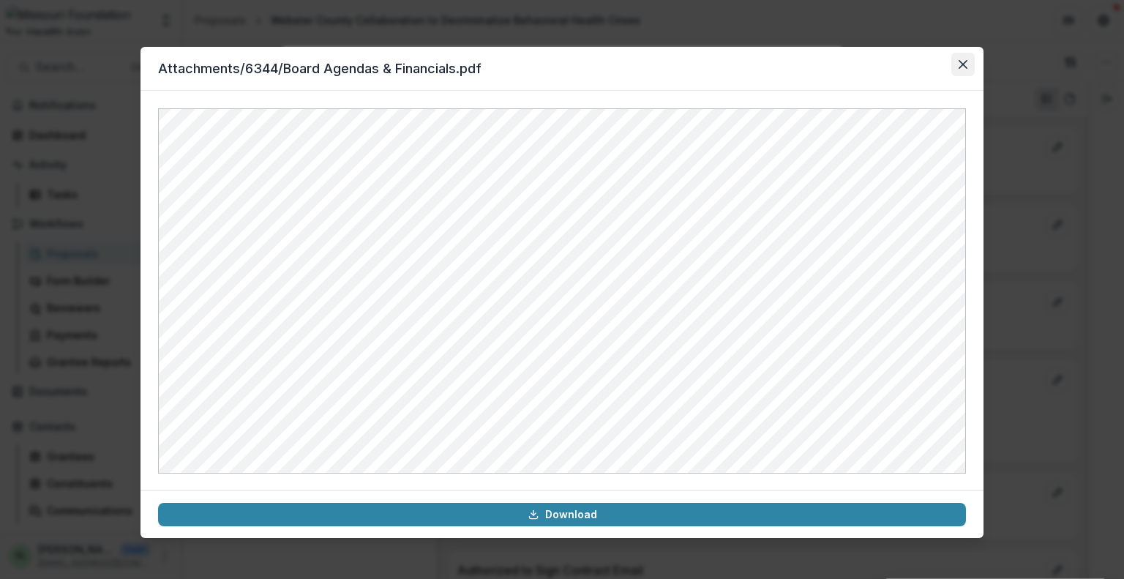
click at [957, 67] on button "Close" at bounding box center [963, 64] width 23 height 23
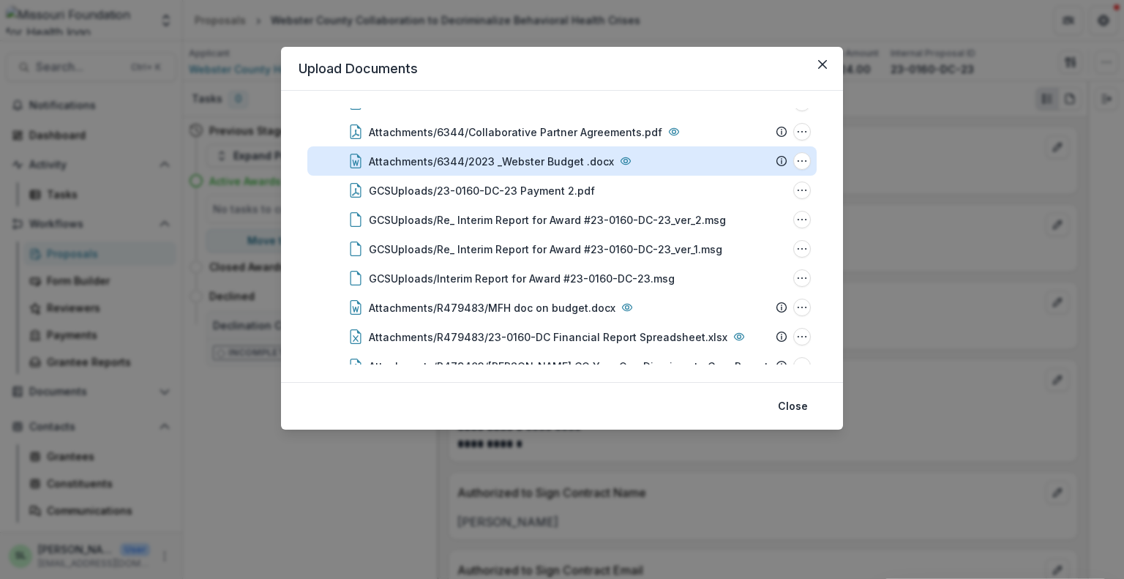
scroll to position [512, 0]
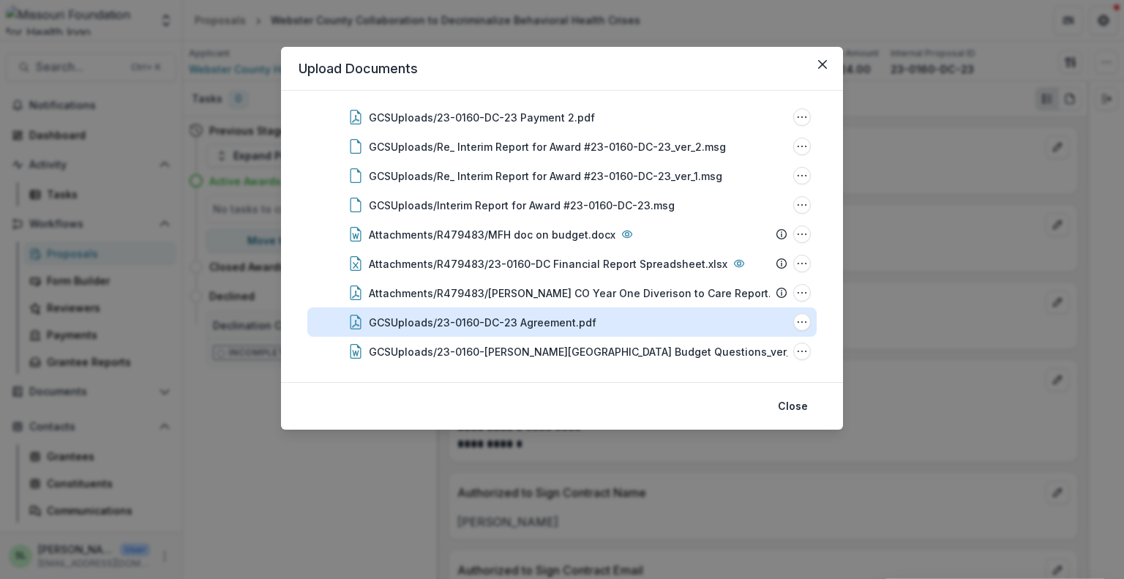
click at [546, 319] on div "GCSUploads/23-0160-DC-23 Agreement.pdf" at bounding box center [483, 322] width 228 height 15
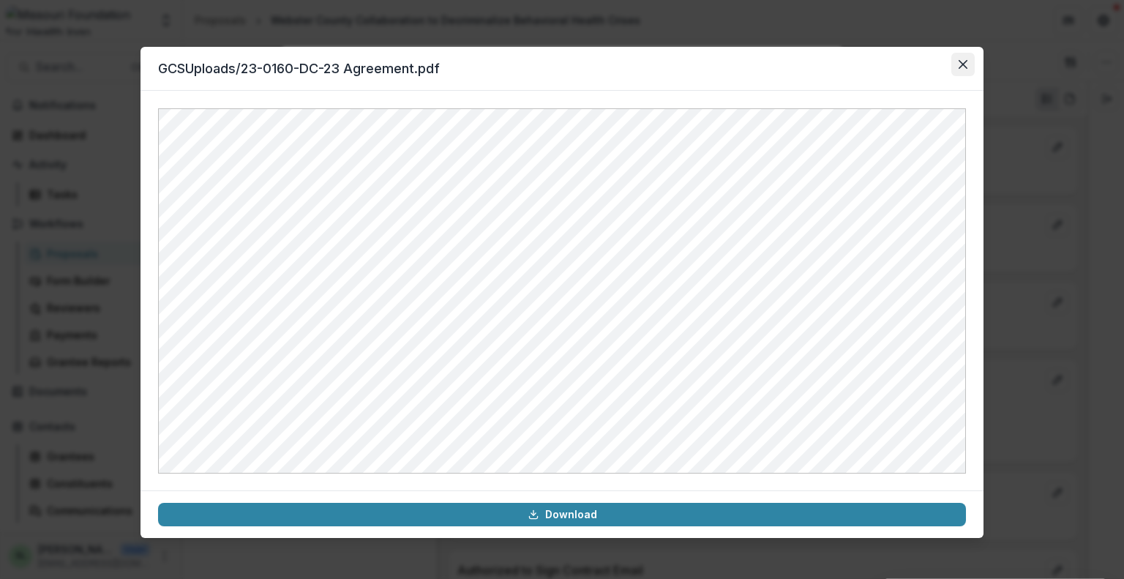
click at [960, 59] on button "Close" at bounding box center [963, 64] width 23 height 23
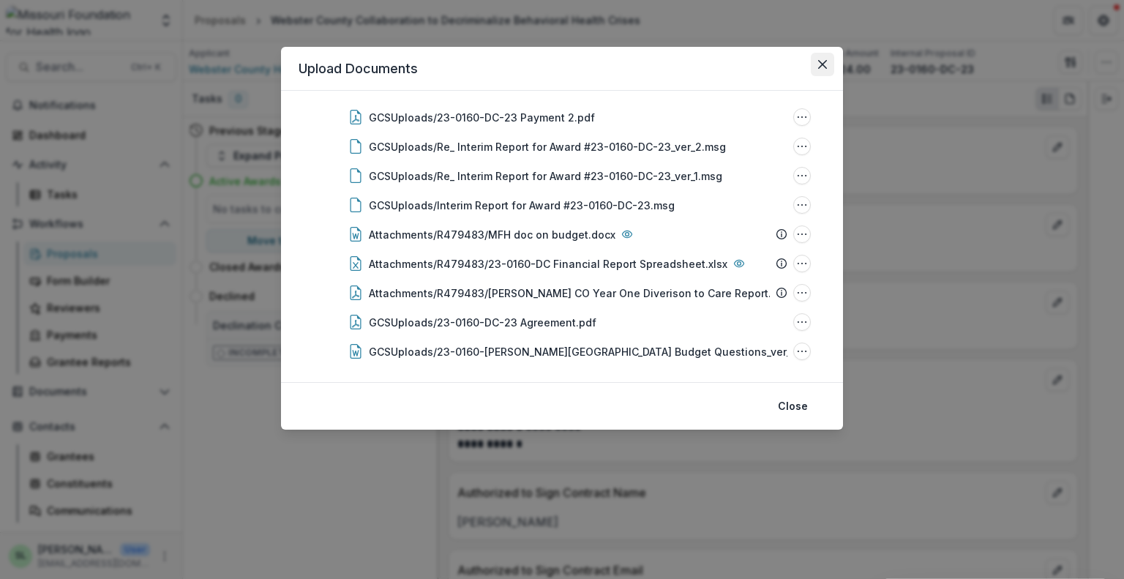
click at [826, 64] on icon "Close" at bounding box center [822, 64] width 9 height 9
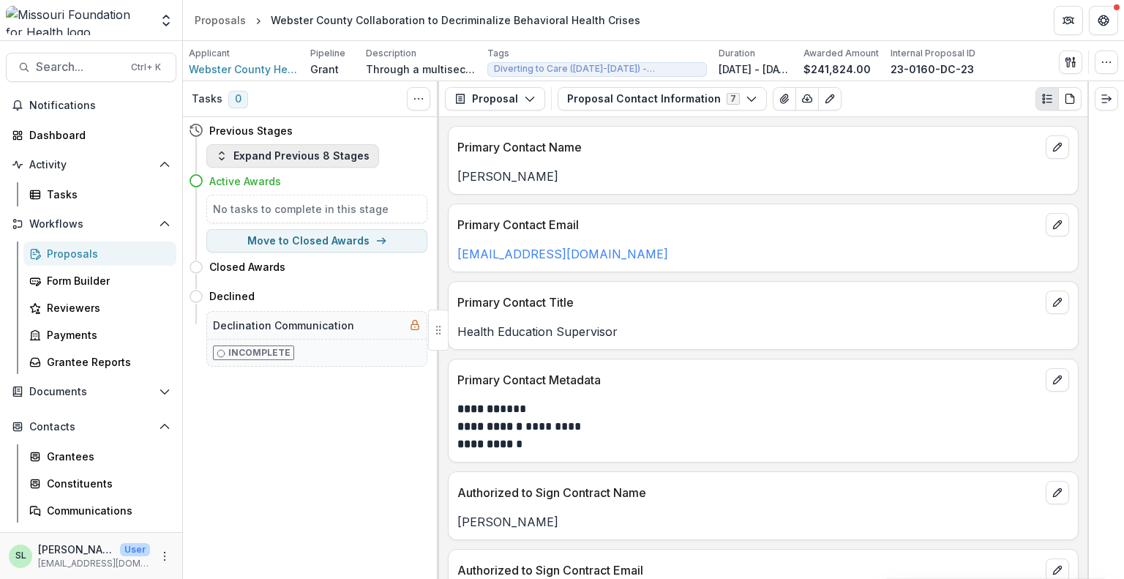
click at [272, 163] on button "Expand Previous 8 Stages" at bounding box center [292, 155] width 173 height 23
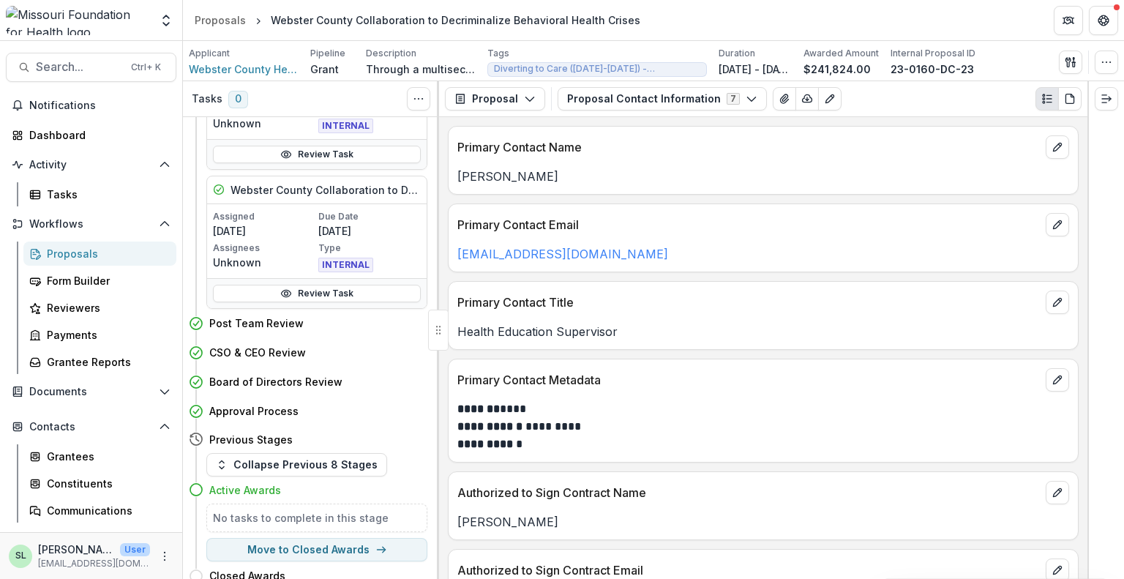
scroll to position [487, 0]
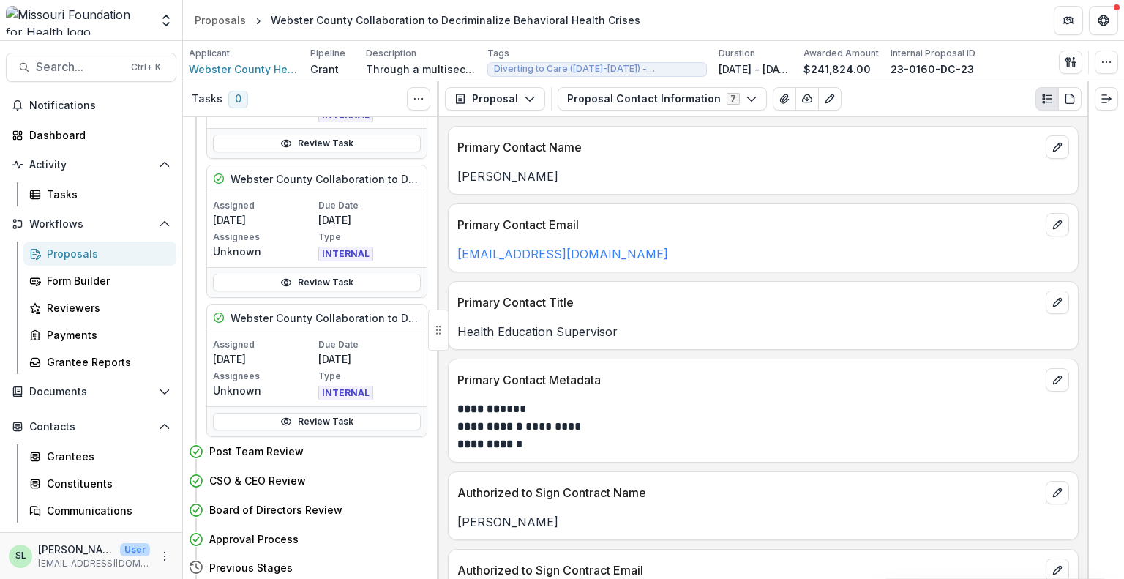
click at [78, 255] on div "Proposals" at bounding box center [106, 253] width 118 height 15
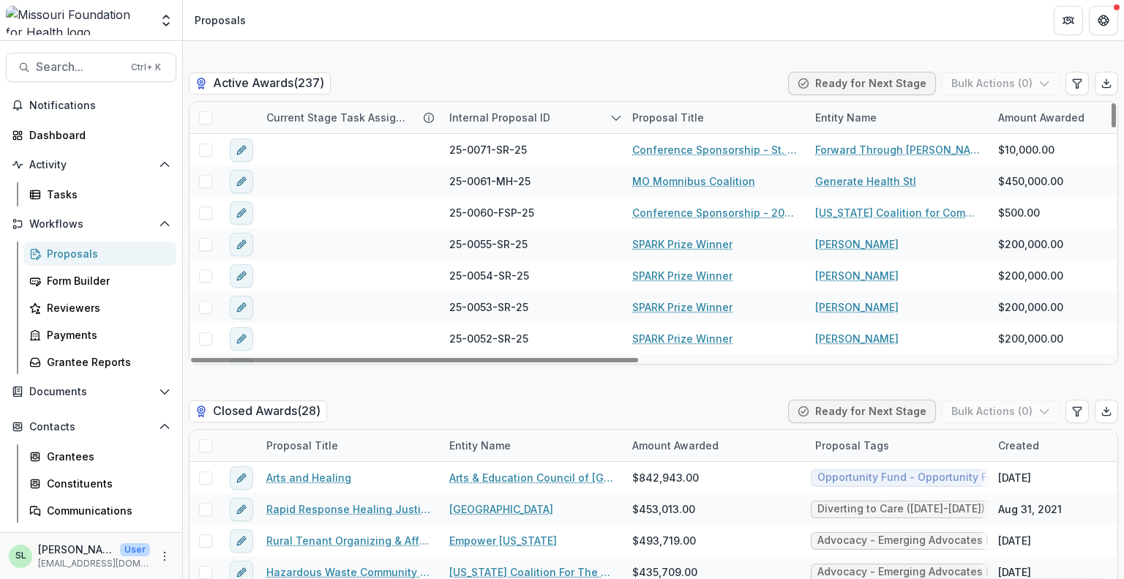
drag, startPoint x: 619, startPoint y: 329, endPoint x: 479, endPoint y: 385, distance: 150.5
click at [479, 362] on div at bounding box center [414, 360] width 447 height 4
drag, startPoint x: 466, startPoint y: 328, endPoint x: 423, endPoint y: 334, distance: 43.6
click at [423, 358] on div at bounding box center [414, 360] width 447 height 4
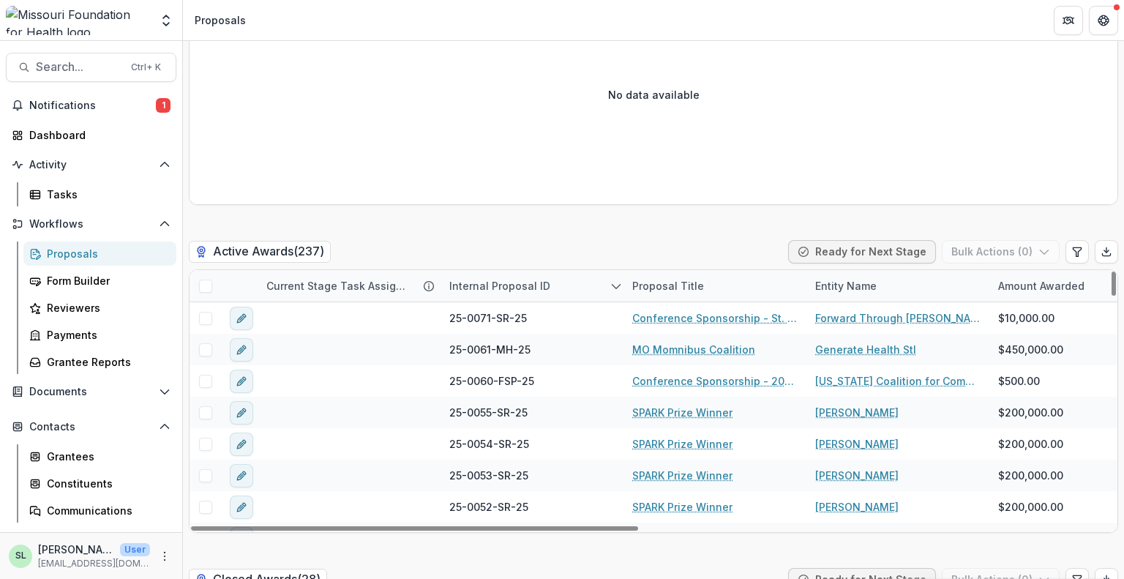
scroll to position [2350, 0]
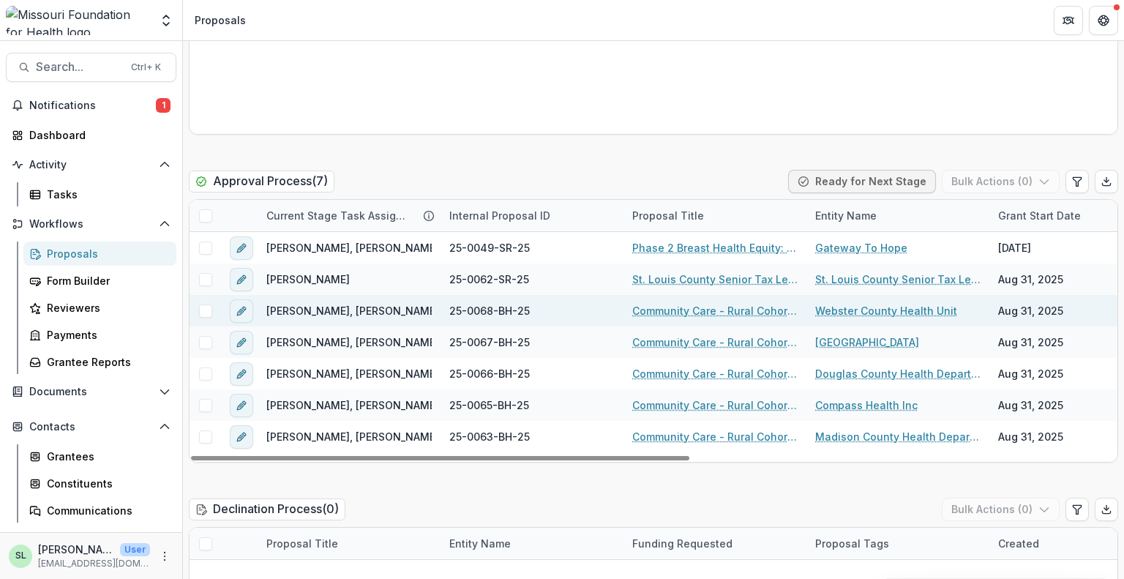
click at [905, 303] on link "Webster County Health Unit" at bounding box center [886, 310] width 142 height 15
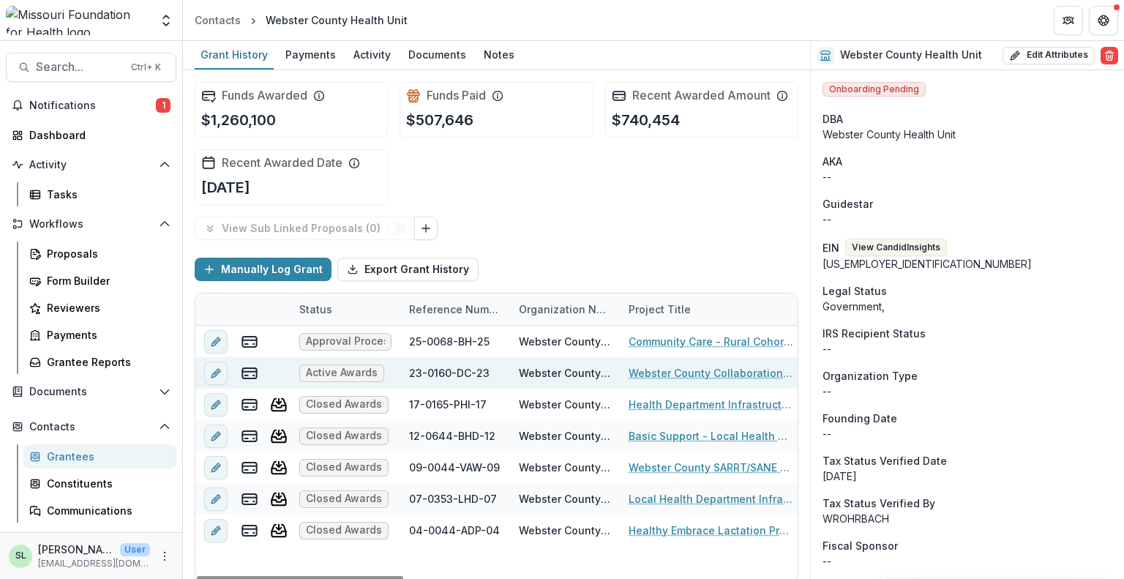
click at [691, 365] on link "Webster County Collaboration to Decriminalize Behavioral Health Crises" at bounding box center [711, 372] width 165 height 15
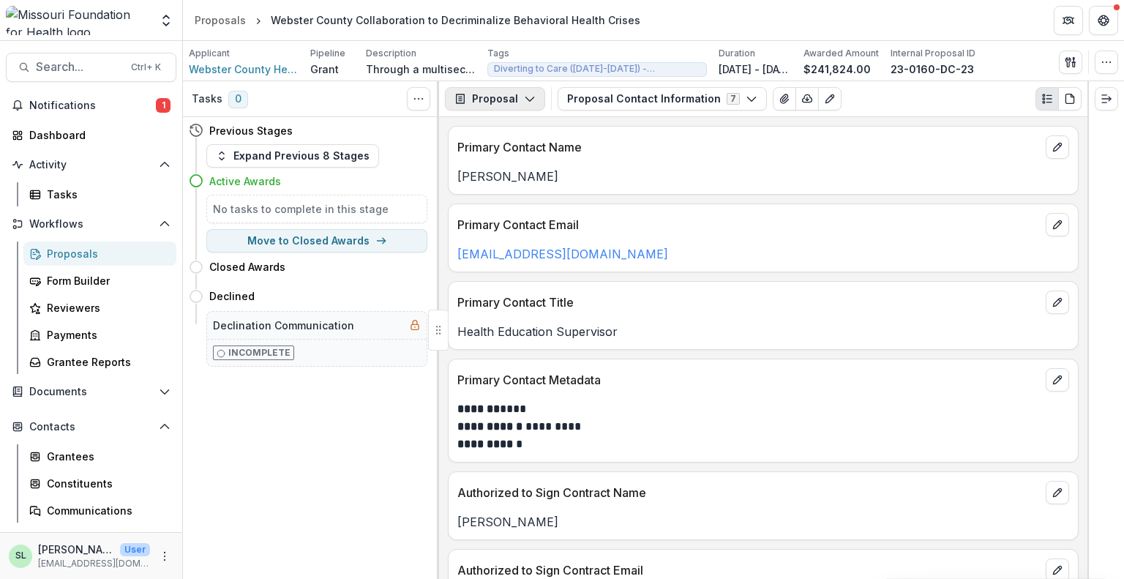
click at [527, 108] on button "Proposal" at bounding box center [495, 98] width 100 height 23
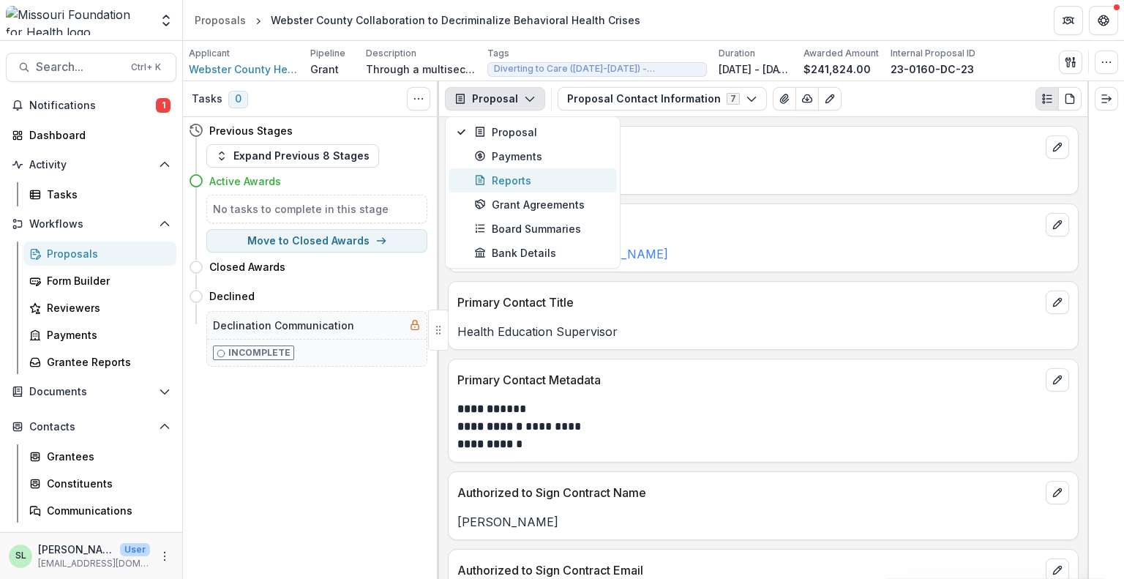
click at [501, 171] on button "Reports" at bounding box center [533, 180] width 168 height 24
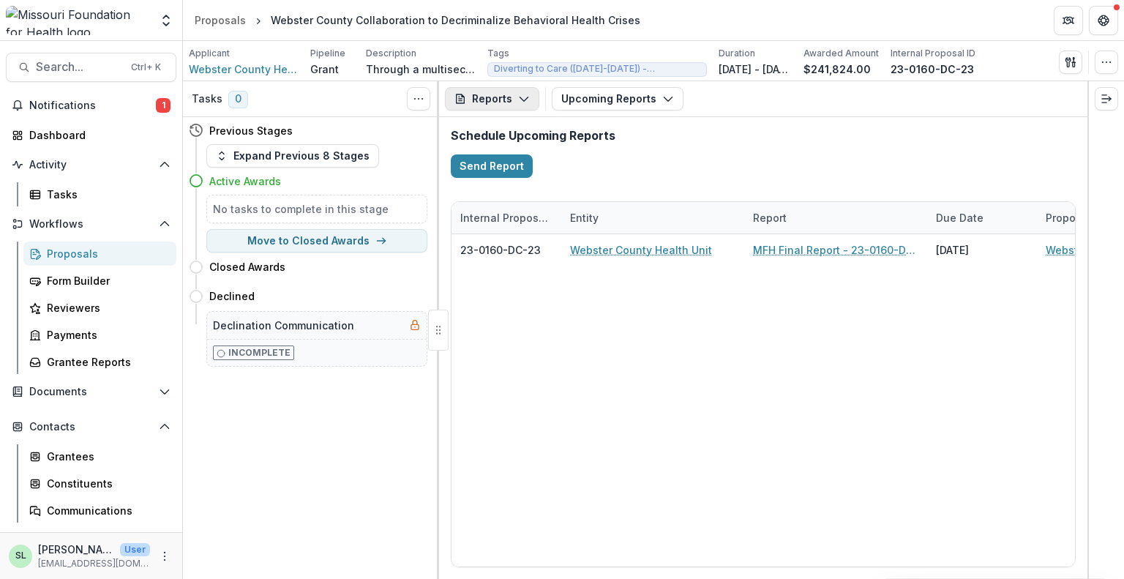
click at [515, 97] on button "Reports" at bounding box center [492, 98] width 94 height 23
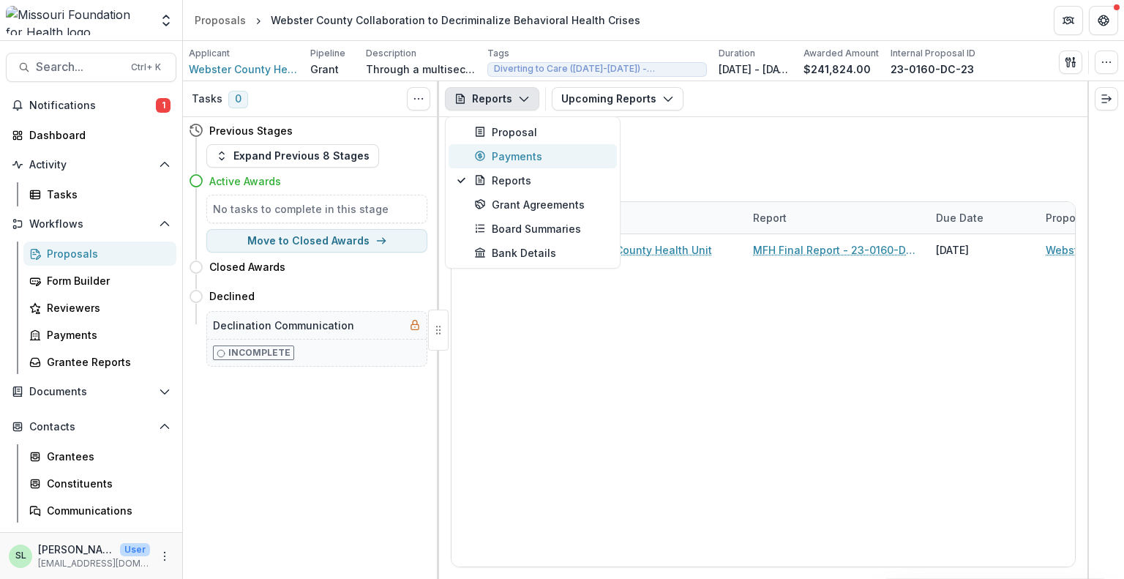
click at [507, 153] on div "Payments" at bounding box center [541, 156] width 134 height 15
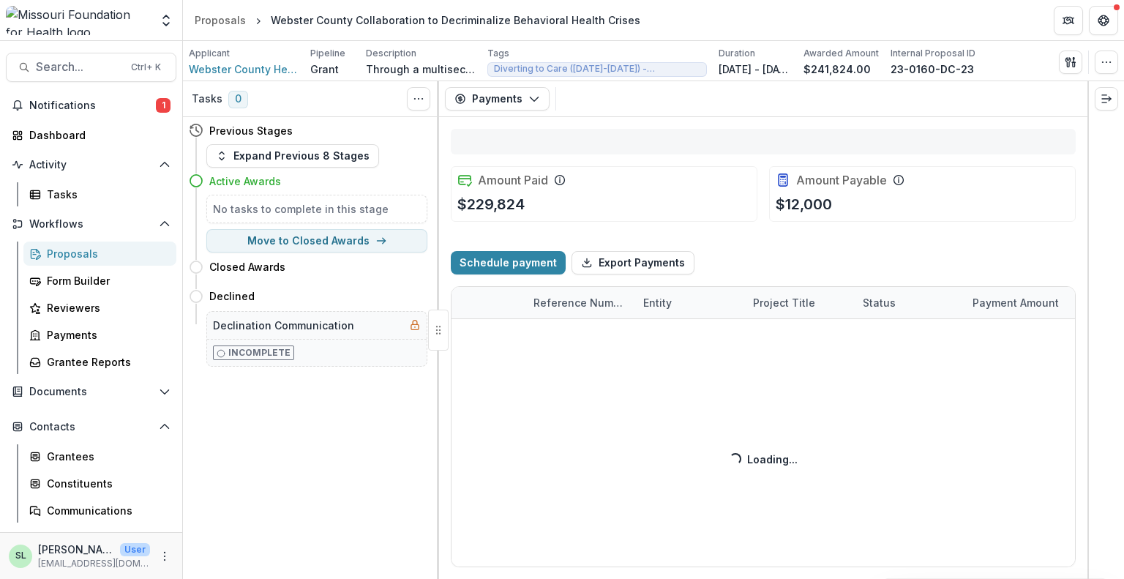
select select "****"
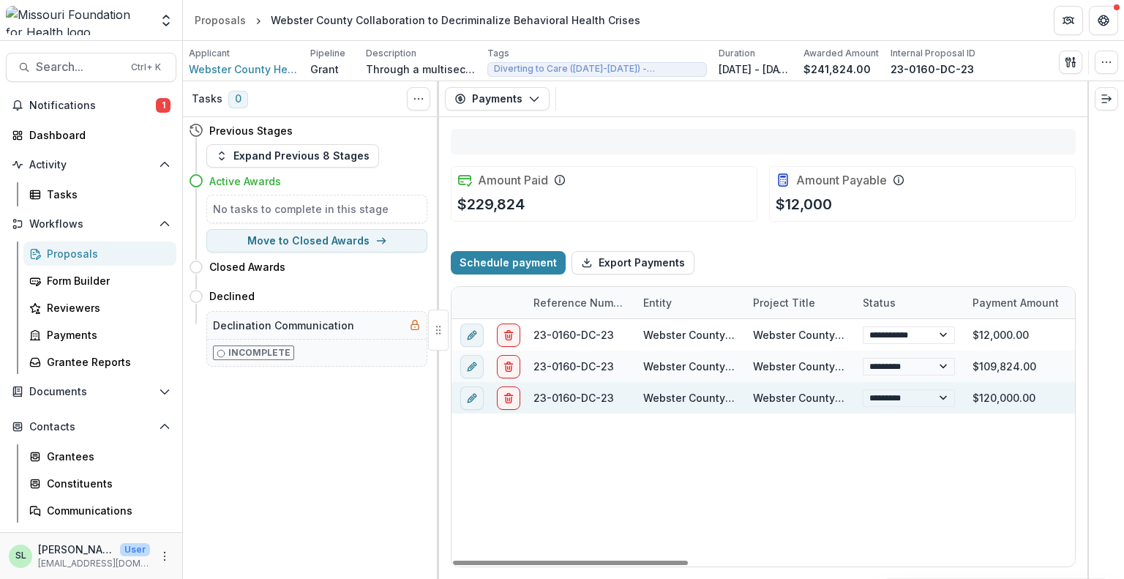
select select "****"
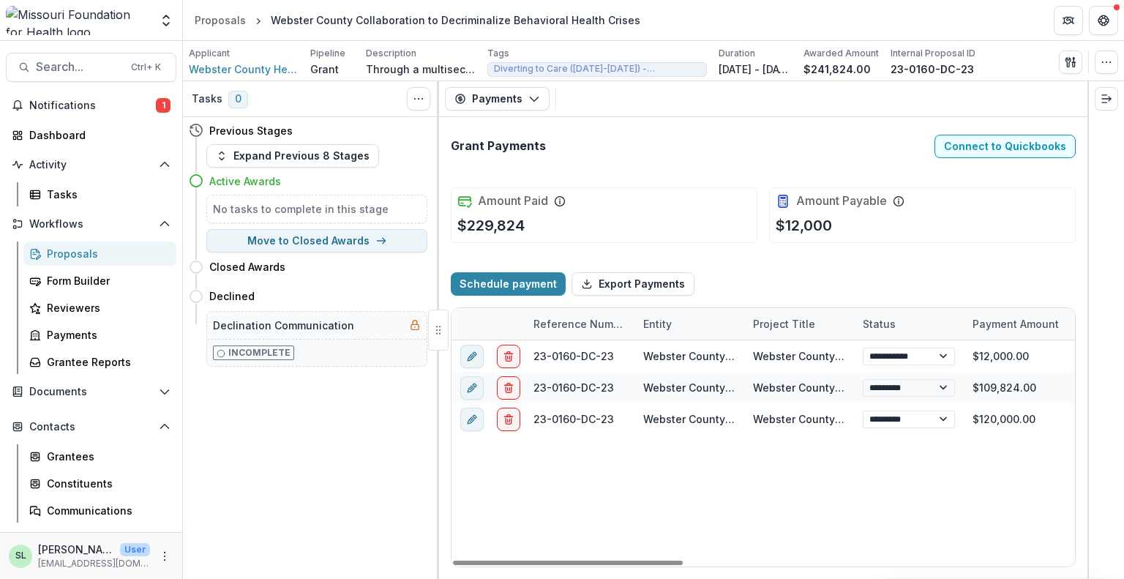
drag, startPoint x: 659, startPoint y: 562, endPoint x: 435, endPoint y: 529, distance: 226.5
click at [453, 561] on div at bounding box center [568, 563] width 230 height 4
select select "****"
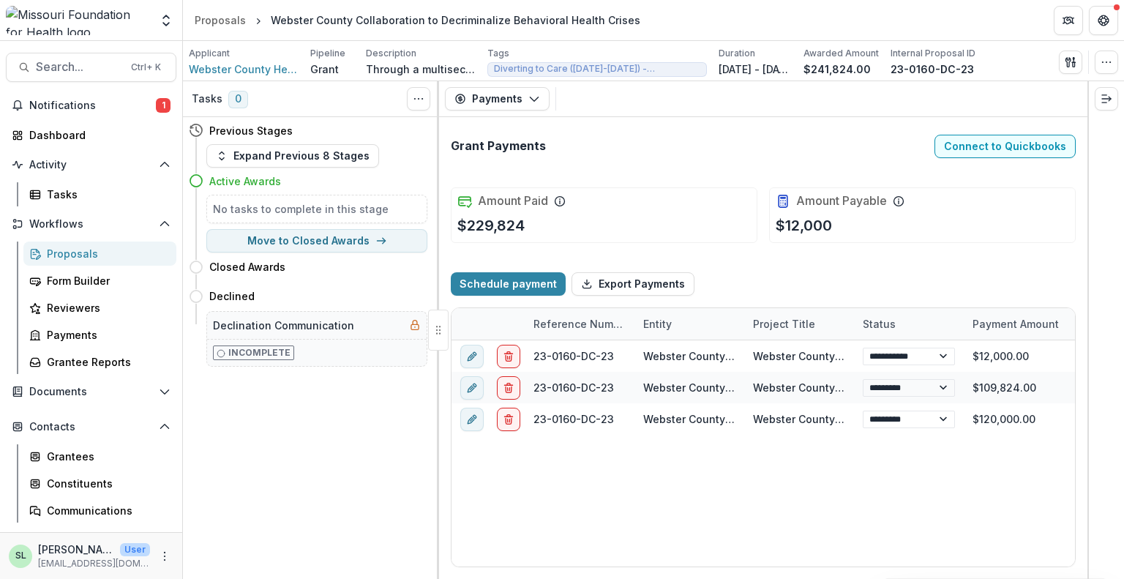
select select "****"
drag, startPoint x: 619, startPoint y: 563, endPoint x: 551, endPoint y: 556, distance: 68.5
click at [551, 561] on div at bounding box center [568, 563] width 230 height 4
select select "****"
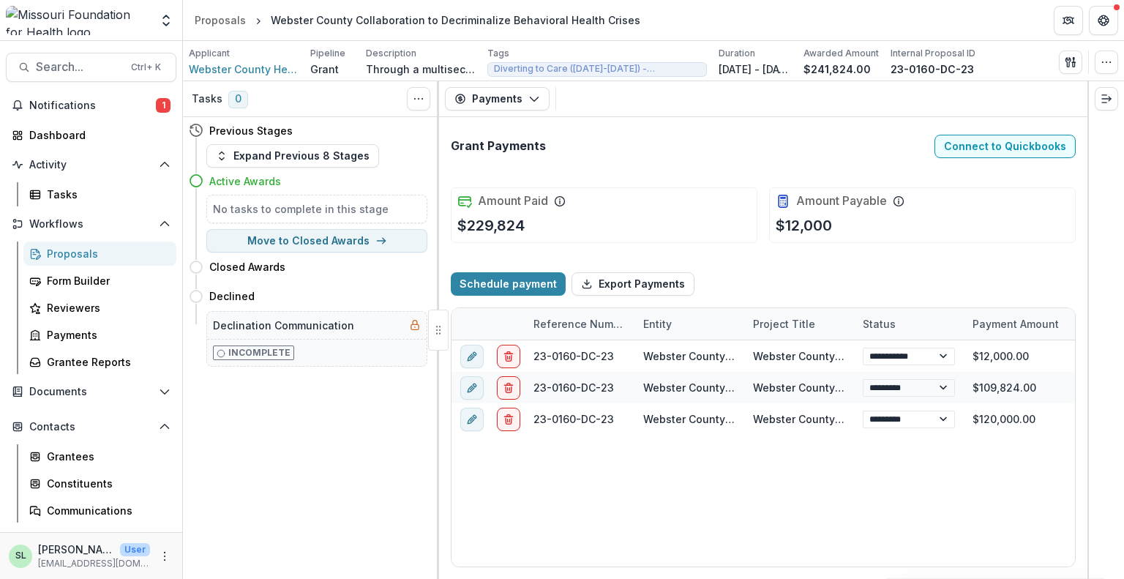
select select "****"
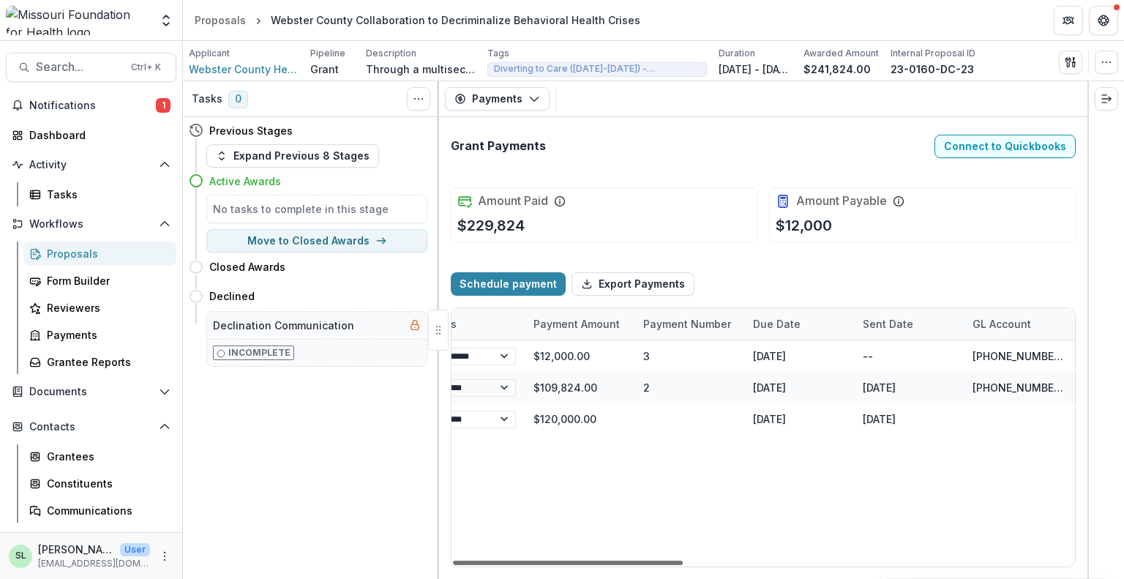
select select "****"
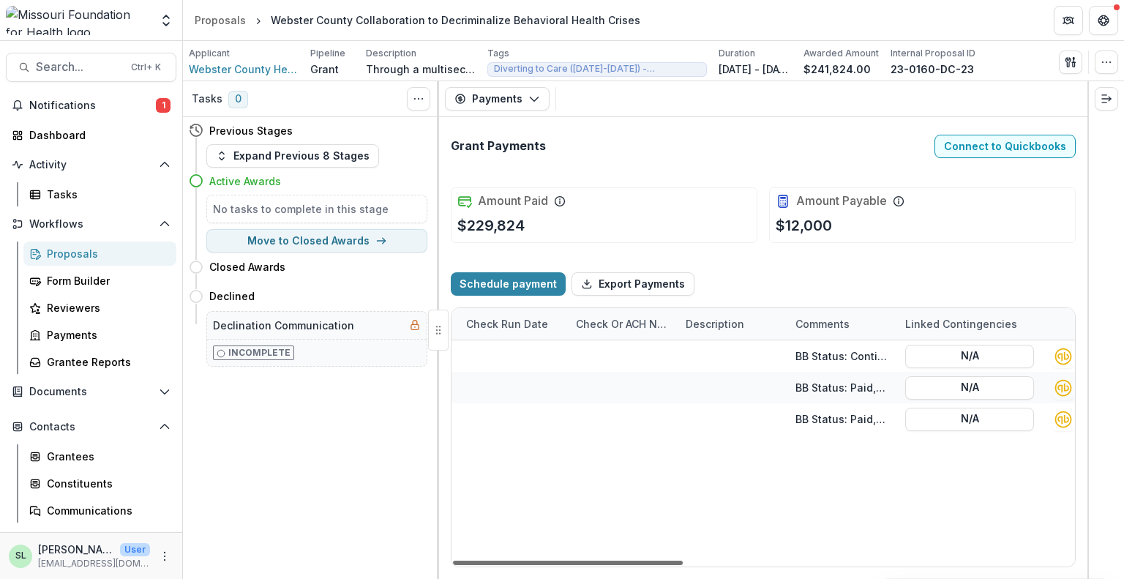
scroll to position [0, 796]
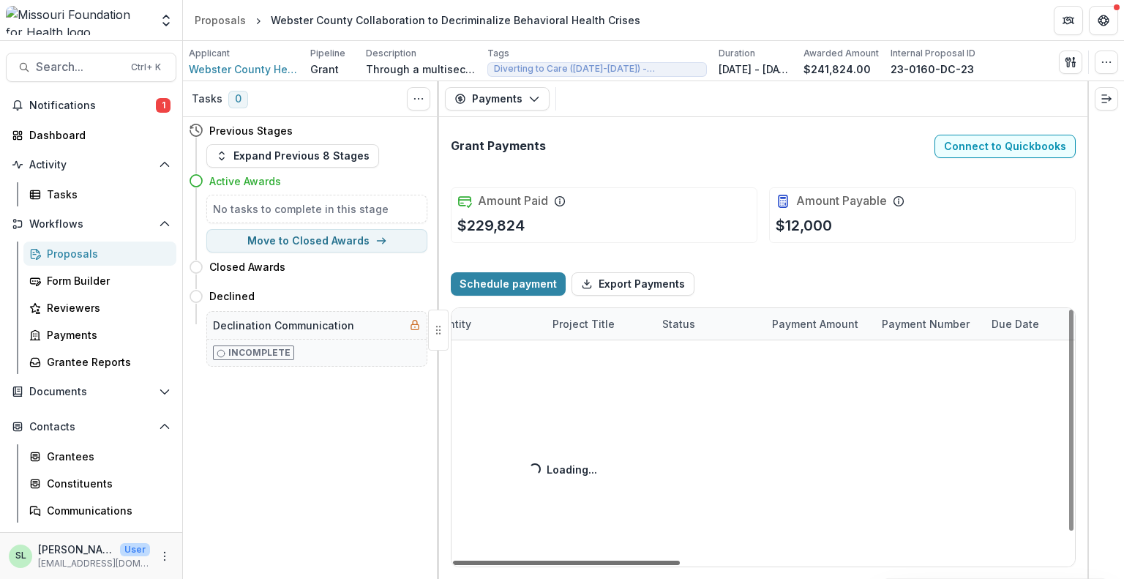
select select "****"
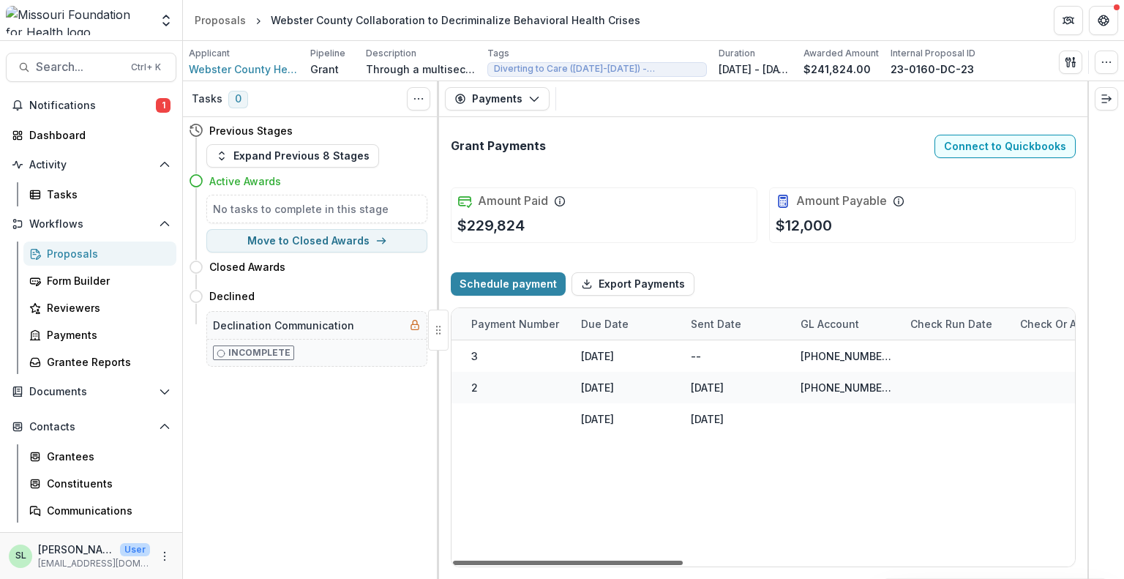
scroll to position [0, 0]
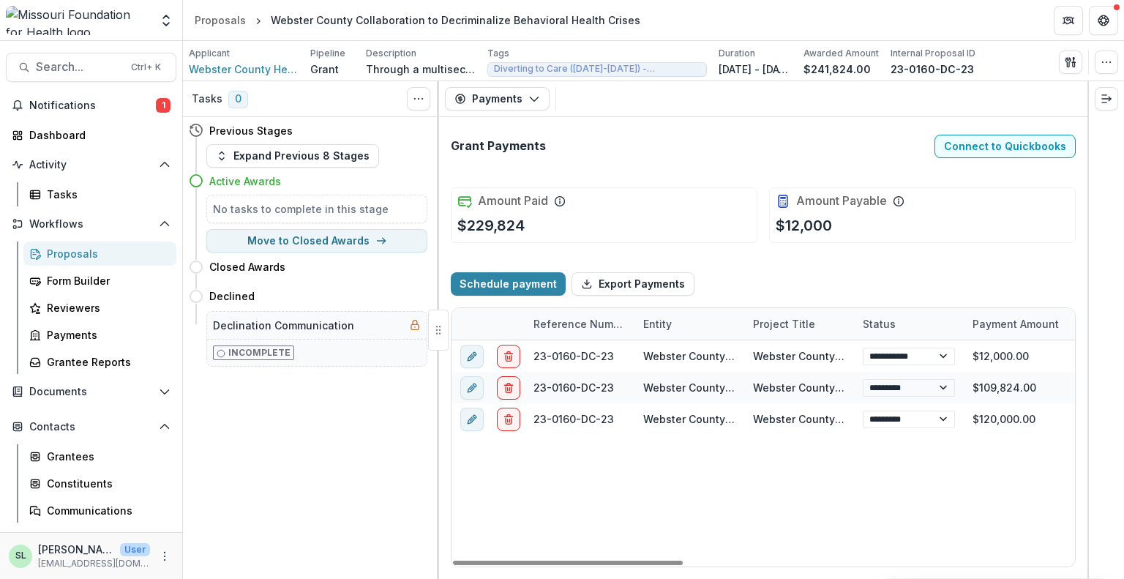
drag, startPoint x: 659, startPoint y: 559, endPoint x: 404, endPoint y: 549, distance: 254.9
click at [453, 561] on div at bounding box center [568, 563] width 230 height 4
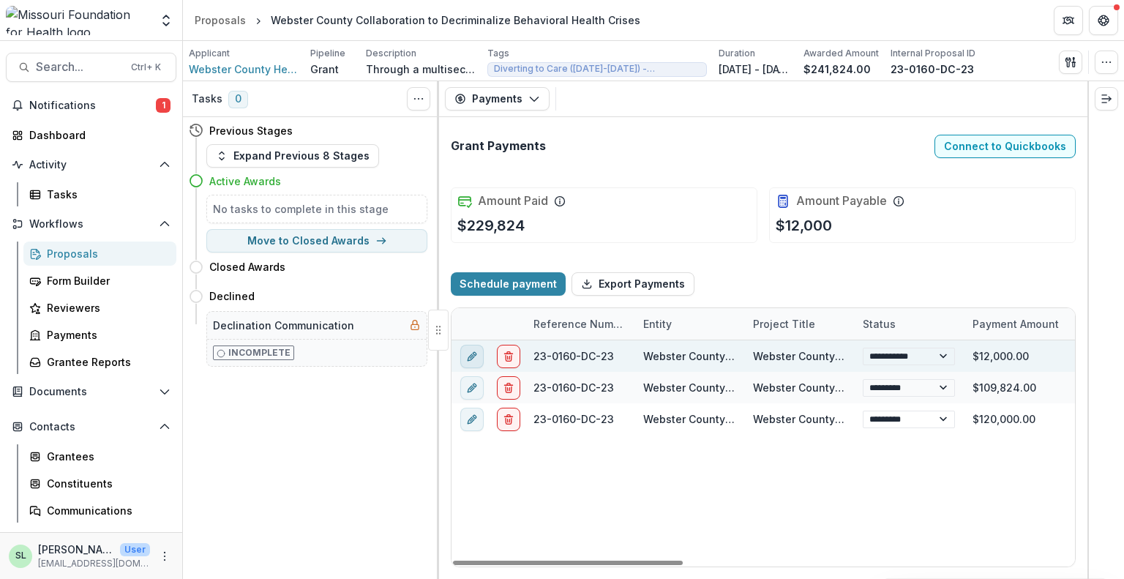
click at [474, 356] on icon "edit" at bounding box center [472, 356] width 12 height 12
select select
select select "**********"
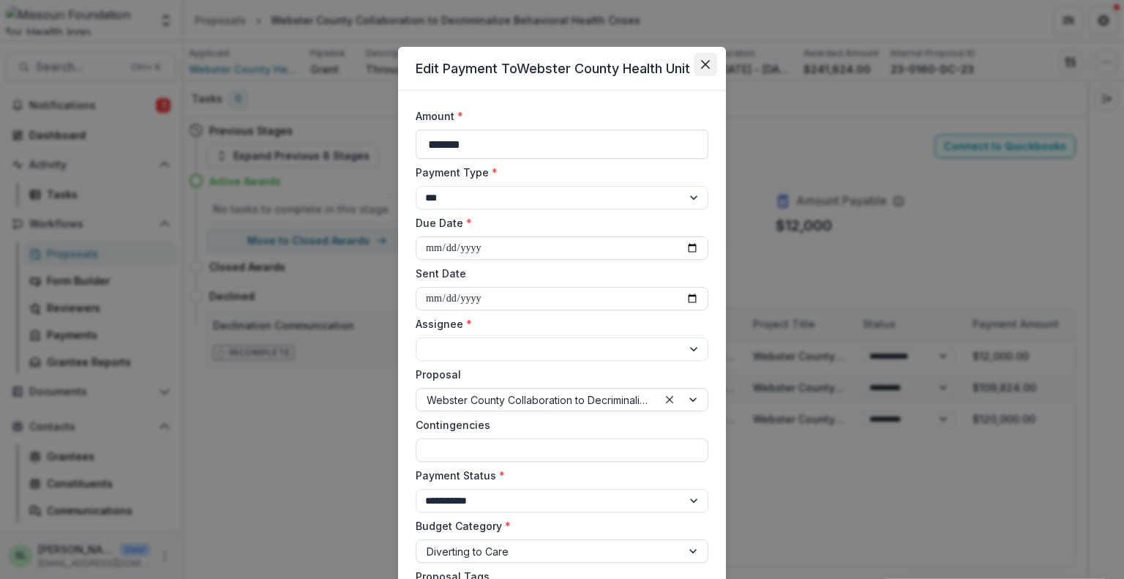
click at [703, 64] on icon "Close" at bounding box center [705, 64] width 9 height 9
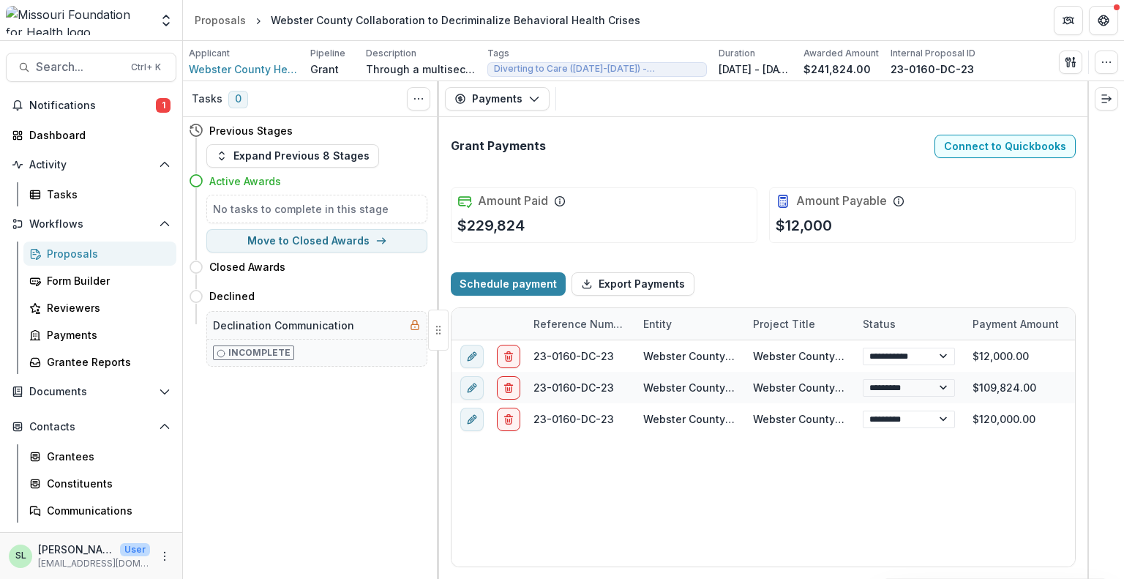
select select "****"
